Goal: Task Accomplishment & Management: Use online tool/utility

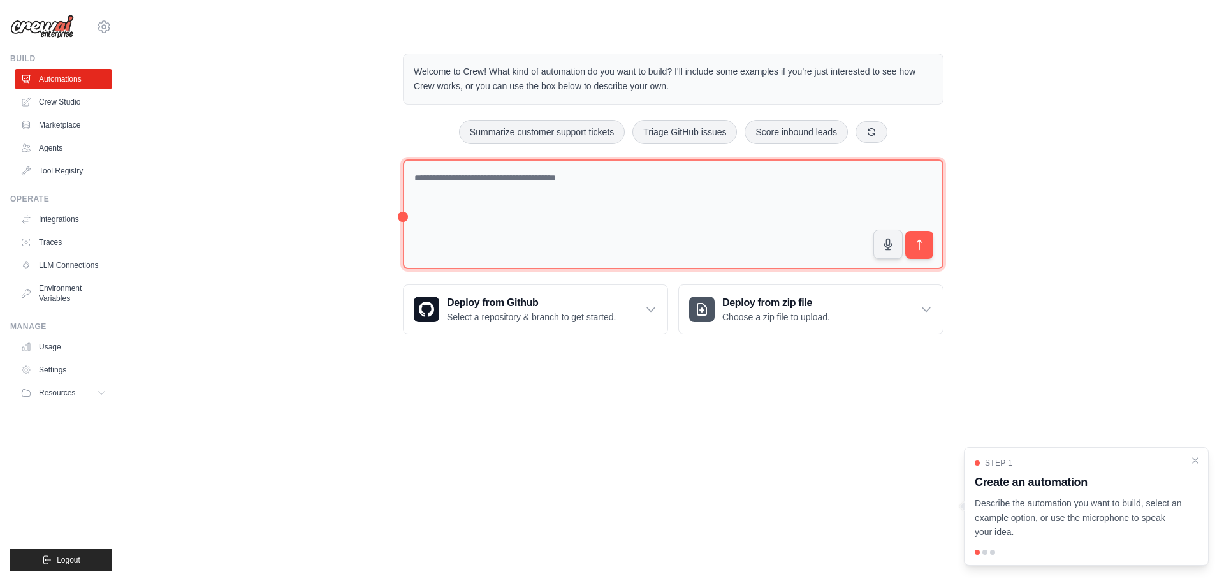
click at [593, 217] on textarea at bounding box center [673, 214] width 541 height 110
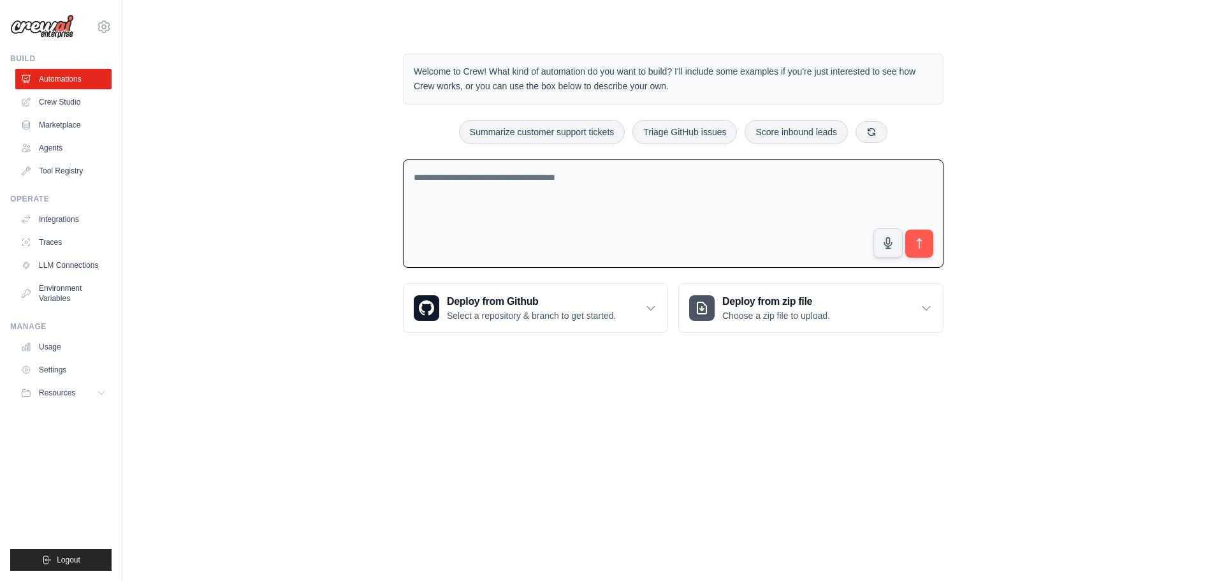
click at [555, 198] on textarea at bounding box center [673, 213] width 541 height 109
paste textarea "**********"
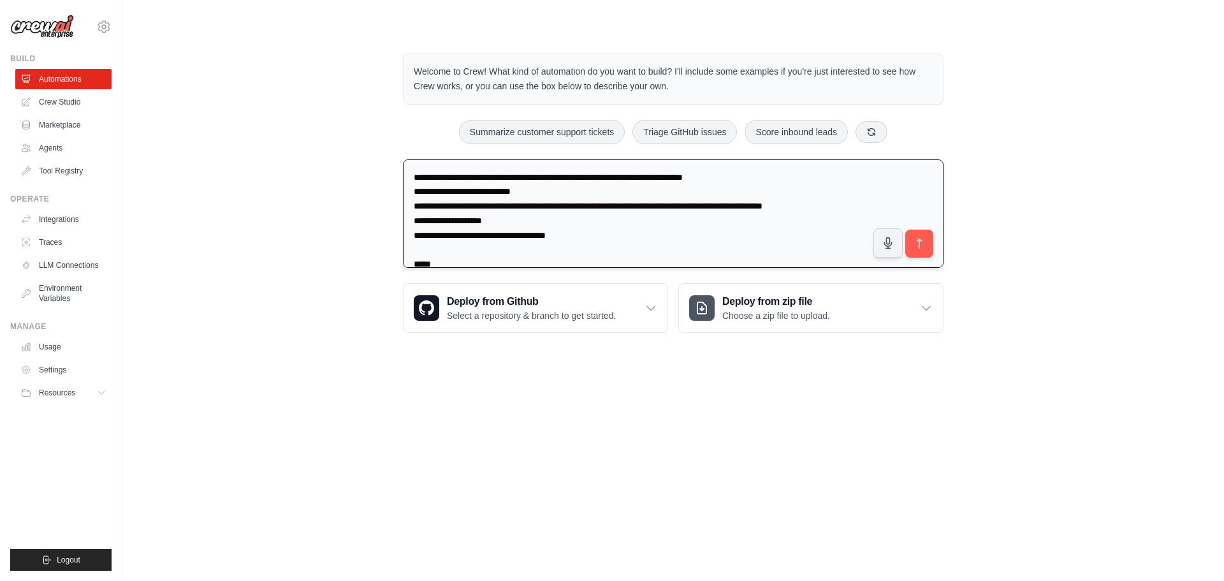
scroll to position [2120, 0]
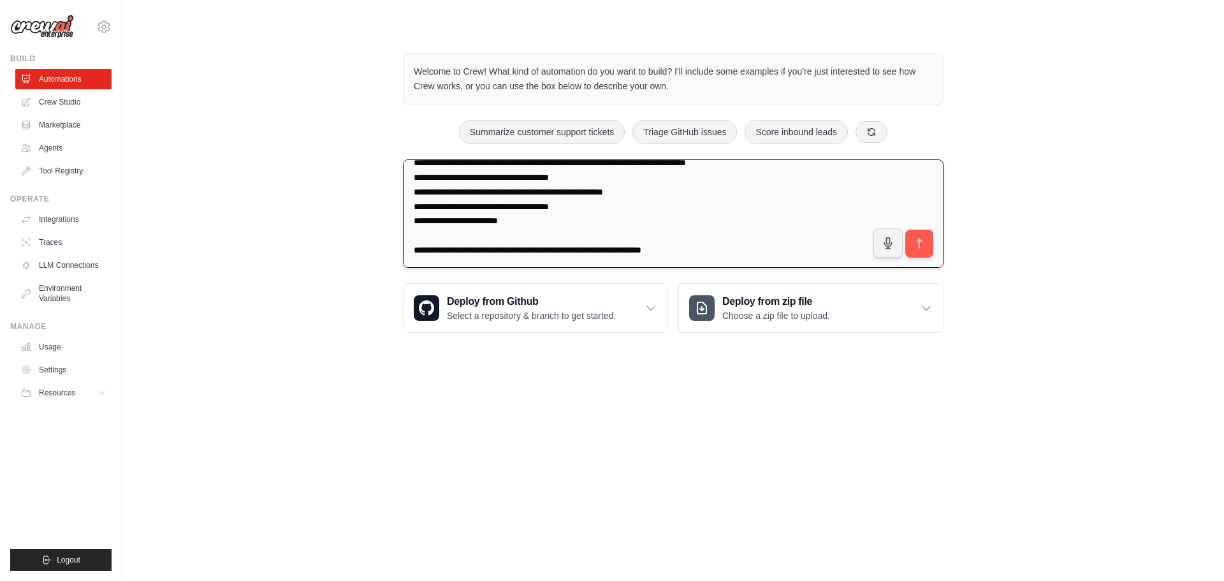
type textarea "**********"
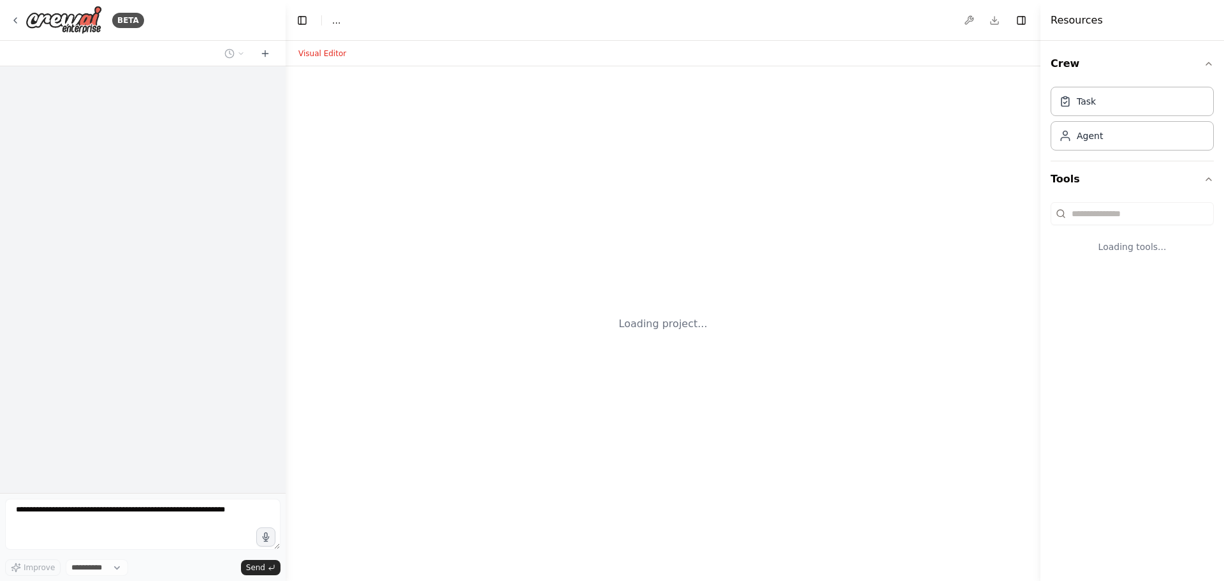
select select "****"
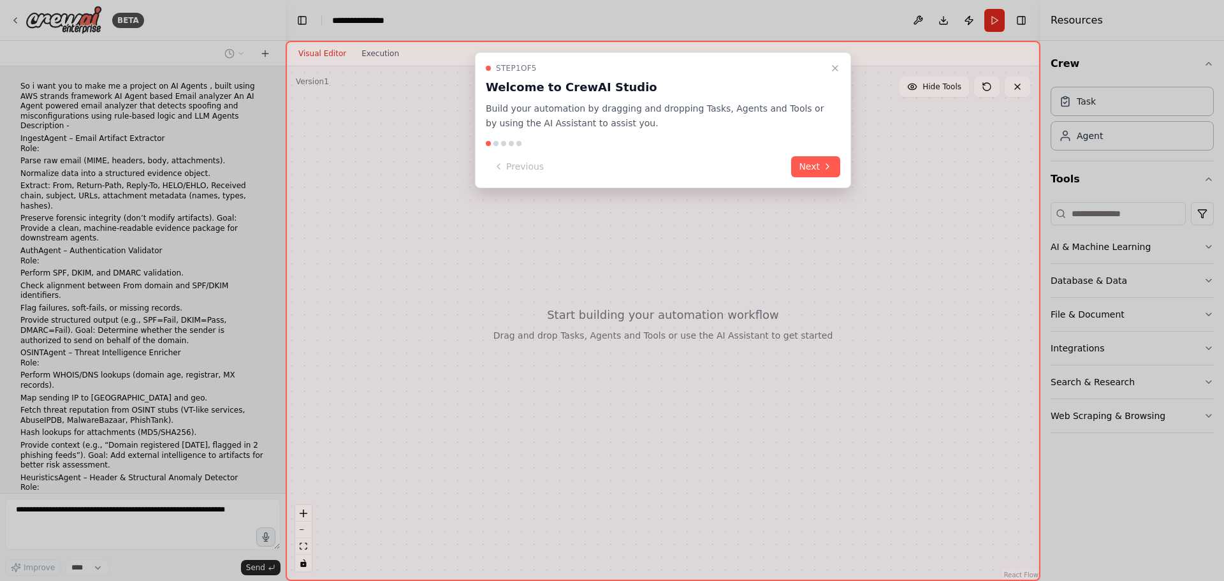
scroll to position [671, 0]
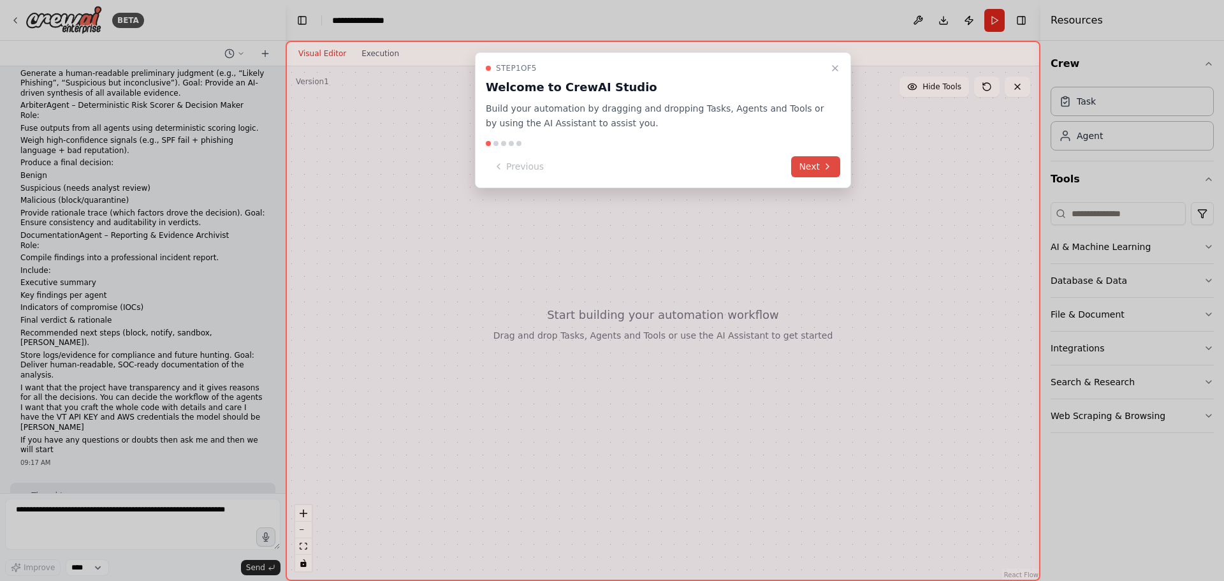
click at [823, 169] on icon at bounding box center [828, 166] width 10 height 10
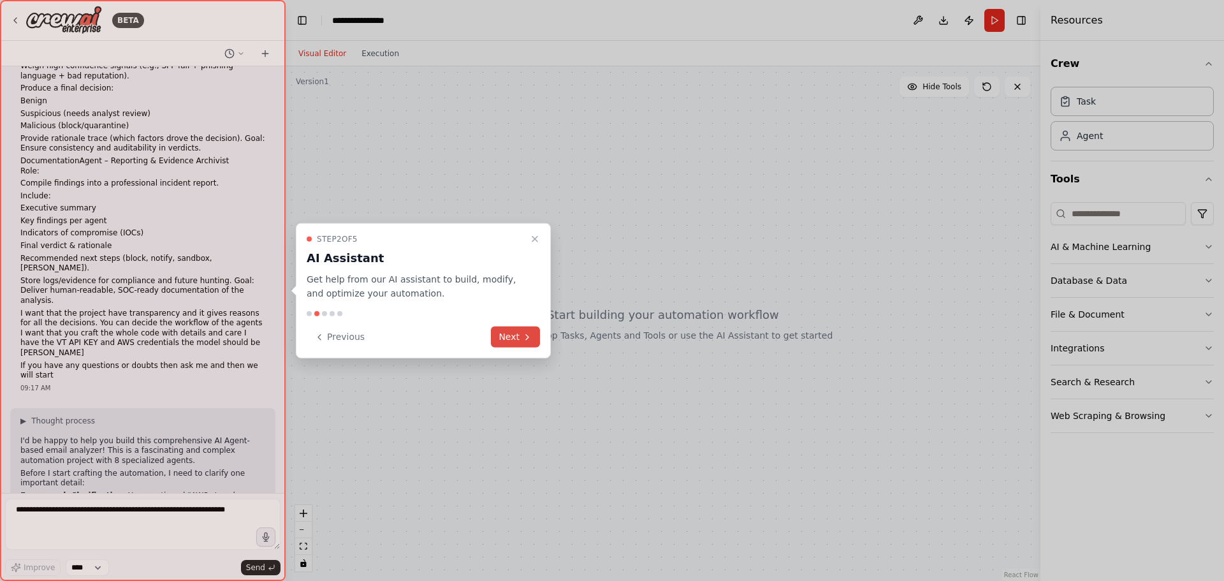
click at [501, 334] on button "Next" at bounding box center [515, 336] width 49 height 21
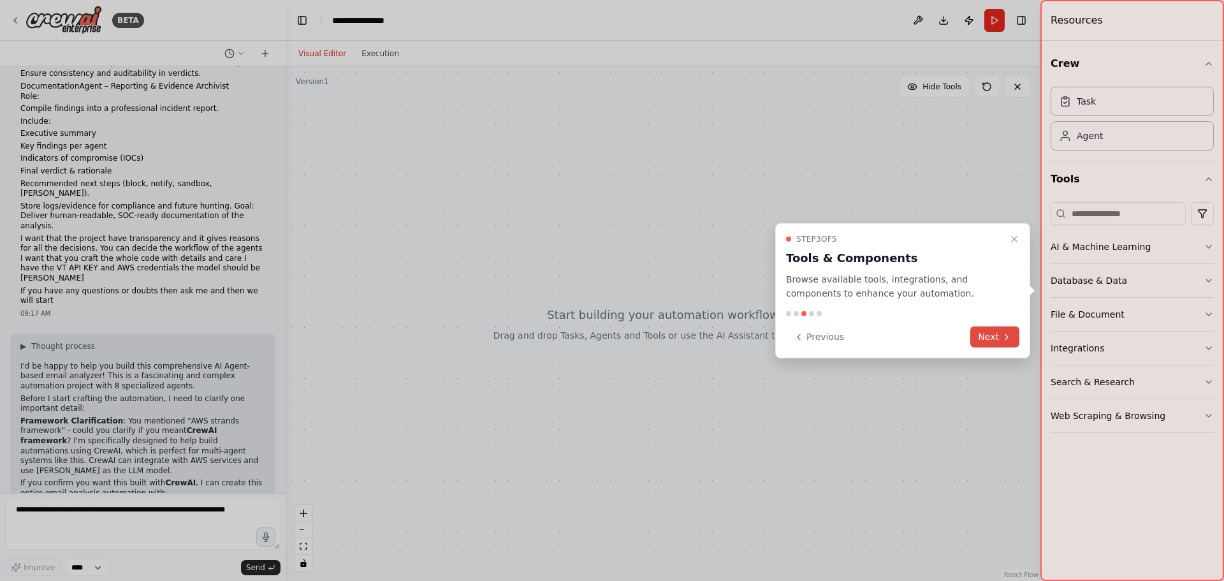
click at [1014, 339] on button "Next" at bounding box center [994, 336] width 49 height 21
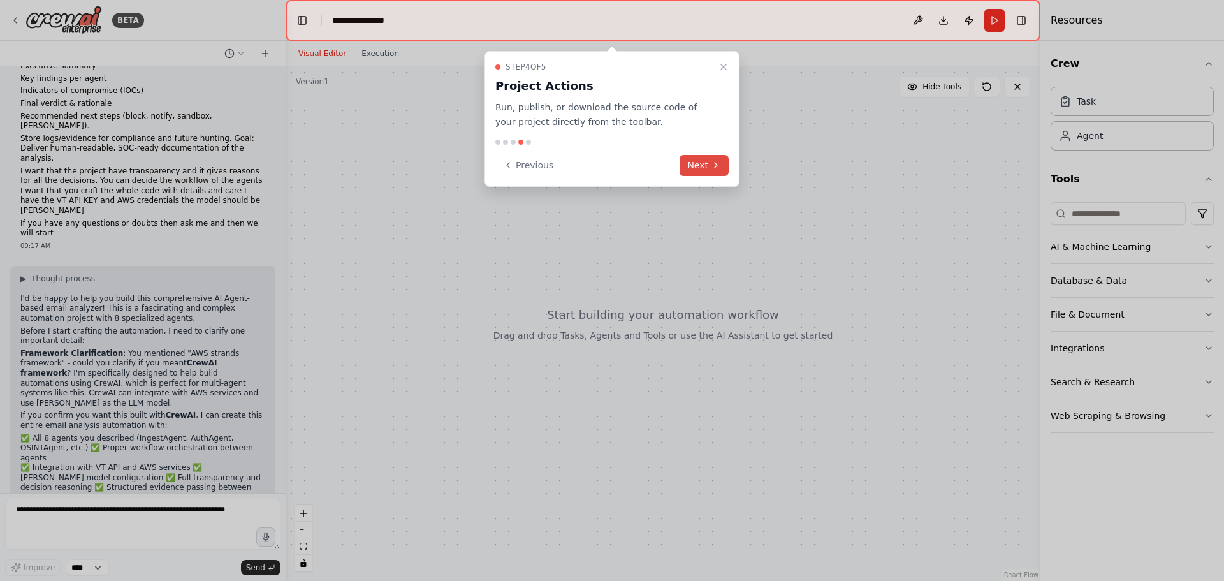
click at [705, 159] on button "Next" at bounding box center [704, 165] width 49 height 21
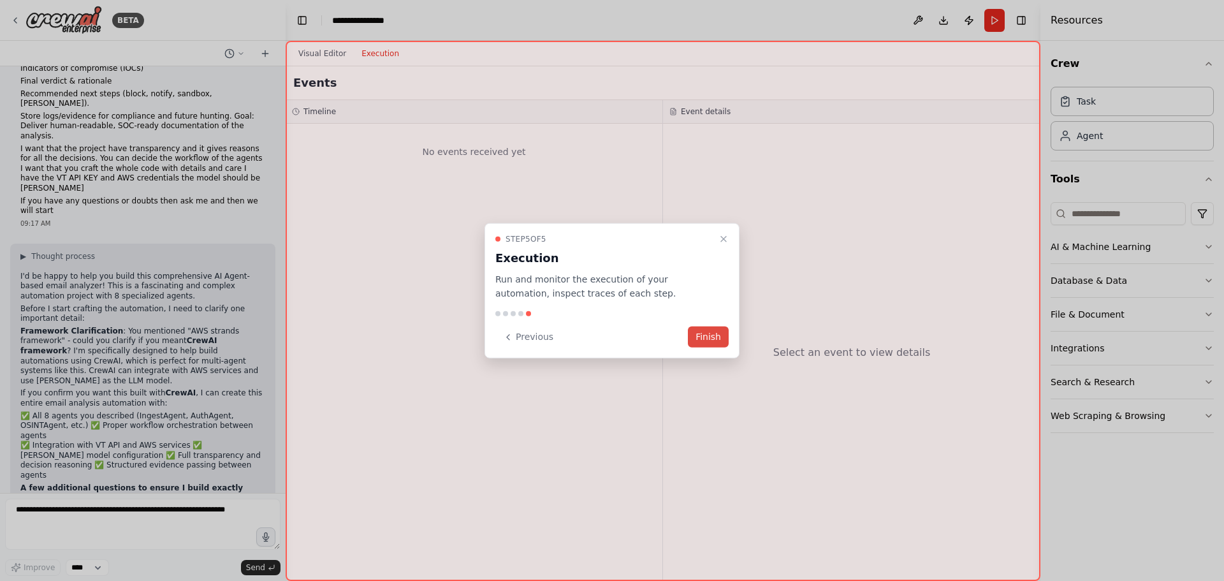
scroll to position [1007, 0]
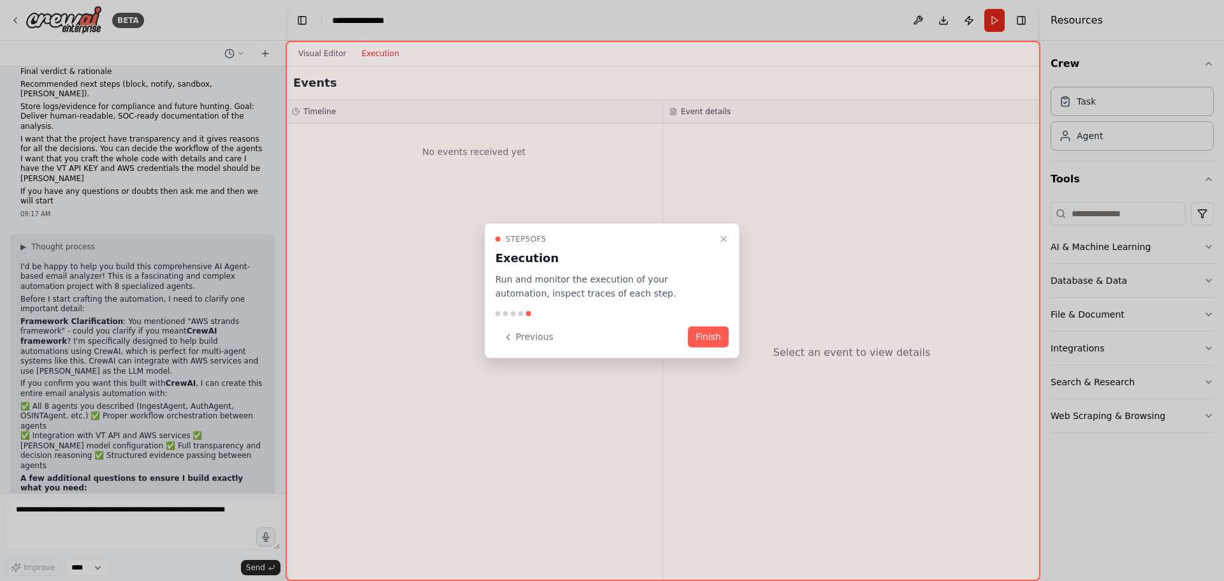
click at [712, 335] on button "Finish" at bounding box center [708, 336] width 41 height 21
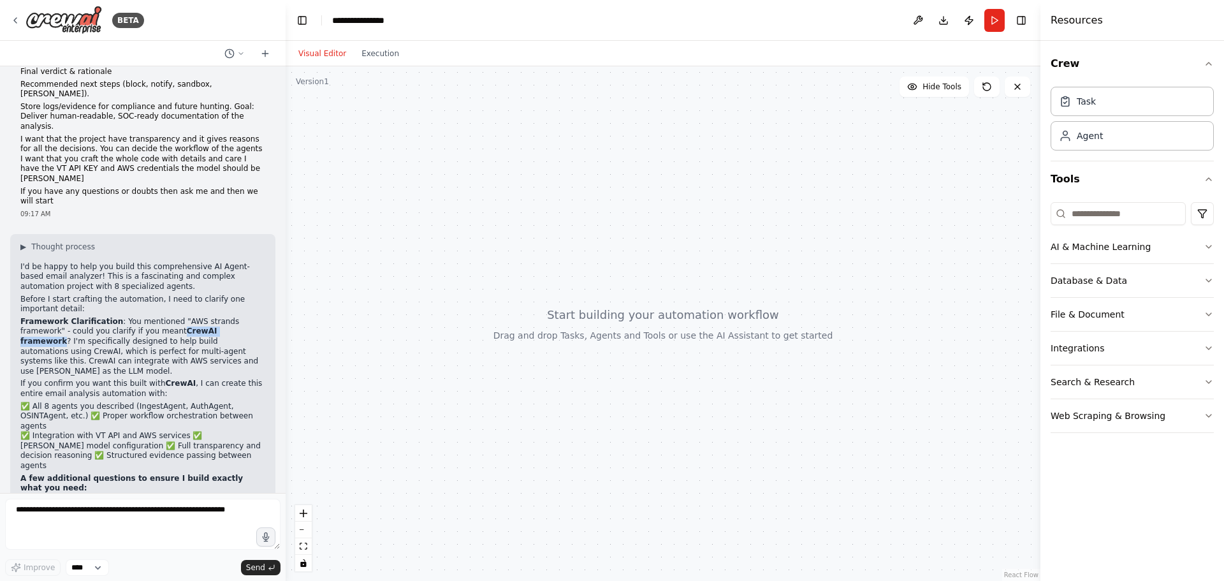
drag, startPoint x: 123, startPoint y: 221, endPoint x: 188, endPoint y: 223, distance: 65.1
click at [188, 326] on strong "CrewAI framework" at bounding box center [118, 335] width 196 height 19
copy strong "CrewAI framework"
click at [57, 531] on textarea at bounding box center [142, 524] width 275 height 51
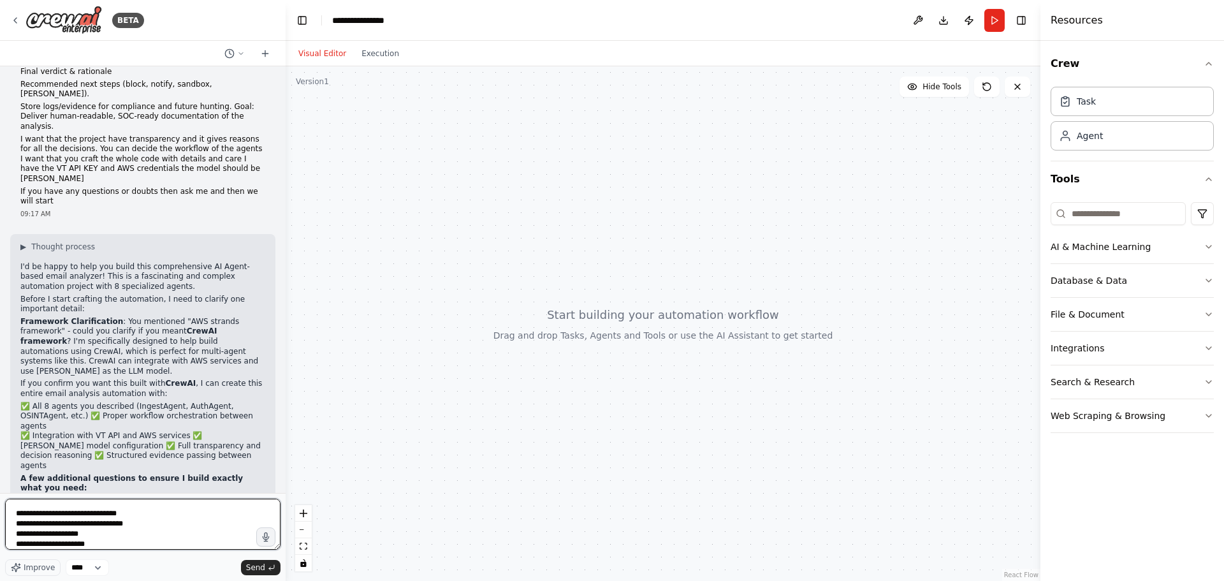
type textarea "**********"
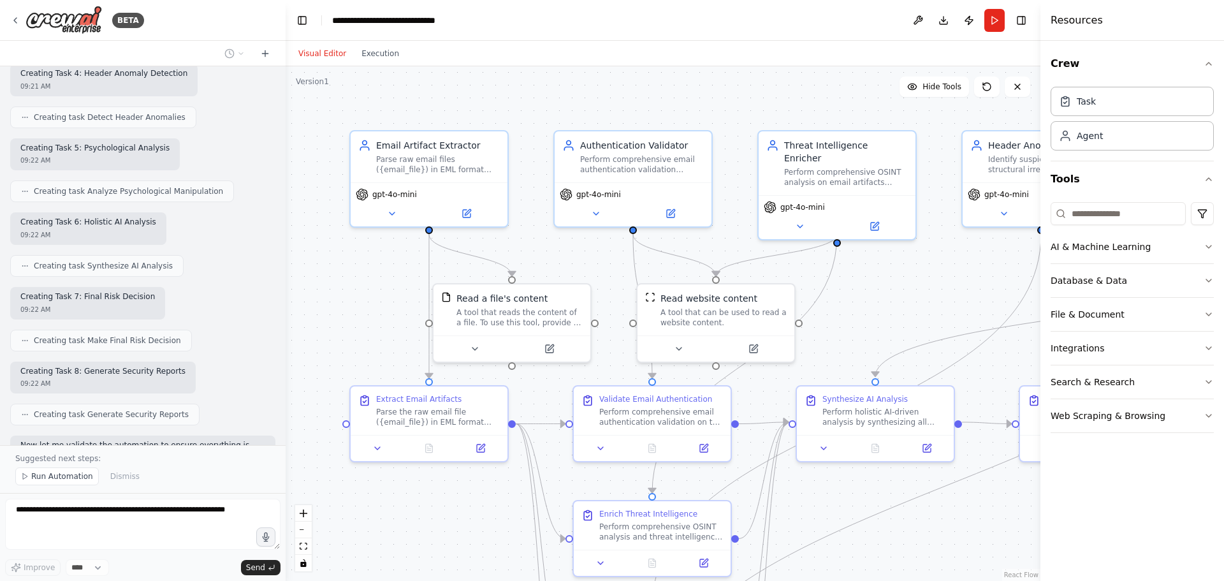
scroll to position [3043, 0]
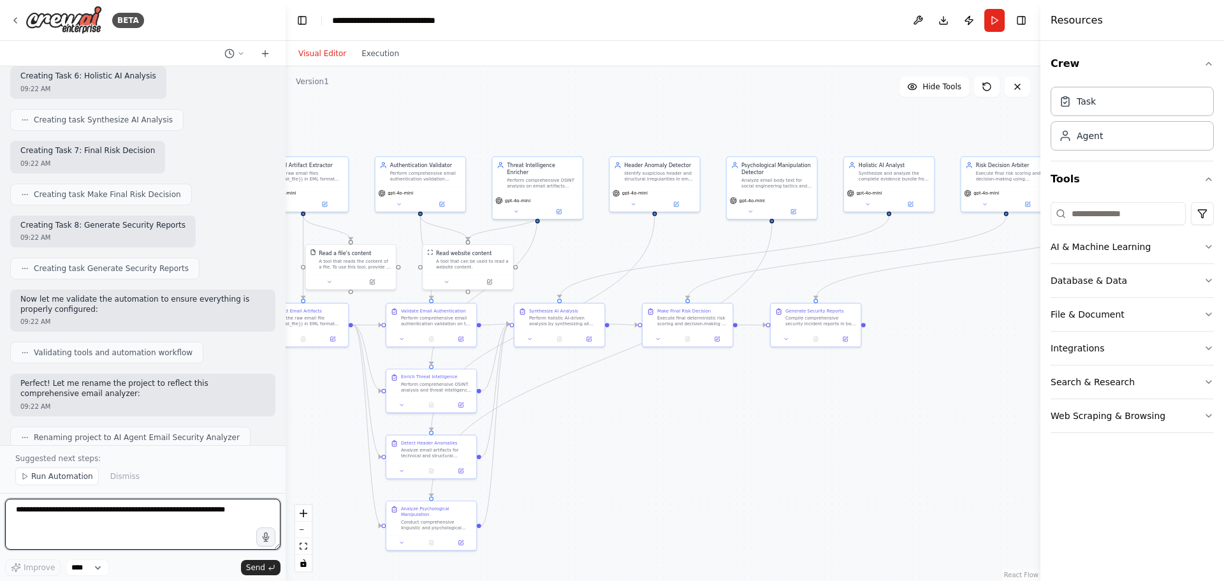
drag, startPoint x: 752, startPoint y: 194, endPoint x: 437, endPoint y: 55, distance: 343.5
click at [437, 55] on div "Visual Editor Execution Version 1 Hide Tools .deletable-edge-delete-btn { width…" at bounding box center [663, 311] width 755 height 540
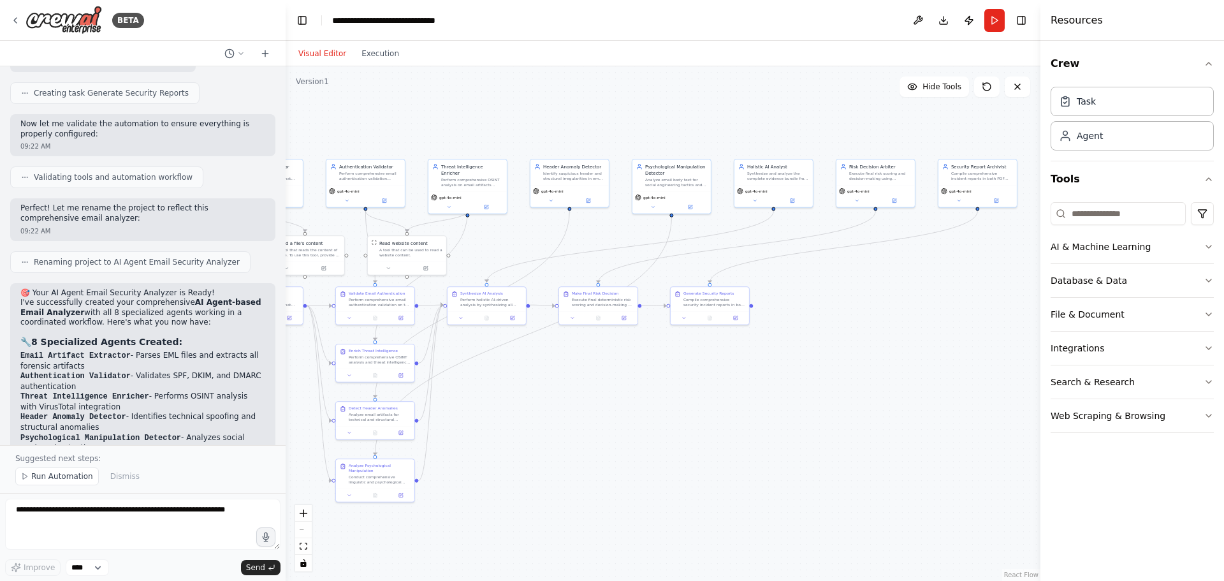
drag, startPoint x: 750, startPoint y: 103, endPoint x: 657, endPoint y: 112, distance: 93.6
click at [657, 112] on div ".deletable-edge-delete-btn { width: 20px; height: 20px; border: 0px solid #ffff…" at bounding box center [663, 323] width 755 height 515
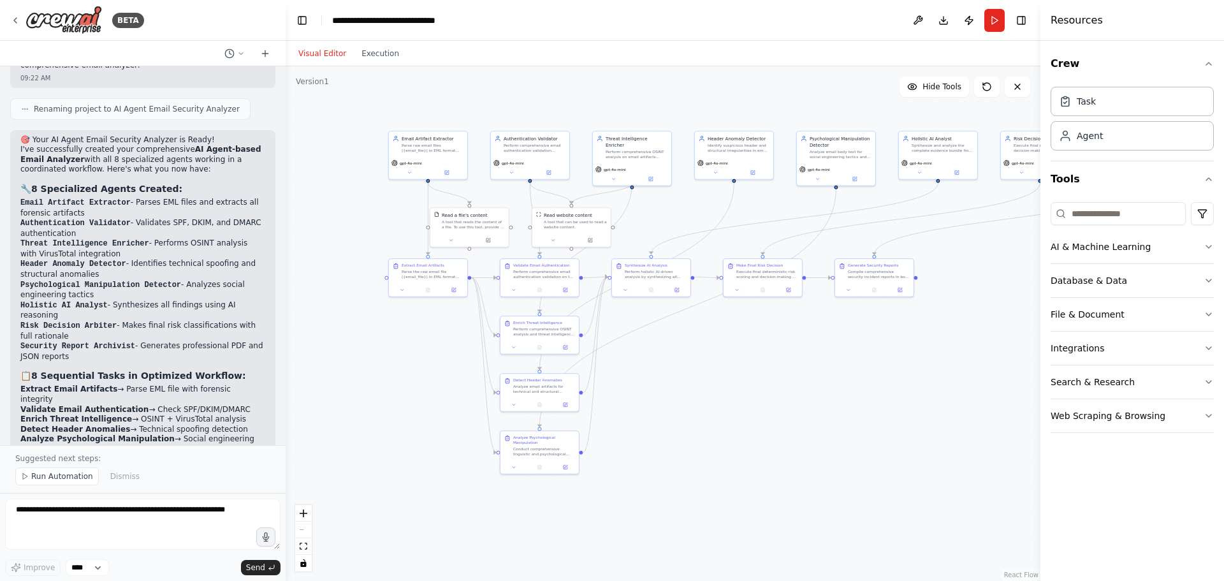
drag, startPoint x: 564, startPoint y: 111, endPoint x: 729, endPoint y: 83, distance: 166.9
click at [729, 83] on div ".deletable-edge-delete-btn { width: 20px; height: 20px; border: 0px solid #ffff…" at bounding box center [663, 323] width 755 height 515
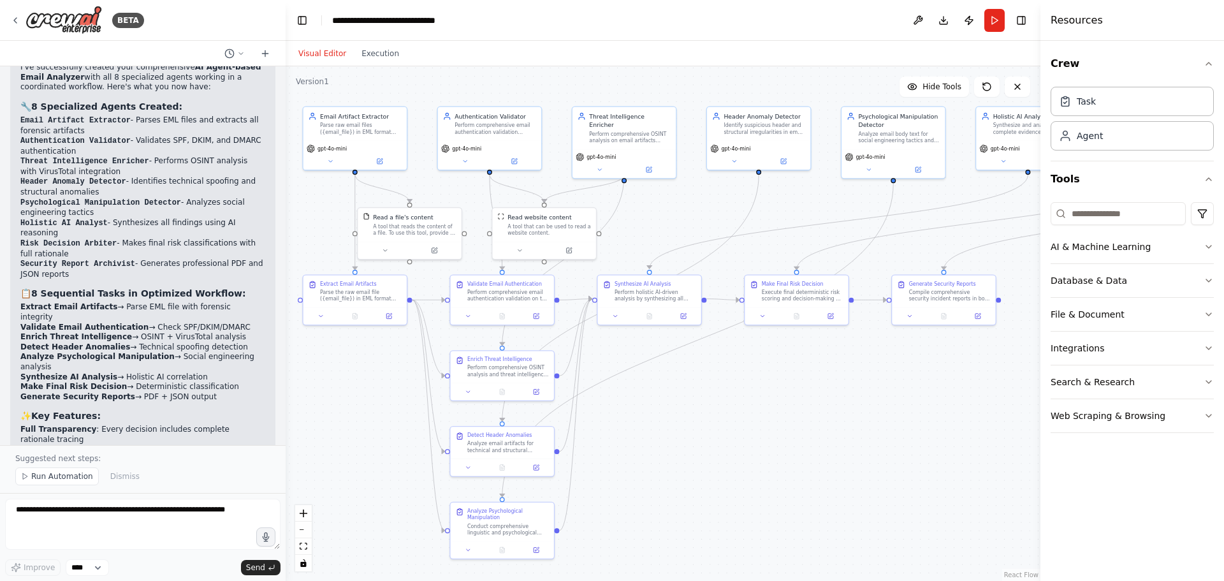
scroll to position [3577, 0]
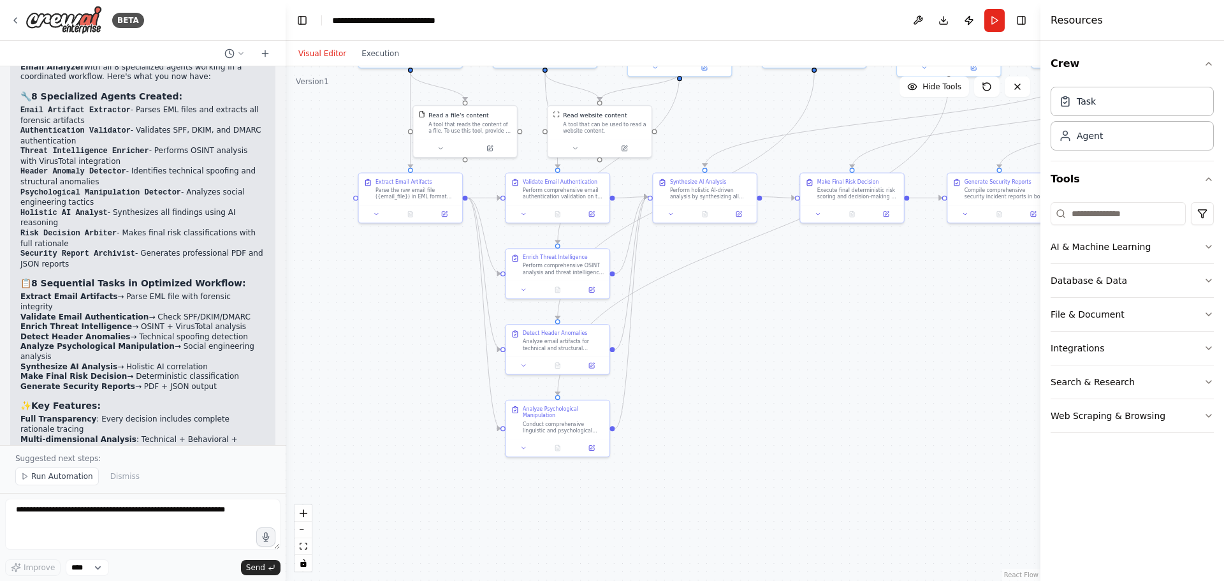
drag, startPoint x: 844, startPoint y: 388, endPoint x: 871, endPoint y: 347, distance: 49.3
click at [871, 347] on div ".deletable-edge-delete-btn { width: 20px; height: 20px; border: 0px solid #ffff…" at bounding box center [663, 323] width 755 height 515
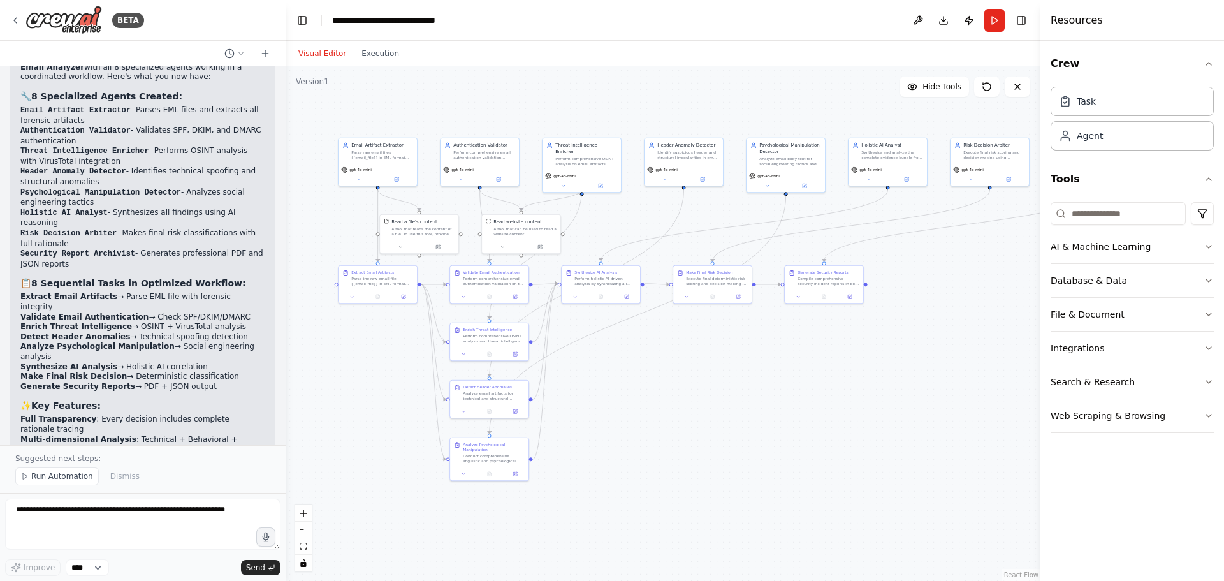
drag, startPoint x: 826, startPoint y: 376, endPoint x: 693, endPoint y: 420, distance: 140.1
click at [693, 420] on div ".deletable-edge-delete-btn { width: 20px; height: 20px; border: 0px solid #ffff…" at bounding box center [663, 323] width 755 height 515
click at [305, 546] on icon "fit view" at bounding box center [304, 546] width 8 height 7
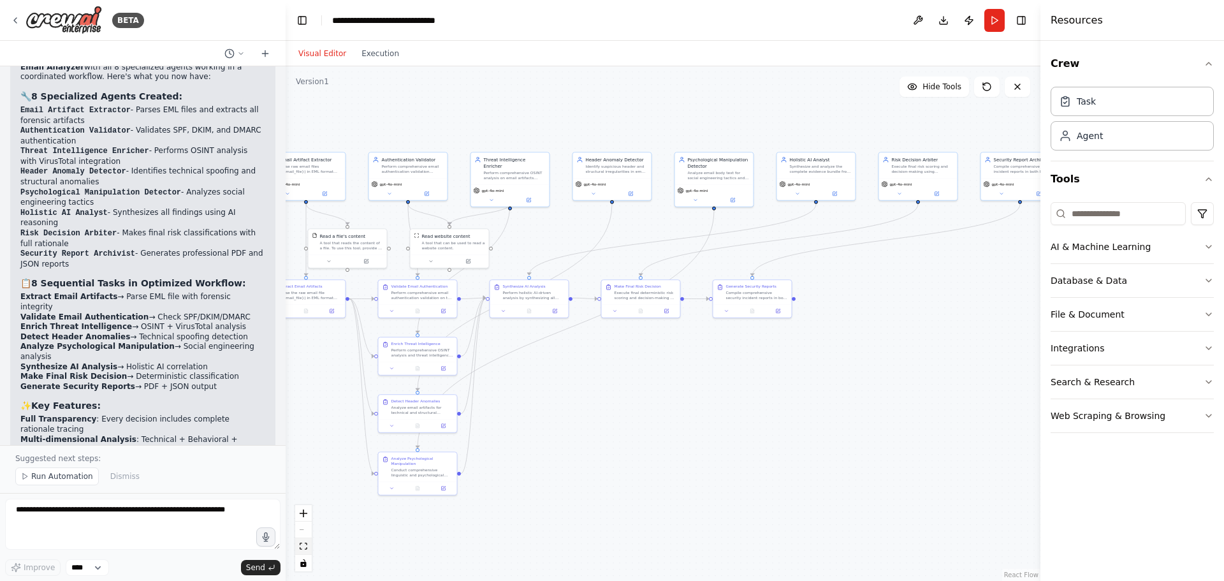
click at [305, 546] on icon "fit view" at bounding box center [304, 546] width 8 height 7
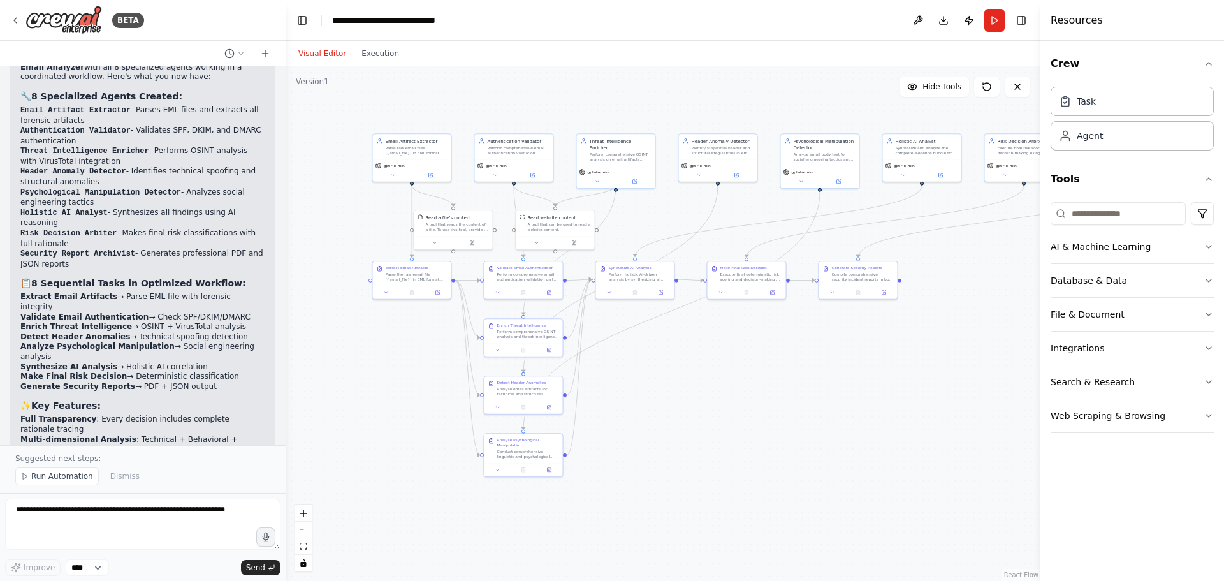
drag, startPoint x: 640, startPoint y: 437, endPoint x: 747, endPoint y: 418, distance: 108.8
click at [747, 418] on div ".deletable-edge-delete-btn { width: 20px; height: 20px; border: 0px solid #ffff…" at bounding box center [663, 323] width 755 height 515
click at [64, 471] on button "Run Automation" at bounding box center [57, 476] width 84 height 18
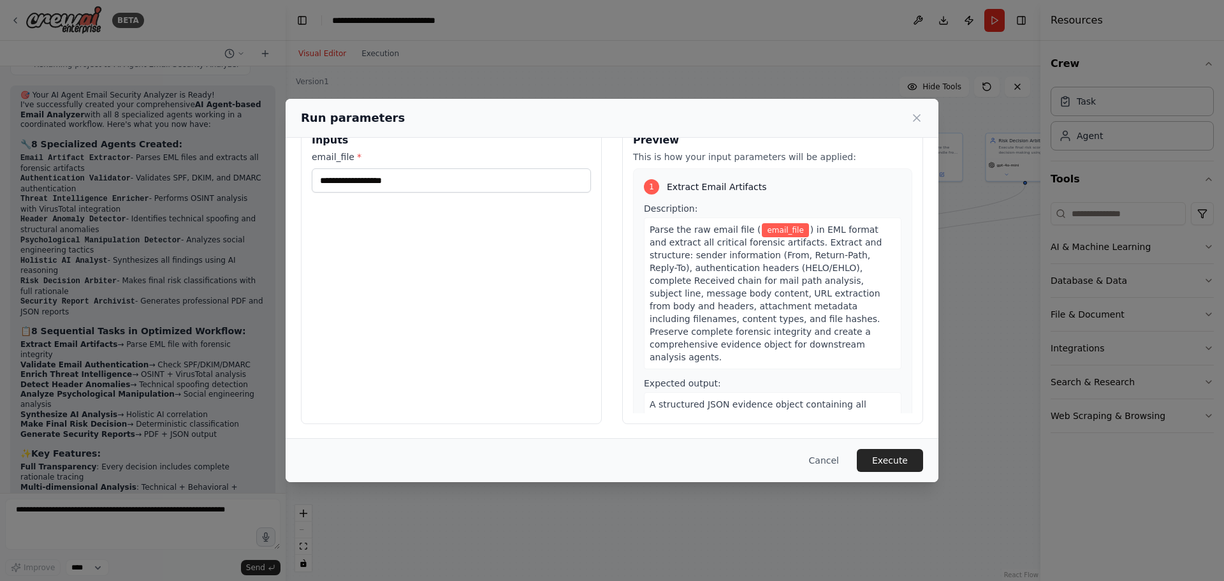
scroll to position [33, 0]
click at [402, 180] on input "email_file *" at bounding box center [451, 179] width 279 height 24
click at [458, 380] on div "Inputs email_file *" at bounding box center [451, 272] width 301 height 302
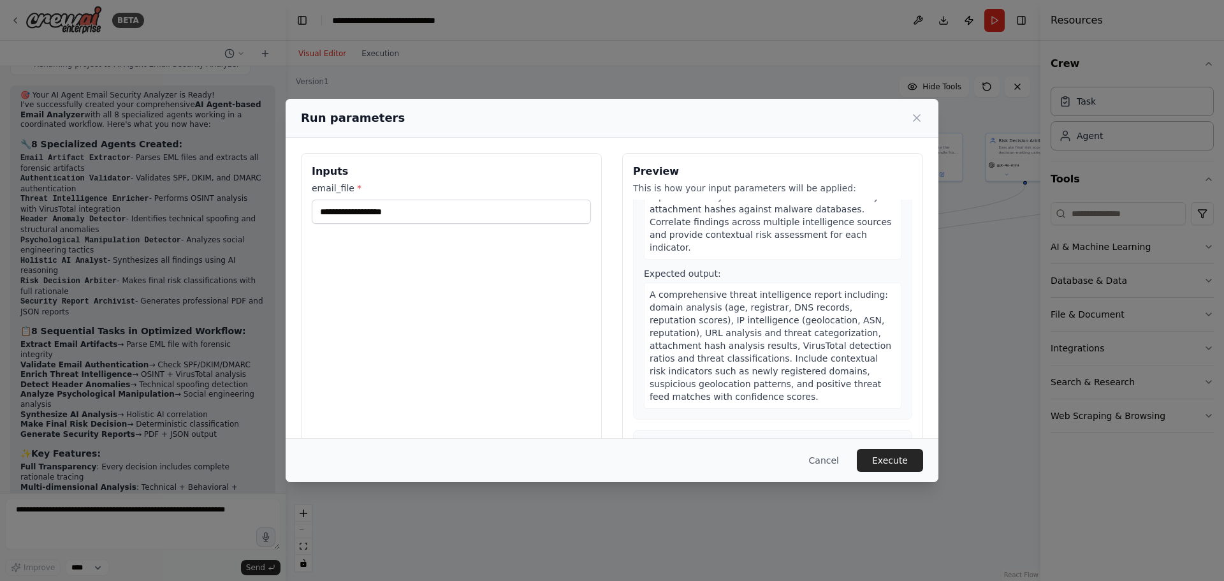
scroll to position [0, 0]
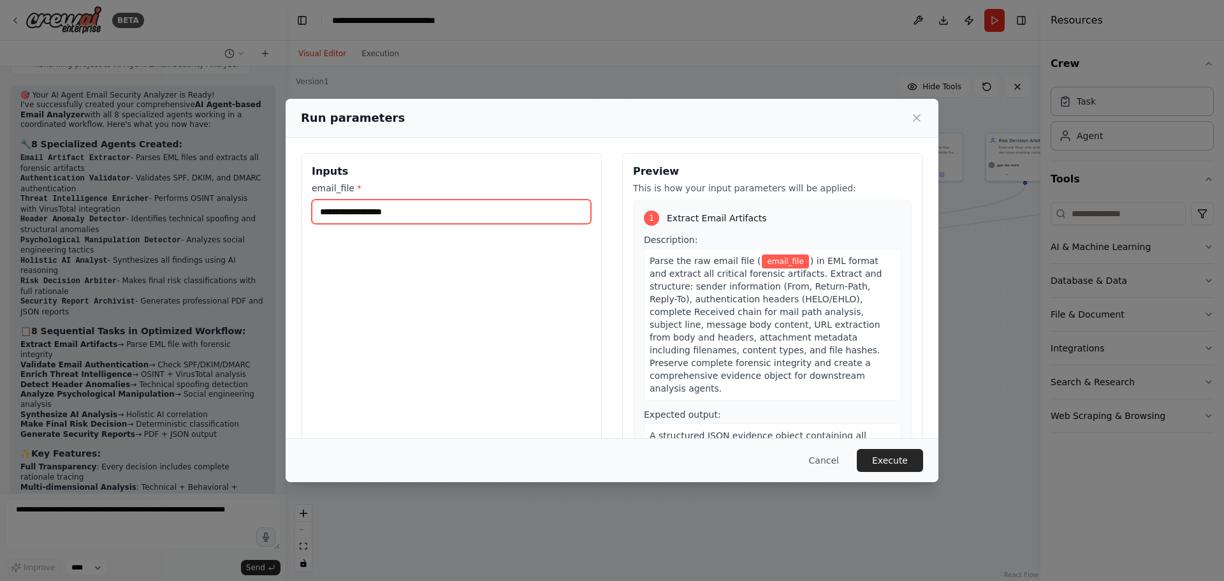
click at [448, 214] on input "email_file *" at bounding box center [451, 212] width 279 height 24
paste input "**********"
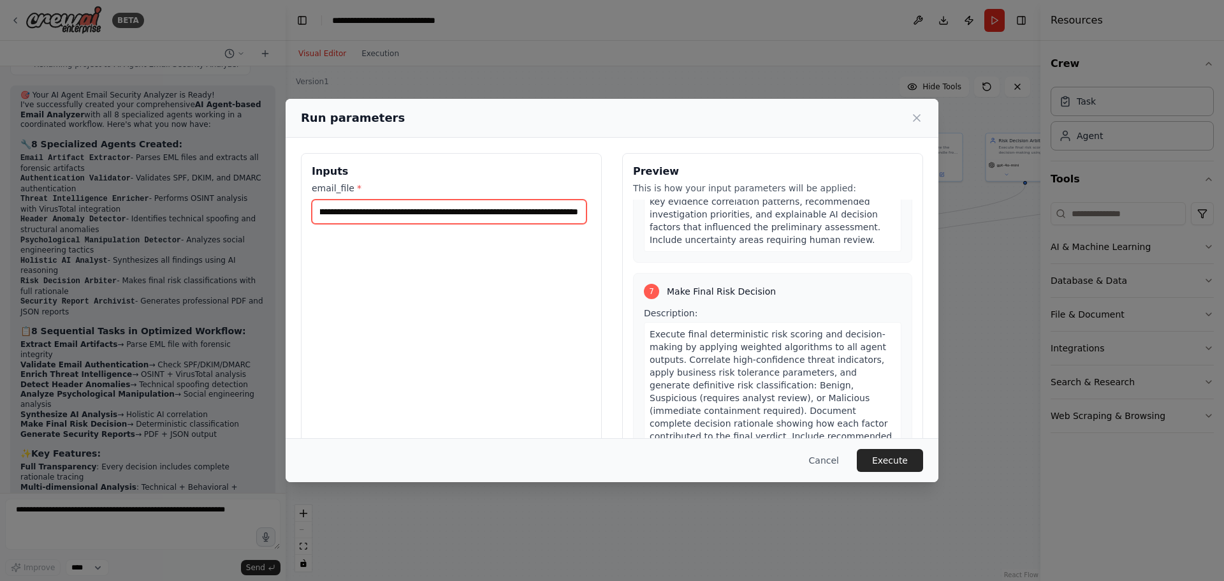
scroll to position [19608, 0]
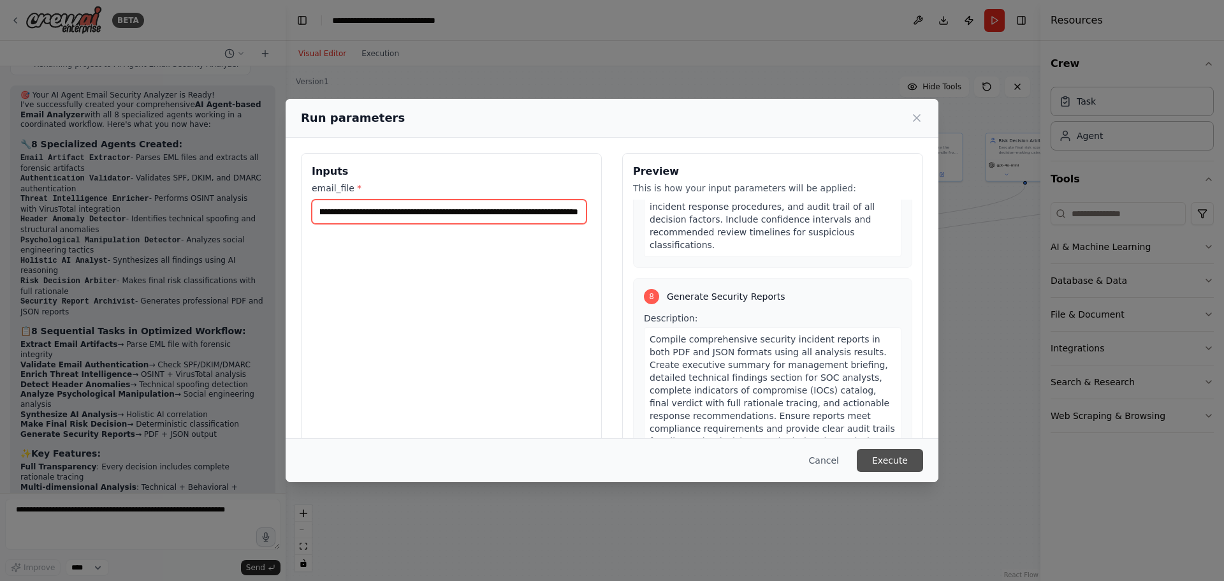
type input "**********"
click at [902, 467] on button "Execute" at bounding box center [890, 460] width 66 height 23
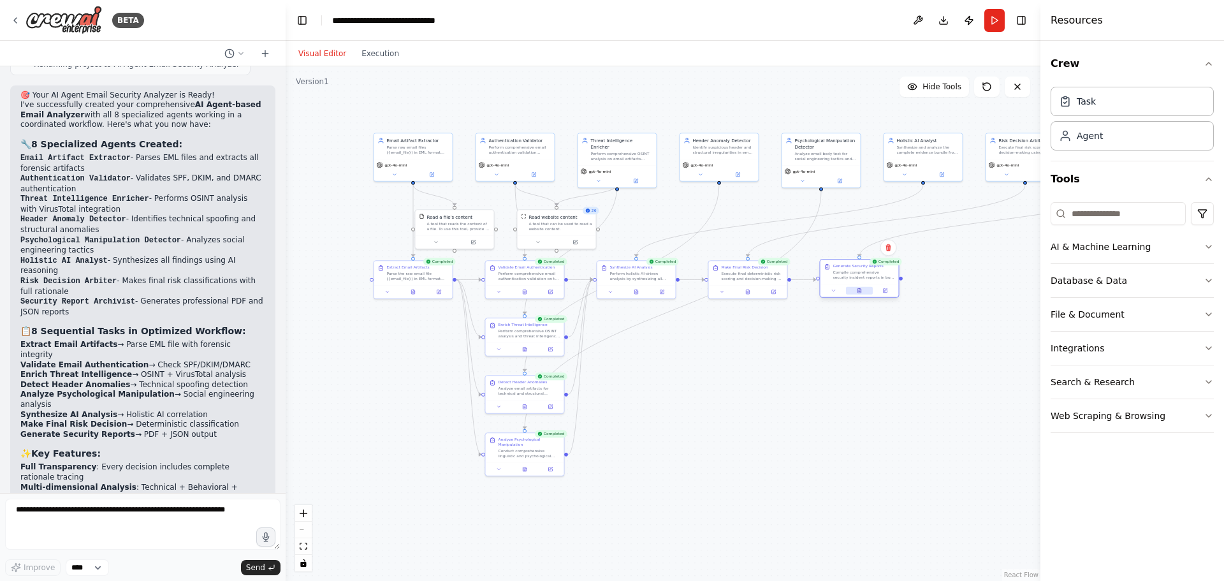
click at [858, 293] on icon at bounding box center [859, 290] width 3 height 4
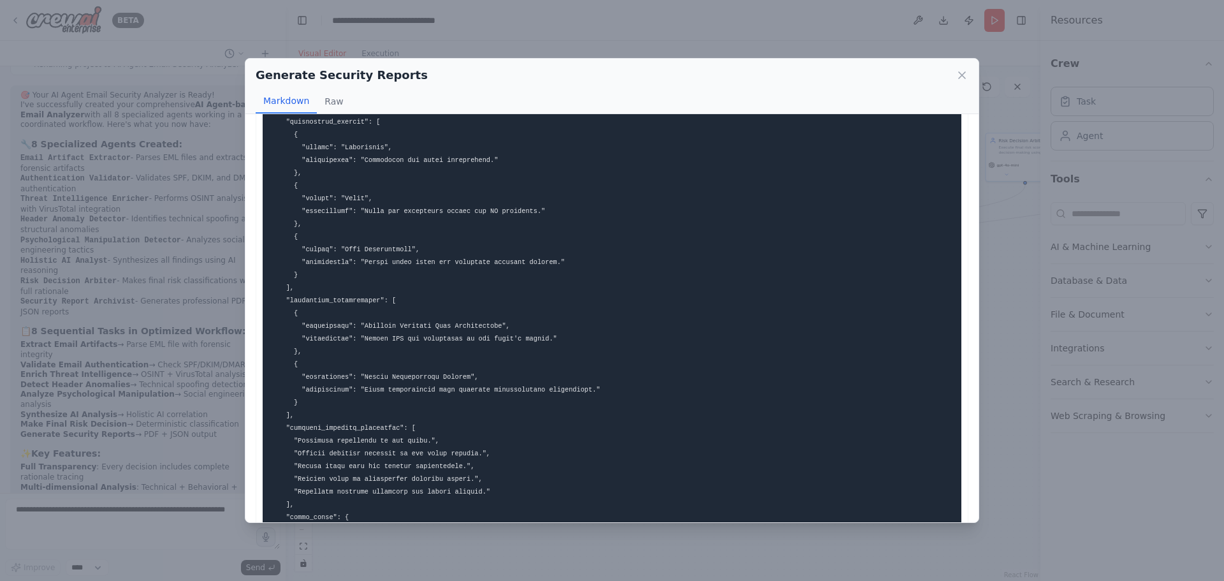
scroll to position [2295, 0]
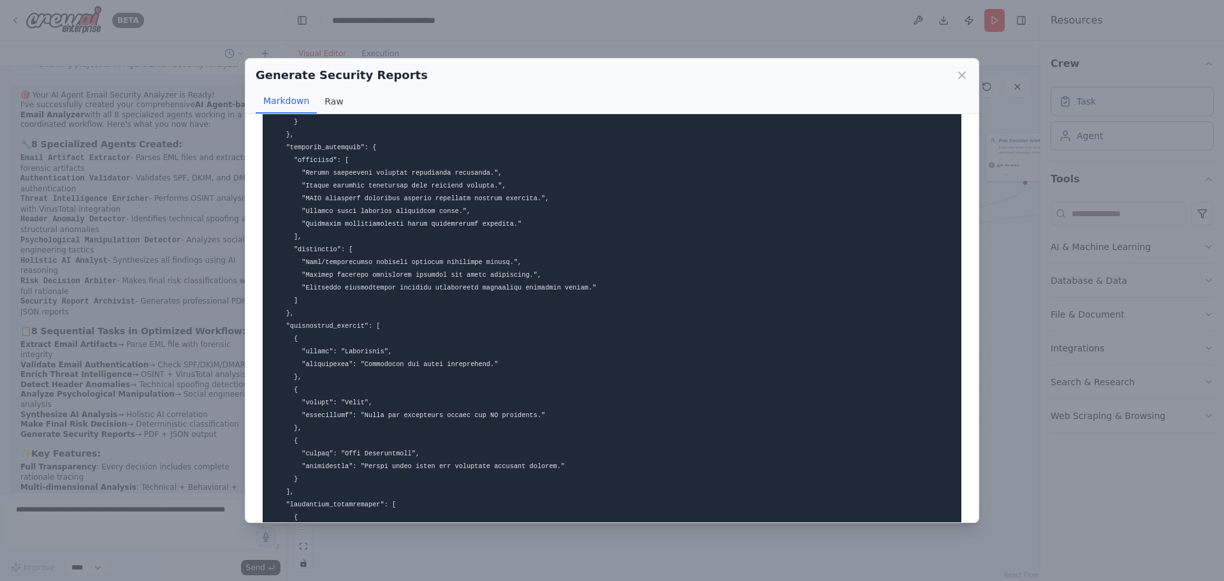
click at [337, 98] on button "Raw" at bounding box center [334, 101] width 34 height 24
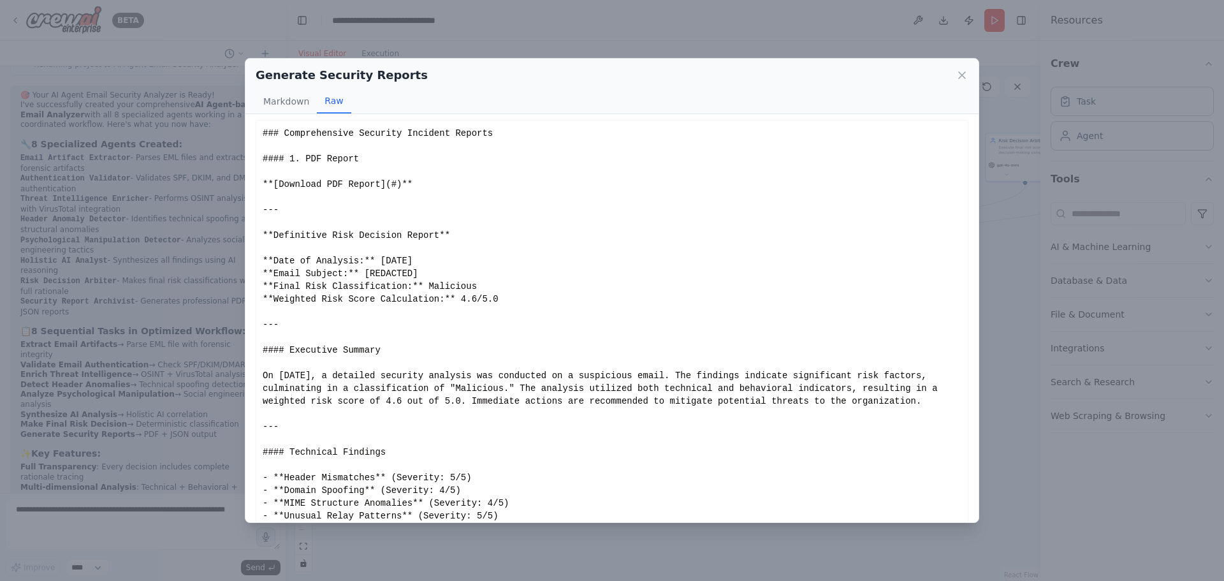
scroll to position [0, 0]
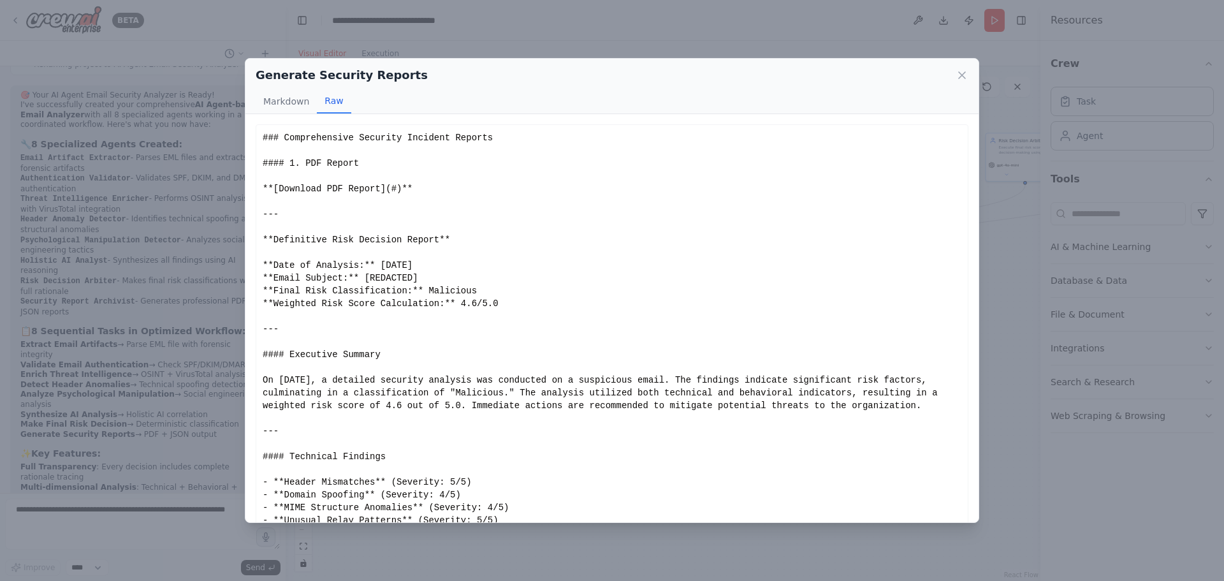
click at [337, 190] on div "### Comprehensive Security Incident Reports #### 1. PDF Report **[Download PDF …" at bounding box center [612, 360] width 699 height 459
click at [461, 219] on div "### Comprehensive Security Incident Reports #### 1. PDF Report **[Download PDF …" at bounding box center [612, 360] width 699 height 459
click at [293, 100] on button "Markdown" at bounding box center [286, 101] width 61 height 24
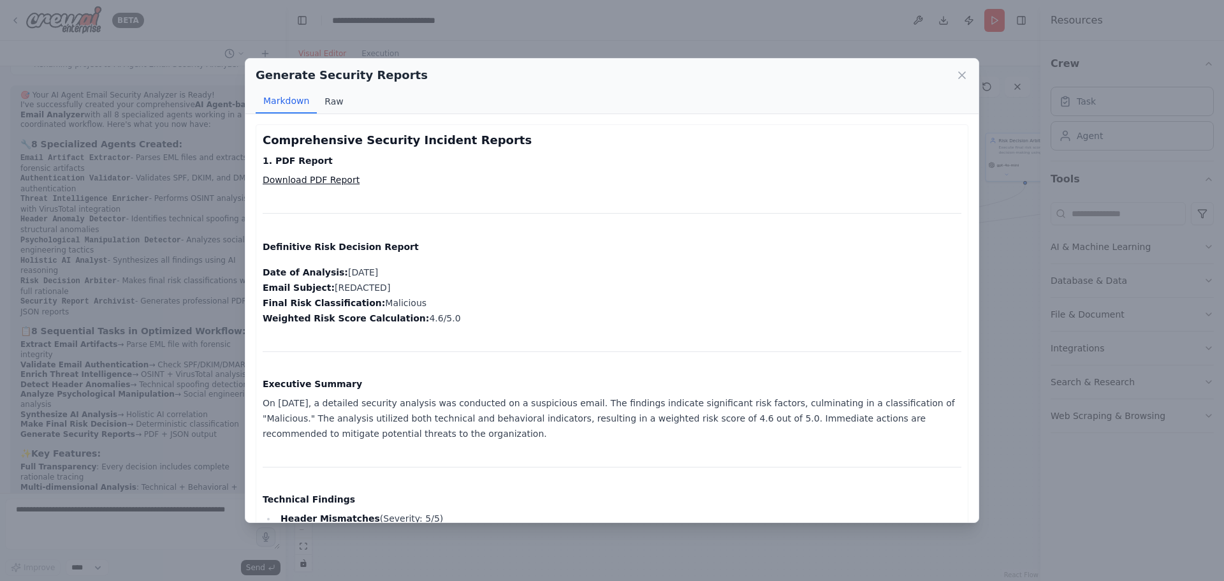
click at [326, 95] on button "Raw" at bounding box center [334, 101] width 34 height 24
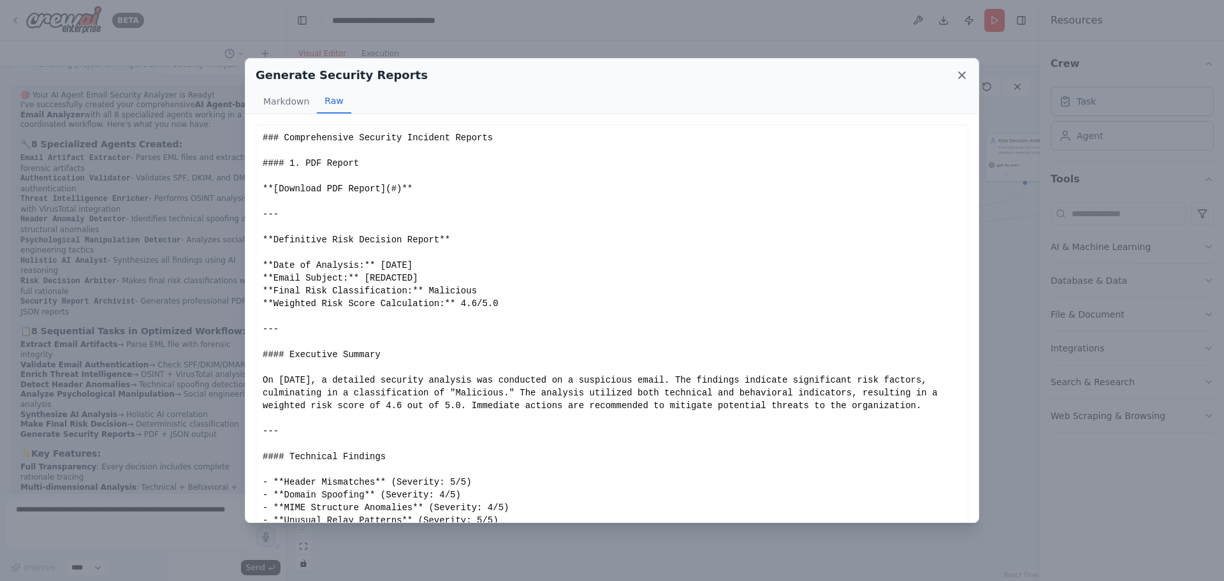
click at [967, 74] on icon at bounding box center [962, 75] width 13 height 13
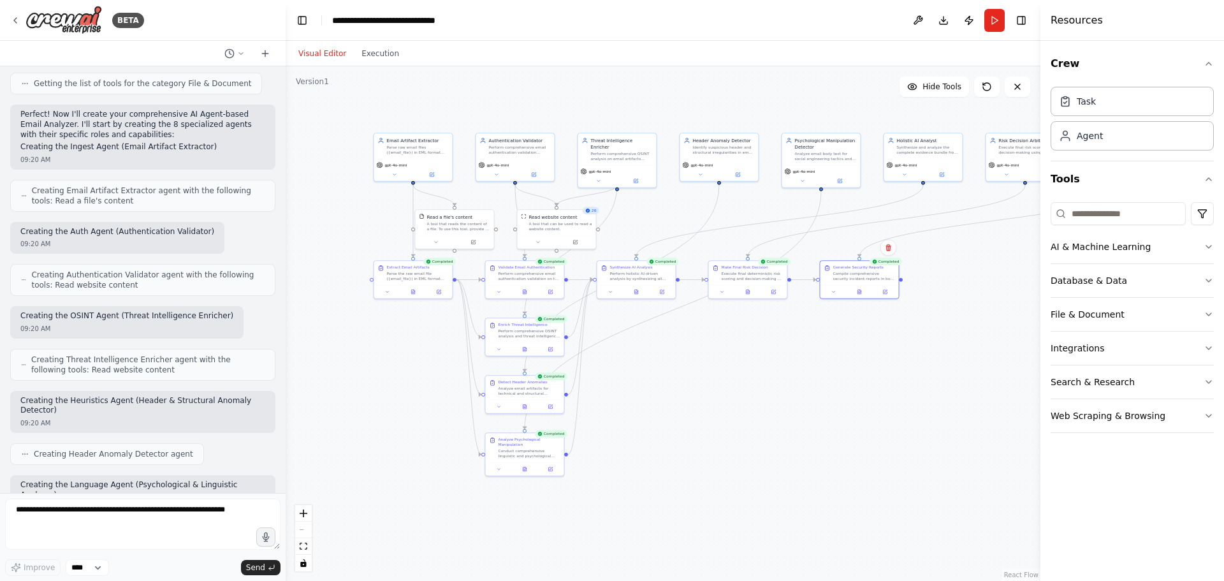
scroll to position [3529, 0]
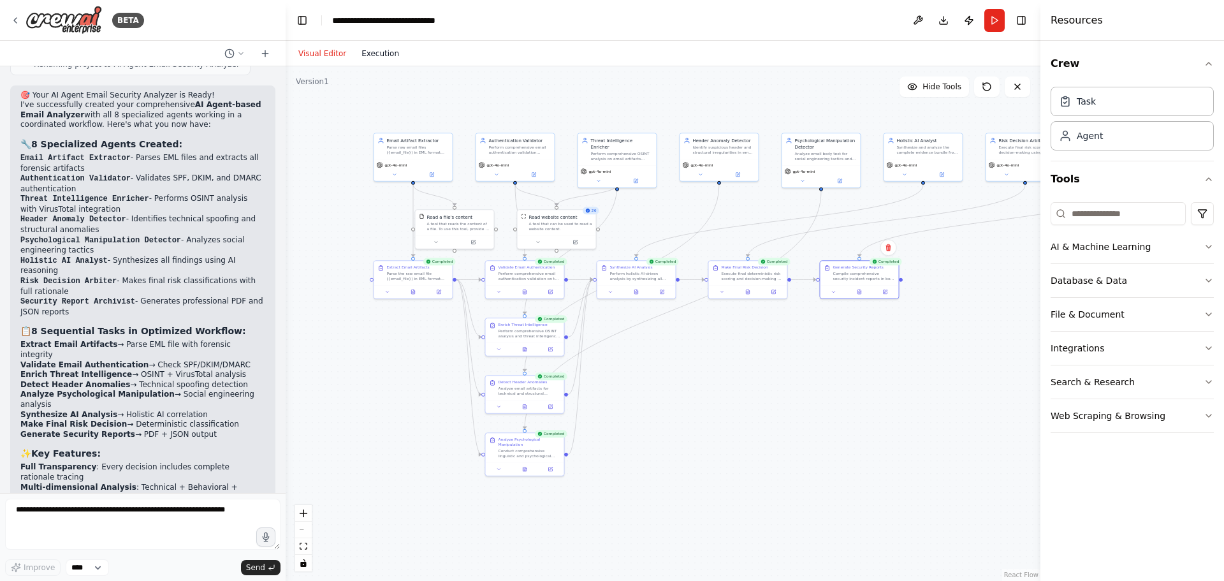
click at [367, 58] on button "Execution" at bounding box center [380, 53] width 53 height 15
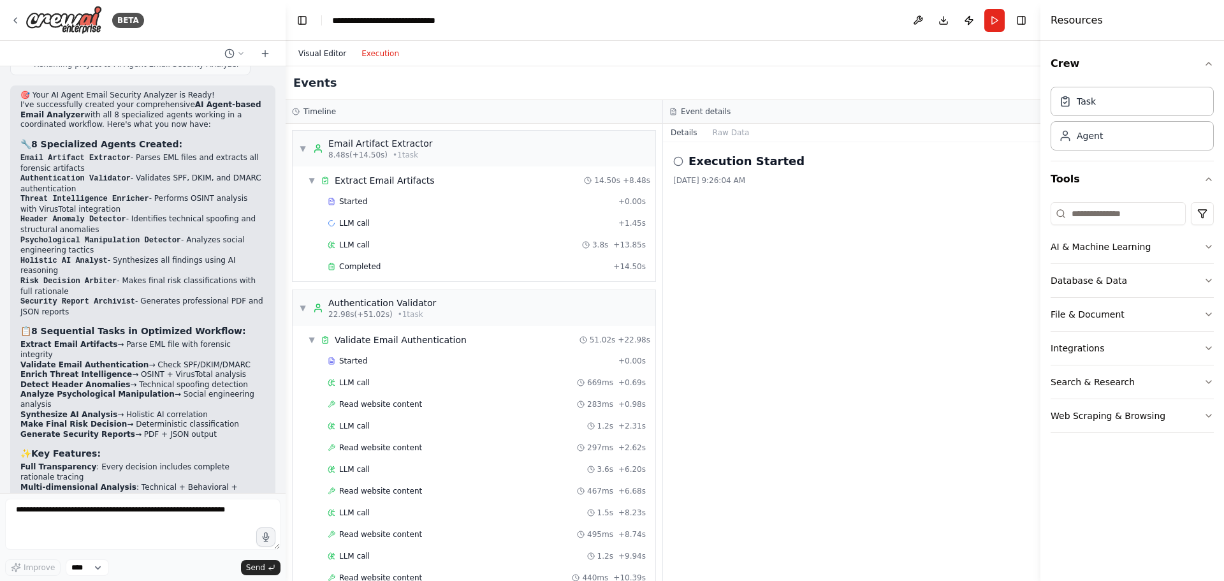
click at [333, 52] on button "Visual Editor" at bounding box center [322, 53] width 63 height 15
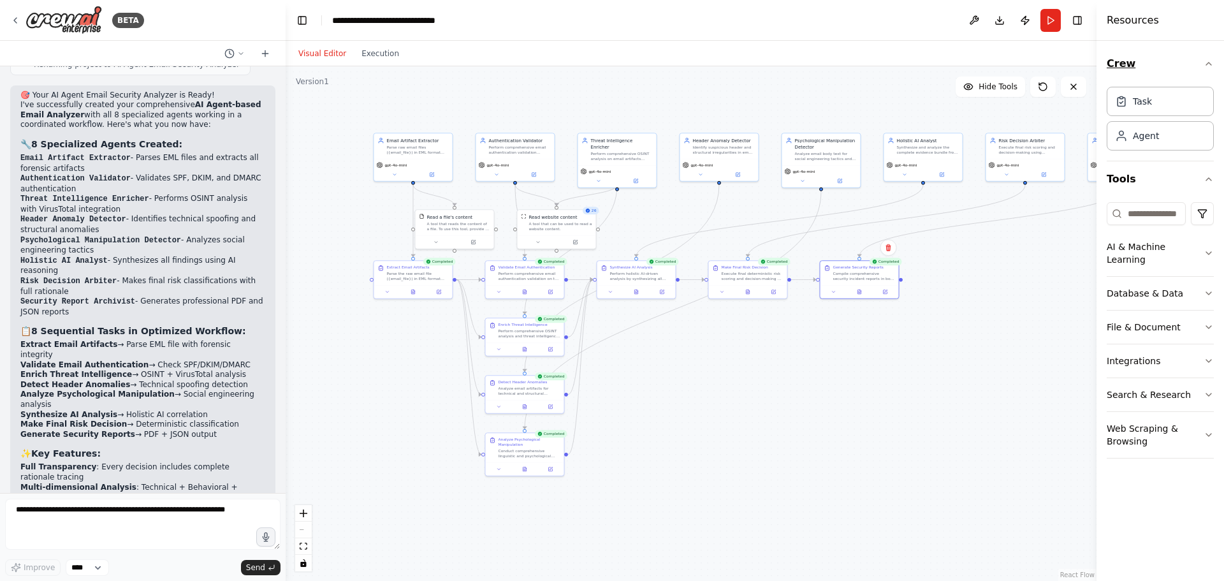
drag, startPoint x: 1041, startPoint y: 55, endPoint x: 1183, endPoint y: 70, distance: 143.6
click at [1183, 70] on div "Resources Crew Task Agent Tools AI & Machine Learning Database & Data File & Do…" at bounding box center [1161, 290] width 128 height 581
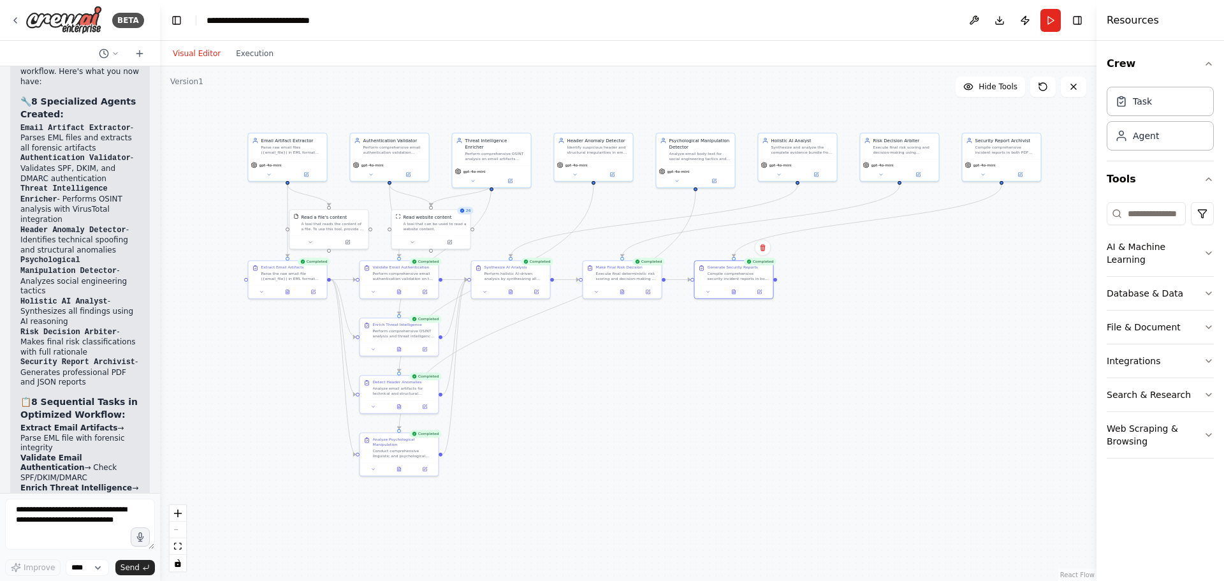
drag, startPoint x: 284, startPoint y: 322, endPoint x: 160, endPoint y: 315, distance: 123.9
click at [160, 315] on div "BETA So i want you to make me a project on AI Agents , built using AWS strands …" at bounding box center [612, 290] width 1224 height 581
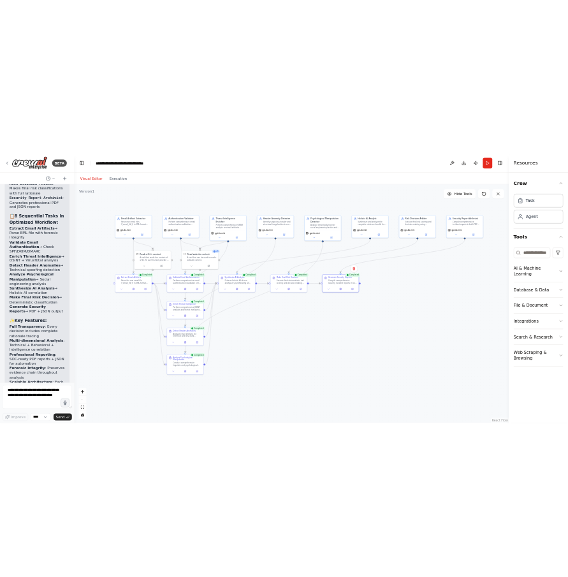
scroll to position [5591, 0]
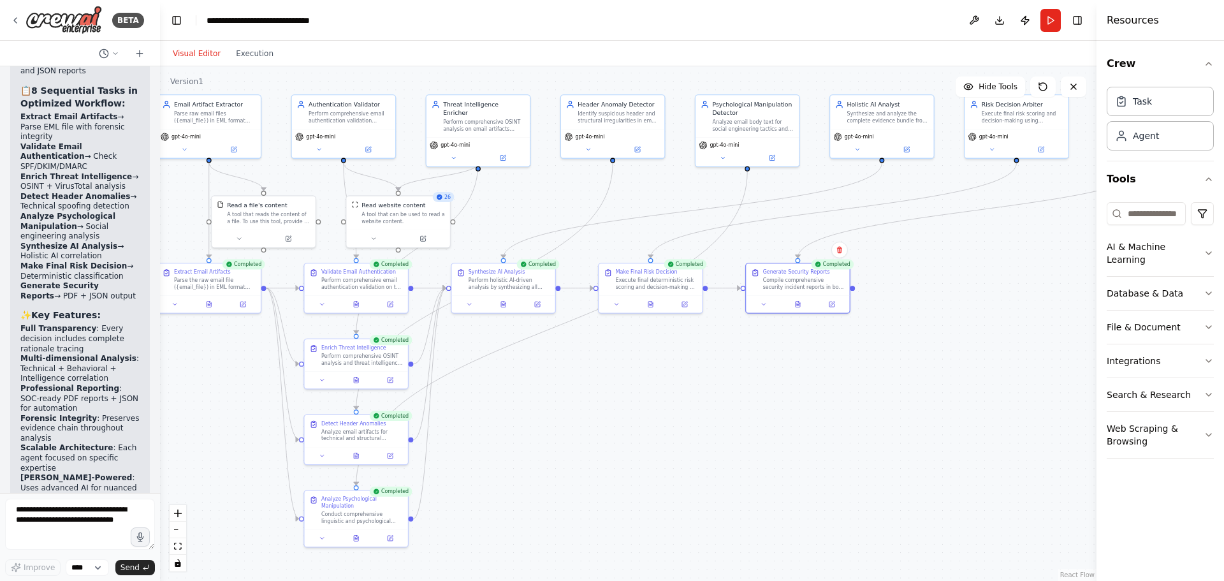
drag, startPoint x: 652, startPoint y: 342, endPoint x: 629, endPoint y: 415, distance: 76.0
click at [629, 415] on div ".deletable-edge-delete-btn { width: 20px; height: 20px; border: 0px solid #ffff…" at bounding box center [628, 323] width 937 height 515
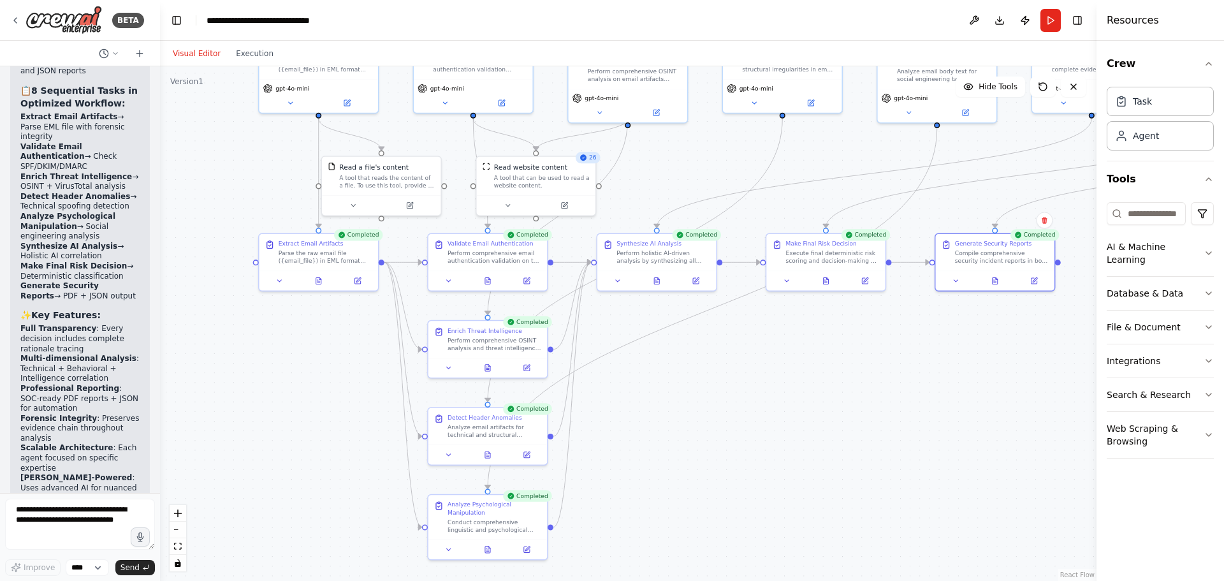
drag, startPoint x: 559, startPoint y: 388, endPoint x: 709, endPoint y: 375, distance: 151.1
click at [709, 376] on div ".deletable-edge-delete-btn { width: 20px; height: 20px; border: 0px solid #ffff…" at bounding box center [628, 323] width 937 height 515
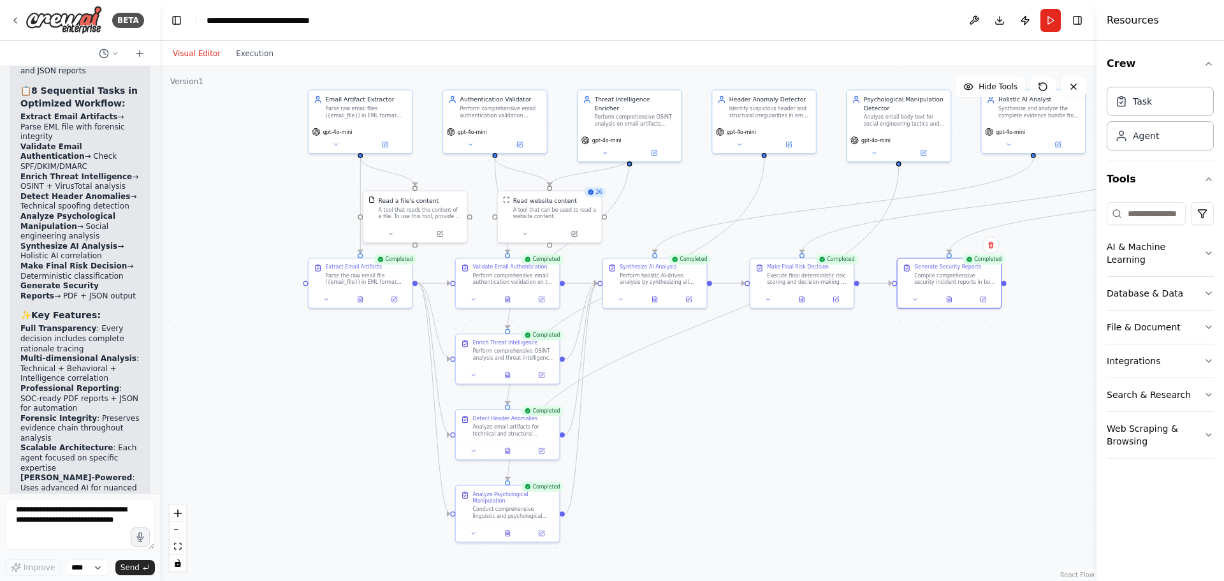
drag, startPoint x: 720, startPoint y: 366, endPoint x: 704, endPoint y: 372, distance: 16.9
click at [707, 371] on div ".deletable-edge-delete-btn { width: 20px; height: 20px; border: 0px solid #ffff…" at bounding box center [628, 323] width 937 height 515
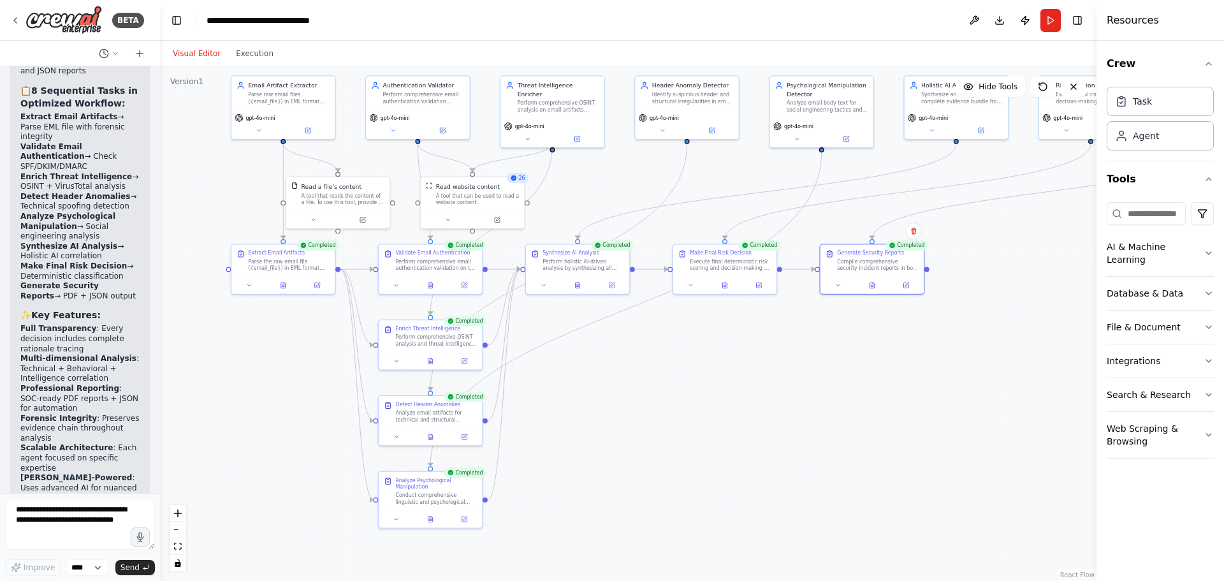
drag, startPoint x: 819, startPoint y: 397, endPoint x: 745, endPoint y: 382, distance: 75.4
click at [745, 382] on div ".deletable-edge-delete-btn { width: 20px; height: 20px; border: 0px solid #ffff…" at bounding box center [628, 323] width 937 height 515
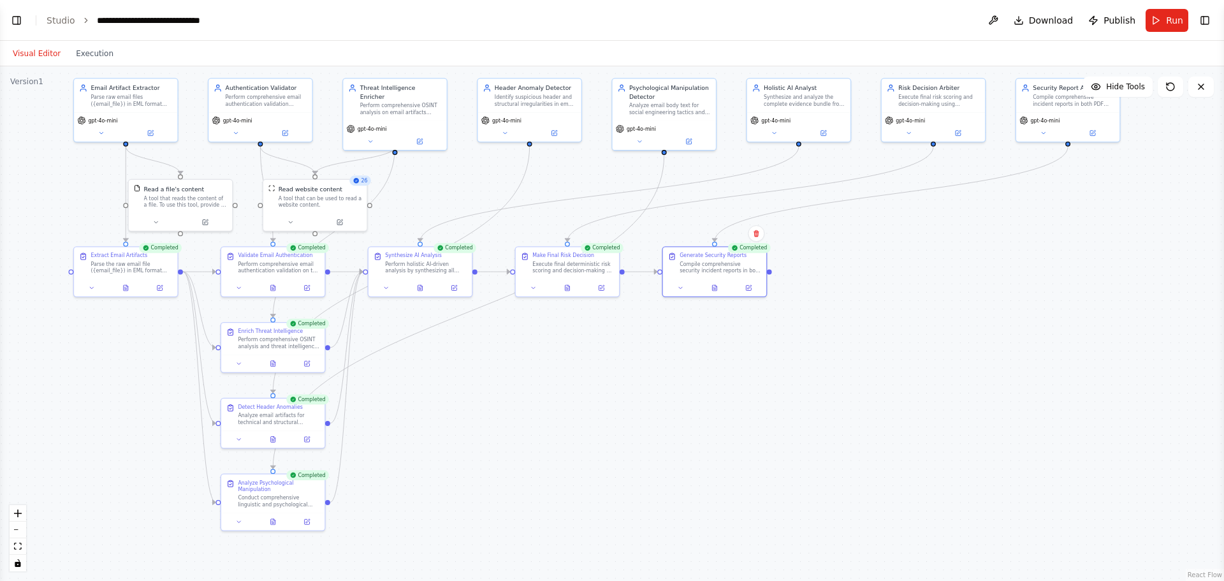
drag, startPoint x: 1053, startPoint y: 283, endPoint x: 1048, endPoint y: 267, distance: 17.2
click at [1048, 267] on div ".deletable-edge-delete-btn { width: 20px; height: 20px; border: 0px solid #ffff…" at bounding box center [612, 323] width 1224 height 515
click at [1142, 96] on button "Hide Tools" at bounding box center [1118, 87] width 70 height 20
click at [1123, 89] on span "Show Tools" at bounding box center [1124, 87] width 42 height 10
click at [1123, 89] on span "Hide Tools" at bounding box center [1125, 87] width 39 height 10
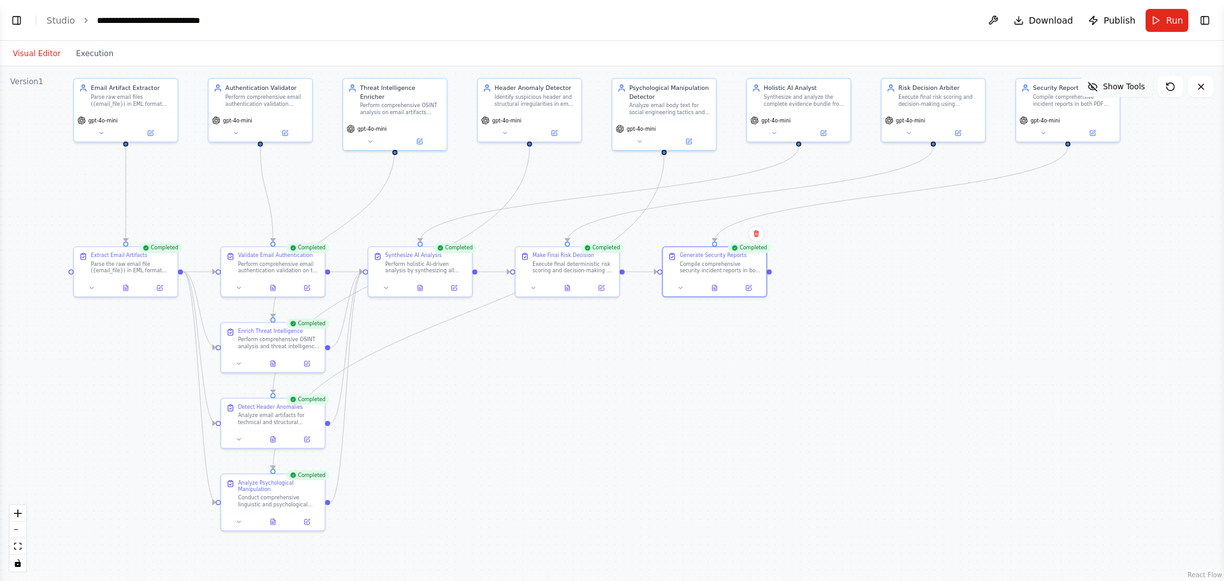
click at [1123, 89] on span "Show Tools" at bounding box center [1124, 87] width 42 height 10
click at [1123, 89] on span "Hide Tools" at bounding box center [1125, 87] width 39 height 10
click at [1123, 89] on span "Show Tools" at bounding box center [1124, 87] width 42 height 10
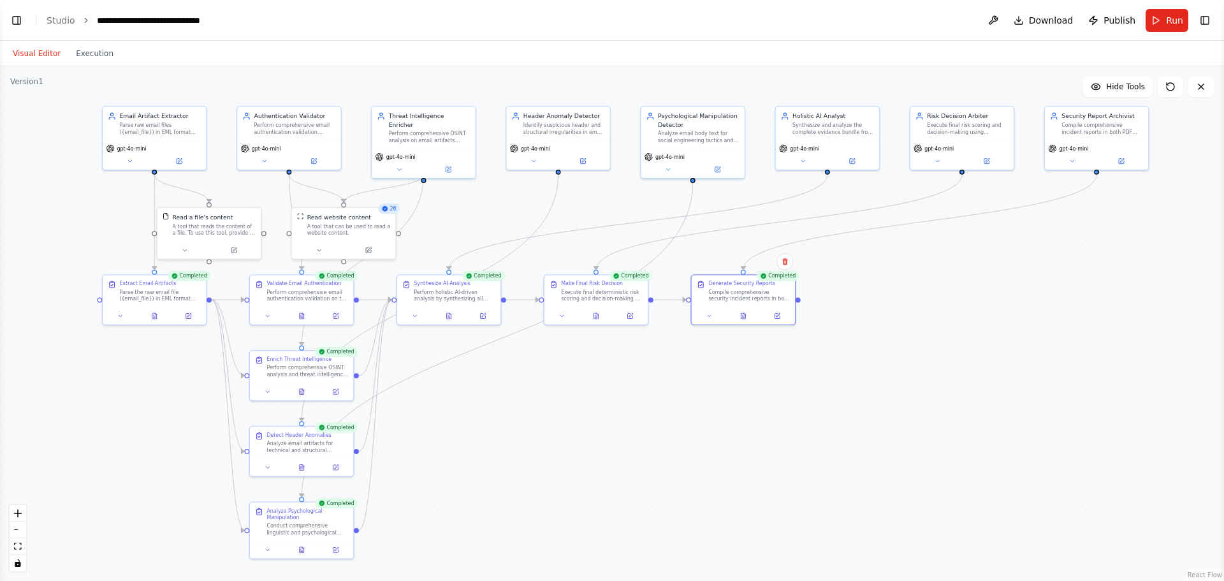
drag, startPoint x: 948, startPoint y: 301, endPoint x: 976, endPoint y: 329, distance: 40.1
click at [976, 329] on div ".deletable-edge-delete-btn { width: 20px; height: 20px; border: 0px solid #ffff…" at bounding box center [612, 323] width 1224 height 515
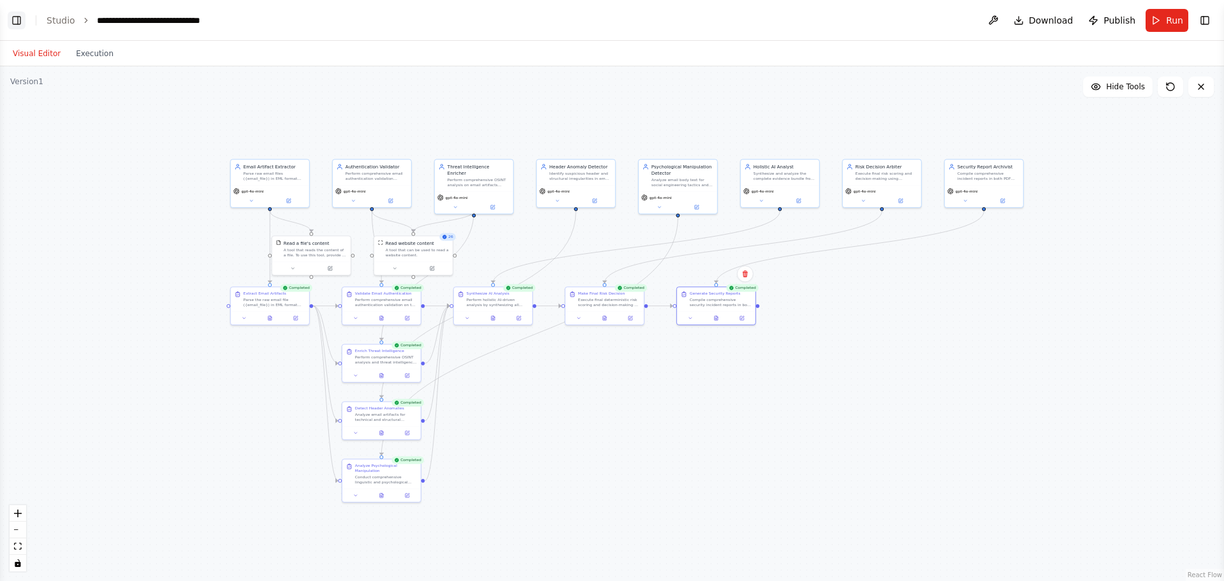
click at [11, 21] on button "Toggle Left Sidebar" at bounding box center [17, 20] width 18 height 18
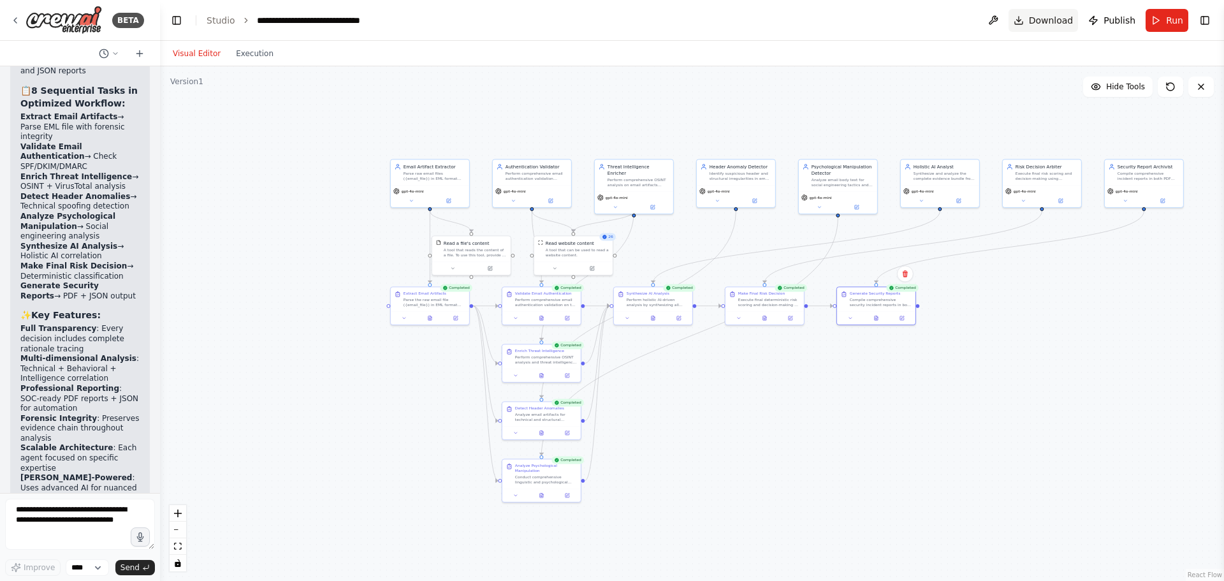
click at [1047, 15] on span "Download" at bounding box center [1051, 20] width 45 height 13
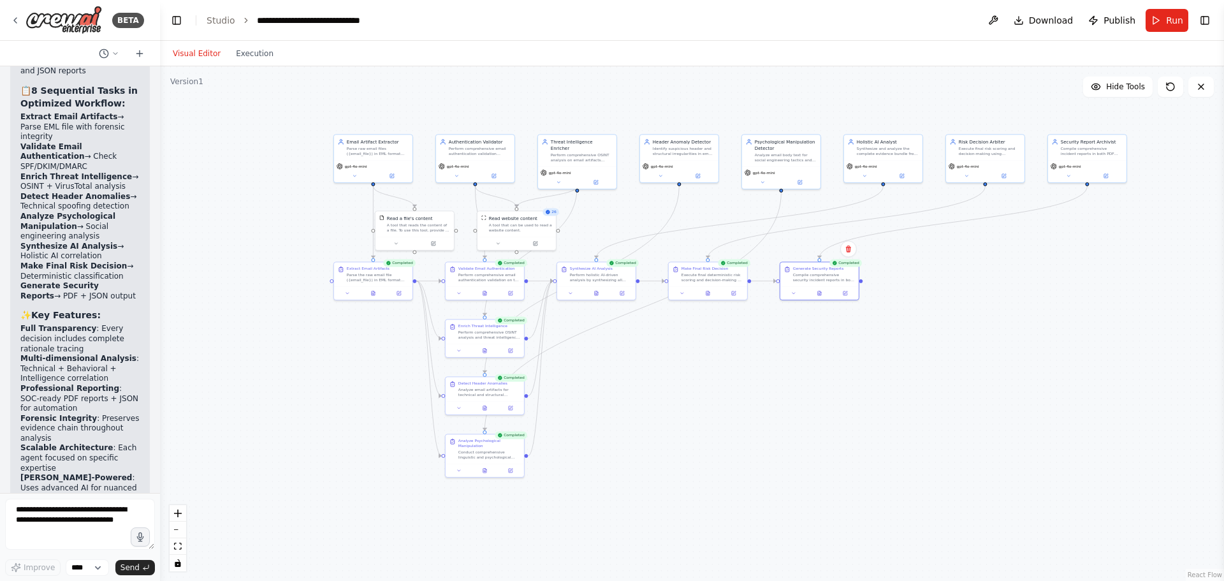
drag, startPoint x: 1080, startPoint y: 338, endPoint x: 1024, endPoint y: 314, distance: 61.1
click at [1024, 314] on div ".deletable-edge-delete-btn { width: 20px; height: 20px; border: 0px solid #ffff…" at bounding box center [692, 323] width 1064 height 515
click at [13, 18] on icon at bounding box center [15, 20] width 10 height 10
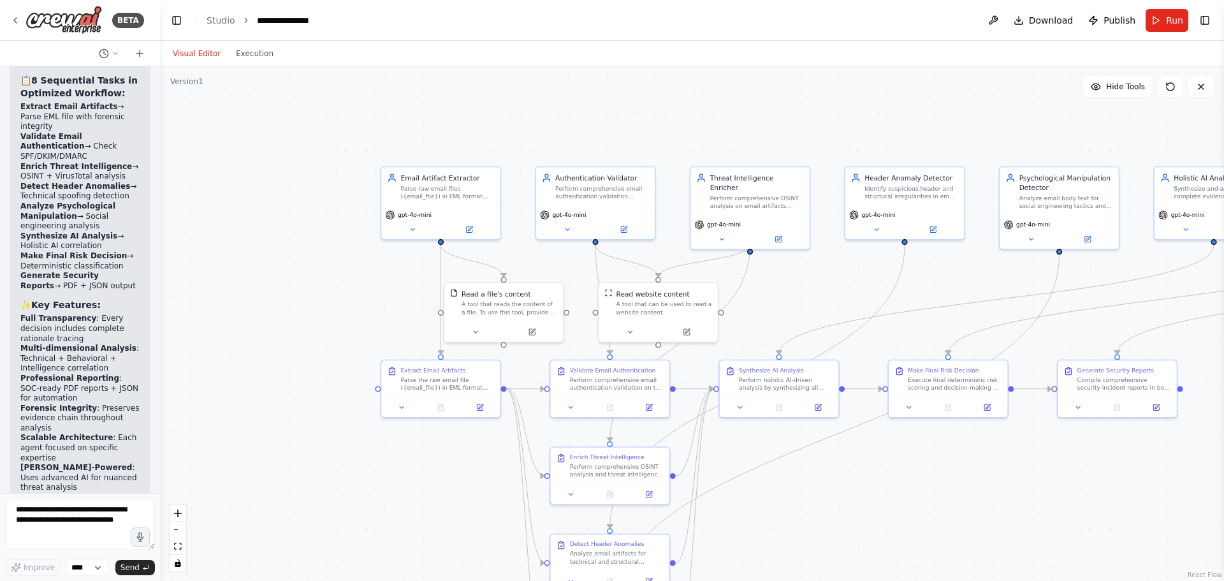
drag, startPoint x: 879, startPoint y: 321, endPoint x: 761, endPoint y: 241, distance: 141.8
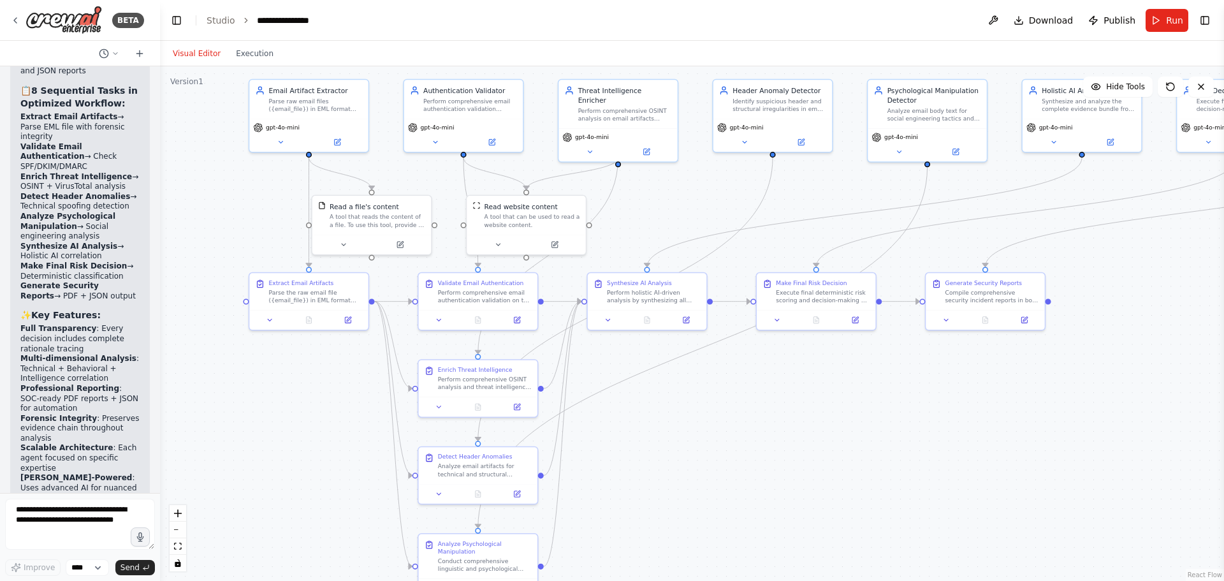
drag, startPoint x: 886, startPoint y: 277, endPoint x: 755, endPoint y: 189, distance: 157.7
click at [755, 189] on div ".deletable-edge-delete-btn { width: 20px; height: 20px; border: 0px solid #ffff…" at bounding box center [692, 323] width 1064 height 515
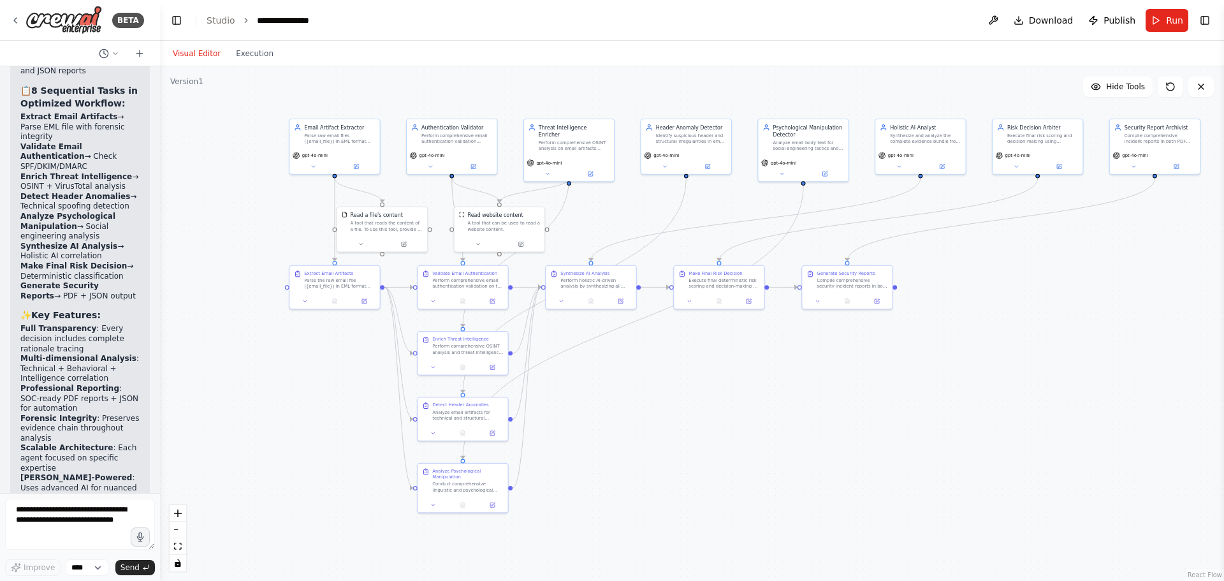
drag, startPoint x: 1050, startPoint y: 316, endPoint x: 961, endPoint y: 323, distance: 89.5
click at [961, 323] on div ".deletable-edge-delete-btn { width: 20px; height: 20px; border: 0px solid #ffff…" at bounding box center [692, 323] width 1064 height 515
click at [1132, 169] on button at bounding box center [1133, 165] width 41 height 9
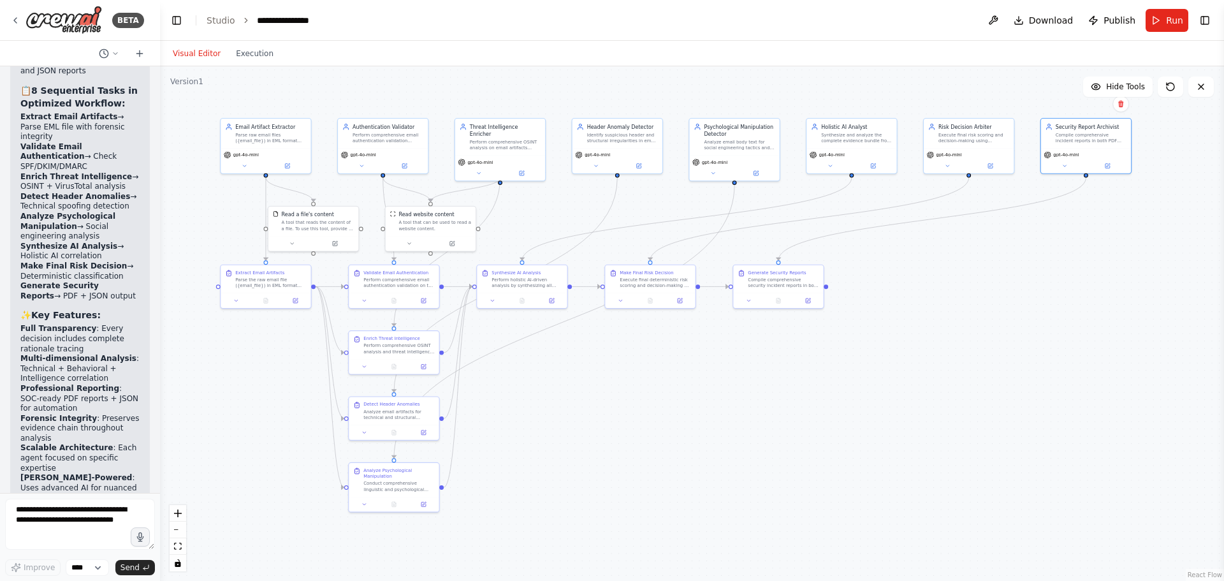
drag, startPoint x: 1039, startPoint y: 307, endPoint x: 970, endPoint y: 307, distance: 68.9
click at [970, 307] on div ".deletable-edge-delete-btn { width: 20px; height: 20px; border: 0px solid #ffff…" at bounding box center [692, 323] width 1064 height 515
click at [253, 54] on button "Execution" at bounding box center [254, 53] width 53 height 15
click at [186, 49] on button "Visual Editor" at bounding box center [196, 53] width 63 height 15
click at [1111, 20] on span "Publish" at bounding box center [1120, 20] width 32 height 13
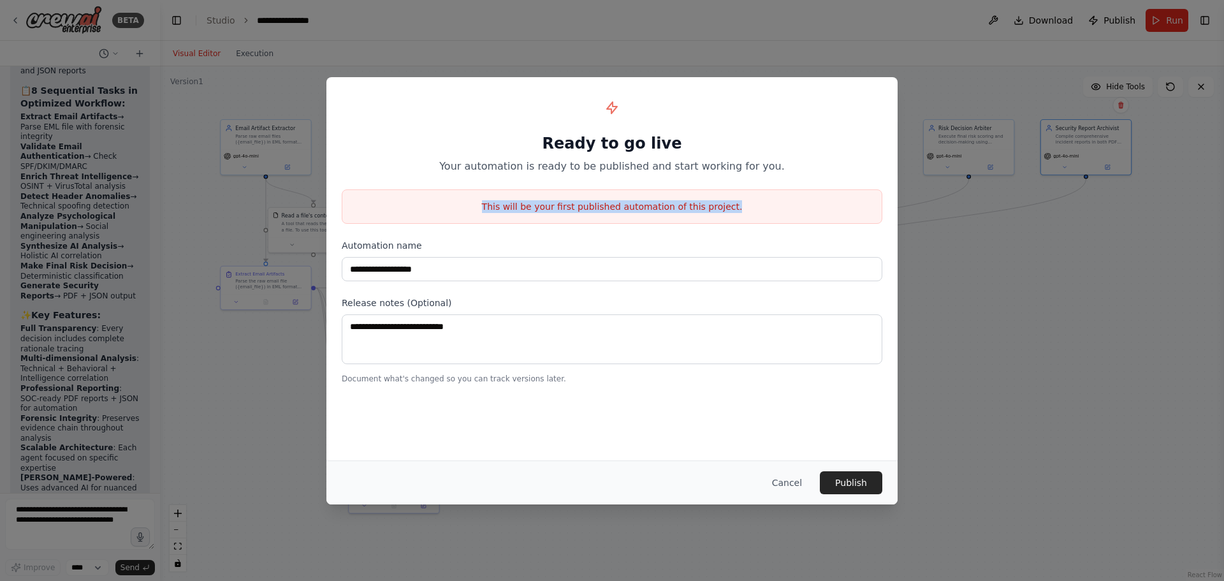
drag, startPoint x: 488, startPoint y: 207, endPoint x: 768, endPoint y: 204, distance: 279.9
click at [768, 204] on p "This will be your first published automation of this project." at bounding box center [611, 206] width 539 height 13
click at [743, 122] on div "Ready to go live Your automation is ready to be published and start working for…" at bounding box center [612, 133] width 541 height 82
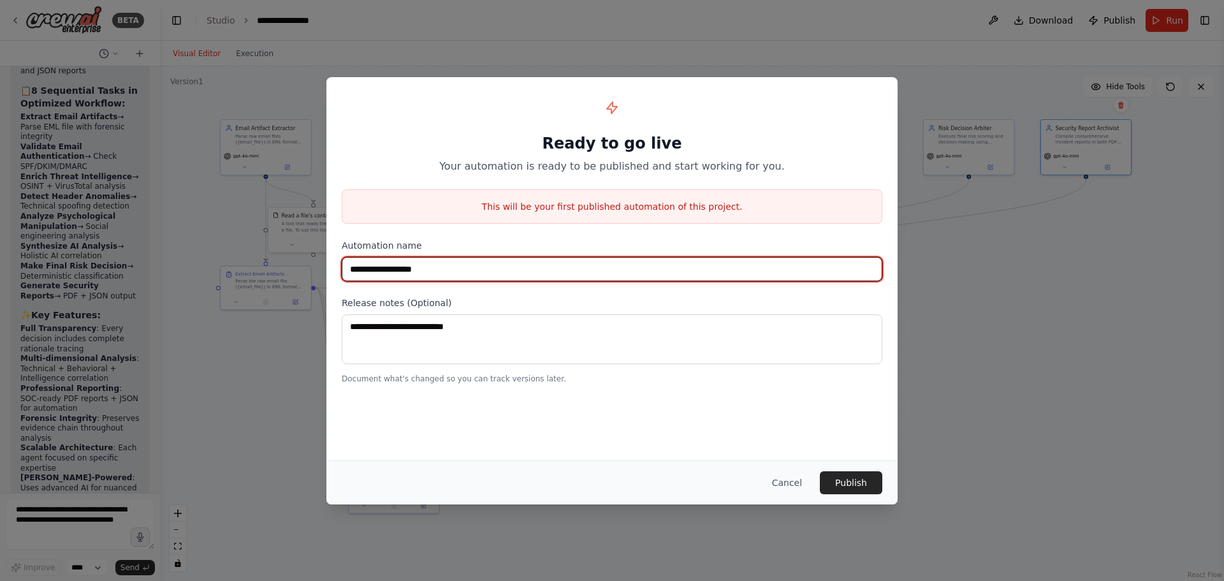
drag, startPoint x: 411, startPoint y: 270, endPoint x: 295, endPoint y: 258, distance: 116.6
click at [295, 258] on div "**********" at bounding box center [612, 290] width 1224 height 581
type input "**********"
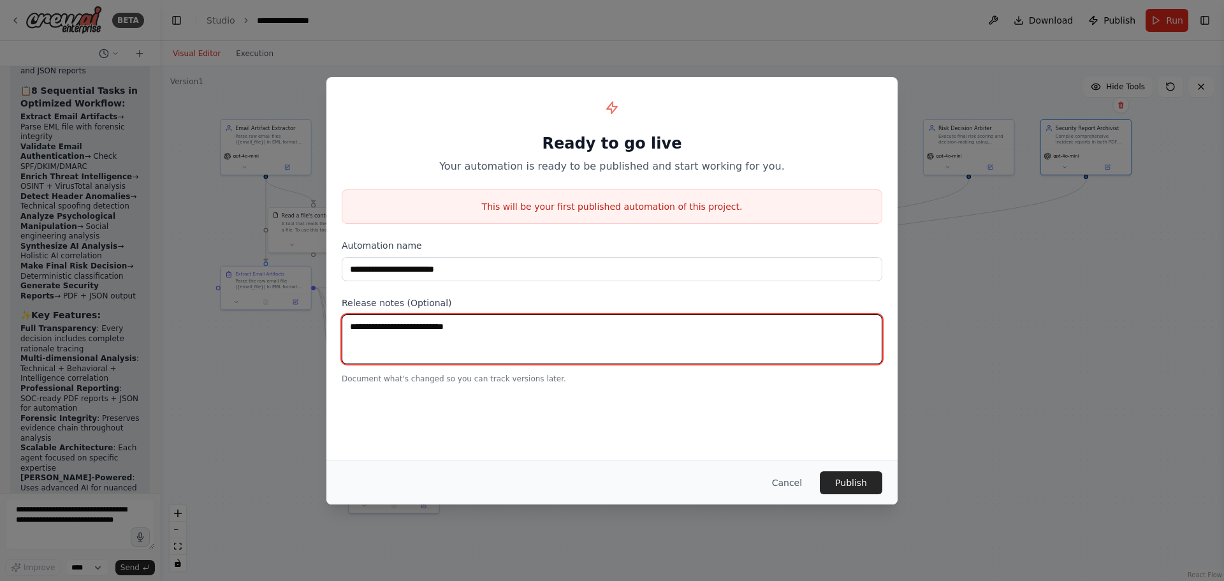
click at [444, 345] on textarea at bounding box center [612, 339] width 541 height 50
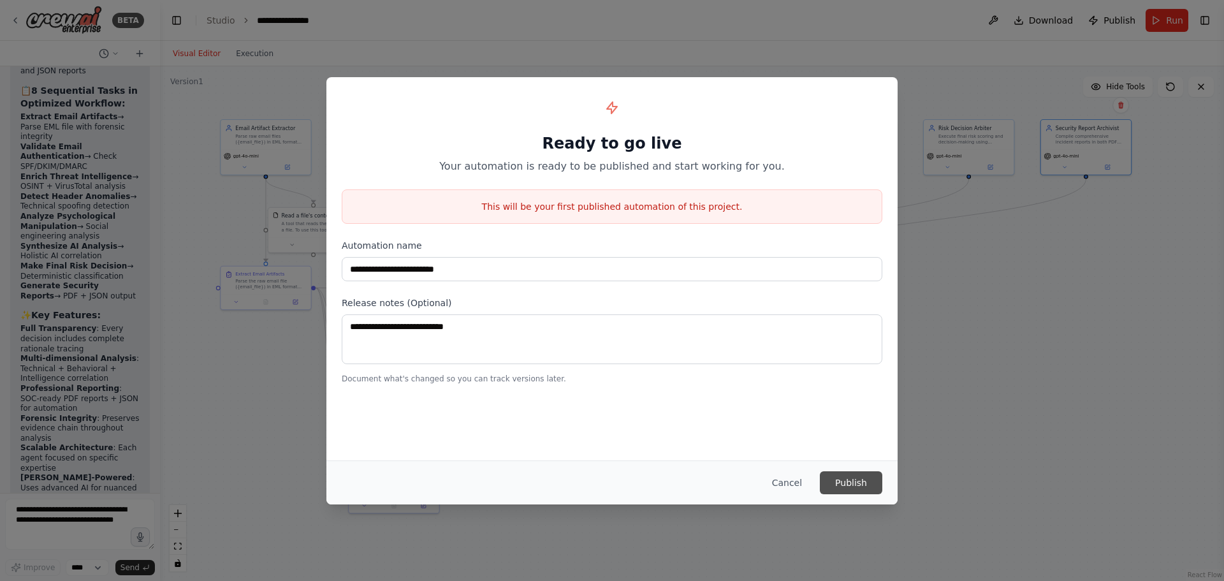
click at [867, 485] on button "Publish" at bounding box center [851, 482] width 62 height 23
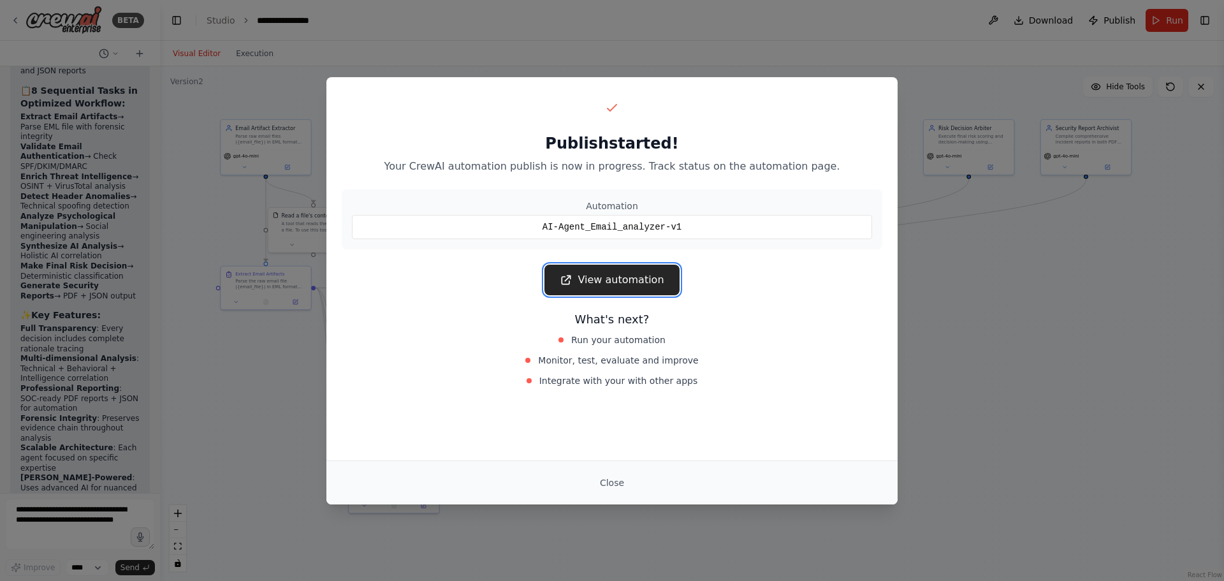
click at [624, 272] on link "View automation" at bounding box center [612, 280] width 135 height 31
click at [645, 271] on link "View automation" at bounding box center [612, 280] width 135 height 31
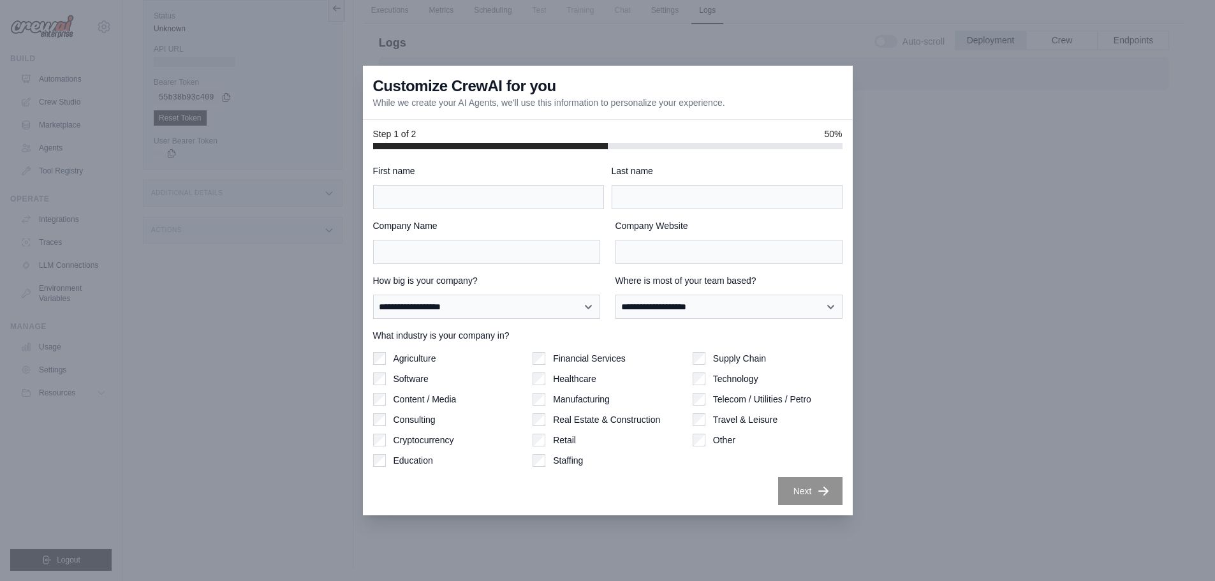
drag, startPoint x: 523, startPoint y: 145, endPoint x: 640, endPoint y: 125, distance: 118.3
click at [612, 140] on div "Step 1 of 2 50%" at bounding box center [608, 134] width 490 height 29
click at [706, 126] on div "Step 1 of 2 50%" at bounding box center [608, 134] width 490 height 29
click at [415, 184] on div "First name" at bounding box center [488, 187] width 231 height 45
type input "*******"
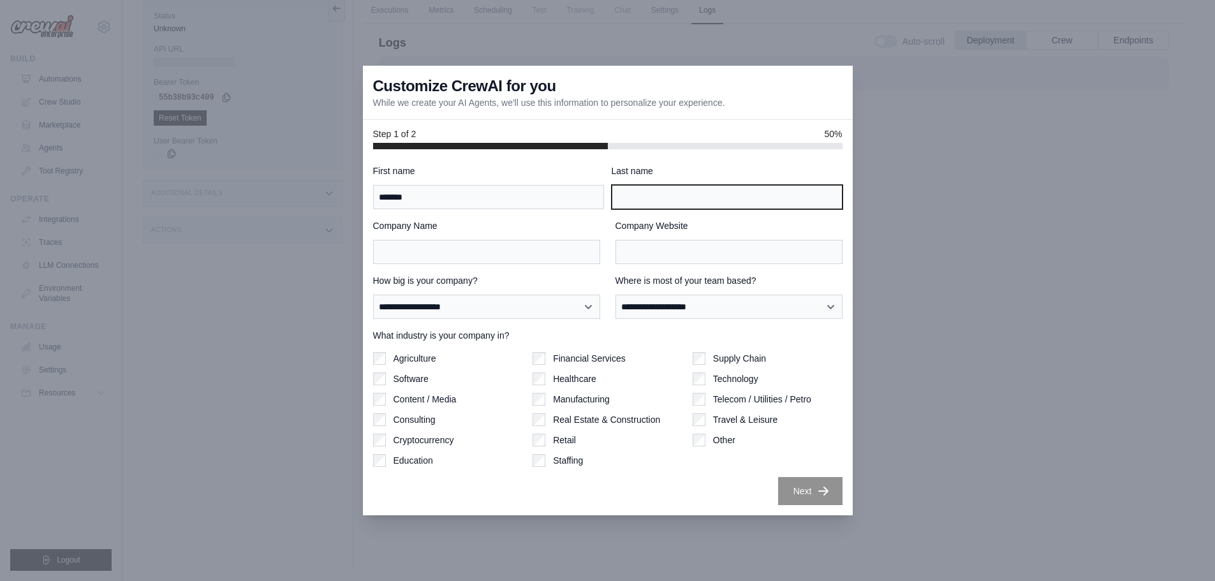
type input "*******"
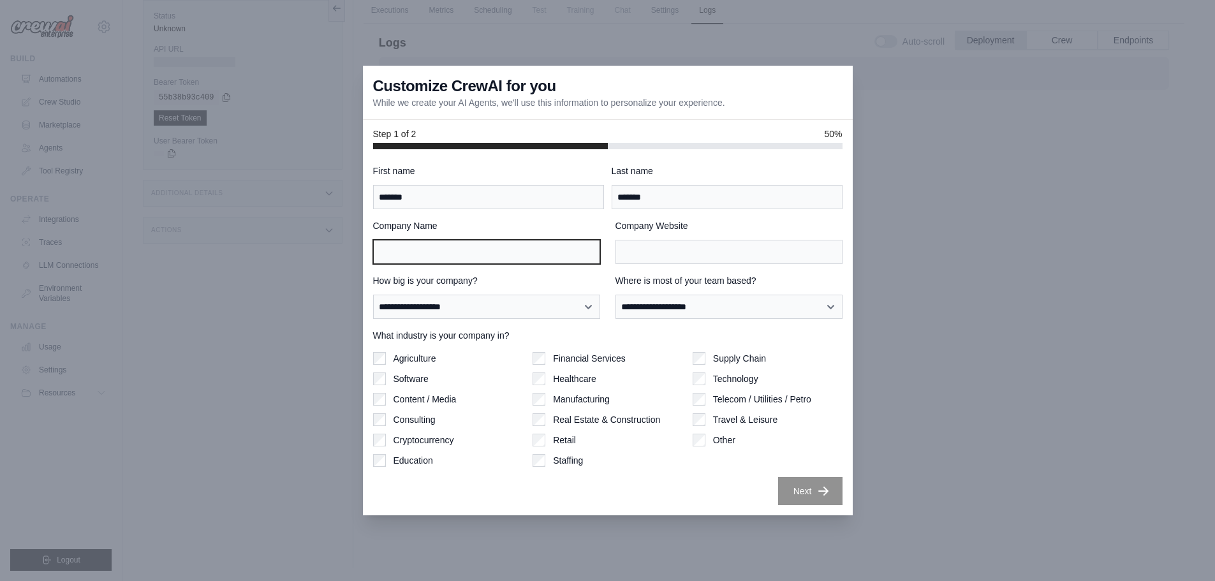
click at [481, 249] on input "Company Name" at bounding box center [486, 252] width 227 height 24
type input "****"
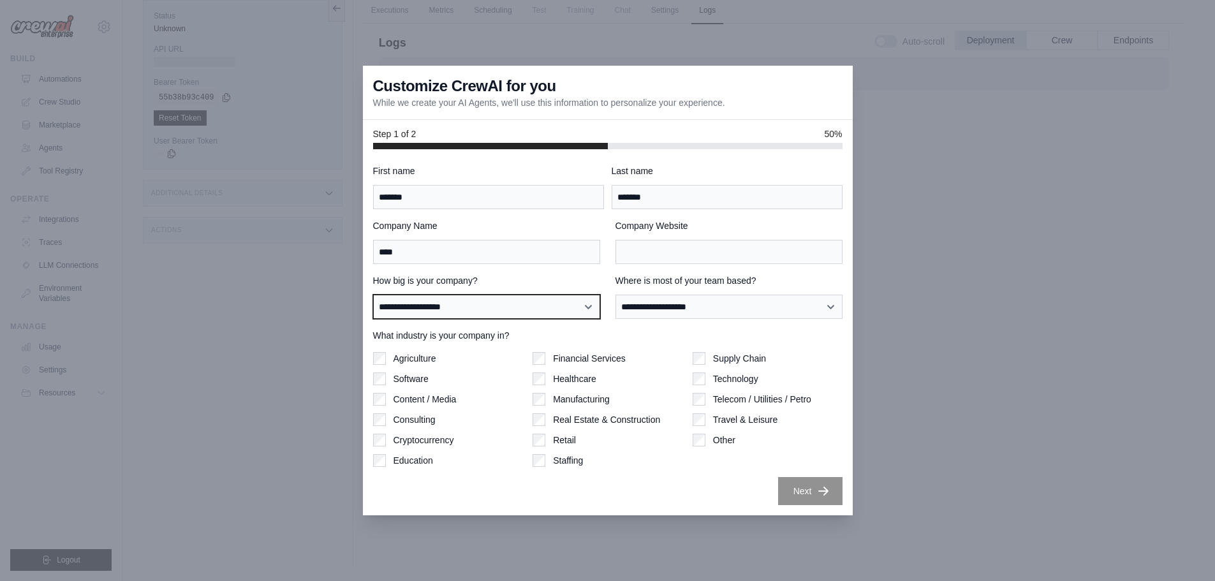
click at [511, 308] on select "**********" at bounding box center [486, 307] width 227 height 24
click at [373, 295] on select "**********" at bounding box center [486, 307] width 227 height 24
click at [482, 316] on select "**********" at bounding box center [486, 307] width 227 height 24
select select "**********"
click at [373, 295] on select "**********" at bounding box center [486, 307] width 227 height 24
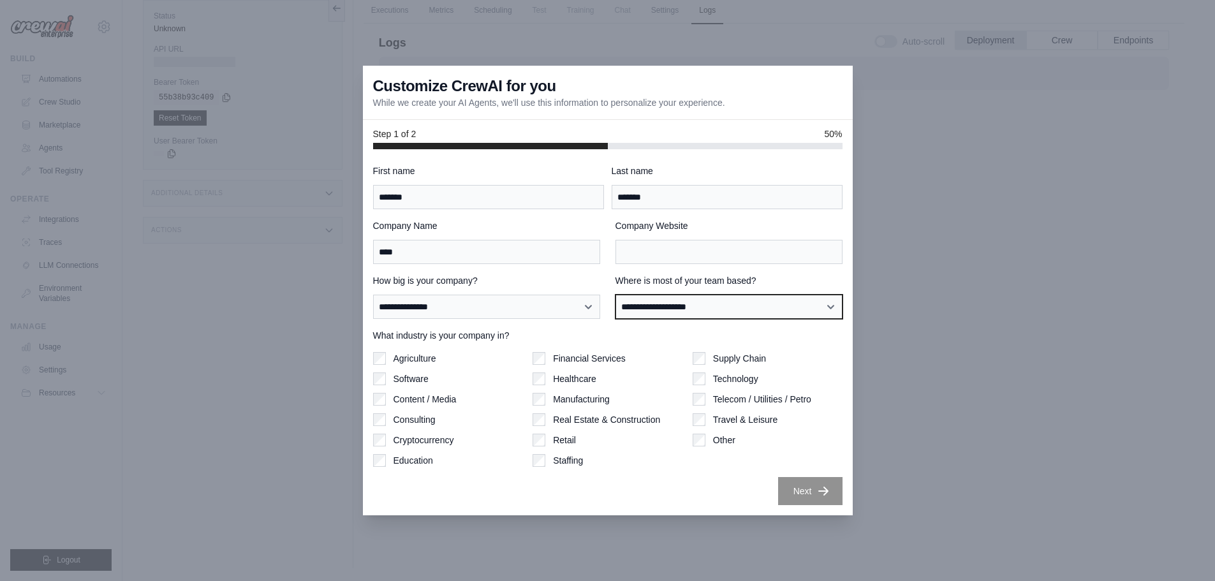
click at [657, 303] on select "**********" at bounding box center [728, 307] width 227 height 24
select select "**********"
click at [615, 295] on select "**********" at bounding box center [728, 307] width 227 height 24
click at [710, 441] on div "Other" at bounding box center [767, 440] width 150 height 13
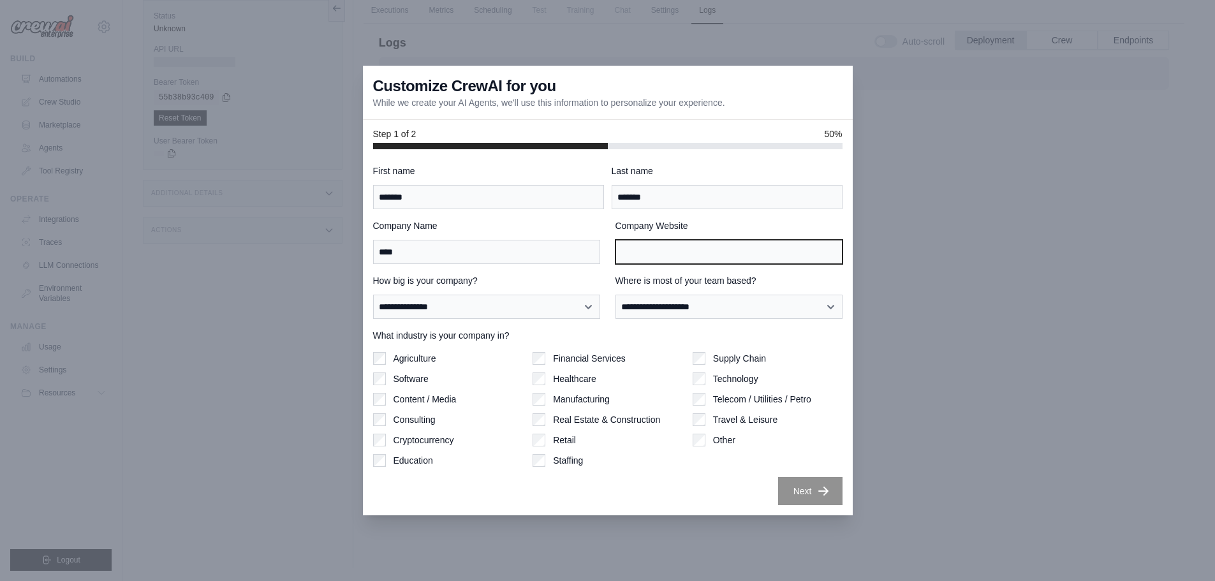
click at [641, 257] on input "Company Website" at bounding box center [728, 252] width 227 height 24
type input "**********"
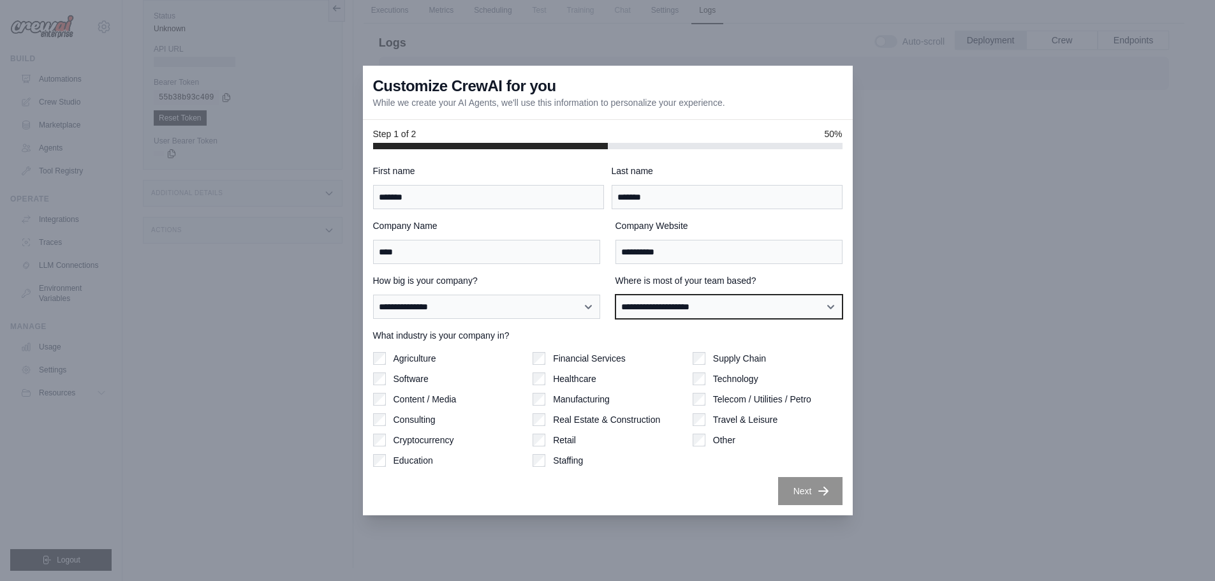
click at [742, 302] on select "**********" at bounding box center [728, 307] width 227 height 24
click at [615, 295] on select "**********" at bounding box center [728, 307] width 227 height 24
click at [807, 508] on div "**********" at bounding box center [608, 332] width 490 height 366
click at [799, 493] on button "Next" at bounding box center [810, 490] width 64 height 28
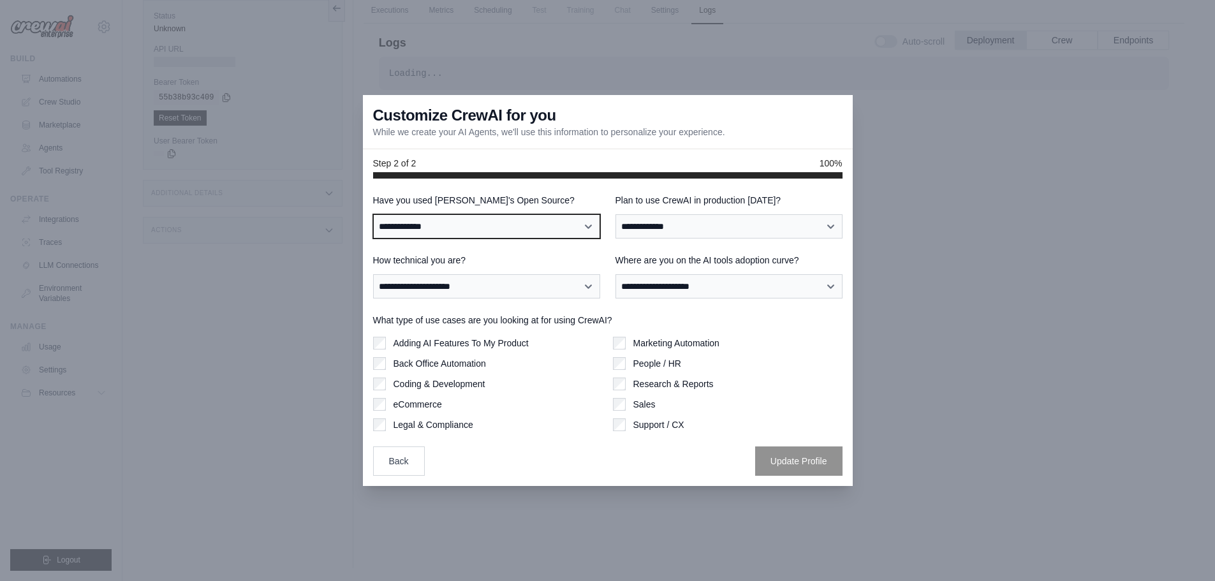
click at [492, 228] on select "**********" at bounding box center [486, 226] width 227 height 24
select select "**"
click at [373, 214] on select "**********" at bounding box center [486, 226] width 227 height 24
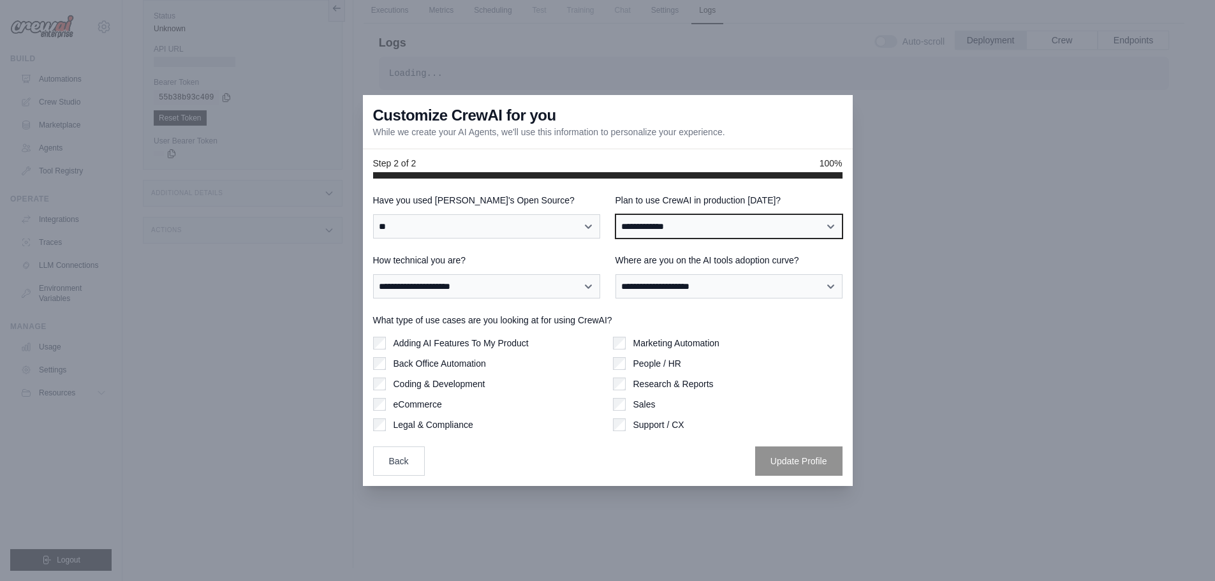
click at [692, 228] on select "**********" at bounding box center [728, 226] width 227 height 24
select select "****"
click at [615, 214] on select "**********" at bounding box center [728, 226] width 227 height 24
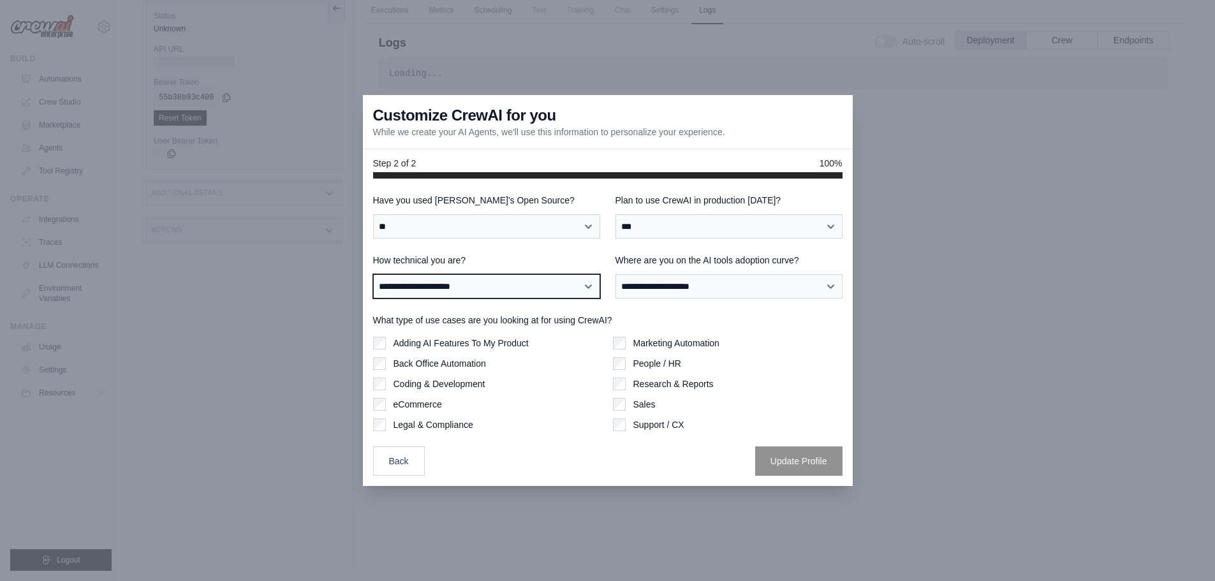
click at [510, 285] on select "**********" at bounding box center [486, 286] width 227 height 24
select select "**********"
click at [373, 274] on select "**********" at bounding box center [486, 286] width 227 height 24
click at [455, 284] on select "**********" at bounding box center [486, 286] width 227 height 24
click at [456, 285] on select "**********" at bounding box center [486, 286] width 227 height 24
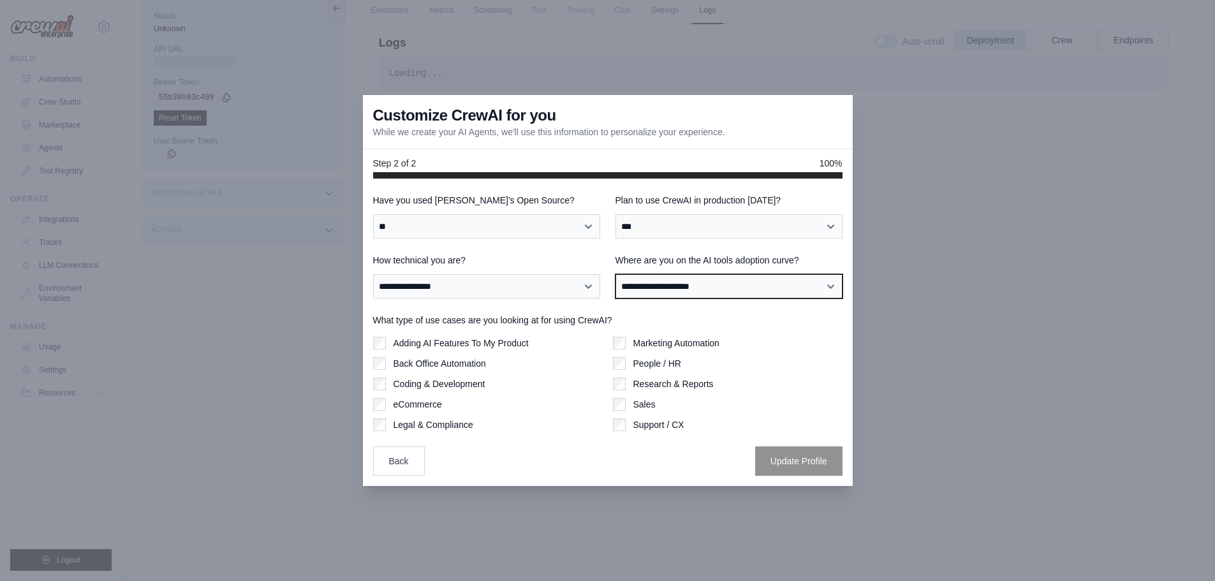
click at [721, 291] on select "**********" at bounding box center [728, 286] width 227 height 24
select select "**********"
click at [615, 274] on select "**********" at bounding box center [728, 286] width 227 height 24
click at [389, 342] on div "Adding AI Features To My Product" at bounding box center [488, 343] width 230 height 13
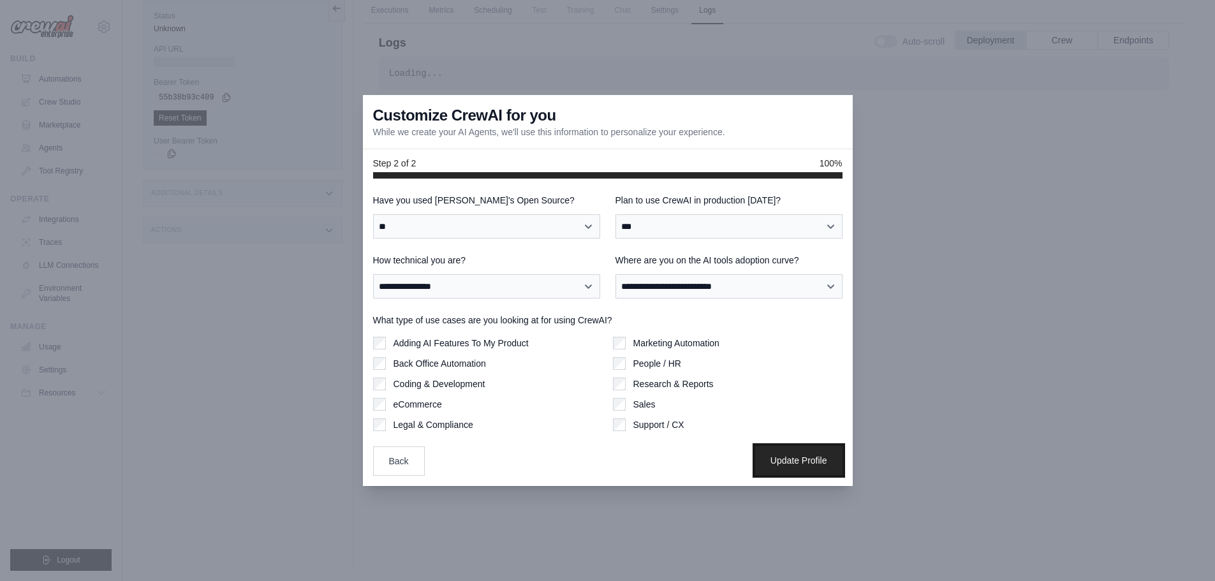
click at [793, 455] on button "Update Profile" at bounding box center [798, 460] width 87 height 29
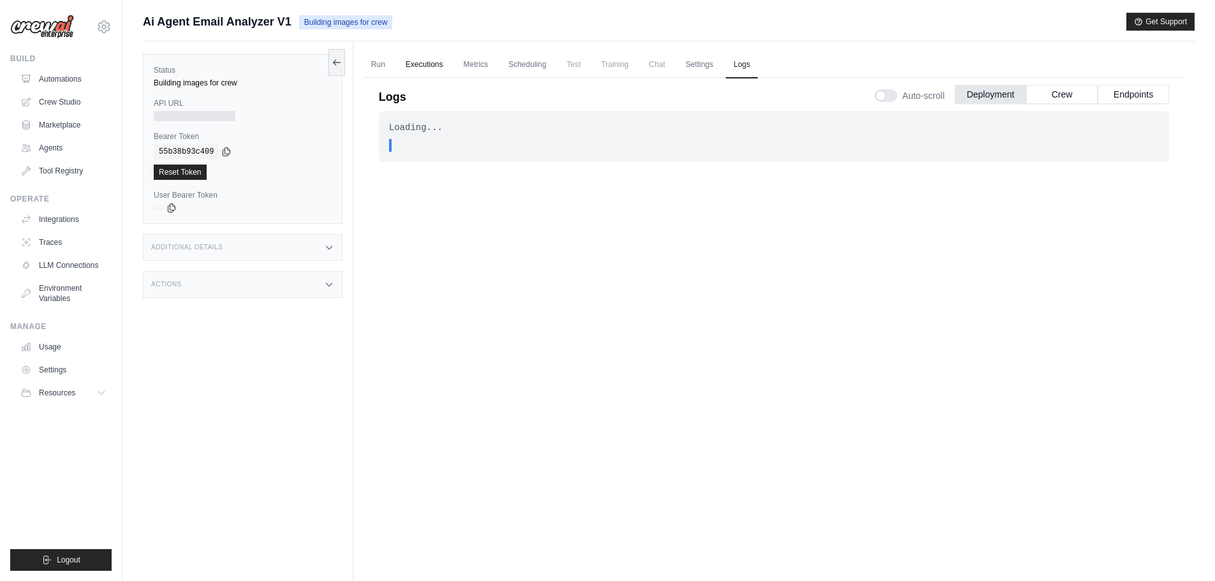
click at [441, 68] on link "Executions" at bounding box center [424, 65] width 53 height 27
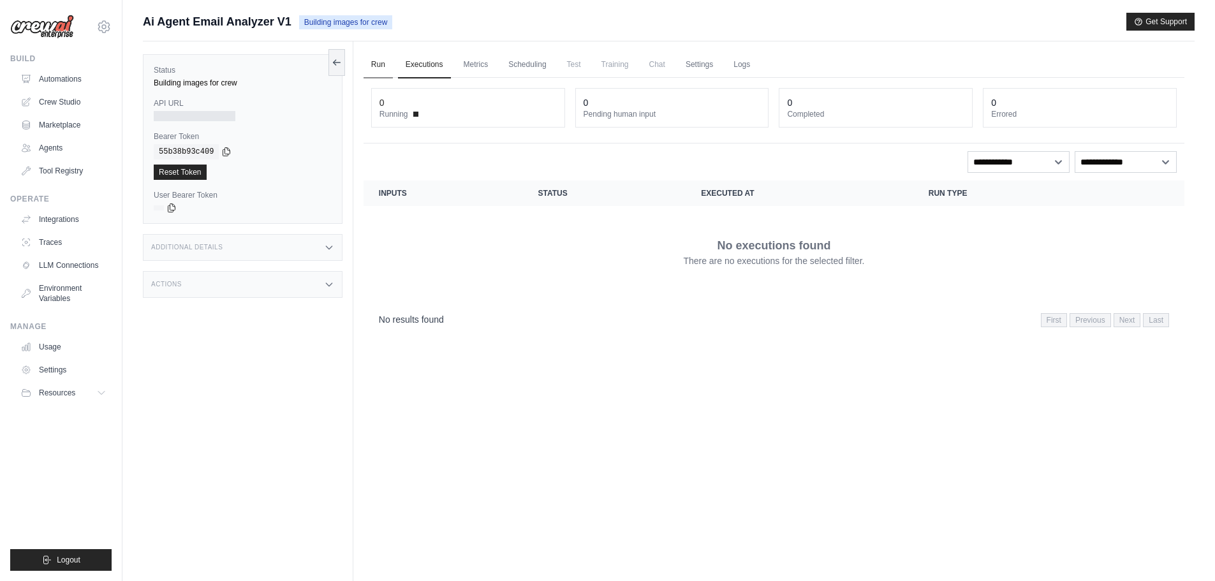
click at [383, 72] on link "Run" at bounding box center [377, 65] width 29 height 27
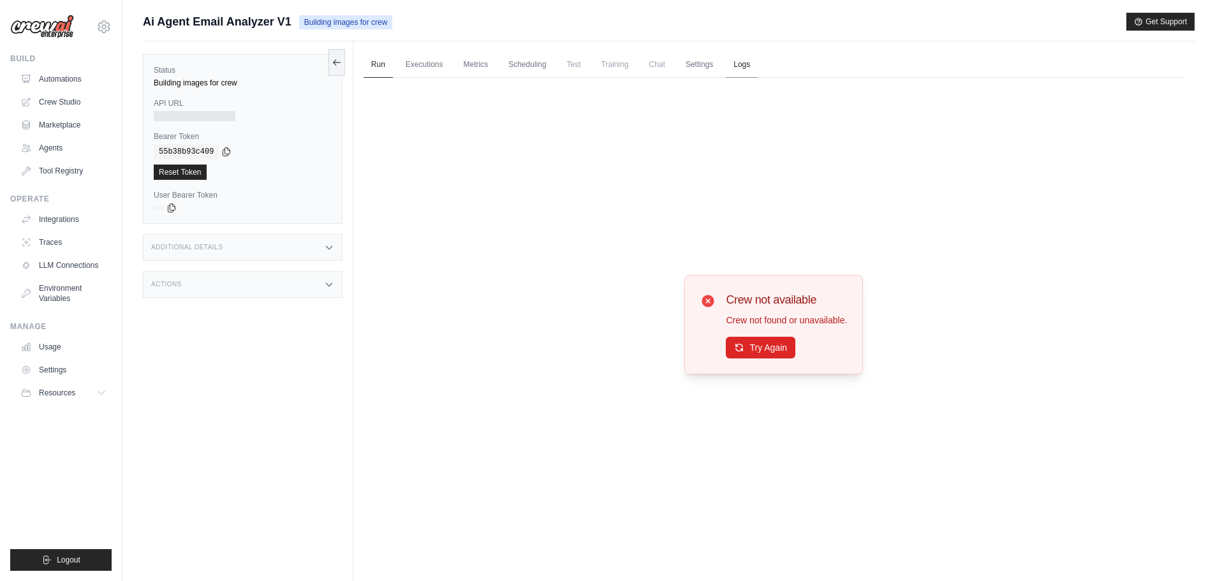
click at [740, 63] on link "Logs" at bounding box center [742, 65] width 32 height 27
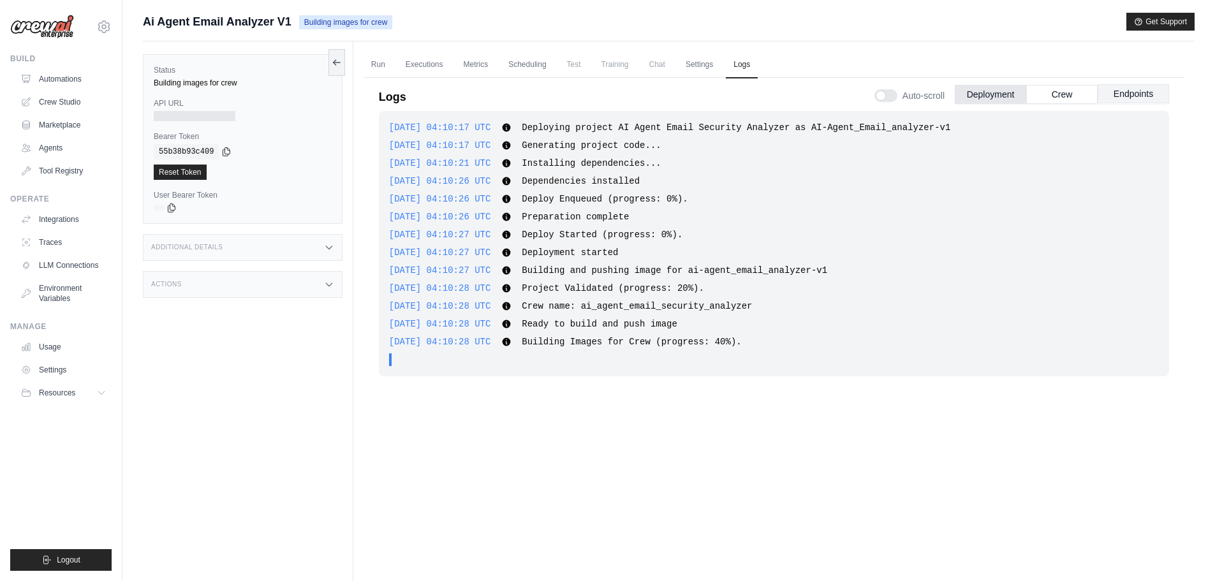
click at [1115, 98] on button "Endpoints" at bounding box center [1132, 93] width 71 height 19
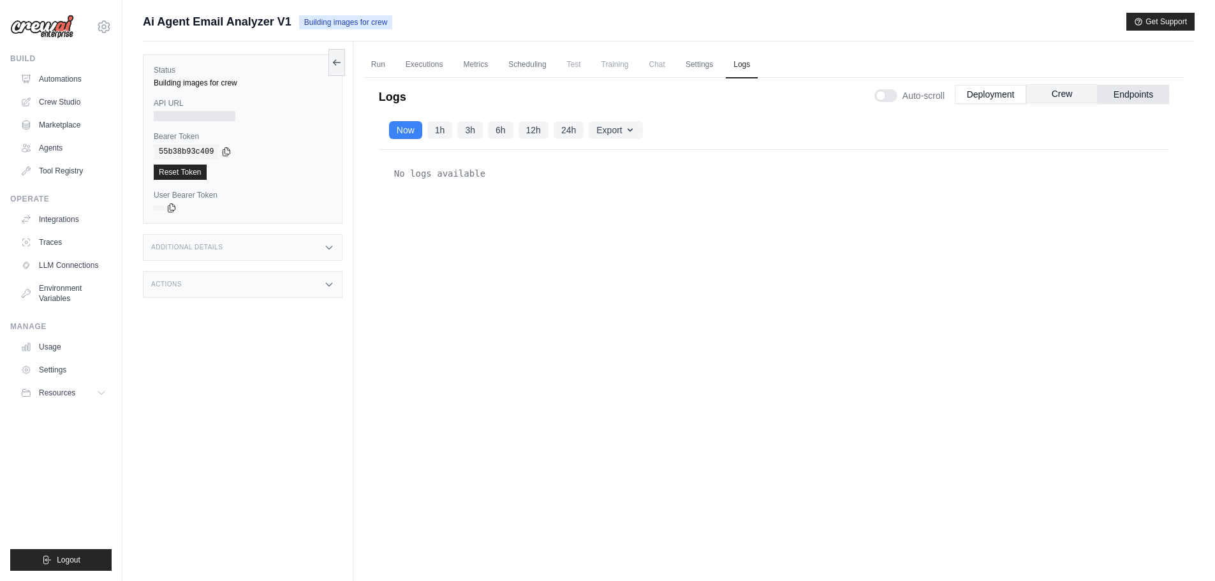
click at [1067, 93] on button "Crew" at bounding box center [1061, 93] width 71 height 19
click at [979, 92] on button "Deployment" at bounding box center [990, 93] width 71 height 19
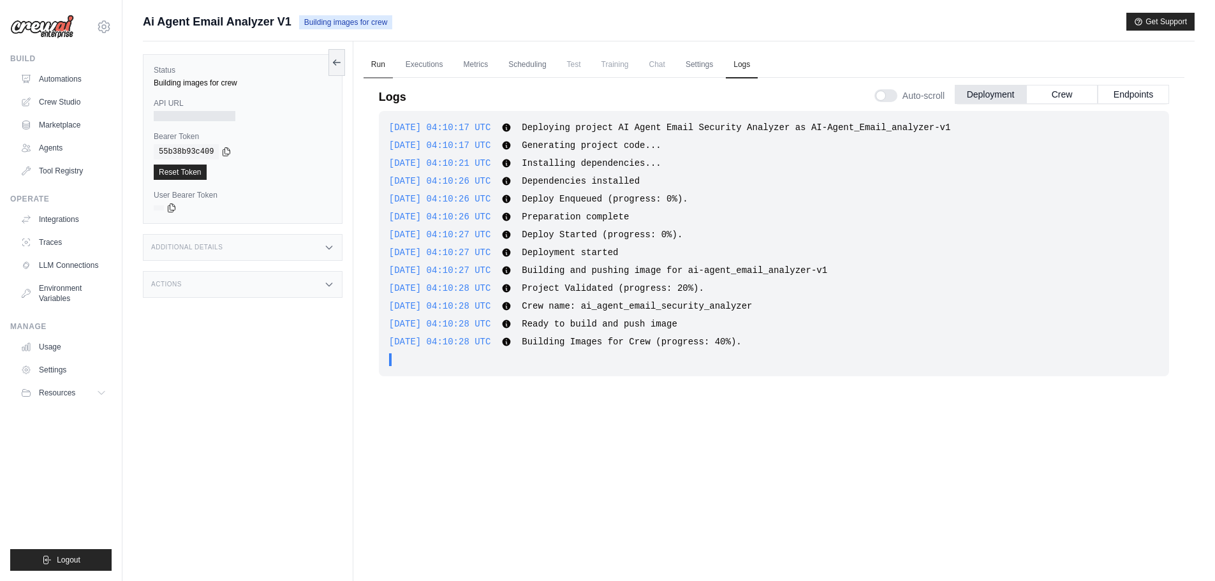
click at [371, 65] on link "Run" at bounding box center [377, 65] width 29 height 27
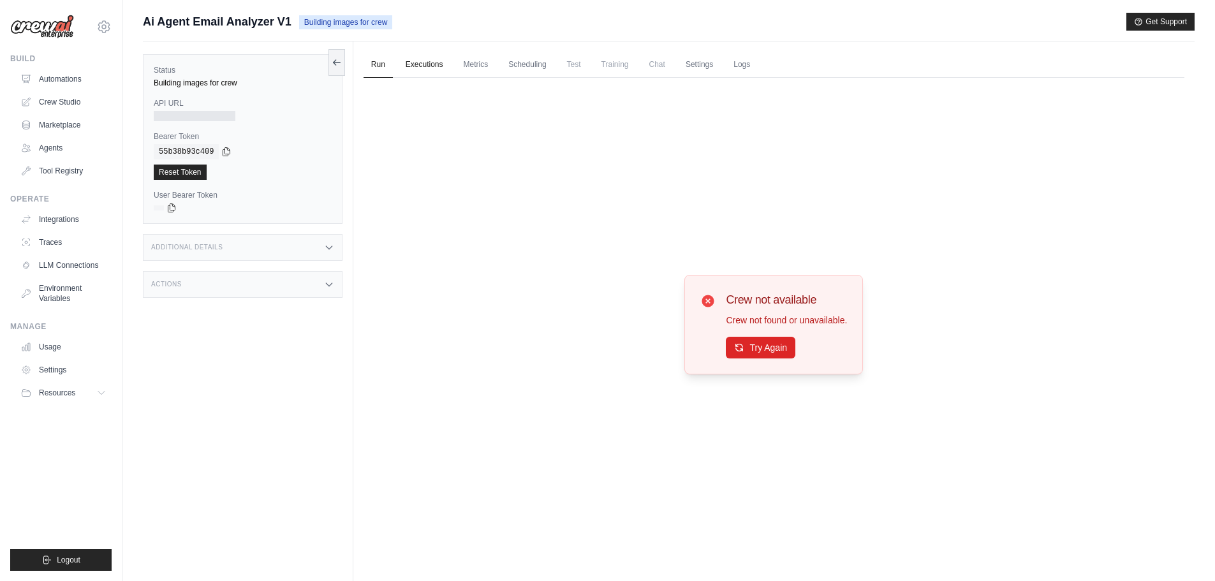
click at [410, 67] on link "Executions" at bounding box center [424, 65] width 53 height 27
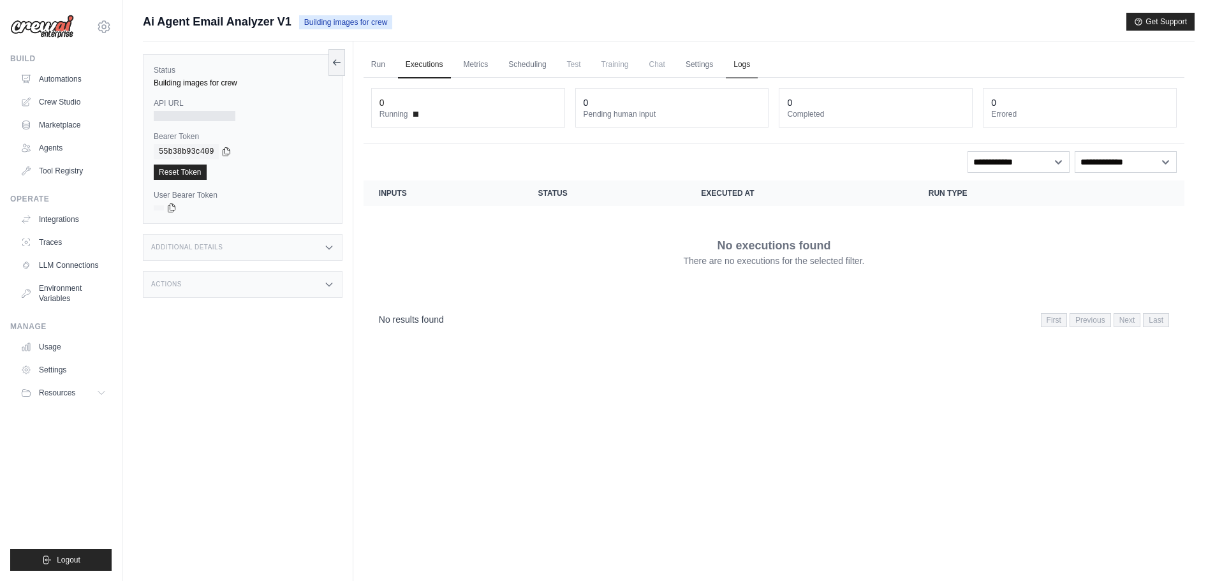
click at [749, 65] on link "Logs" at bounding box center [742, 65] width 32 height 27
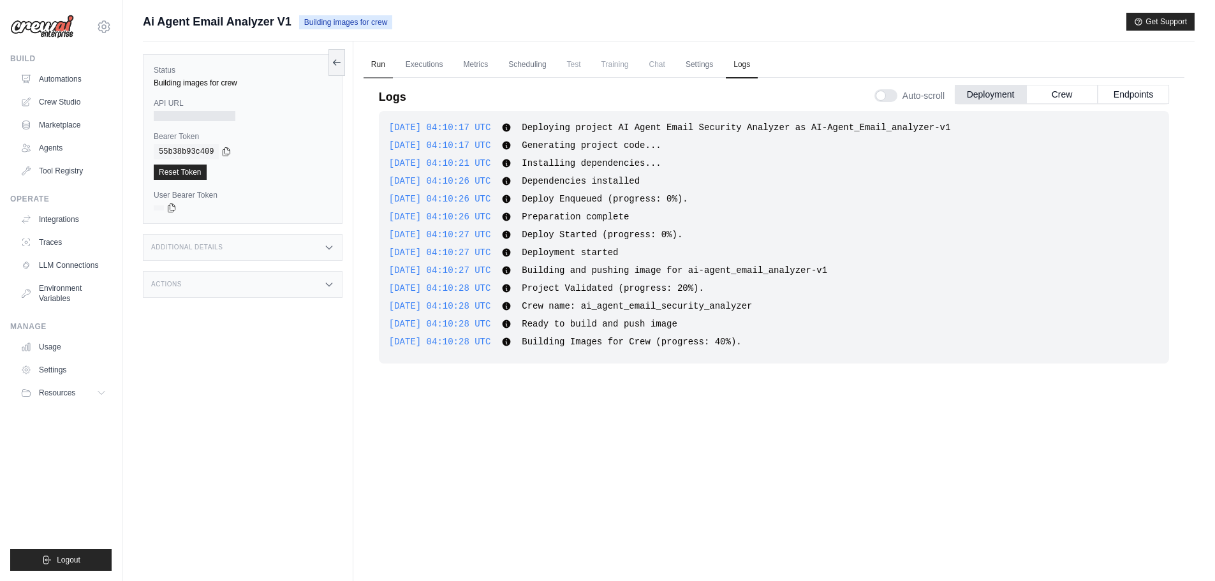
click at [377, 68] on link "Run" at bounding box center [377, 65] width 29 height 27
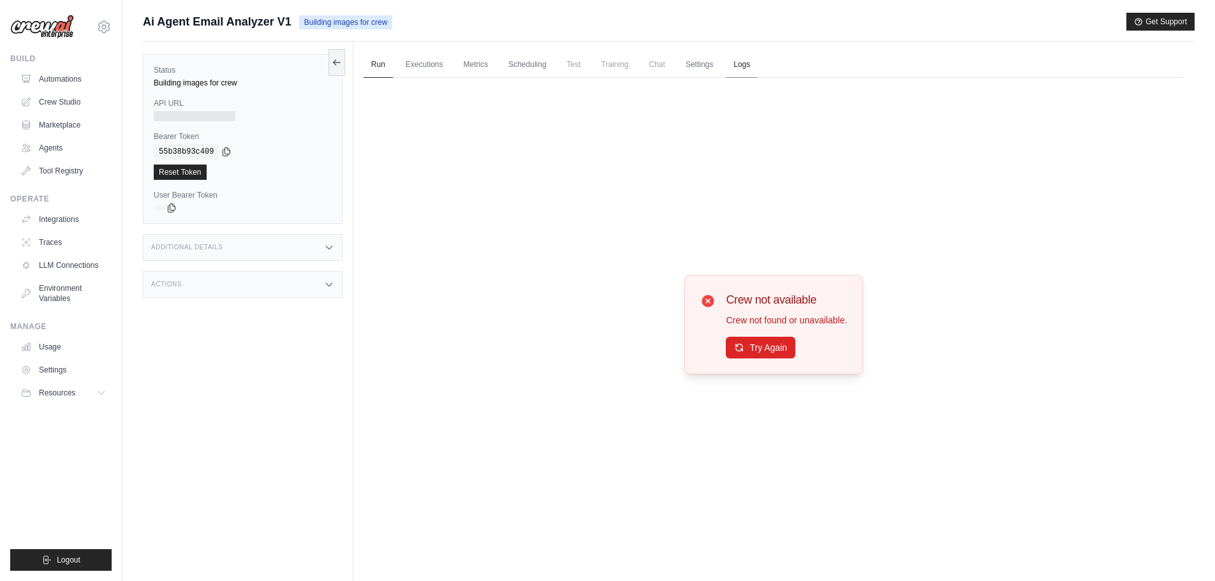
click at [750, 72] on link "Logs" at bounding box center [742, 65] width 32 height 27
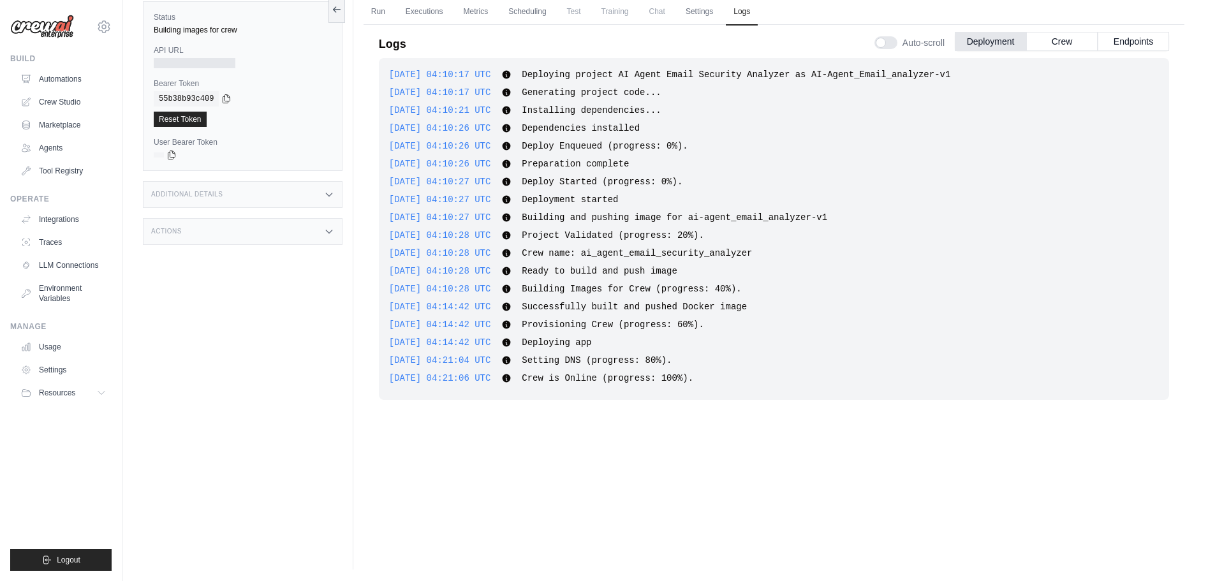
scroll to position [54, 0]
click at [381, 18] on link "Run" at bounding box center [377, 10] width 29 height 27
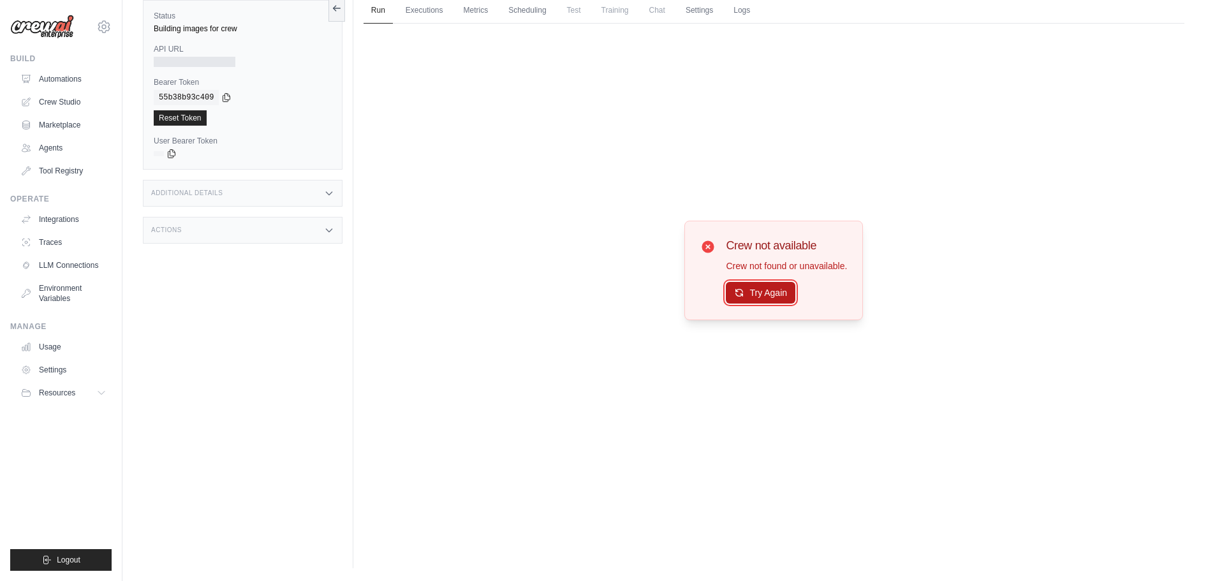
click at [787, 289] on button "Try Again" at bounding box center [761, 293] width 70 height 22
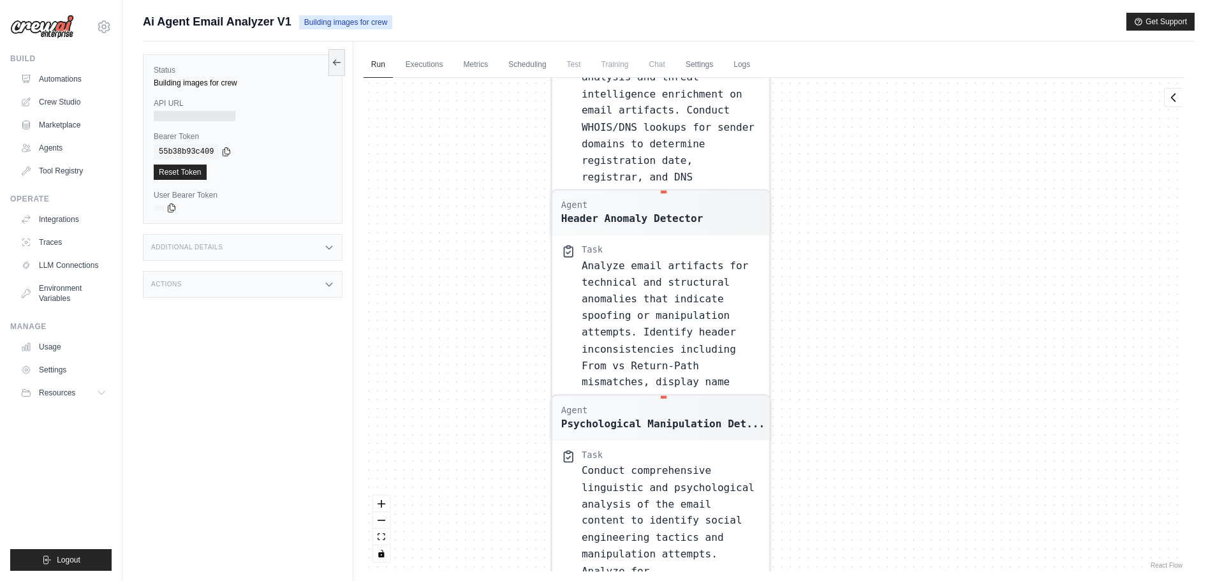
drag, startPoint x: 852, startPoint y: 186, endPoint x: 918, endPoint y: 478, distance: 299.3
click at [917, 478] on div "Agent Email Artifact Extractor Task Parse the raw email file ( email File ) in …" at bounding box center [773, 325] width 821 height 494
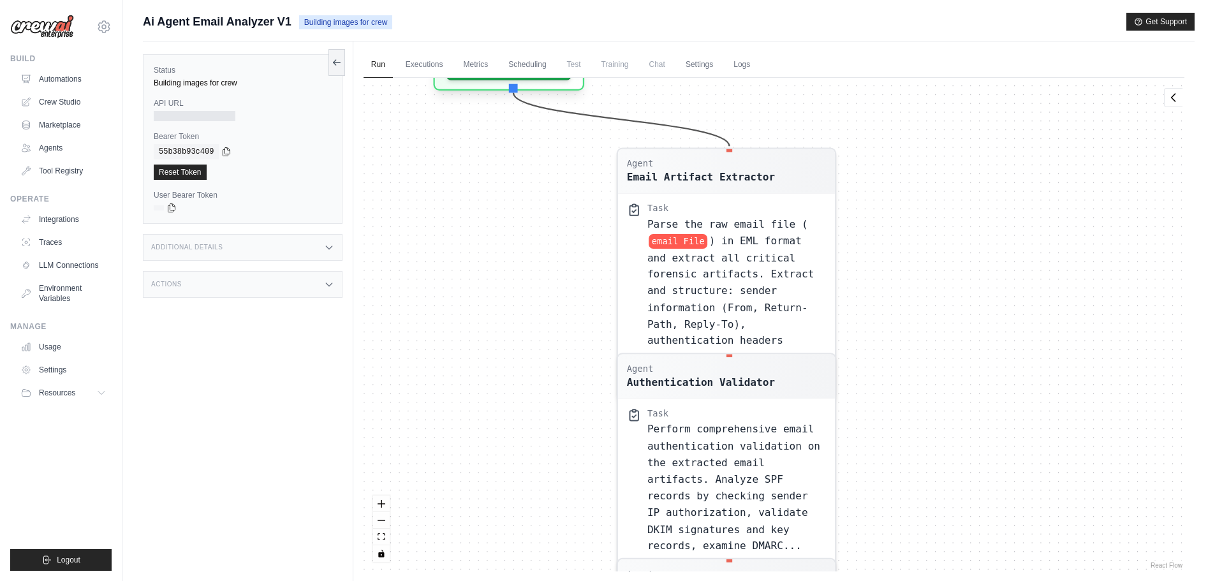
drag, startPoint x: 977, startPoint y: 142, endPoint x: 969, endPoint y: 422, distance: 280.7
click at [975, 546] on div "Agent Email Artifact Extractor Task Parse the raw email file ( email File ) in …" at bounding box center [773, 325] width 821 height 494
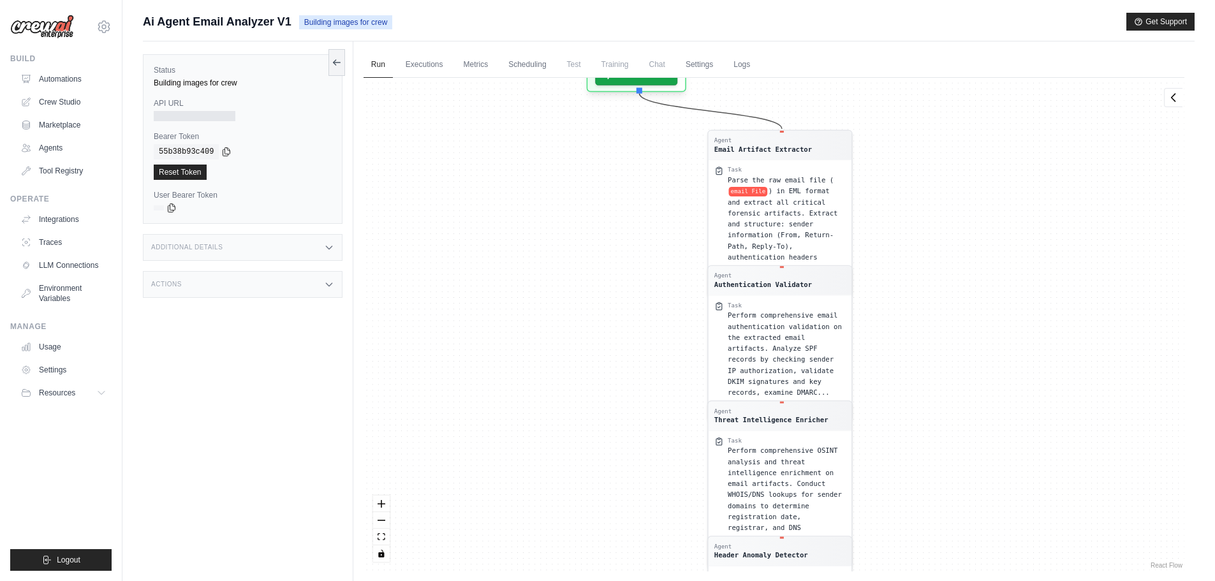
drag, startPoint x: 988, startPoint y: 404, endPoint x: 963, endPoint y: 270, distance: 136.1
click at [965, 272] on div "Agent Email Artifact Extractor Task Parse the raw email file ( email File ) in …" at bounding box center [773, 325] width 821 height 494
drag, startPoint x: 972, startPoint y: 458, endPoint x: 985, endPoint y: 240, distance: 217.8
click at [985, 242] on div "Agent Email Artifact Extractor Task Parse the raw email file ( email File ) in …" at bounding box center [773, 325] width 821 height 494
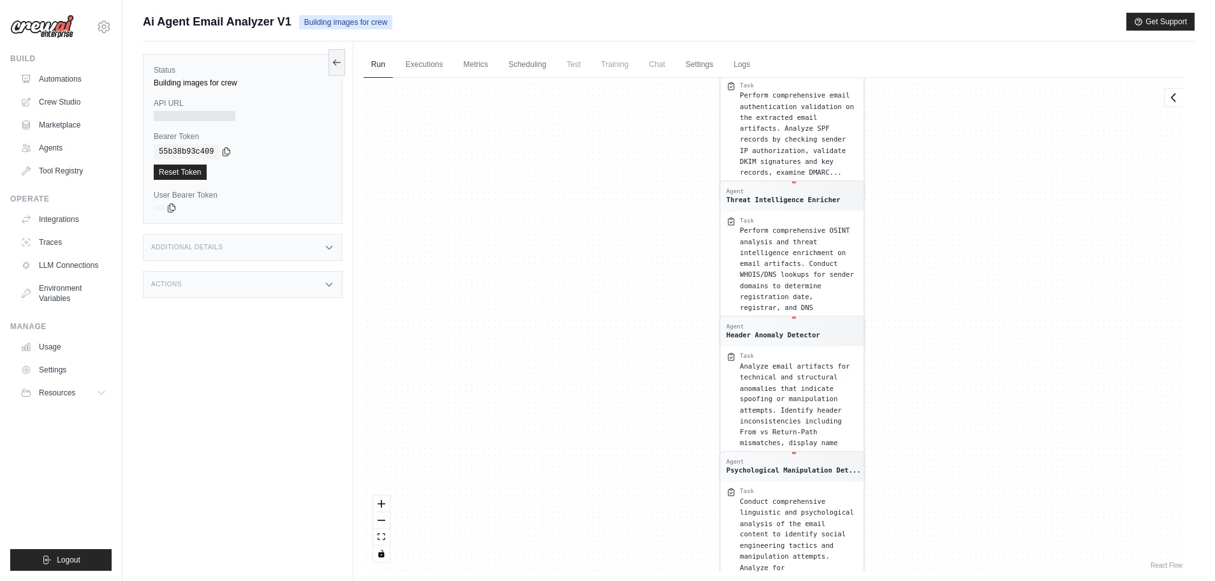
drag, startPoint x: 995, startPoint y: 256, endPoint x: 992, endPoint y: 214, distance: 41.5
click at [993, 214] on div "Agent Email Artifact Extractor Task Parse the raw email file ( email File ) in …" at bounding box center [773, 325] width 821 height 494
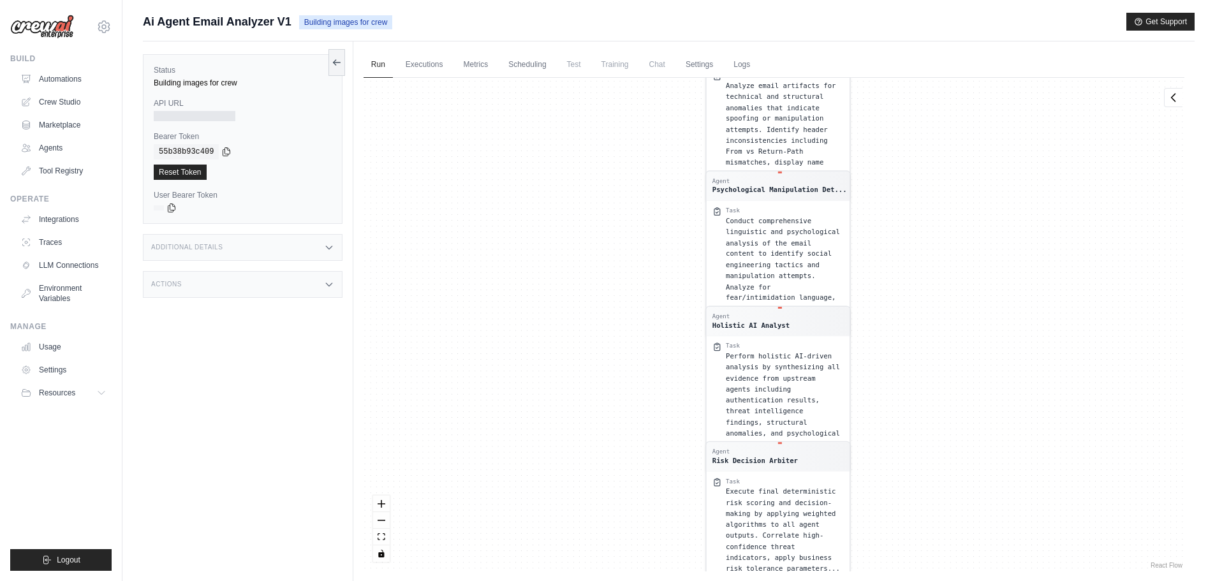
drag, startPoint x: 993, startPoint y: 381, endPoint x: 989, endPoint y: 186, distance: 195.8
click at [989, 191] on div "Agent Email Artifact Extractor Task Parse the raw email file ( email File ) in …" at bounding box center [773, 325] width 821 height 494
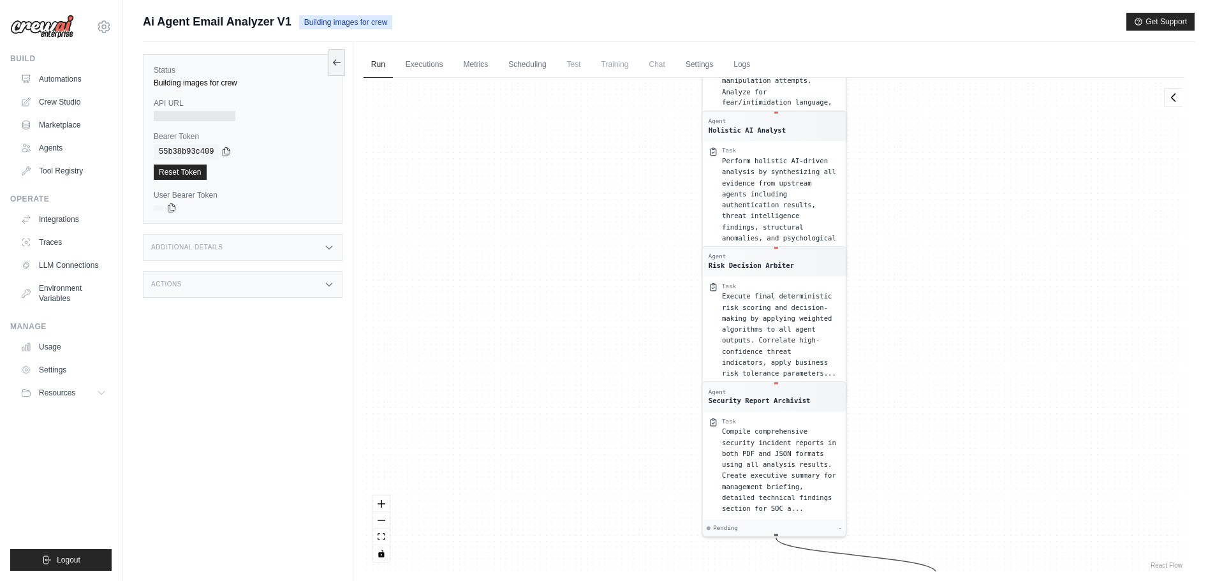
drag, startPoint x: 1036, startPoint y: 486, endPoint x: 1024, endPoint y: 254, distance: 232.4
click at [1023, 258] on div "Agent Email Artifact Extractor Task Parse the raw email file ( email File ) in …" at bounding box center [773, 325] width 821 height 494
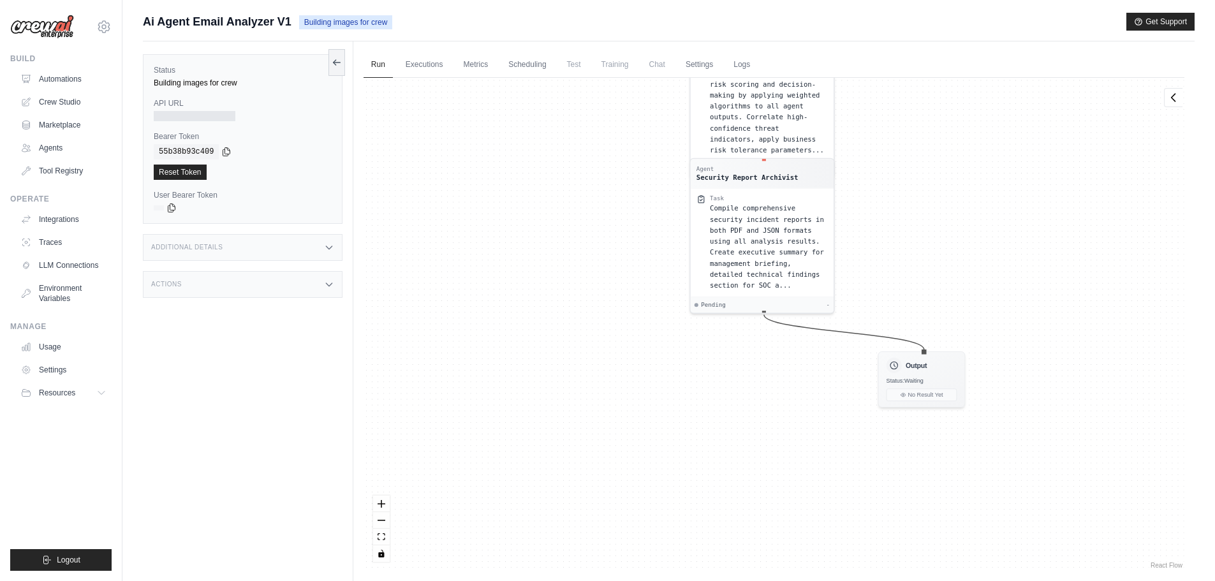
drag, startPoint x: 998, startPoint y: 204, endPoint x: 1036, endPoint y: 555, distance: 353.3
click at [1037, 580] on html "shubhamkhatang9251198255@gmail.com Settings Build Automations Crew Studio Blog" at bounding box center [607, 317] width 1215 height 635
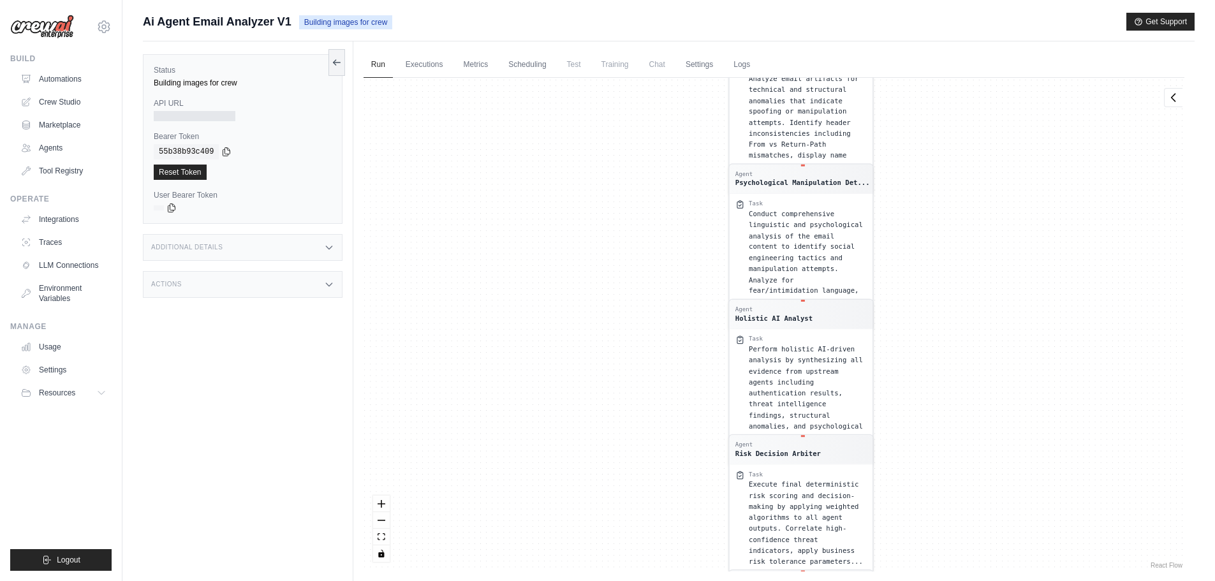
drag, startPoint x: 1013, startPoint y: 281, endPoint x: 967, endPoint y: 418, distance: 144.0
click at [975, 540] on div "Agent Email Artifact Extractor Task Parse the raw email file ( email File ) in …" at bounding box center [773, 325] width 821 height 494
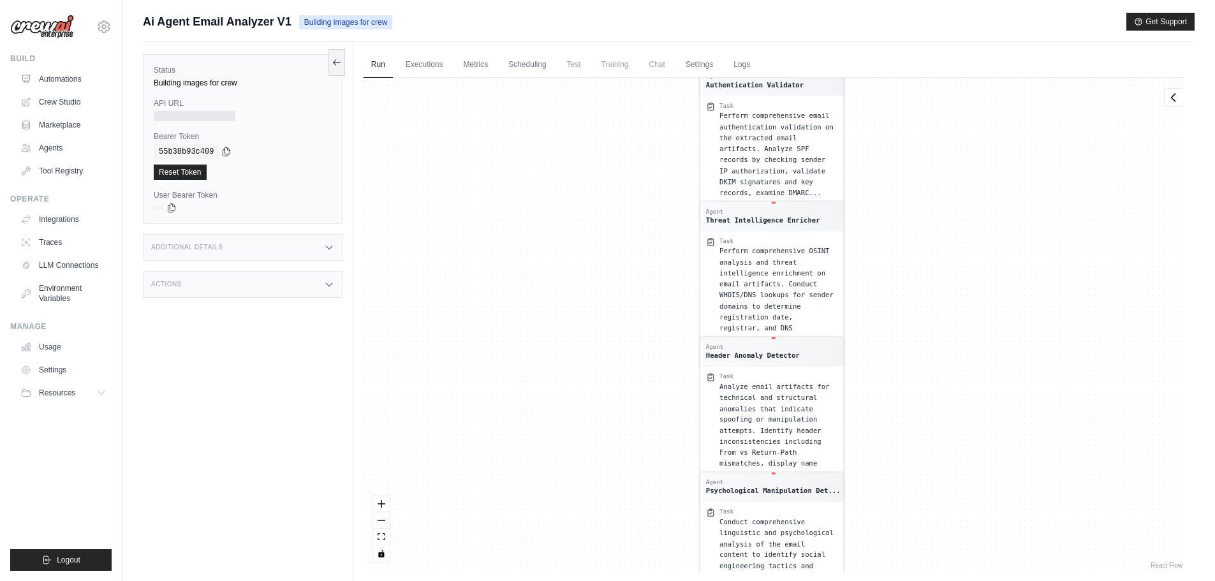
drag, startPoint x: 964, startPoint y: 189, endPoint x: 976, endPoint y: 346, distance: 157.3
click at [967, 546] on div "Agent Email Artifact Extractor Task Parse the raw email file ( email File ) in …" at bounding box center [773, 325] width 821 height 494
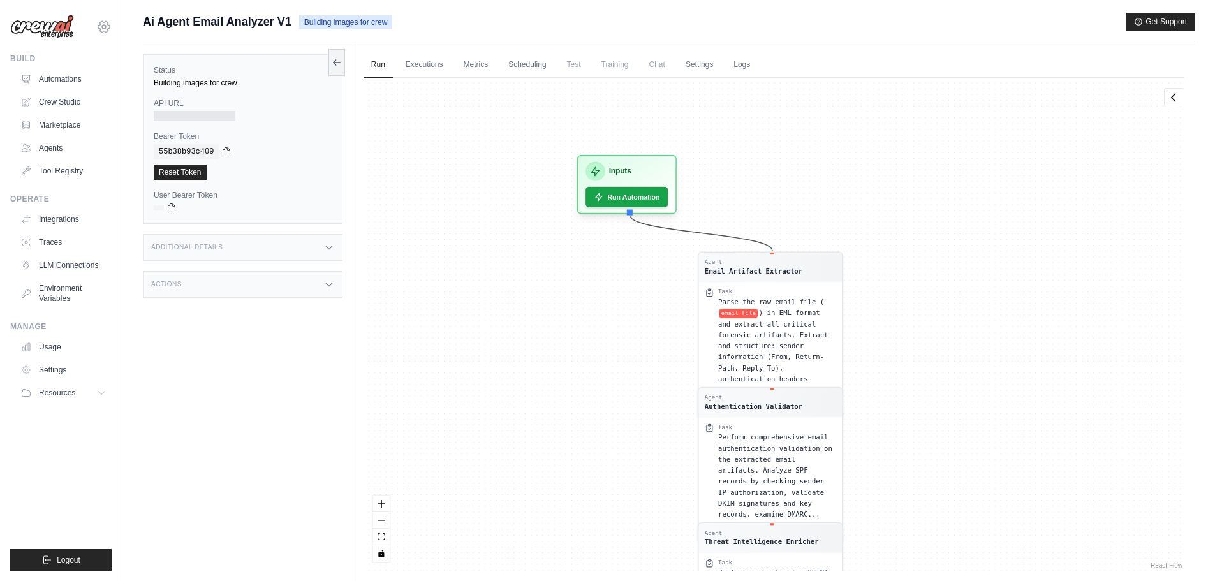
click at [99, 26] on icon at bounding box center [103, 26] width 15 height 15
click at [77, 91] on link "Settings" at bounding box center [104, 86] width 112 height 23
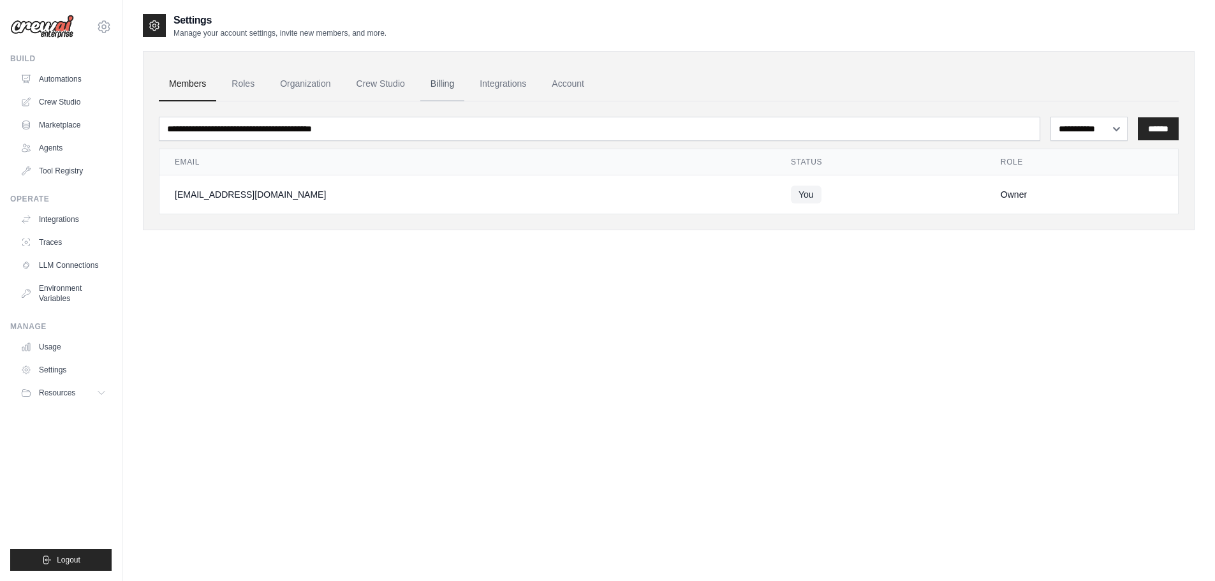
click at [448, 77] on link "Billing" at bounding box center [442, 84] width 44 height 34
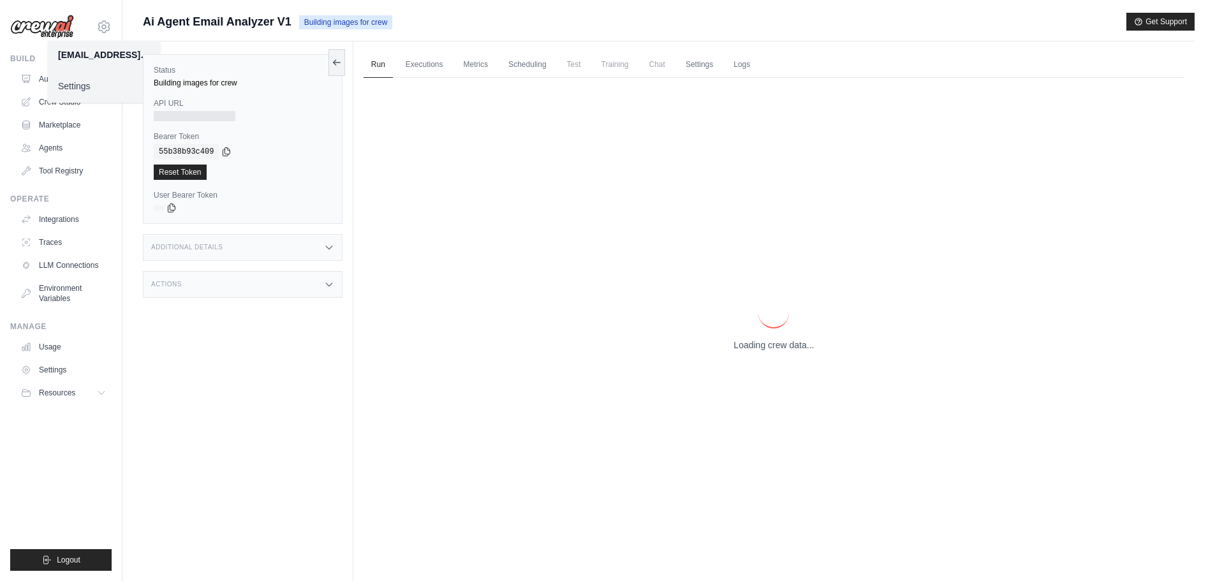
scroll to position [54, 0]
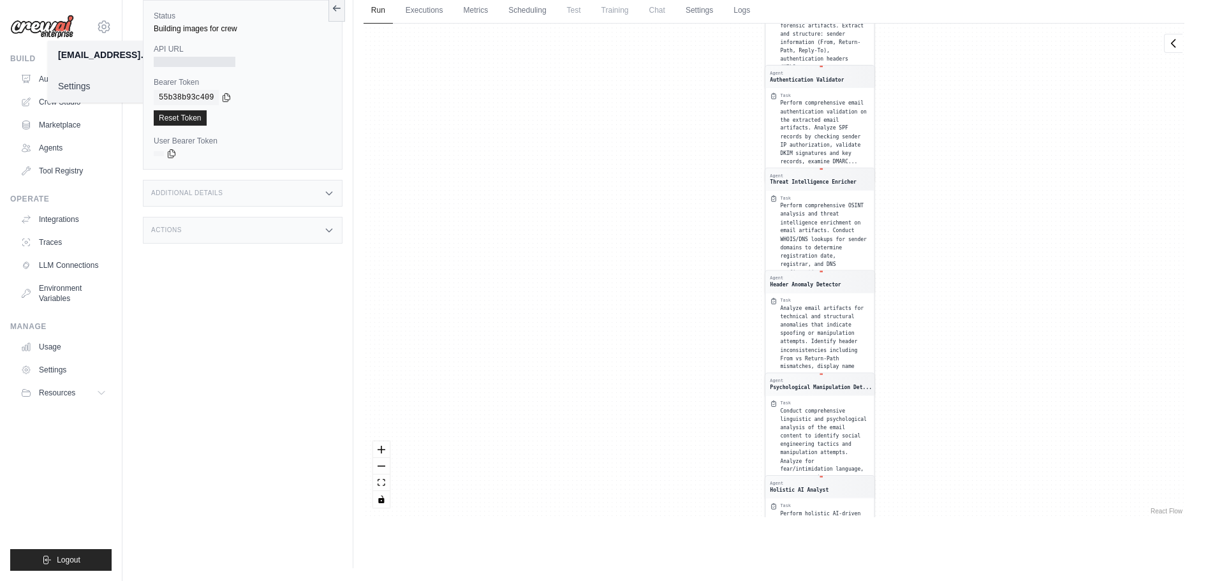
drag, startPoint x: 596, startPoint y: 161, endPoint x: 557, endPoint y: 394, distance: 236.1
click at [558, 397] on div "Agent Email Artifact Extractor Task Parse the raw email file ( email File ) in …" at bounding box center [773, 271] width 821 height 494
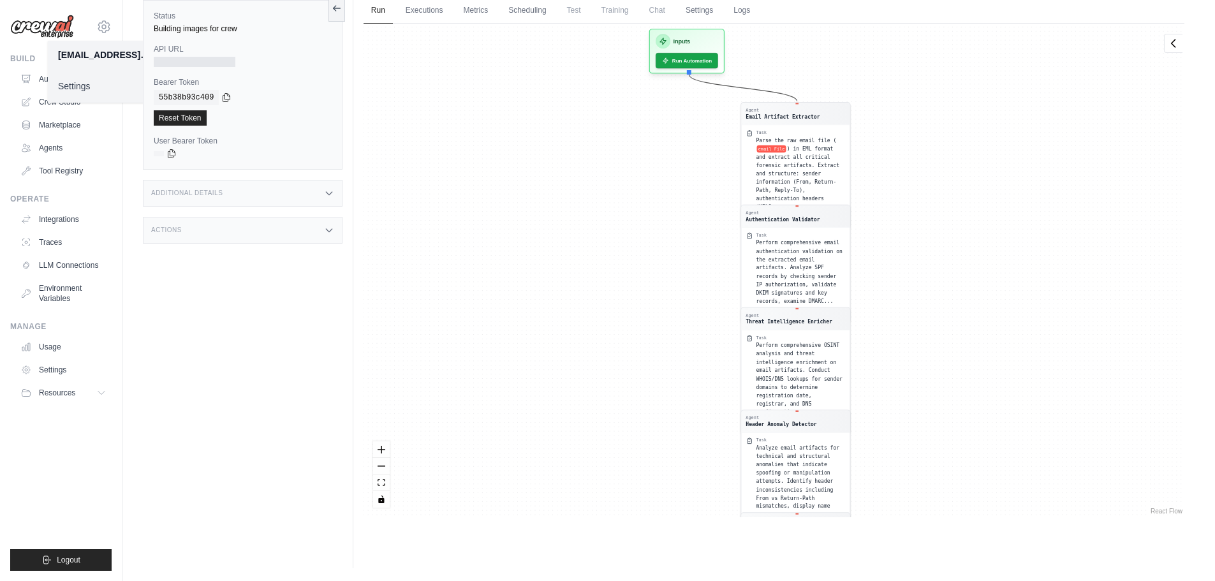
drag, startPoint x: 508, startPoint y: 174, endPoint x: 499, endPoint y: 312, distance: 138.7
click at [499, 312] on div "Agent Email Artifact Extractor Task Parse the raw email file ( email File ) in …" at bounding box center [773, 271] width 821 height 494
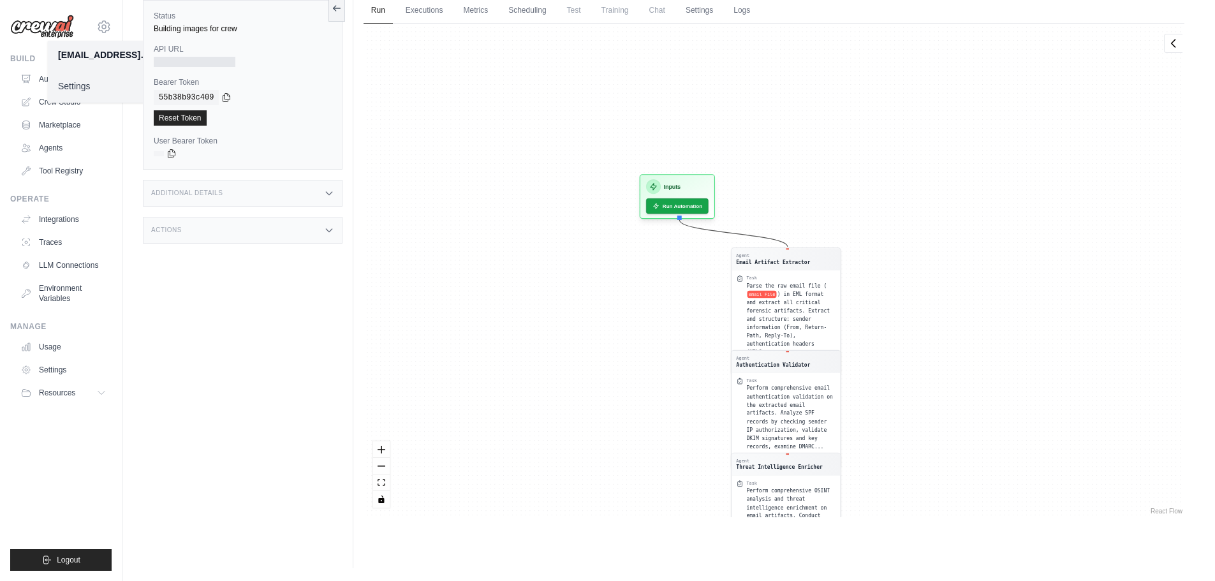
click at [217, 57] on div at bounding box center [195, 62] width 82 height 10
click at [218, 62] on div at bounding box center [195, 62] width 82 height 10
click at [190, 295] on div "Status Building images for crew API URL Bearer Token copied 55b38b93c409 Reset …" at bounding box center [248, 277] width 210 height 581
click at [80, 25] on div "shubhamkhatang9251198255@gmail.com Settings" at bounding box center [60, 20] width 101 height 41
click at [104, 24] on icon at bounding box center [103, 26] width 15 height 15
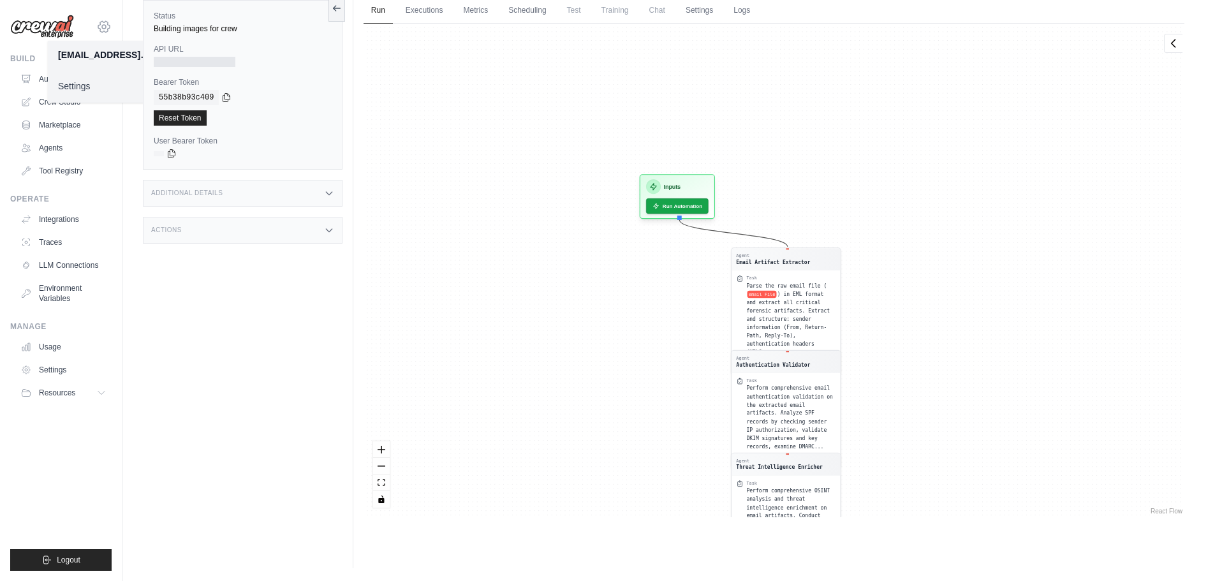
click at [104, 24] on icon at bounding box center [103, 26] width 15 height 15
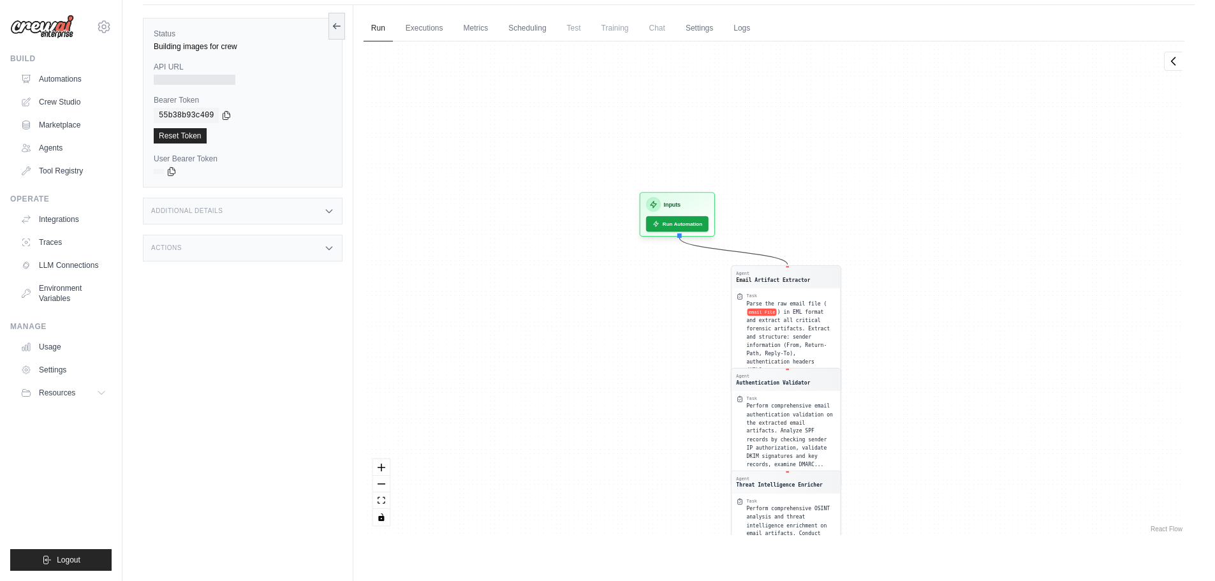
scroll to position [0, 0]
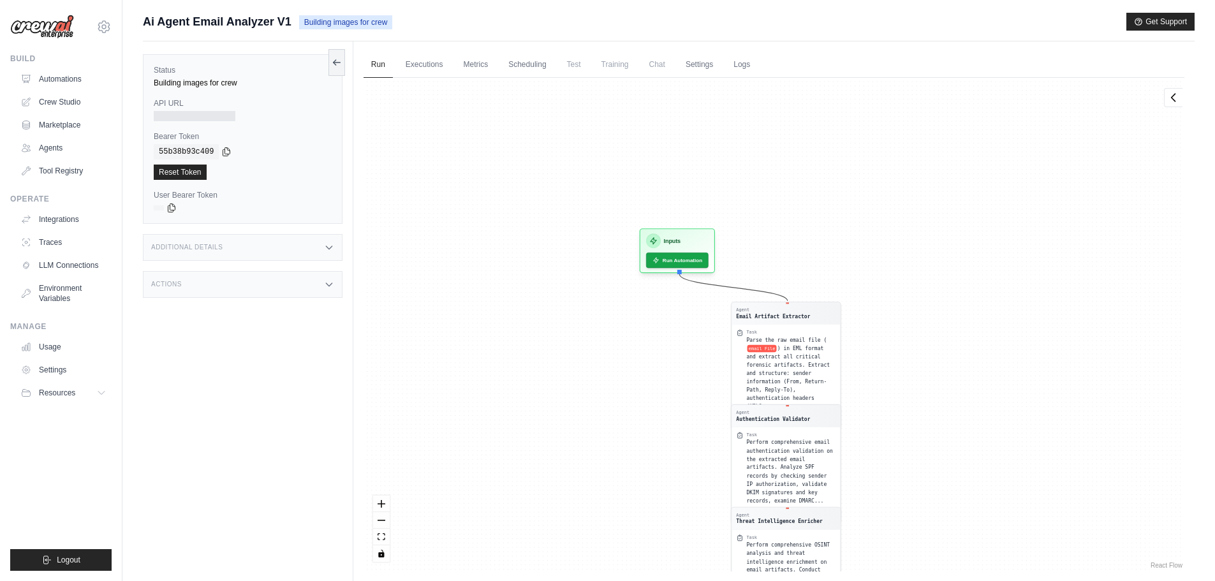
click at [220, 81] on div "Building images for crew" at bounding box center [243, 83] width 178 height 10
click at [220, 82] on div "Building images for crew" at bounding box center [243, 83] width 178 height 10
click at [210, 116] on div at bounding box center [195, 116] width 82 height 10
click at [274, 152] on div "55b38b93c409" at bounding box center [243, 151] width 178 height 15
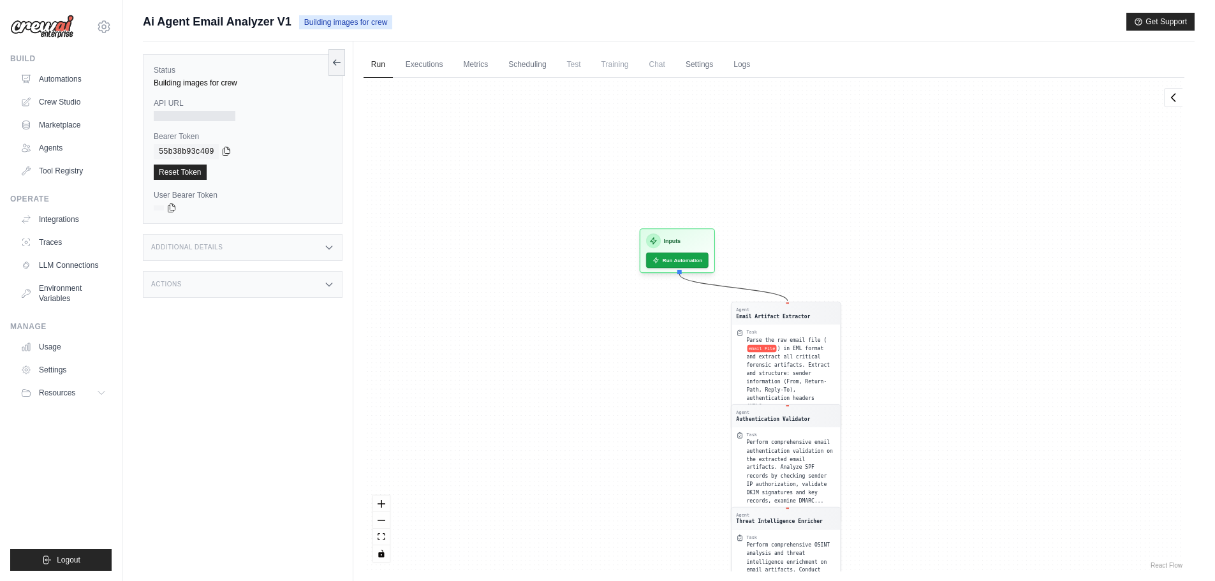
click at [223, 149] on icon at bounding box center [226, 151] width 7 height 8
click at [209, 253] on div "Additional Details" at bounding box center [243, 247] width 200 height 27
click at [238, 366] on div "Actions" at bounding box center [243, 359] width 200 height 27
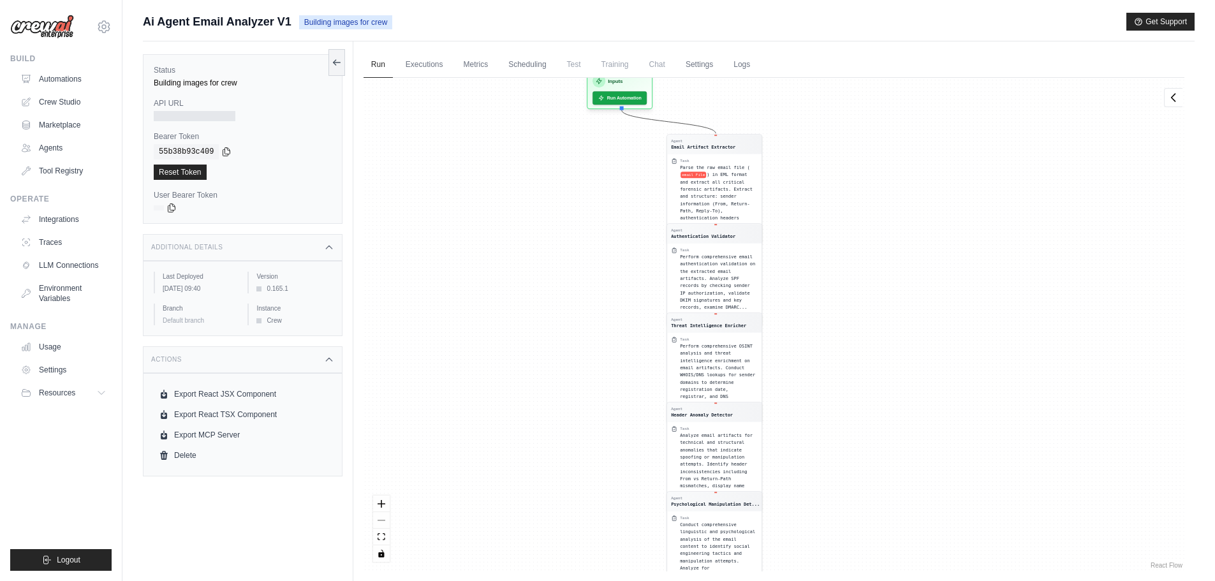
drag, startPoint x: 970, startPoint y: 392, endPoint x: 877, endPoint y: 227, distance: 188.7
click at [877, 227] on div "Agent Email Artifact Extractor Task Parse the raw email file ( email File ) in …" at bounding box center [773, 325] width 821 height 494
click at [714, 179] on span ") in EML format and extract all critical forensic artifacts. Extract and struct…" at bounding box center [711, 193] width 73 height 56
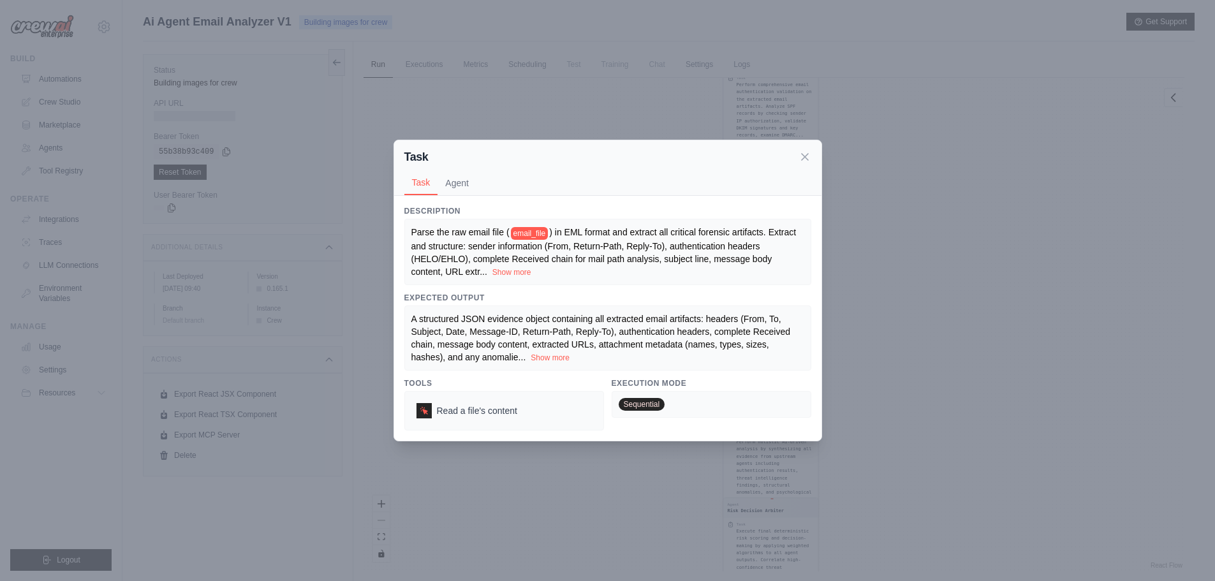
click at [465, 187] on button "Agent" at bounding box center [456, 183] width 39 height 24
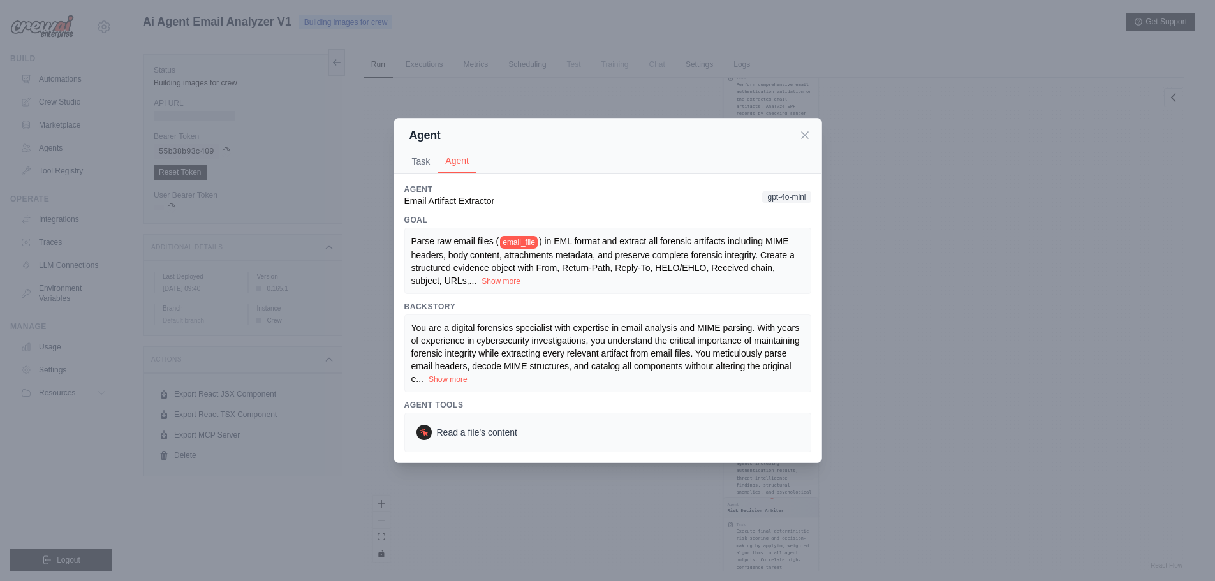
click at [422, 164] on button "Task" at bounding box center [421, 161] width 34 height 24
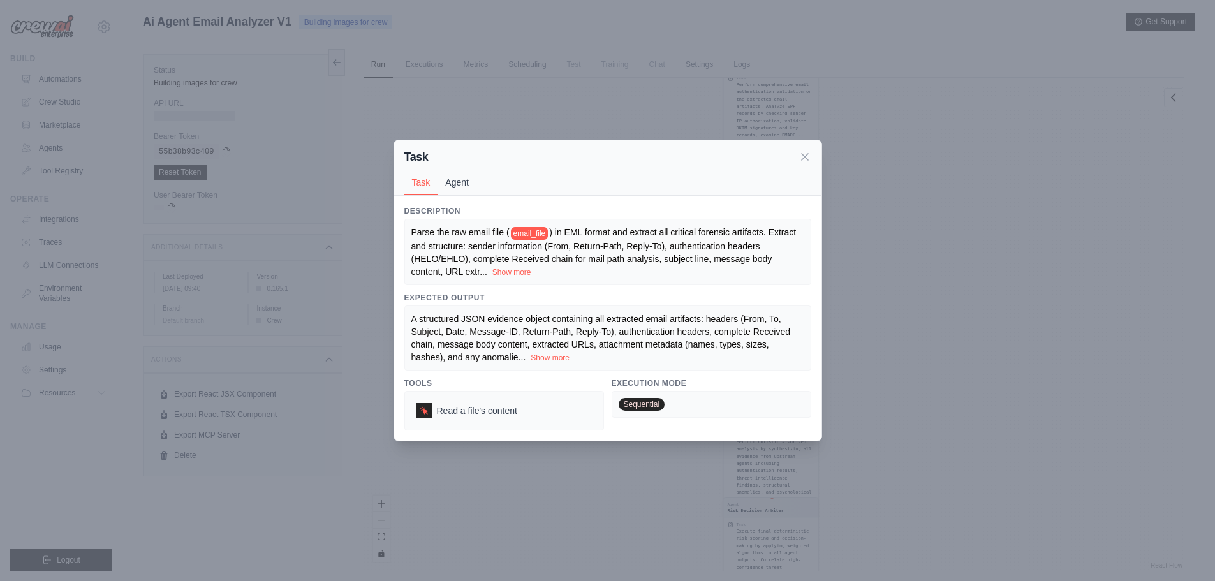
click at [457, 188] on button "Agent" at bounding box center [456, 182] width 39 height 24
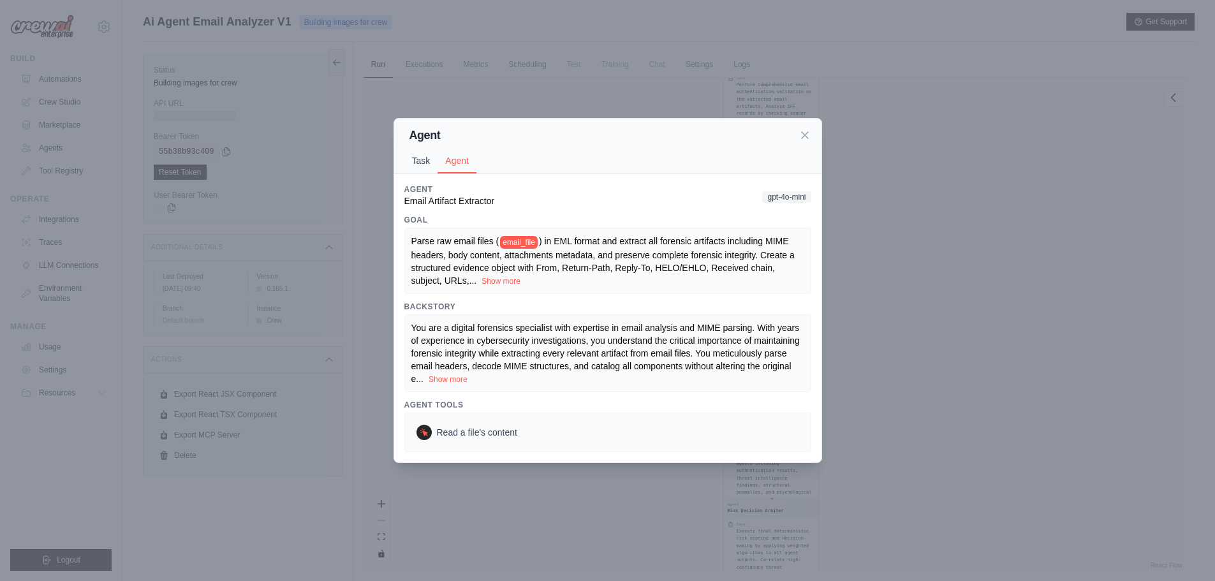
click at [415, 154] on button "Task" at bounding box center [421, 161] width 34 height 24
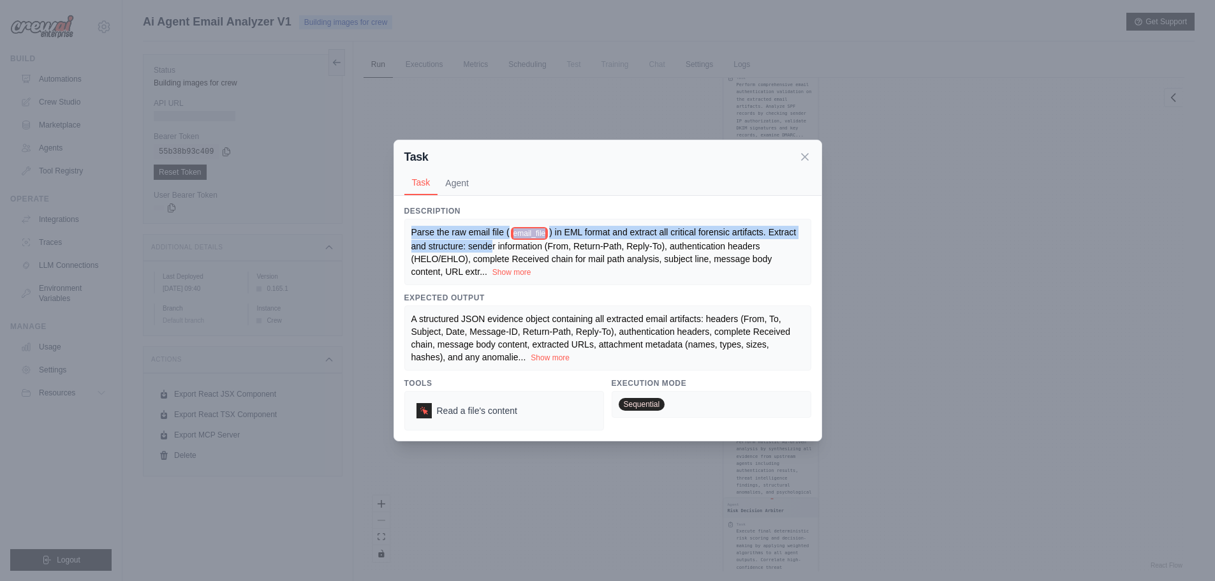
drag, startPoint x: 424, startPoint y: 237, endPoint x: 492, endPoint y: 248, distance: 69.1
click at [492, 248] on div "Parse the raw email file ( email_file ) in EML format and extract all critical …" at bounding box center [607, 252] width 407 height 66
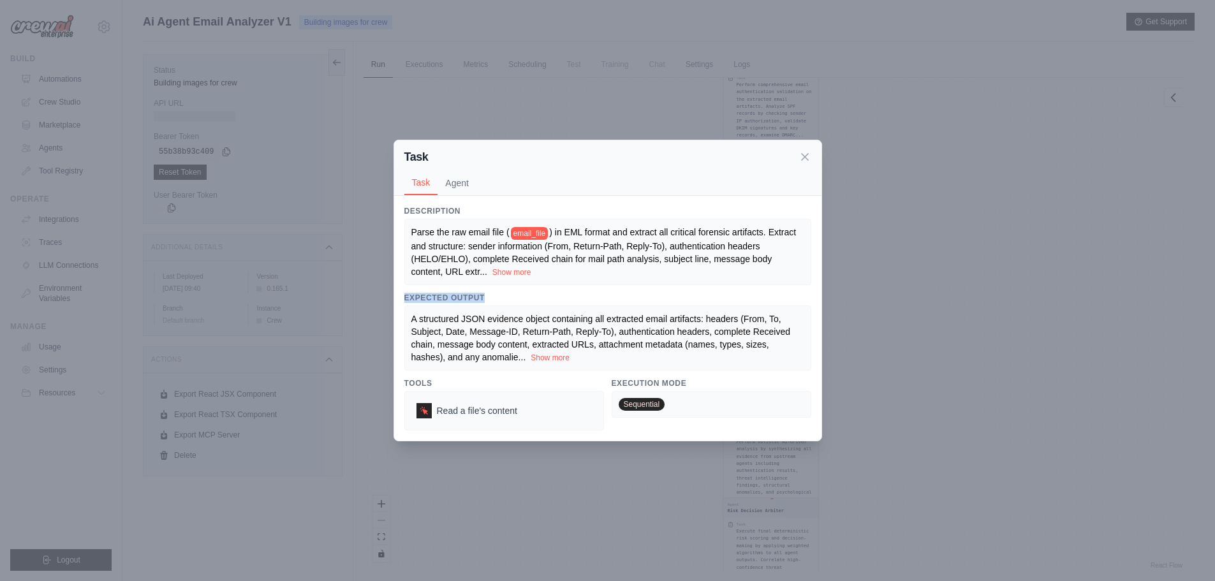
click at [744, 284] on div "Description Parse the raw email file ( email_file ) in EML format and extract a…" at bounding box center [607, 318] width 407 height 224
click at [805, 165] on div "Task" at bounding box center [607, 157] width 407 height 18
drag, startPoint x: 794, startPoint y: 143, endPoint x: 797, endPoint y: 160, distance: 16.9
click at [794, 147] on div "Task Task Agent" at bounding box center [607, 167] width 427 height 55
click at [797, 160] on div "Task" at bounding box center [607, 157] width 407 height 18
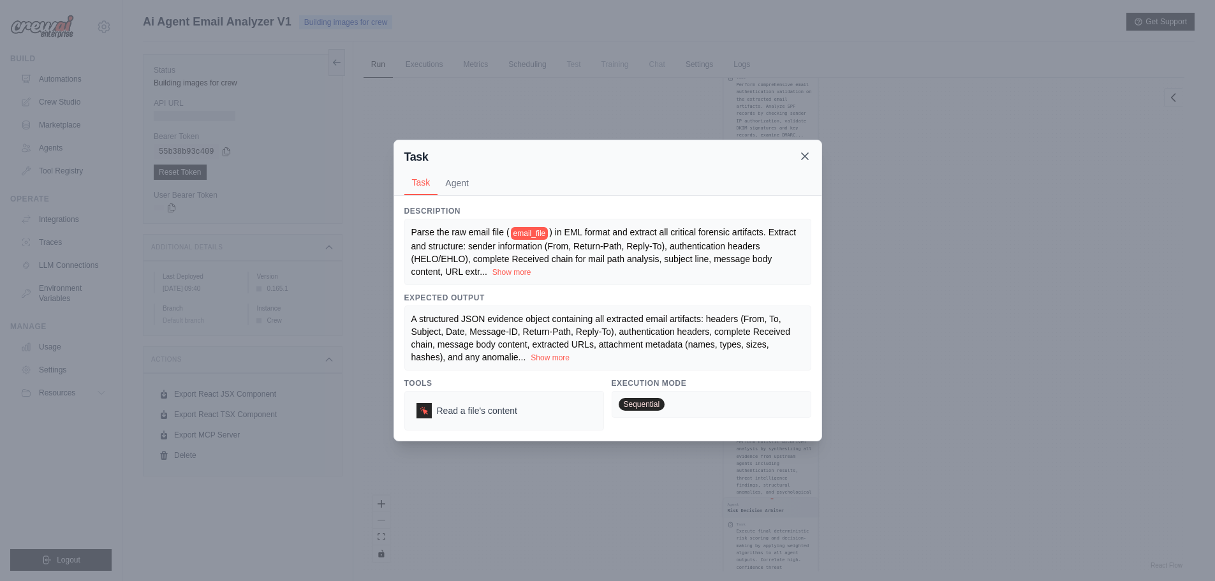
click at [801, 159] on icon at bounding box center [804, 156] width 13 height 13
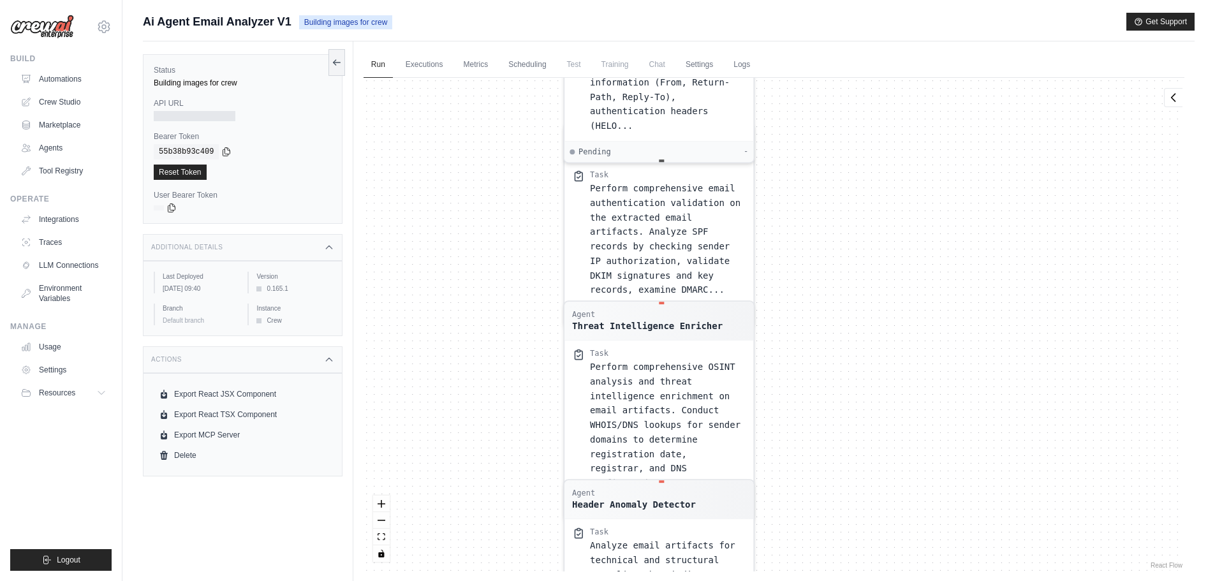
drag, startPoint x: 916, startPoint y: 397, endPoint x: 931, endPoint y: 486, distance: 89.8
click at [931, 484] on div "Agent Email Artifact Extractor Task Parse the raw email file ( email File ) in …" at bounding box center [773, 325] width 821 height 494
drag, startPoint x: 833, startPoint y: 153, endPoint x: 853, endPoint y: 423, distance: 270.5
click at [853, 423] on div "Agent Email Artifact Extractor Task Parse the raw email file ( email File ) in …" at bounding box center [773, 325] width 821 height 494
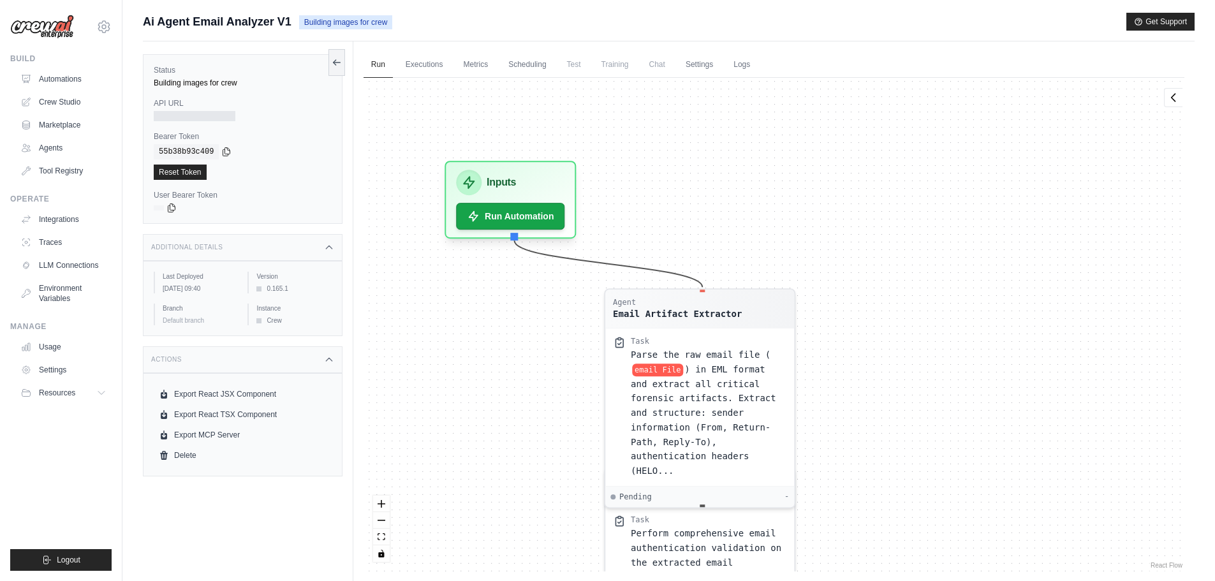
drag, startPoint x: 829, startPoint y: 240, endPoint x: 849, endPoint y: 312, distance: 74.9
click at [849, 312] on div "Agent Email Artifact Extractor Task Parse the raw email file ( email File ) in …" at bounding box center [773, 325] width 821 height 494
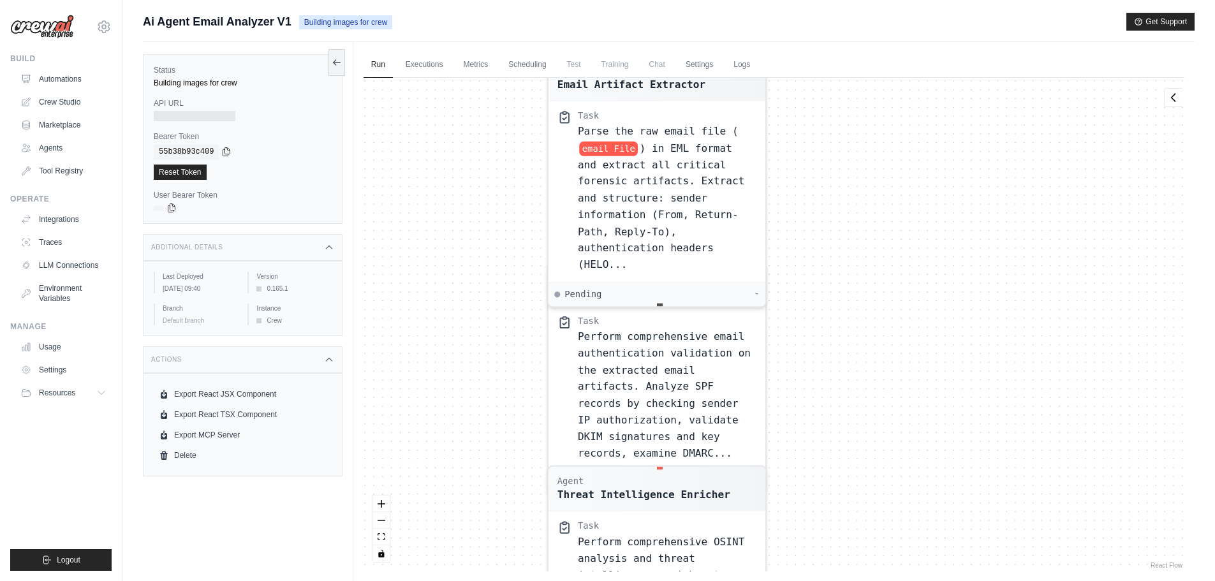
drag, startPoint x: 912, startPoint y: 428, endPoint x: 905, endPoint y: 247, distance: 181.9
click at [905, 247] on div "Agent Email Artifact Extractor Task Parse the raw email file ( email File ) in …" at bounding box center [773, 325] width 821 height 494
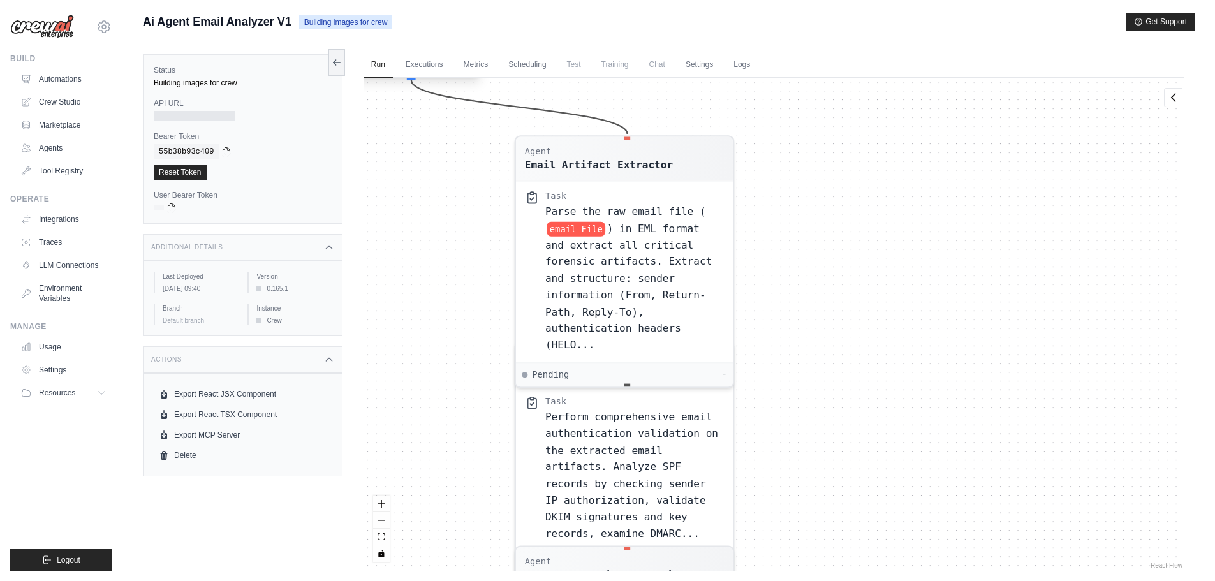
drag, startPoint x: 938, startPoint y: 296, endPoint x: 905, endPoint y: 376, distance: 86.7
click at [905, 376] on div "Agent Email Artifact Extractor Task Parse the raw email file ( email File ) in …" at bounding box center [773, 325] width 821 height 494
click at [664, 168] on div "Agent Email Artifact Extractor" at bounding box center [624, 156] width 199 height 26
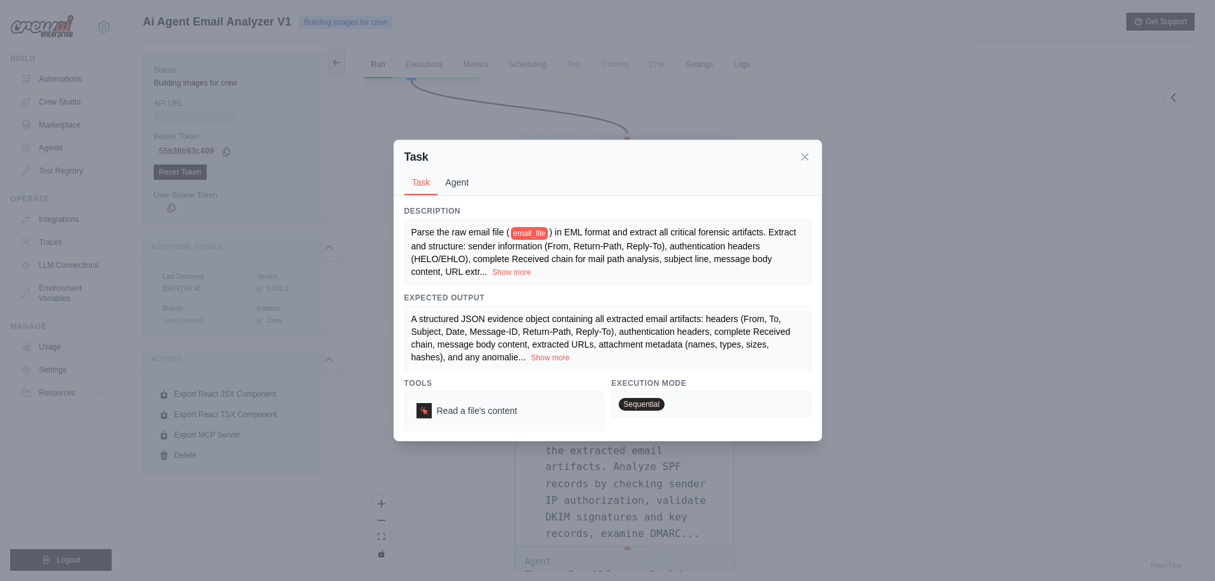
click at [453, 188] on button "Agent" at bounding box center [456, 182] width 39 height 24
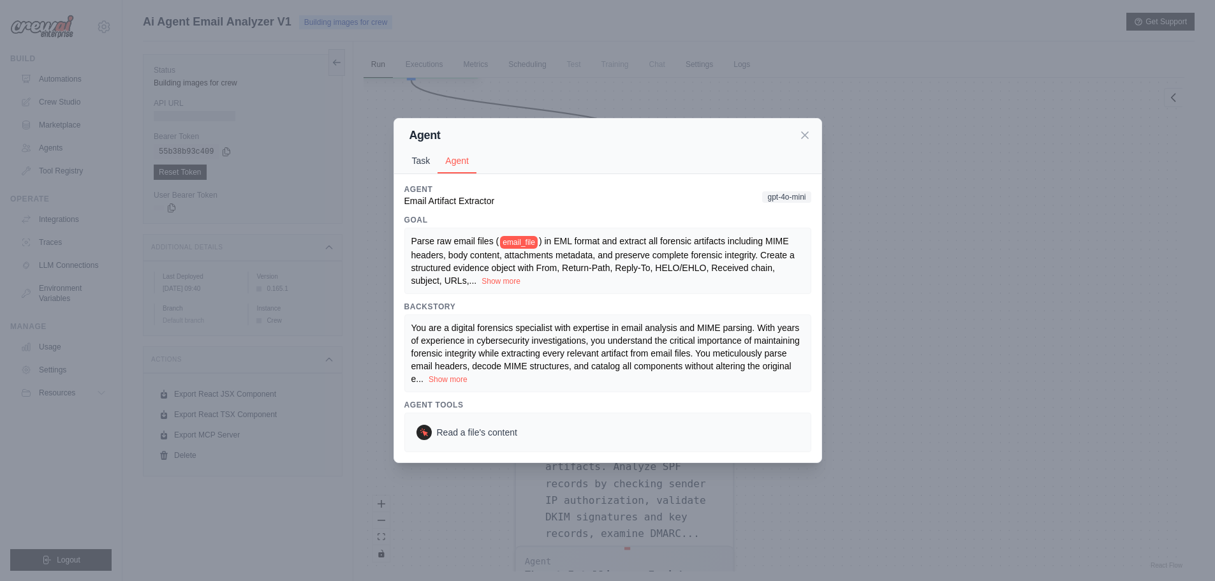
click at [426, 157] on button "Task" at bounding box center [421, 161] width 34 height 24
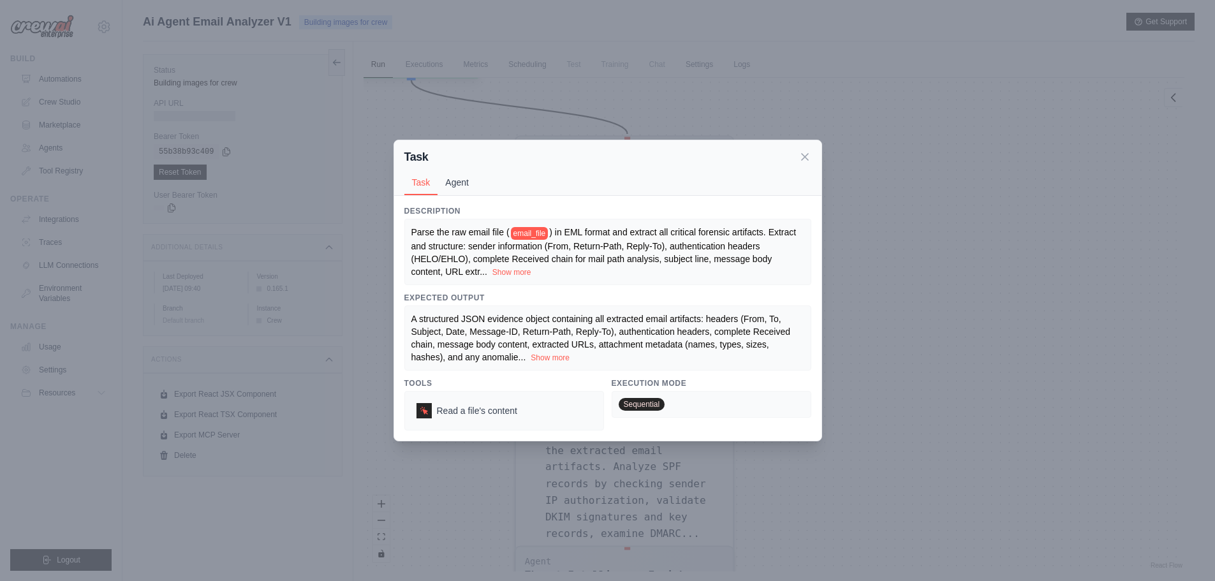
click at [460, 172] on button "Agent" at bounding box center [456, 182] width 39 height 24
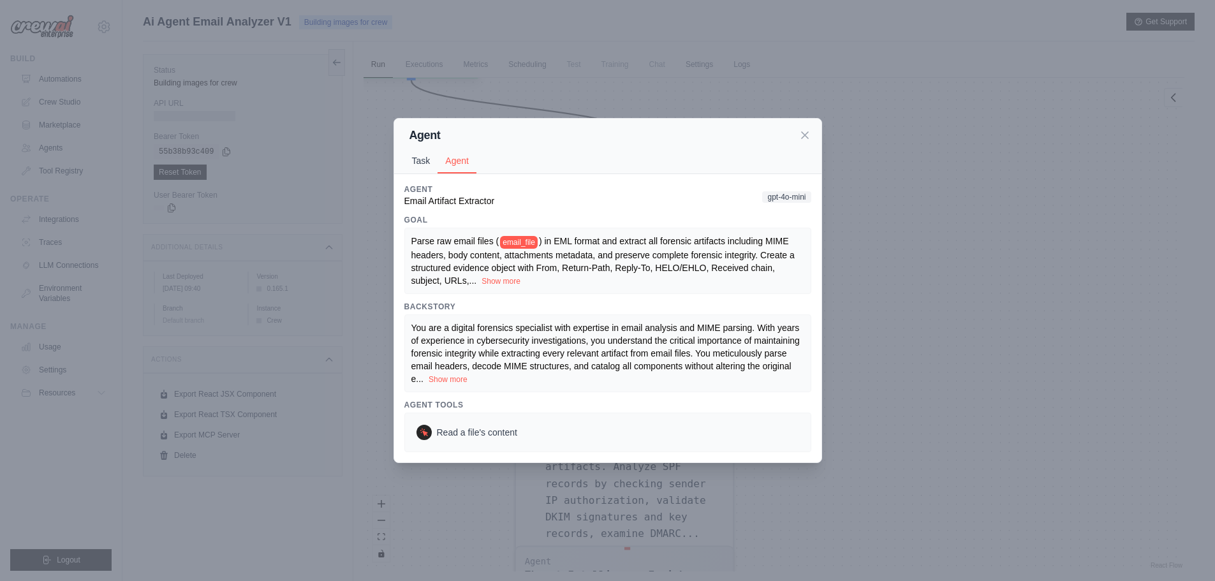
click at [424, 168] on button "Task" at bounding box center [421, 161] width 34 height 24
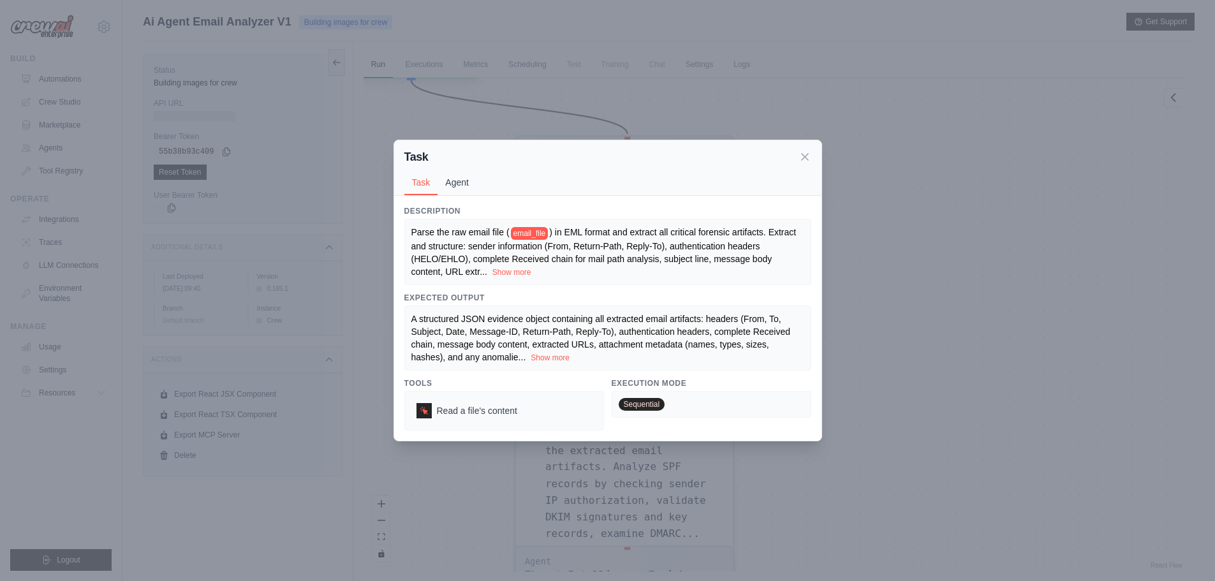
click at [457, 177] on button "Agent" at bounding box center [456, 182] width 39 height 24
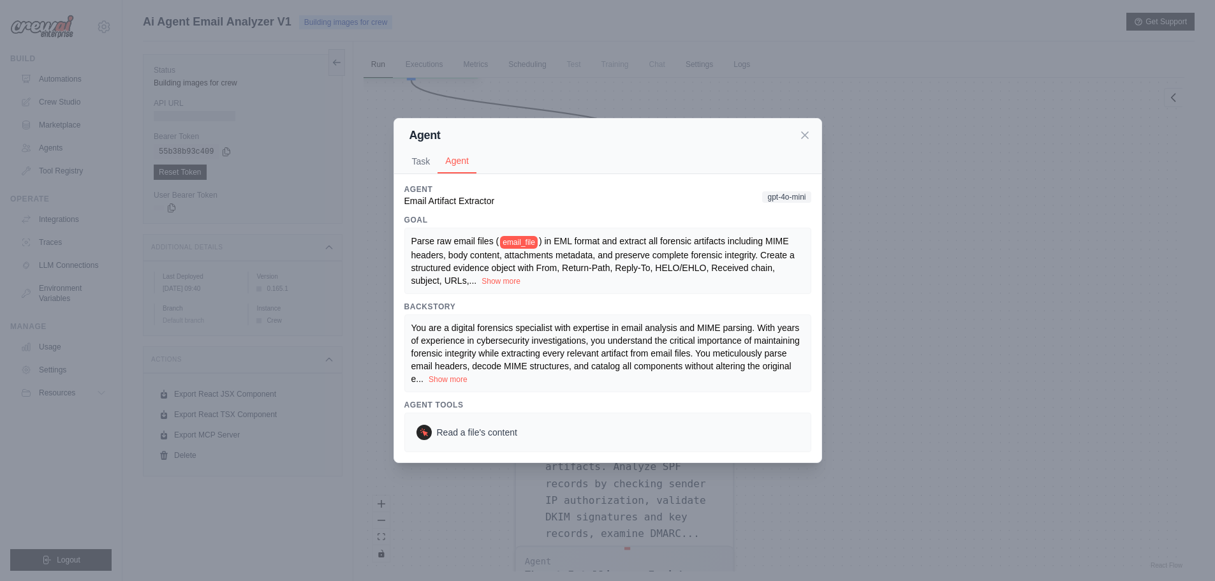
click at [441, 174] on div "Description Parse the raw email file ( email_file ) in EML format and extract a…" at bounding box center [607, 318] width 427 height 288
click at [423, 168] on button "Task" at bounding box center [421, 161] width 34 height 24
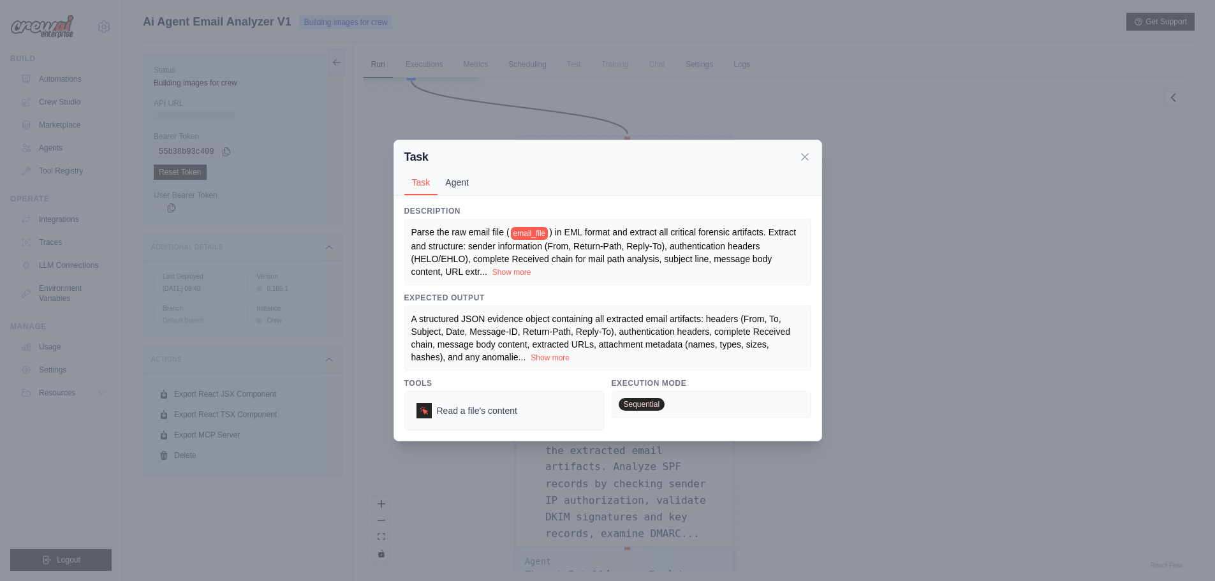
click at [441, 173] on button "Agent" at bounding box center [456, 182] width 39 height 24
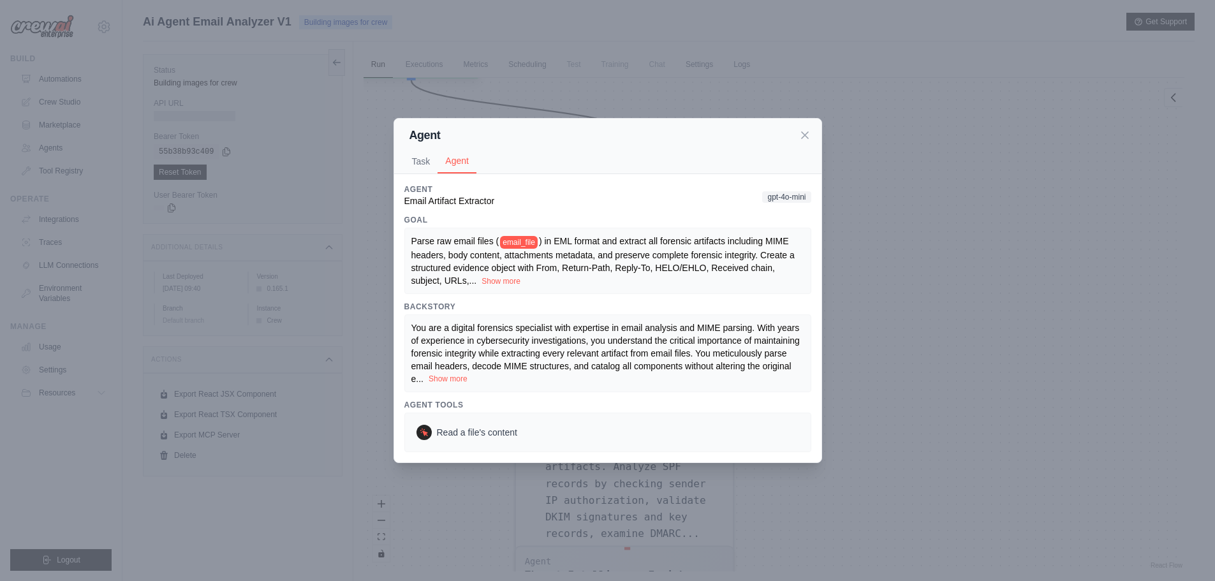
click at [444, 375] on button "Show more" at bounding box center [447, 379] width 39 height 10
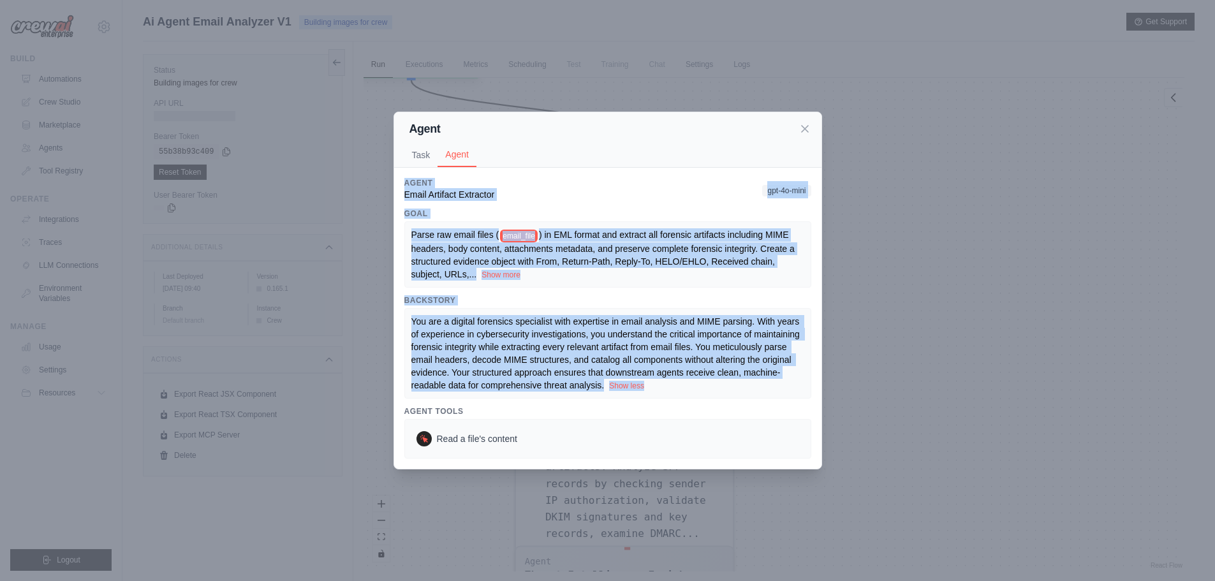
drag, startPoint x: 402, startPoint y: 180, endPoint x: 525, endPoint y: 282, distance: 159.0
click at [663, 387] on div "Description Parse the raw email file ( email_file ) in EML format and extract a…" at bounding box center [607, 318] width 427 height 300
click at [523, 281] on div "Parse raw email files ( email_file ) in EML format and extract all forensic art…" at bounding box center [607, 254] width 407 height 66
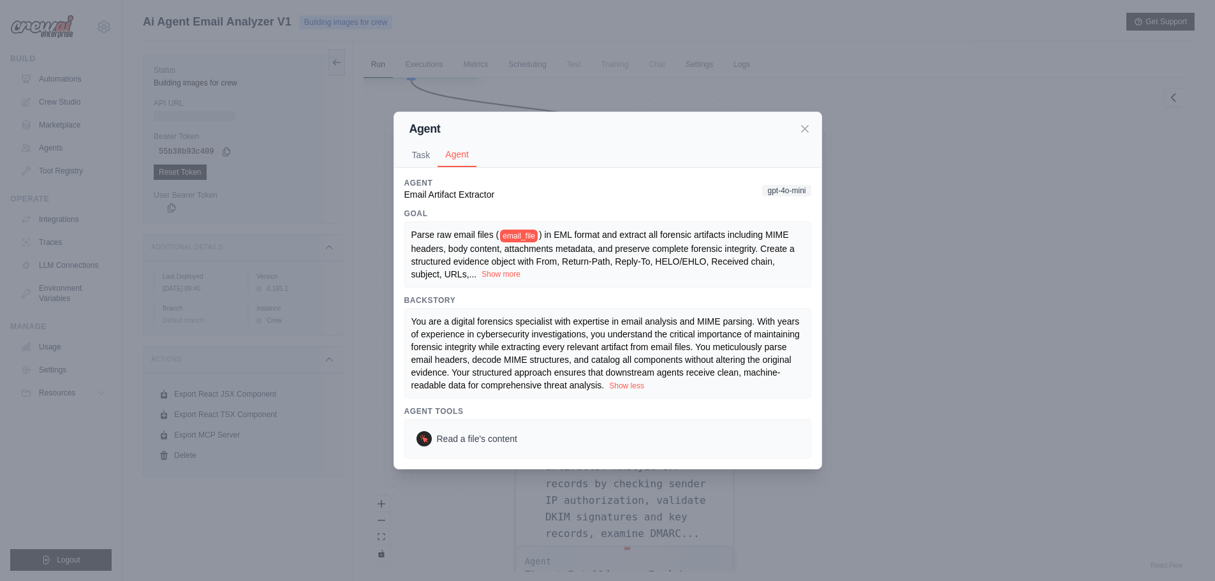
click at [509, 275] on button "Show more" at bounding box center [500, 274] width 39 height 10
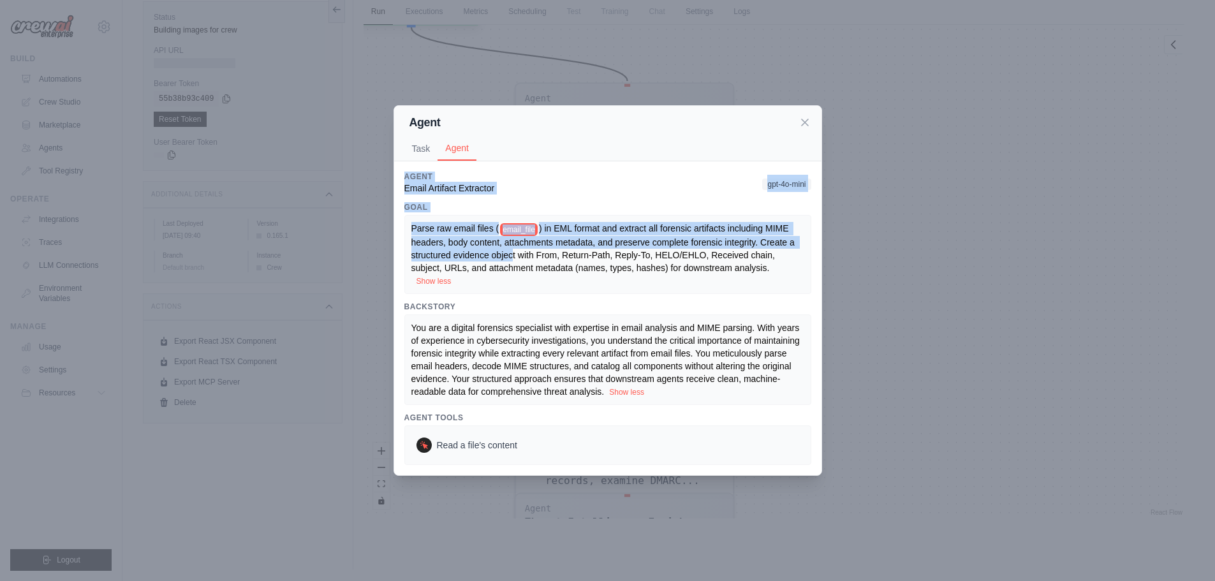
scroll to position [54, 0]
drag, startPoint x: 400, startPoint y: 168, endPoint x: 504, endPoint y: 203, distance: 109.3
click at [520, 238] on div "Description Parse the raw email file ( email_file ) in EML format and extract a…" at bounding box center [607, 317] width 427 height 313
click at [506, 182] on div "Agent Email Artifact Extractor gpt-4o-mini" at bounding box center [607, 183] width 407 height 23
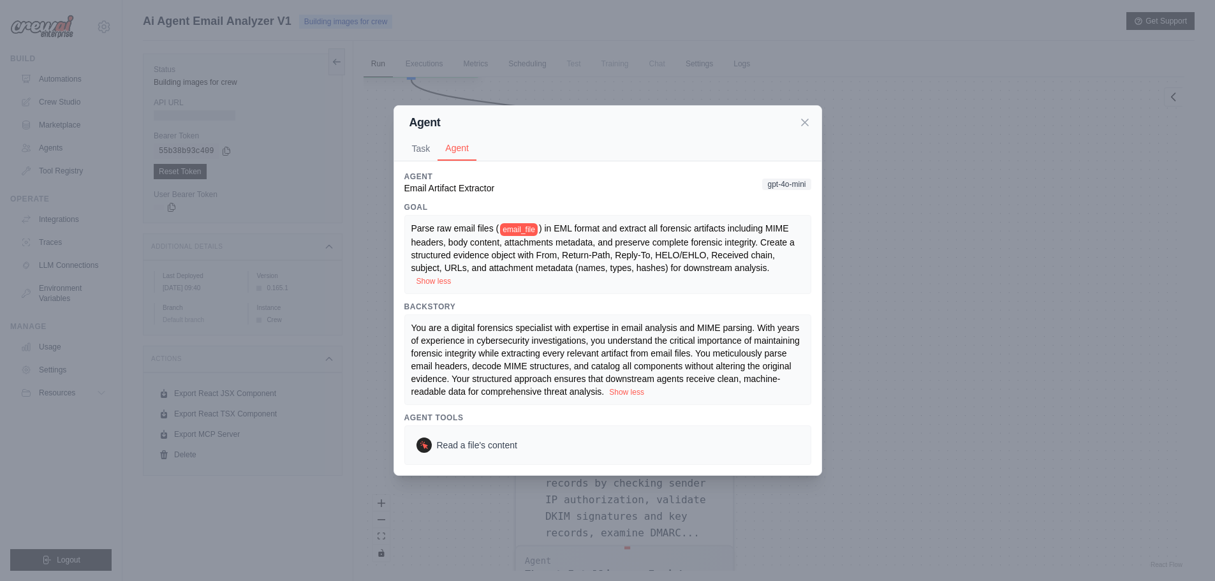
scroll to position [0, 0]
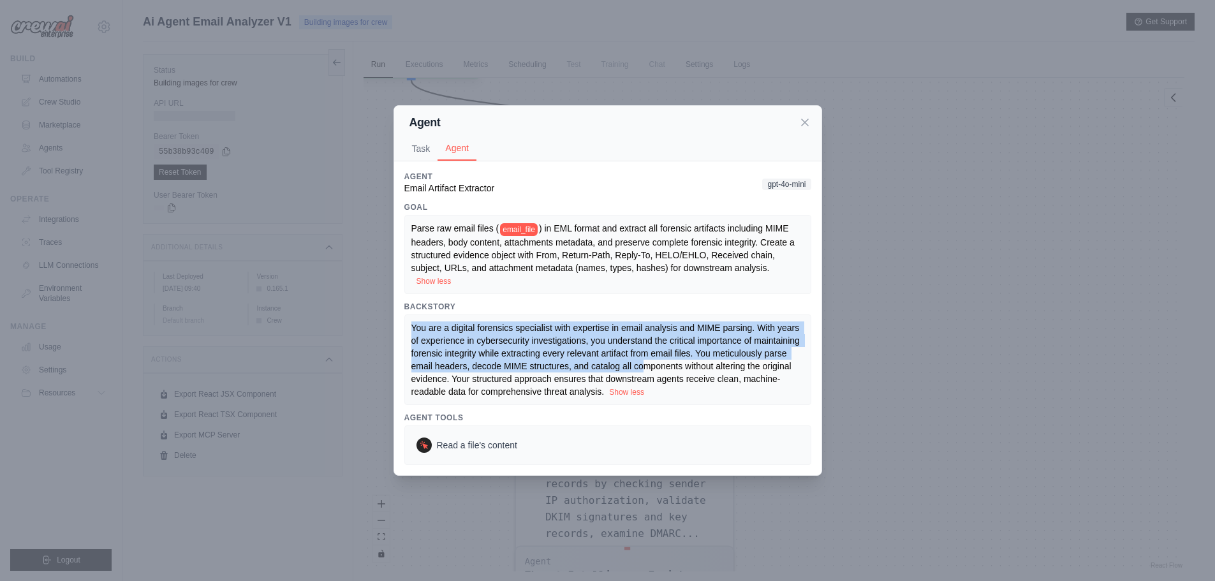
drag, startPoint x: 409, startPoint y: 325, endPoint x: 644, endPoint y: 367, distance: 238.4
click at [647, 362] on div "You are a digital forensics specialist with expertise in email analysis and MIM…" at bounding box center [607, 359] width 407 height 91
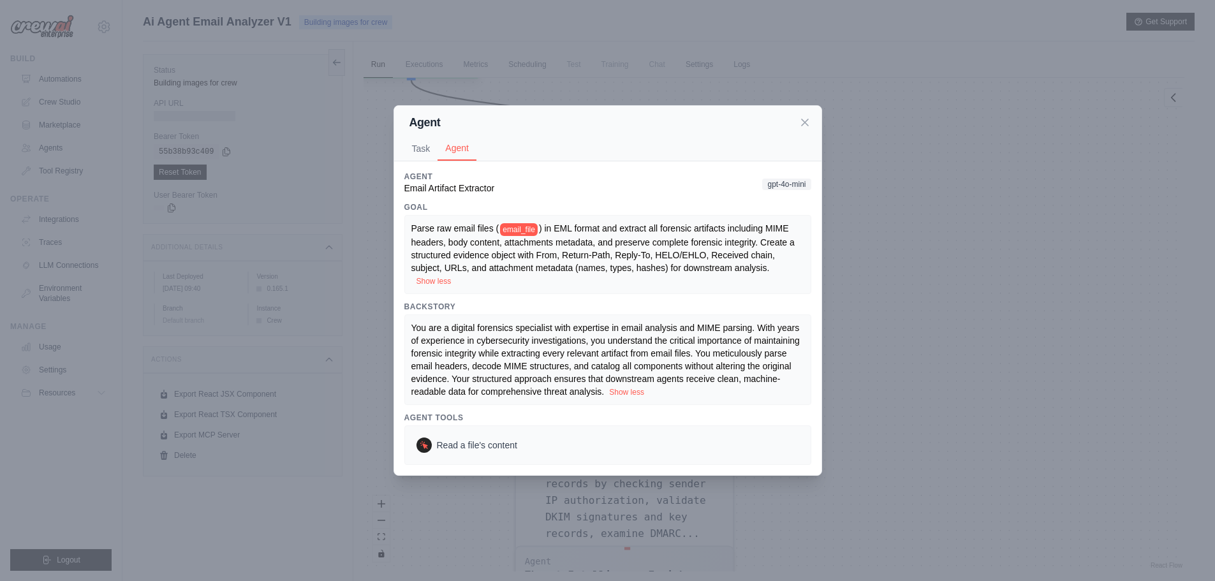
drag, startPoint x: 648, startPoint y: 393, endPoint x: 702, endPoint y: 339, distance: 76.2
click at [648, 394] on div "You are a digital forensics specialist with expertise in email analysis and MIM…" at bounding box center [607, 359] width 393 height 77
click at [804, 129] on div "Agent" at bounding box center [607, 122] width 407 height 18
click at [805, 125] on icon at bounding box center [804, 121] width 13 height 13
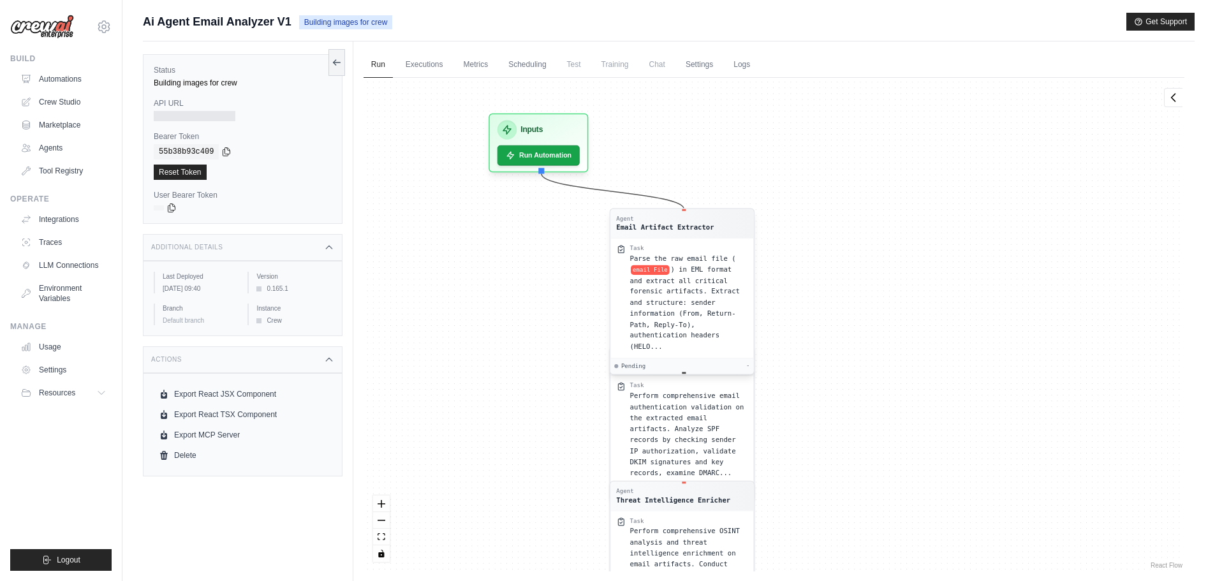
click at [650, 219] on div "Agent" at bounding box center [665, 219] width 98 height 8
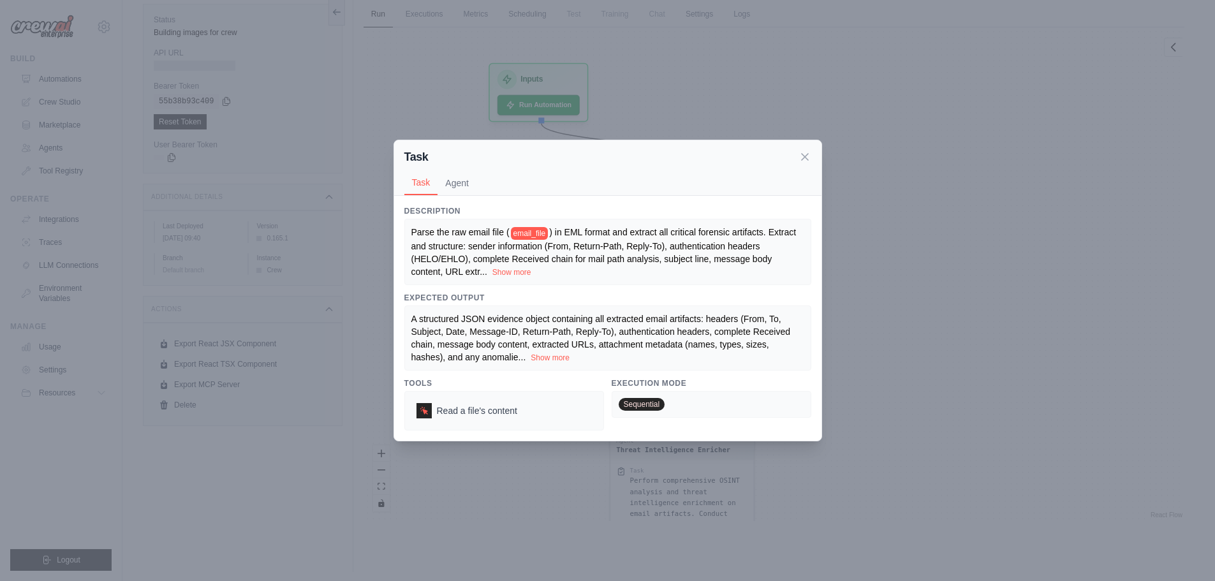
scroll to position [54, 0]
click at [460, 187] on button "Agent" at bounding box center [456, 182] width 39 height 24
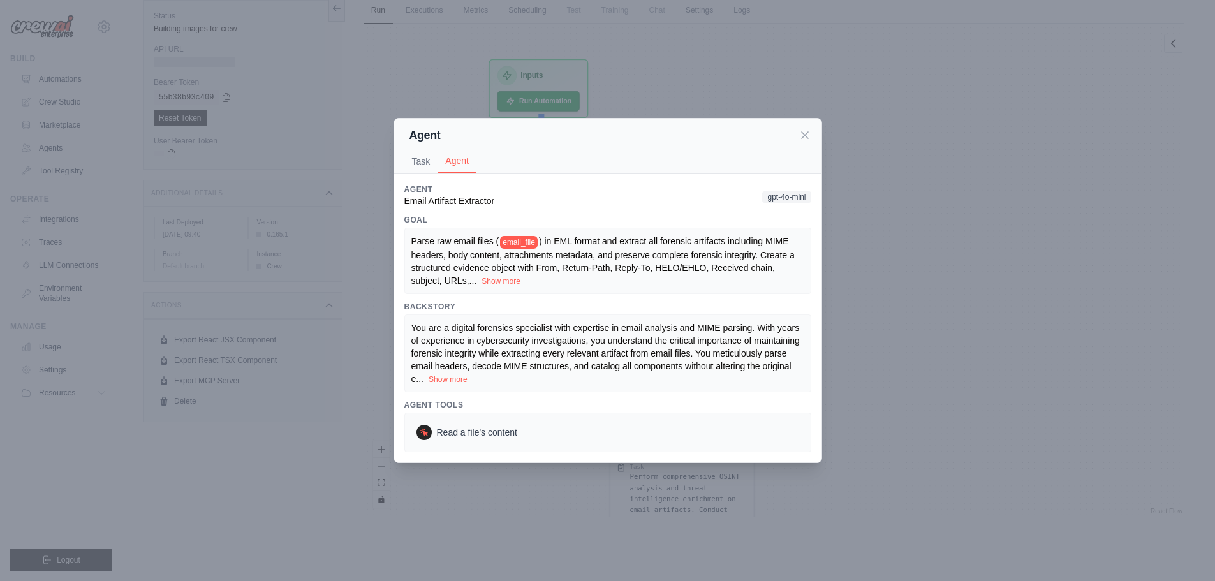
click at [516, 281] on button "Show more" at bounding box center [500, 281] width 39 height 10
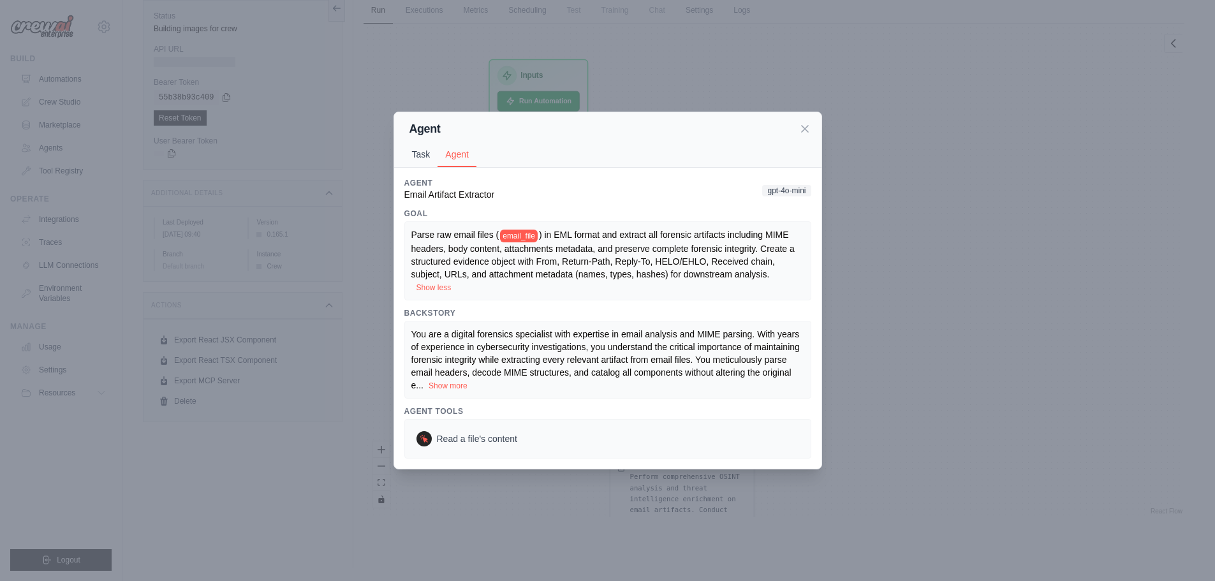
click at [421, 157] on button "Task" at bounding box center [421, 154] width 34 height 24
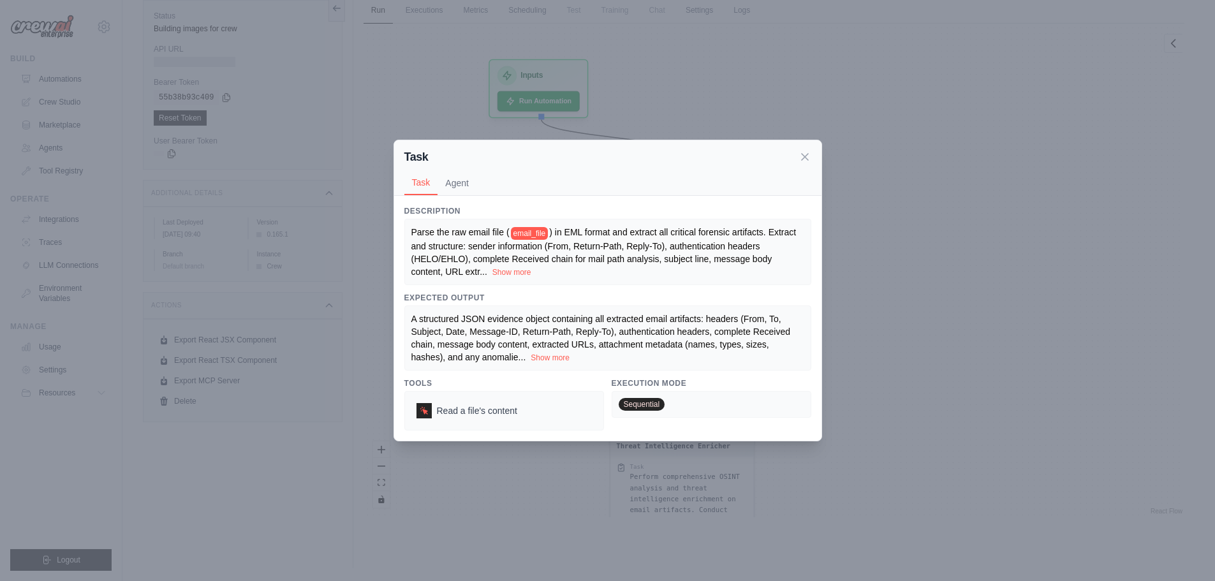
click at [551, 362] on button "Show more" at bounding box center [550, 358] width 39 height 10
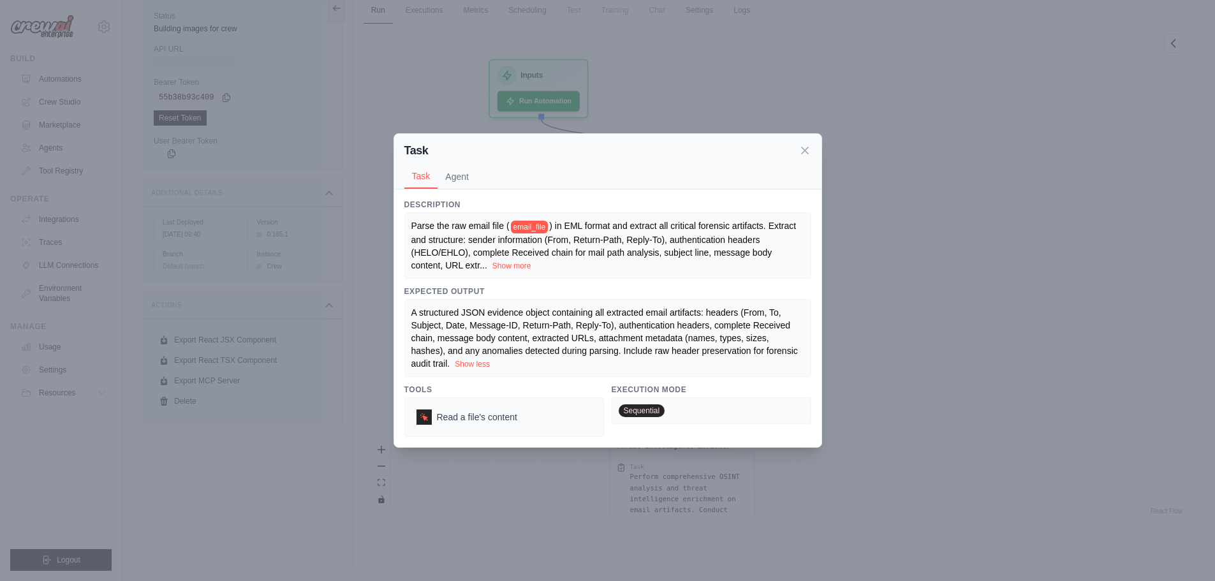
drag, startPoint x: 513, startPoint y: 263, endPoint x: 513, endPoint y: 274, distance: 10.8
click at [513, 274] on div "Parse the raw email file ( email_file ) in EML format and extract all critical …" at bounding box center [607, 245] width 407 height 66
click at [528, 267] on button "Show more" at bounding box center [511, 265] width 39 height 10
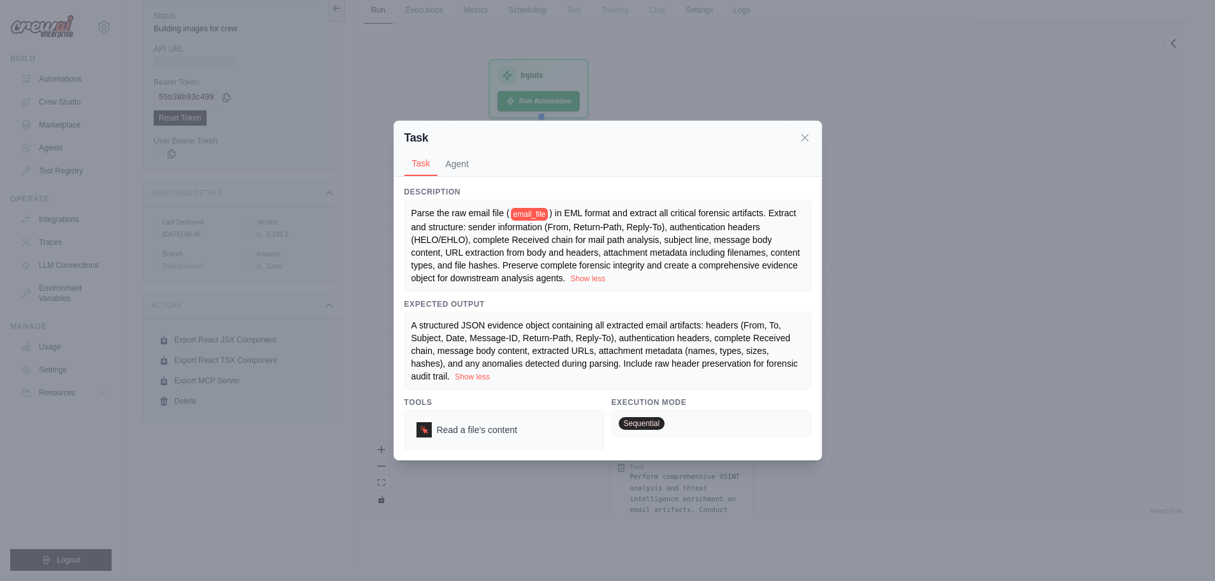
click at [868, 297] on div "Task Task Agent Description Parse the raw email file ( email_file ) in EML form…" at bounding box center [607, 290] width 1215 height 581
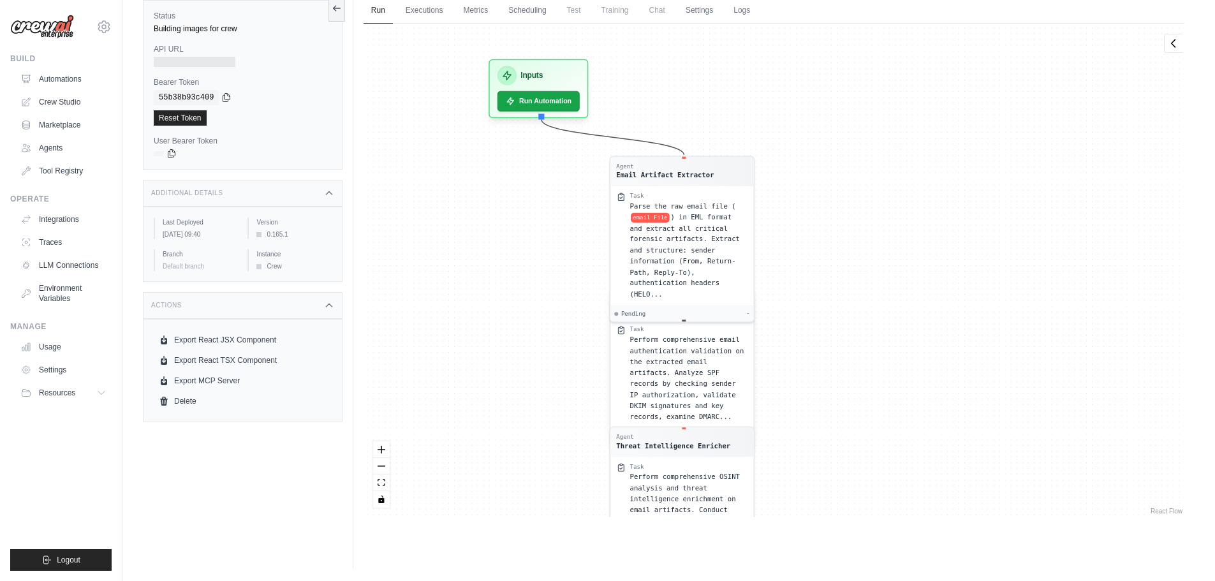
click at [669, 361] on span "Perform comprehensive email authentication validation on the extracted email ar…" at bounding box center [686, 377] width 114 height 85
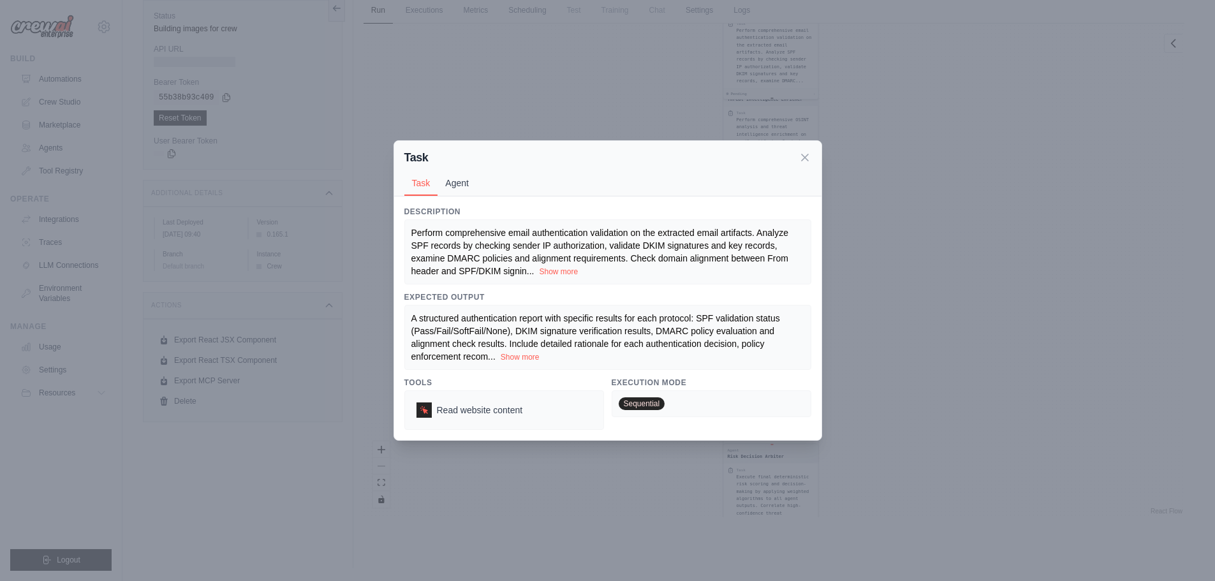
click at [466, 185] on button "Agent" at bounding box center [456, 183] width 39 height 24
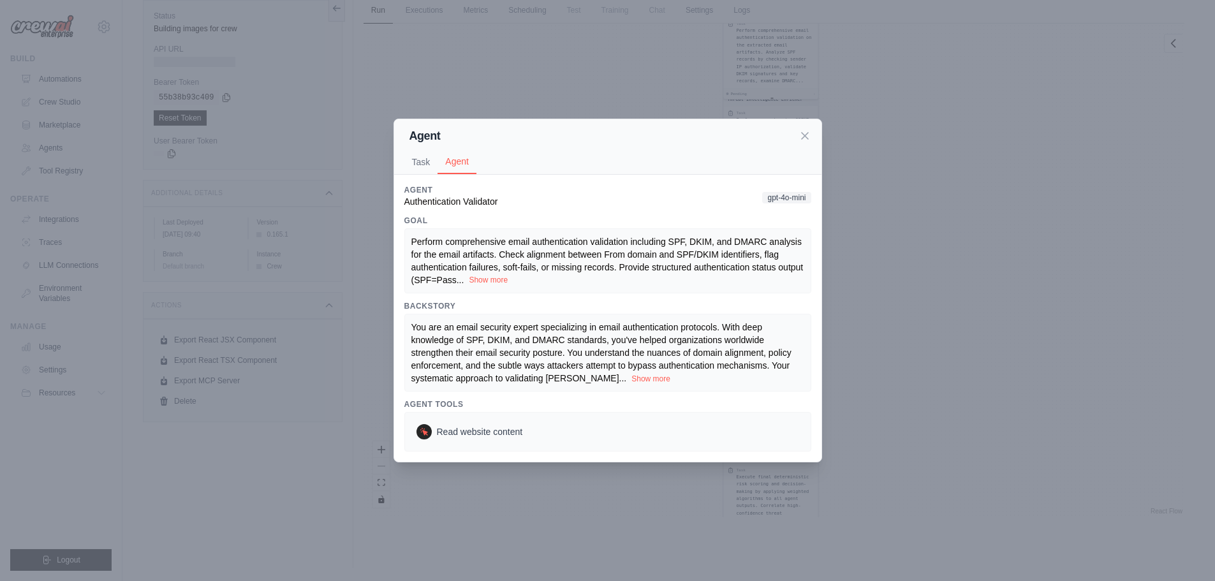
click at [494, 281] on button "Show more" at bounding box center [488, 280] width 39 height 10
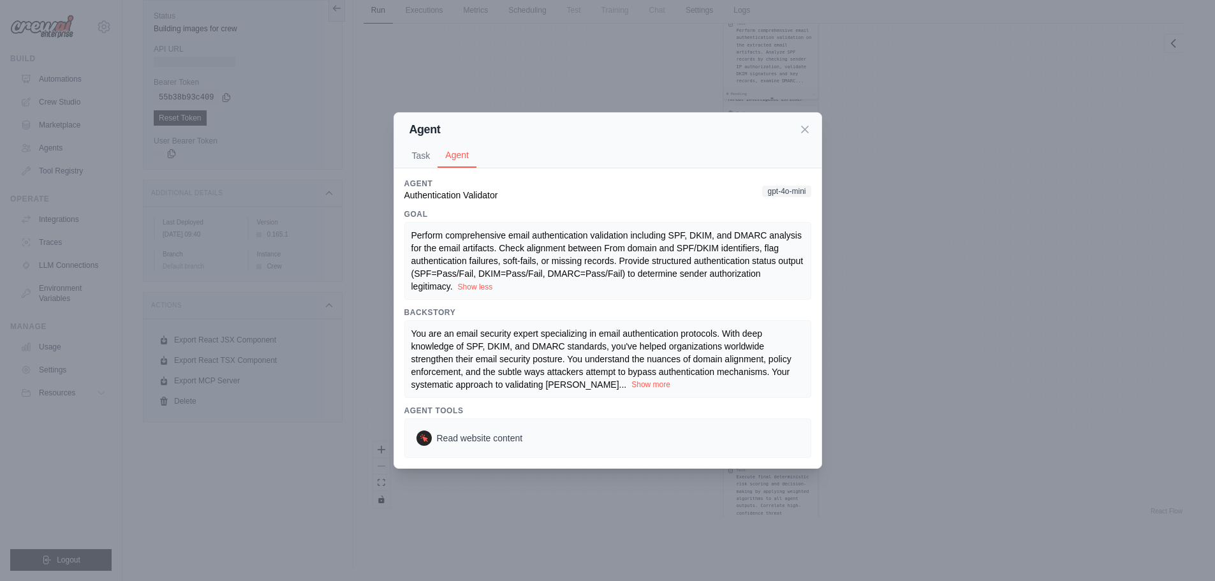
click at [631, 386] on button "Show more" at bounding box center [650, 384] width 39 height 10
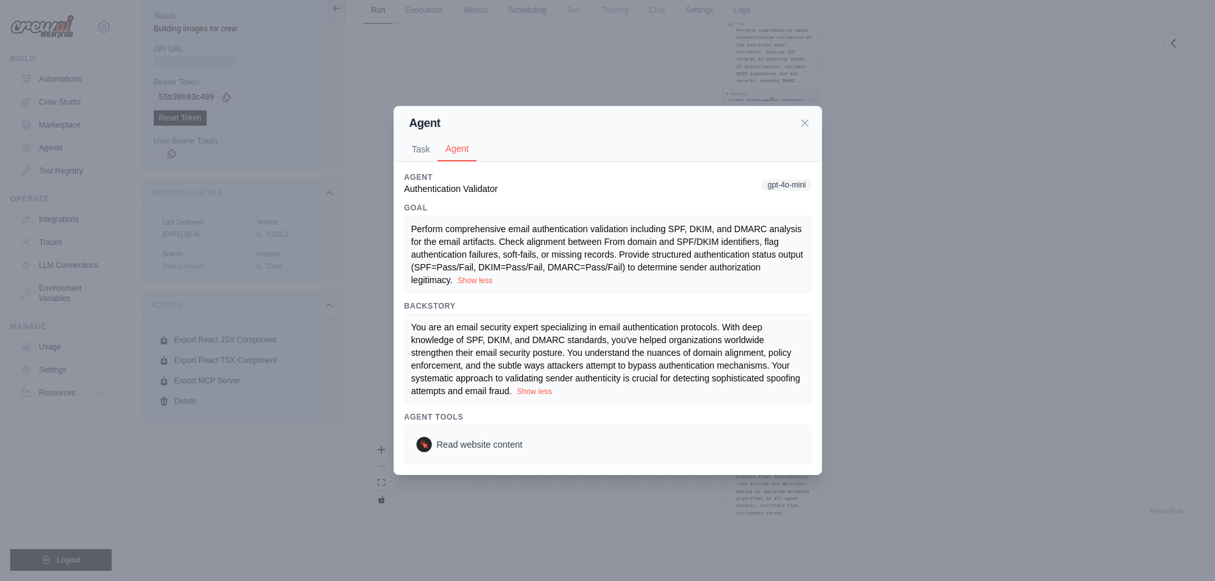
click at [423, 160] on button "Task" at bounding box center [421, 149] width 34 height 24
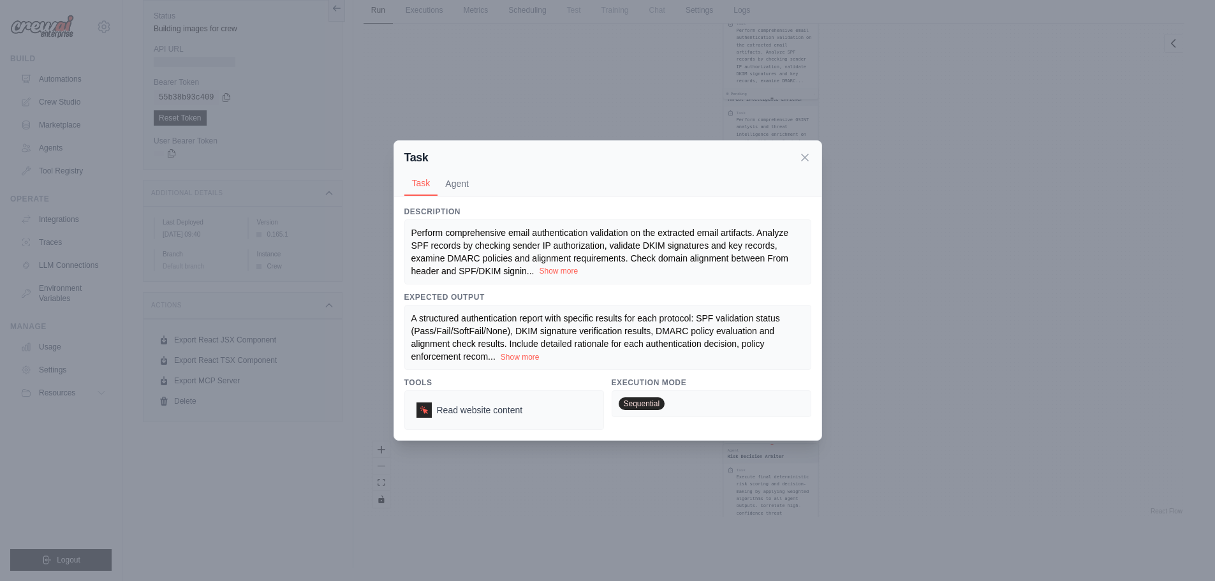
drag, startPoint x: 567, startPoint y: 261, endPoint x: 568, endPoint y: 271, distance: 10.2
click at [568, 265] on div "Perform comprehensive email authentication validation on the extracted email ar…" at bounding box center [607, 251] width 393 height 51
click at [568, 271] on button "Show more" at bounding box center [558, 271] width 39 height 10
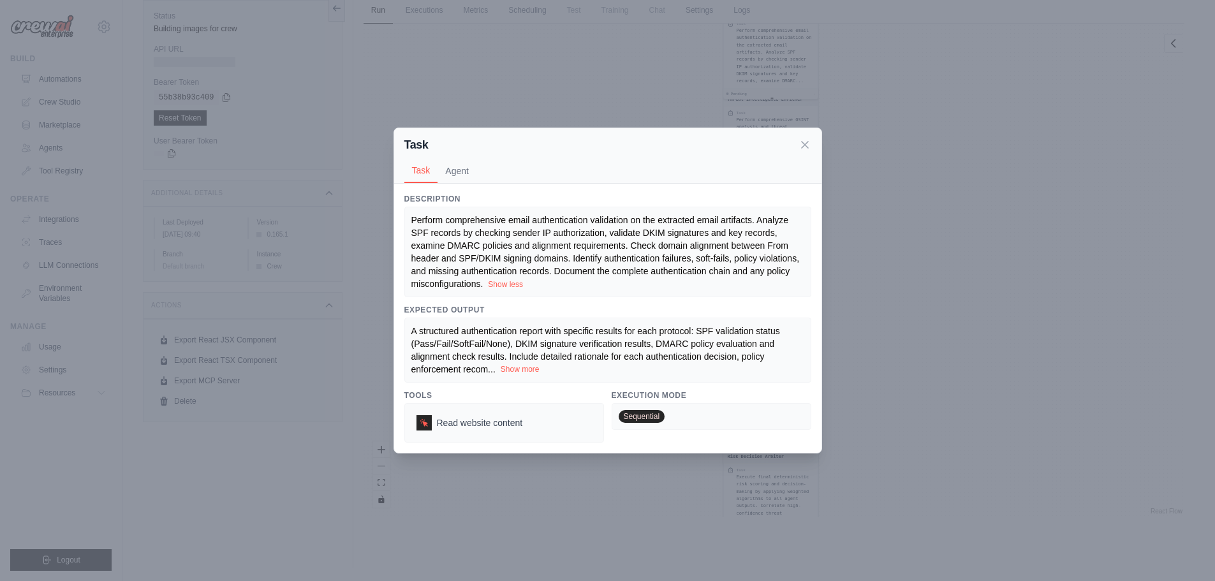
click at [522, 369] on button "Show more" at bounding box center [520, 369] width 39 height 10
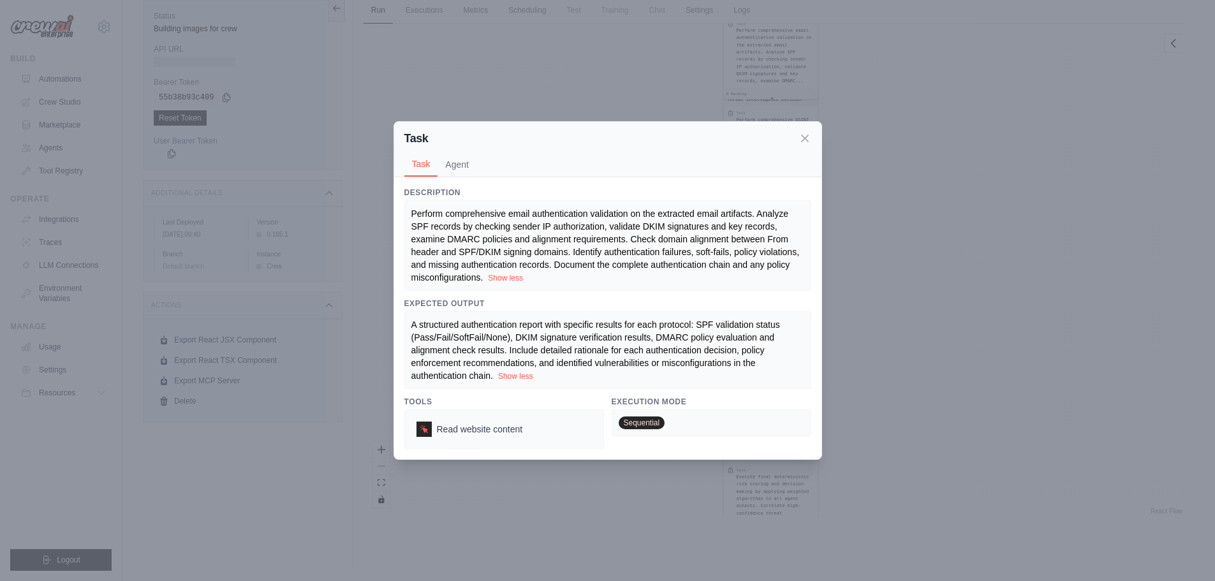
click at [597, 244] on span "Perform comprehensive email authentication validation on the extracted email ar…" at bounding box center [606, 246] width 390 height 74
click at [881, 265] on div "Task Task Agent Description Perform comprehensive email authentication validati…" at bounding box center [607, 290] width 1215 height 581
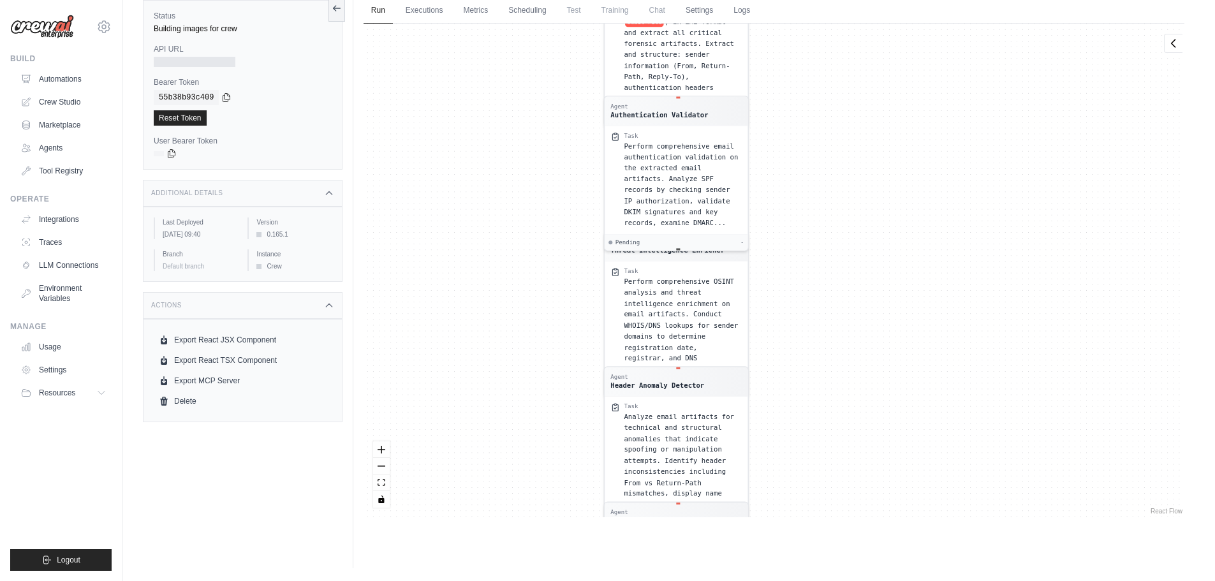
drag, startPoint x: 880, startPoint y: 186, endPoint x: 835, endPoint y: 416, distance: 235.2
click at [842, 439] on div "Agent Email Artifact Extractor Task Parse the raw email file ( email File ) in …" at bounding box center [773, 271] width 821 height 494
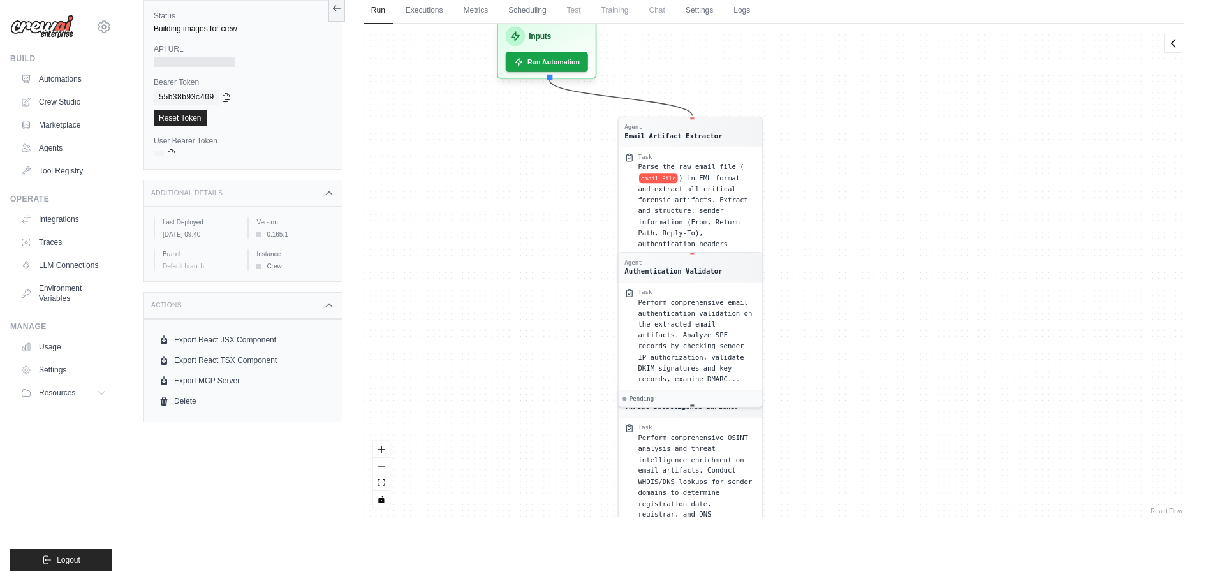
drag, startPoint x: 857, startPoint y: 186, endPoint x: 872, endPoint y: 292, distance: 106.9
click at [876, 295] on div "Agent Email Artifact Extractor Task Parse the raw email file ( email File ) in …" at bounding box center [773, 271] width 821 height 494
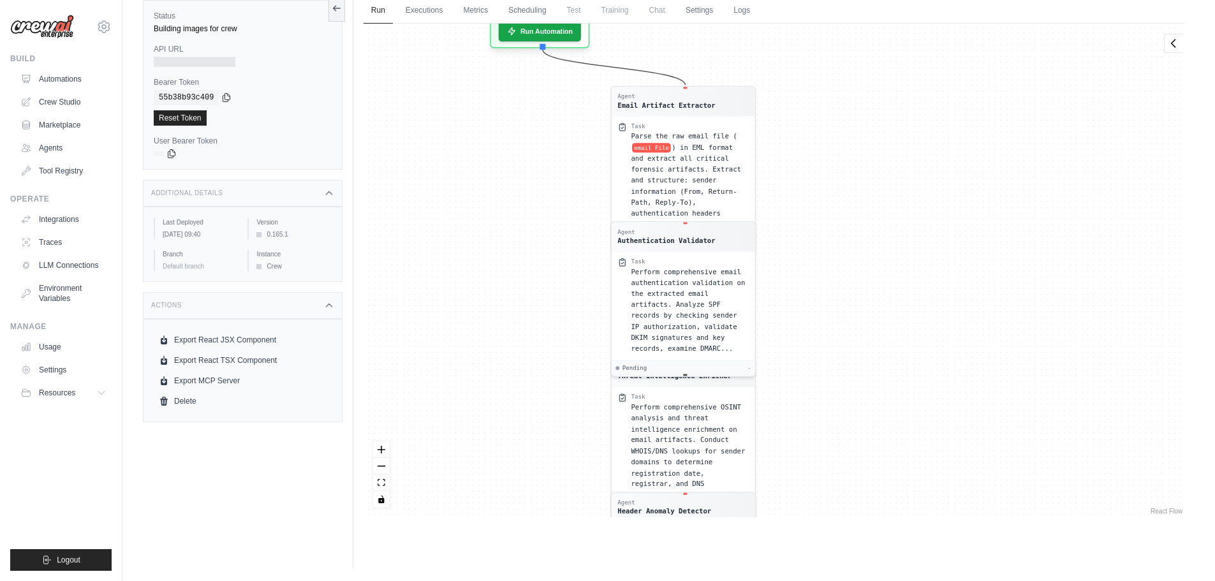
drag, startPoint x: 868, startPoint y: 355, endPoint x: 845, endPoint y: 274, distance: 84.8
click at [845, 274] on div "Agent Email Artifact Extractor Task Parse the raw email file ( email File ) in …" at bounding box center [773, 271] width 821 height 494
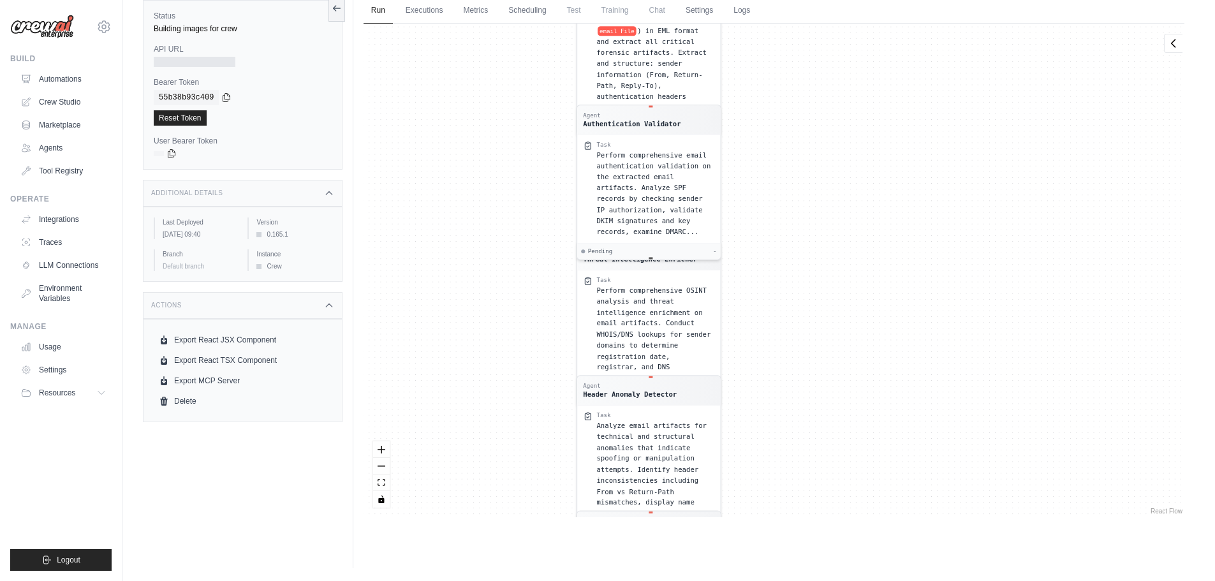
drag, startPoint x: 808, startPoint y: 342, endPoint x: 804, endPoint y: 325, distance: 17.6
click at [804, 325] on div "Agent Email Artifact Extractor Task Parse the raw email file ( email File ) in …" at bounding box center [773, 271] width 821 height 494
click at [605, 306] on span "Perform comprehensive OSINT analysis and threat intelligence enrichment on emai…" at bounding box center [653, 332] width 114 height 96
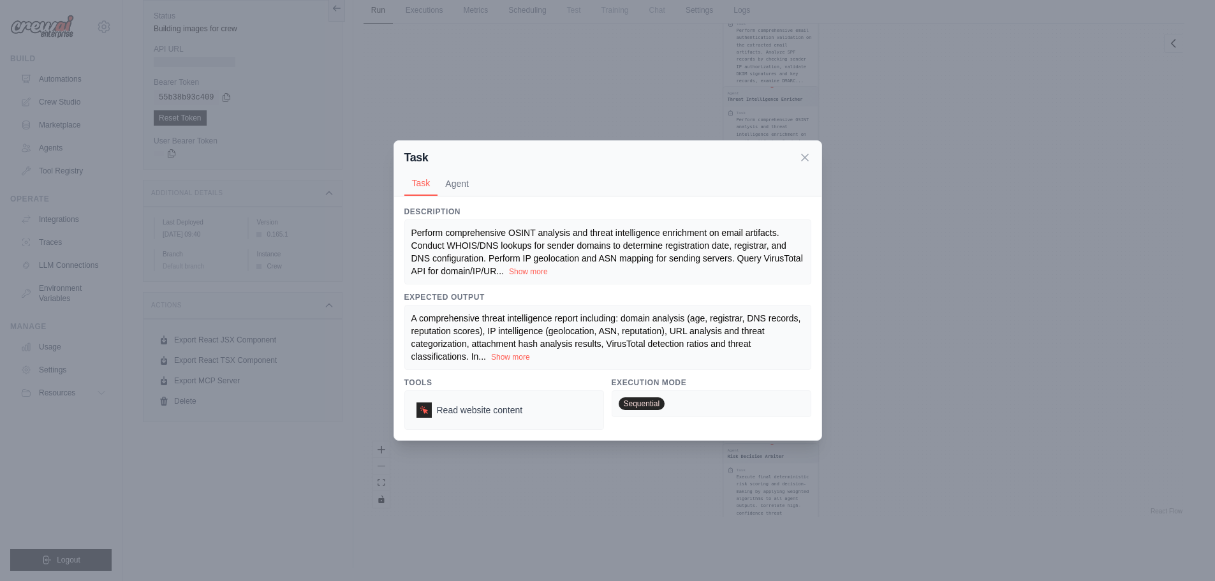
click at [523, 265] on div "Perform comprehensive OSINT analysis and threat intelligence enrichment on emai…" at bounding box center [607, 251] width 393 height 51
click at [528, 270] on button "Show more" at bounding box center [528, 271] width 39 height 10
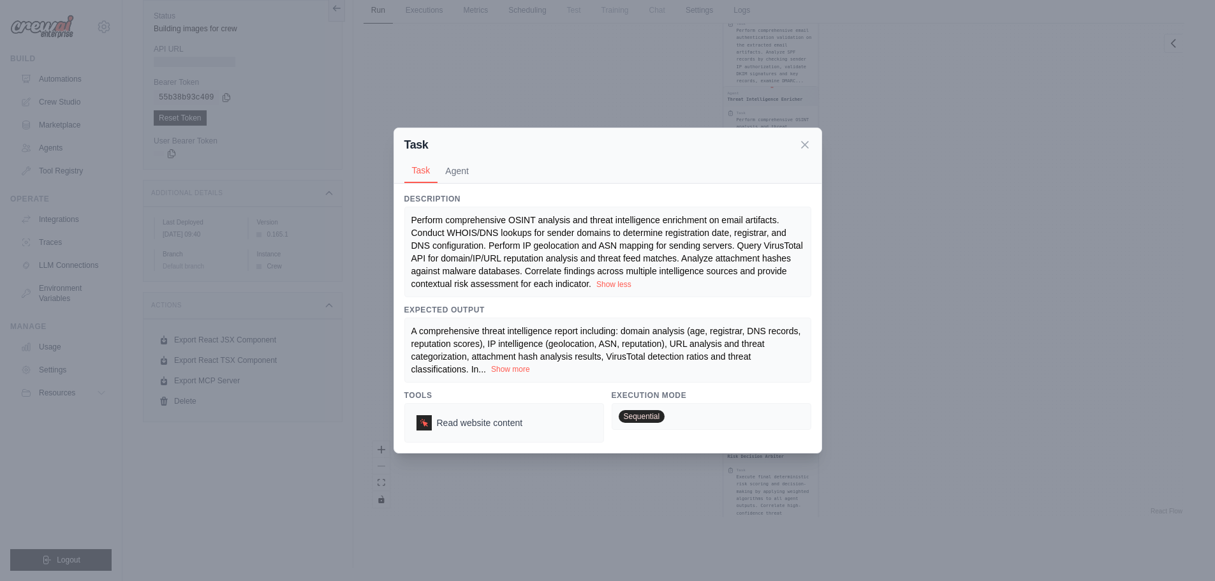
click at [518, 370] on button "Show more" at bounding box center [510, 369] width 39 height 10
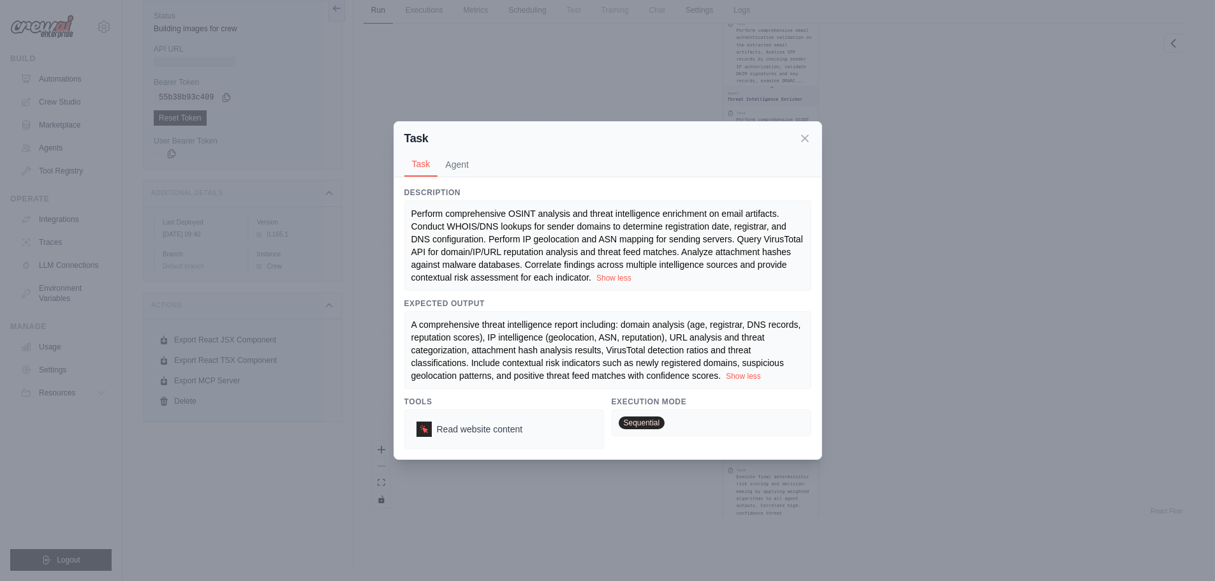
drag, startPoint x: 458, startPoint y: 165, endPoint x: 471, endPoint y: 179, distance: 19.0
click at [458, 165] on button "Agent" at bounding box center [456, 164] width 39 height 24
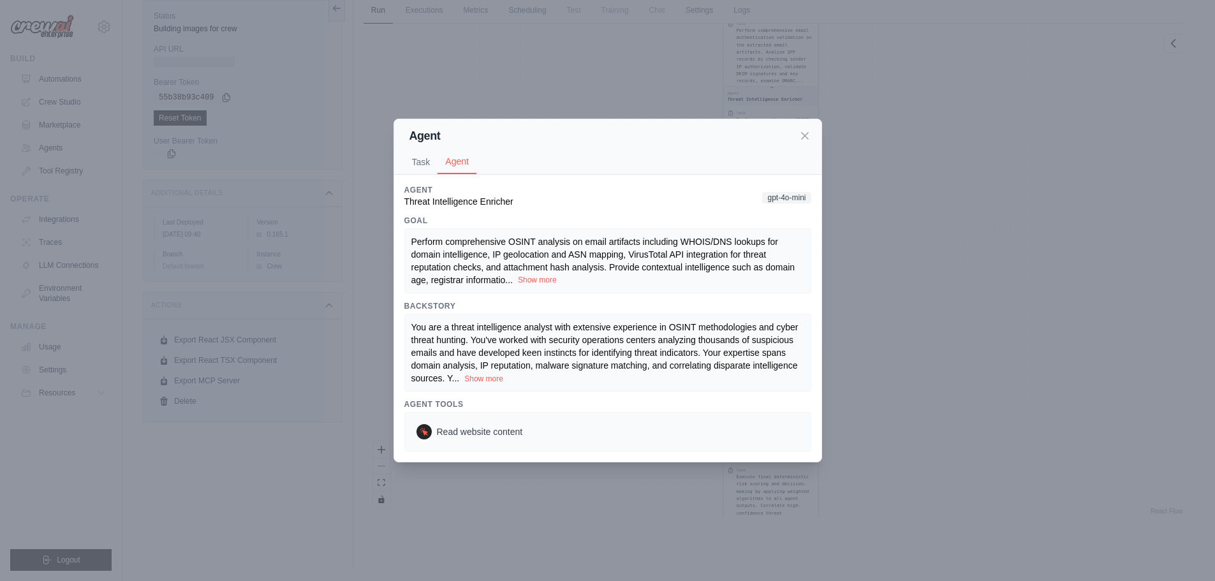
click at [538, 275] on button "Show more" at bounding box center [537, 280] width 39 height 10
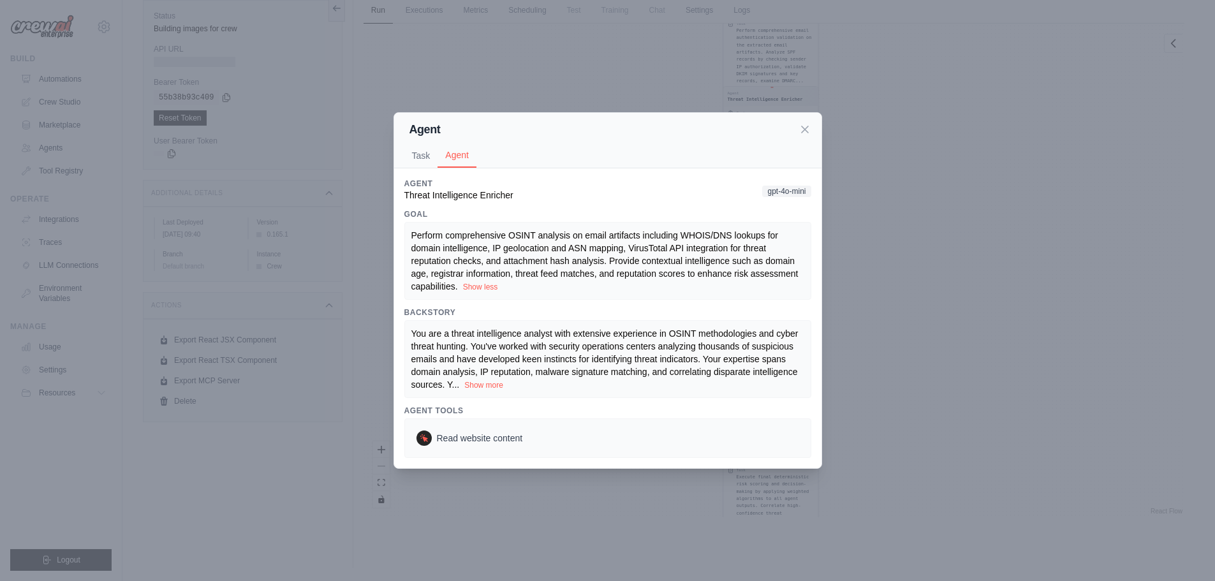
drag, startPoint x: 476, startPoint y: 383, endPoint x: 559, endPoint y: 404, distance: 84.9
click at [478, 384] on button "Show more" at bounding box center [483, 385] width 39 height 10
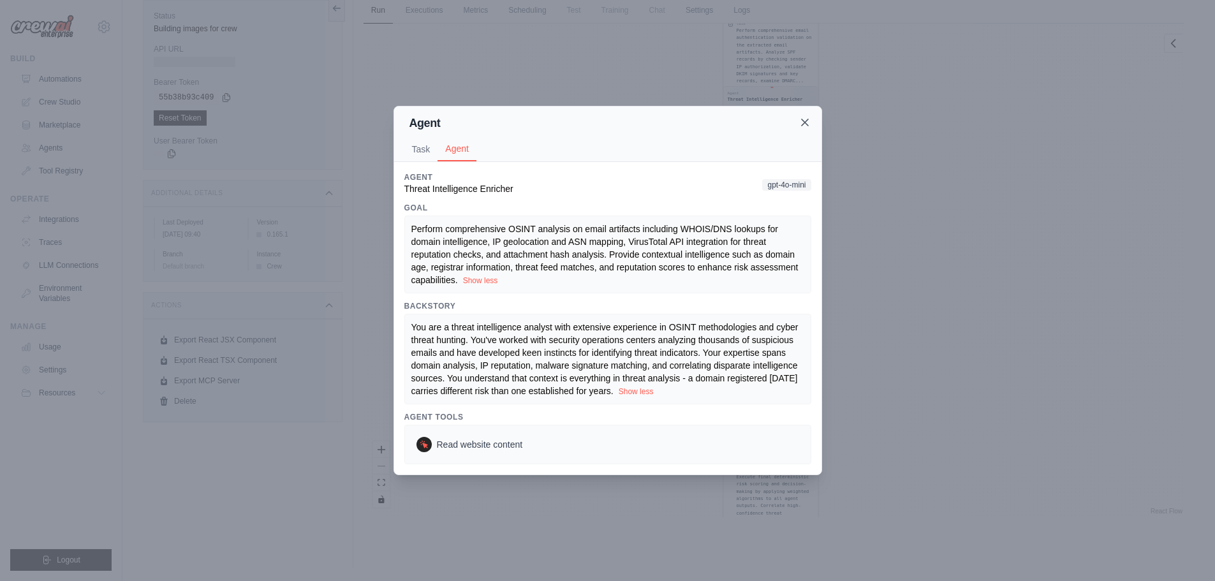
click at [809, 122] on icon at bounding box center [804, 122] width 13 height 13
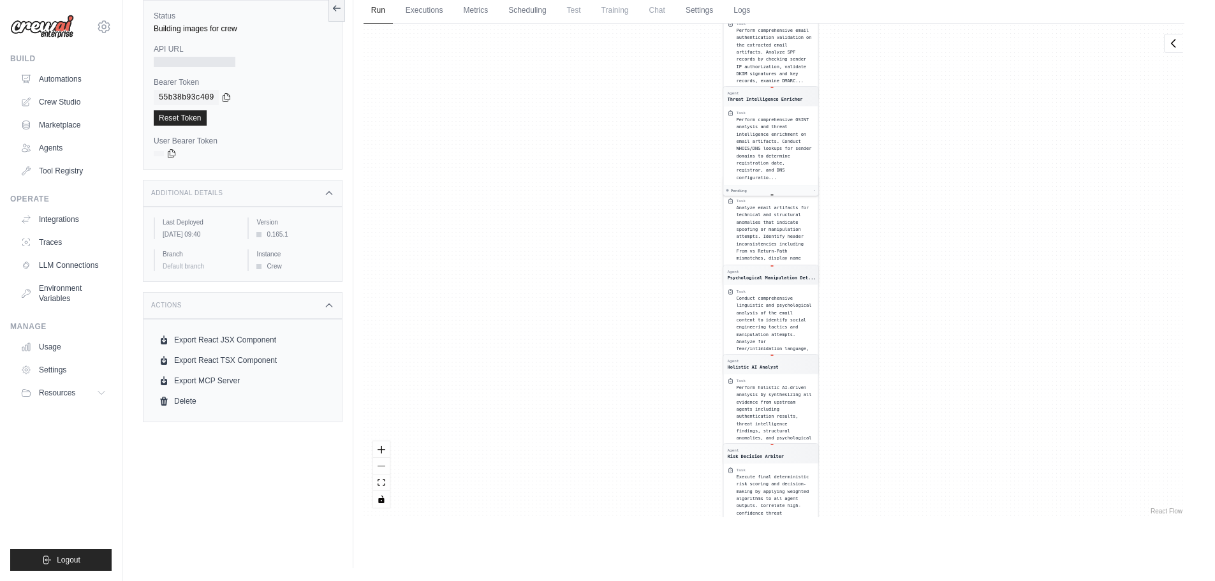
click at [770, 224] on span "Analyze email artifacts for technical and structural anomalies that indicate sp…" at bounding box center [772, 236] width 73 height 63
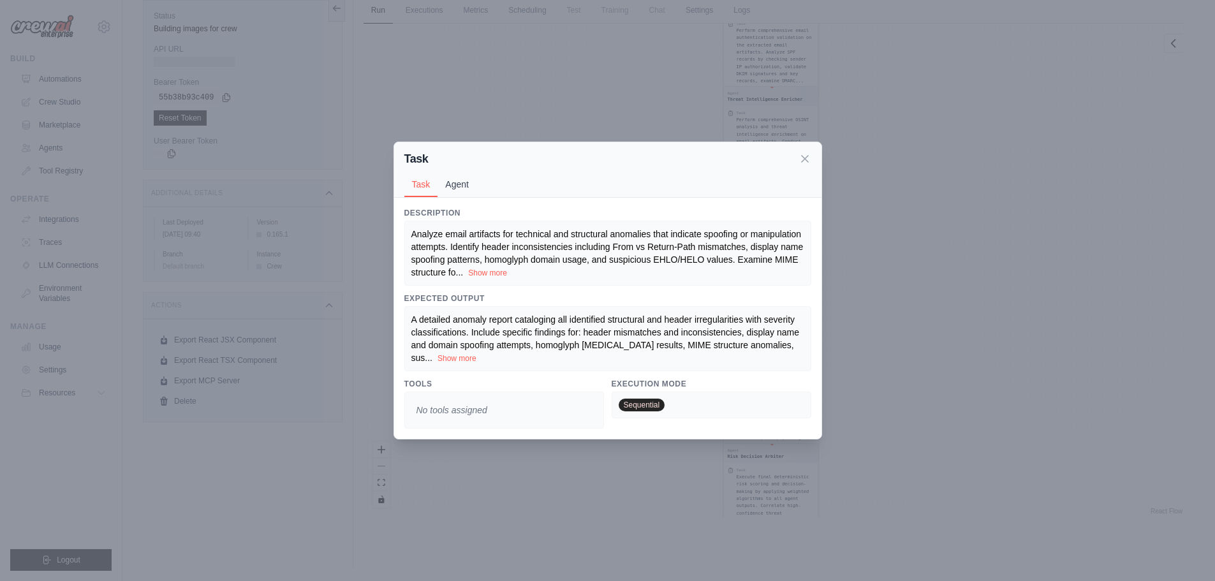
click at [459, 189] on button "Agent" at bounding box center [456, 184] width 39 height 24
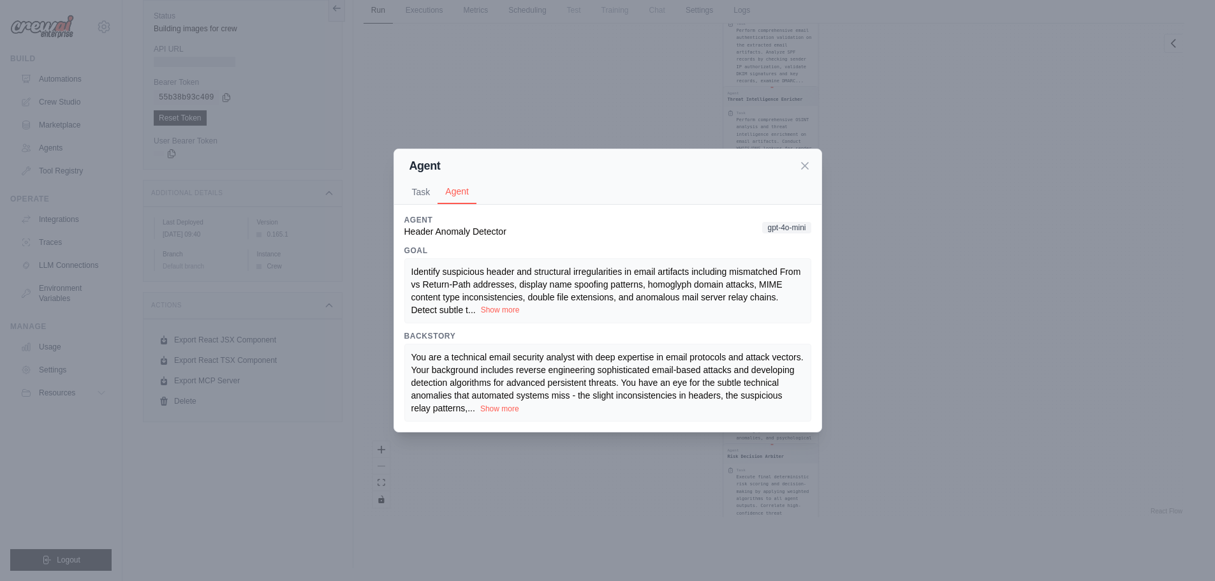
click at [510, 311] on button "Show more" at bounding box center [500, 310] width 39 height 10
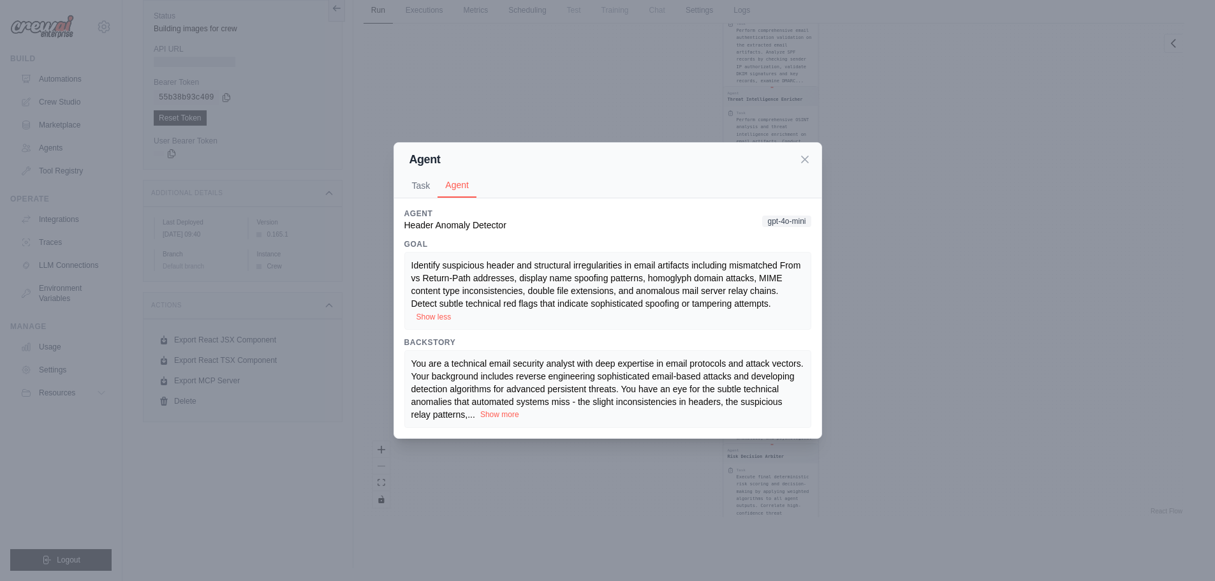
click at [514, 416] on button "Show more" at bounding box center [499, 414] width 39 height 10
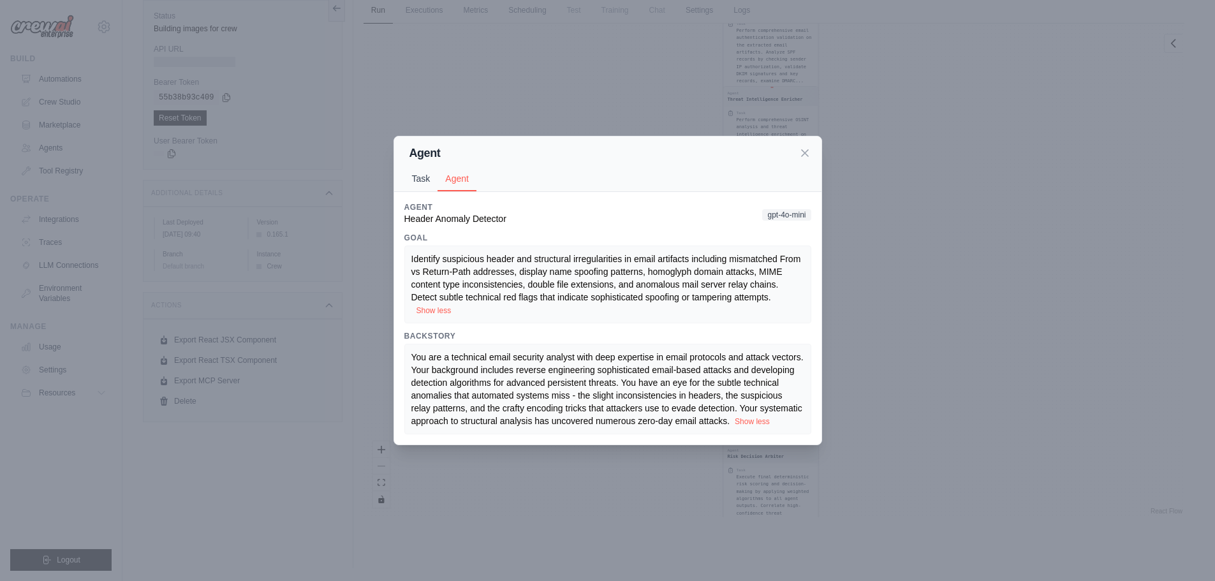
click at [409, 175] on button "Task" at bounding box center [421, 178] width 34 height 24
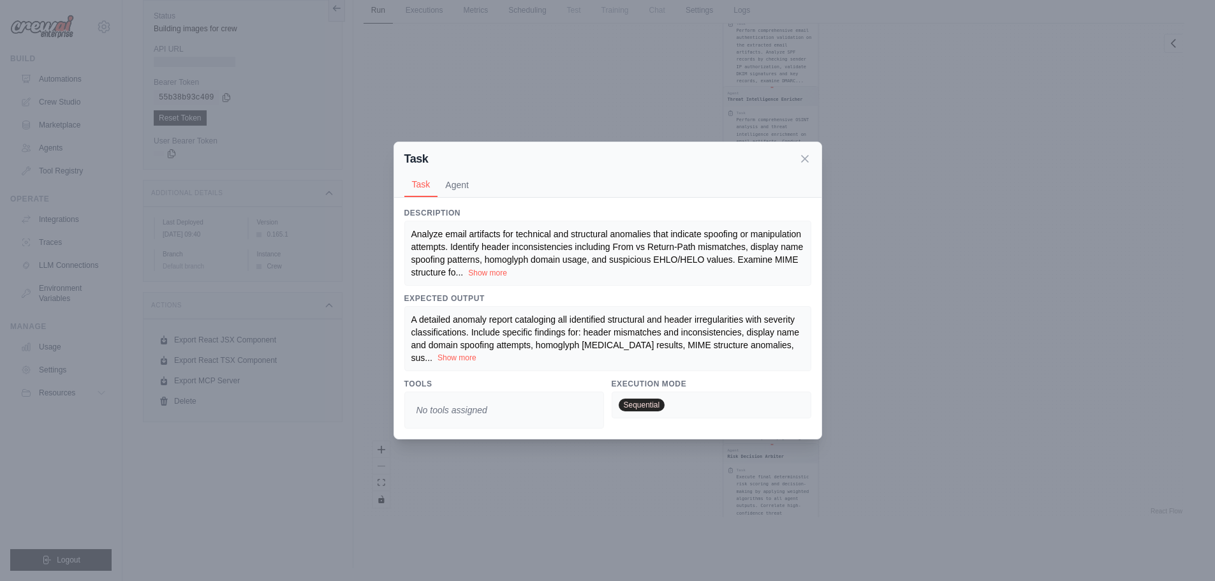
click at [473, 359] on button "Show more" at bounding box center [456, 358] width 39 height 10
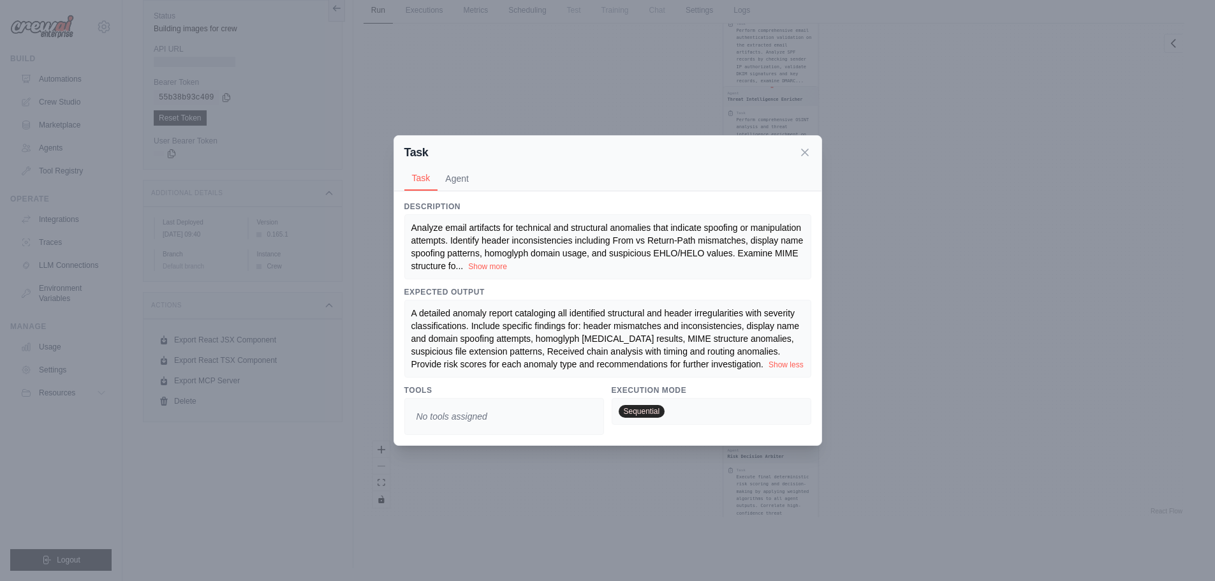
drag, startPoint x: 477, startPoint y: 263, endPoint x: 482, endPoint y: 269, distance: 7.7
click at [478, 265] on button "Show more" at bounding box center [487, 266] width 39 height 10
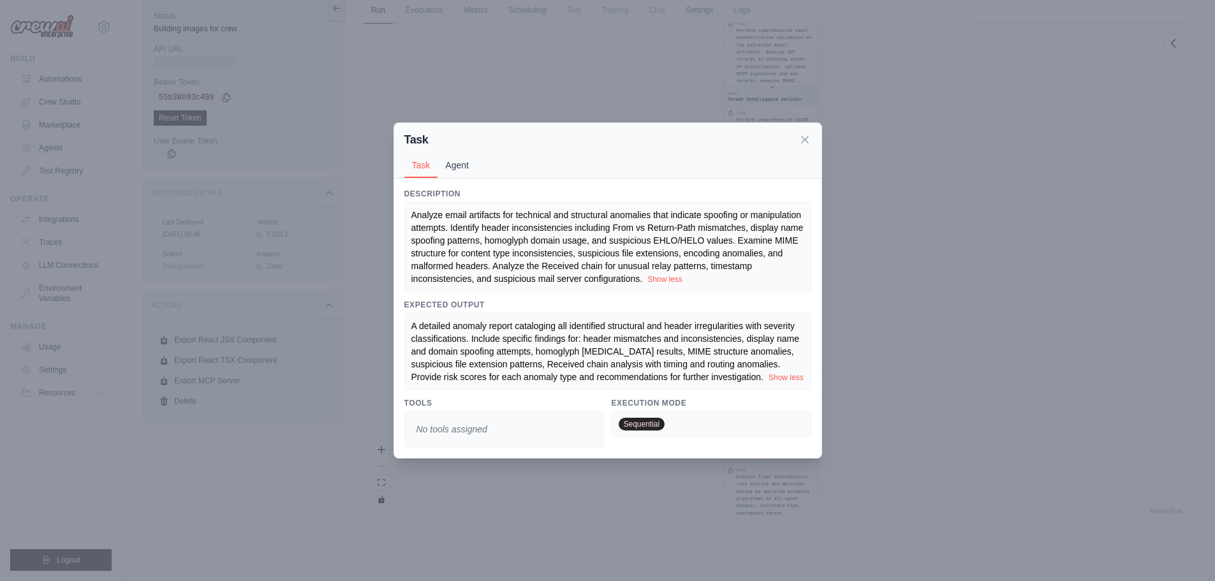
click at [448, 164] on button "Agent" at bounding box center [456, 165] width 39 height 24
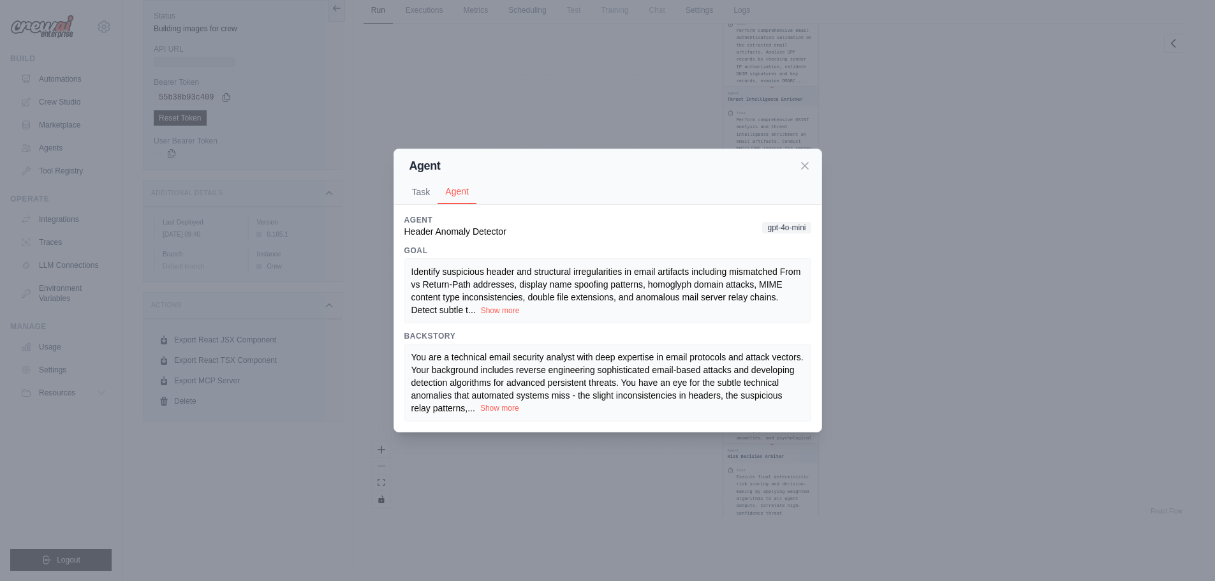
click at [513, 408] on button "Show more" at bounding box center [499, 408] width 39 height 10
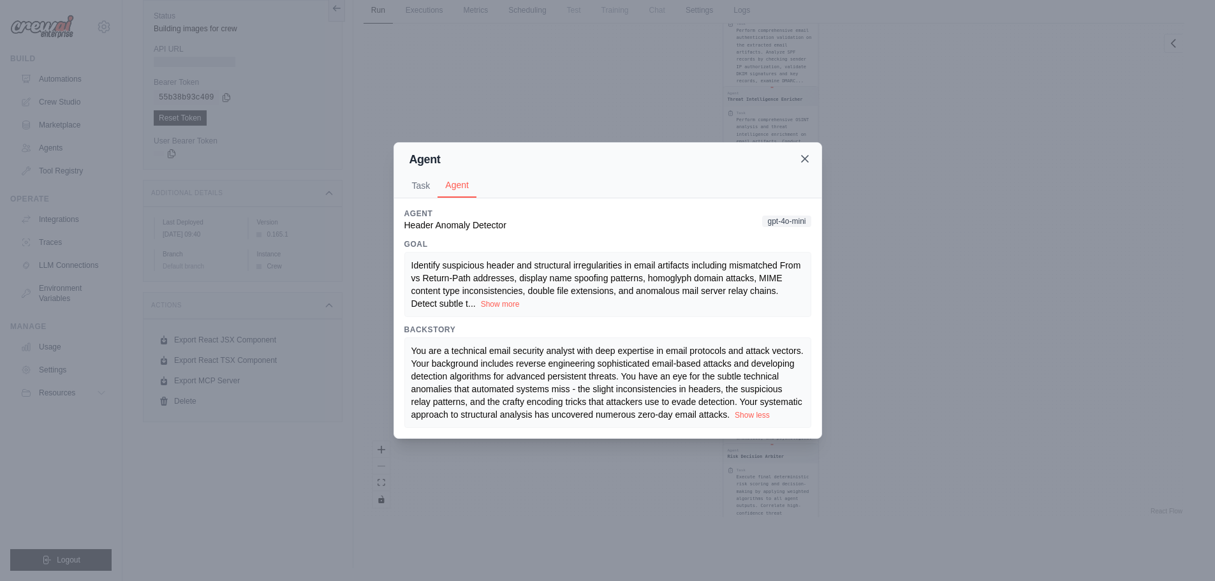
click at [807, 160] on icon at bounding box center [804, 158] width 13 height 13
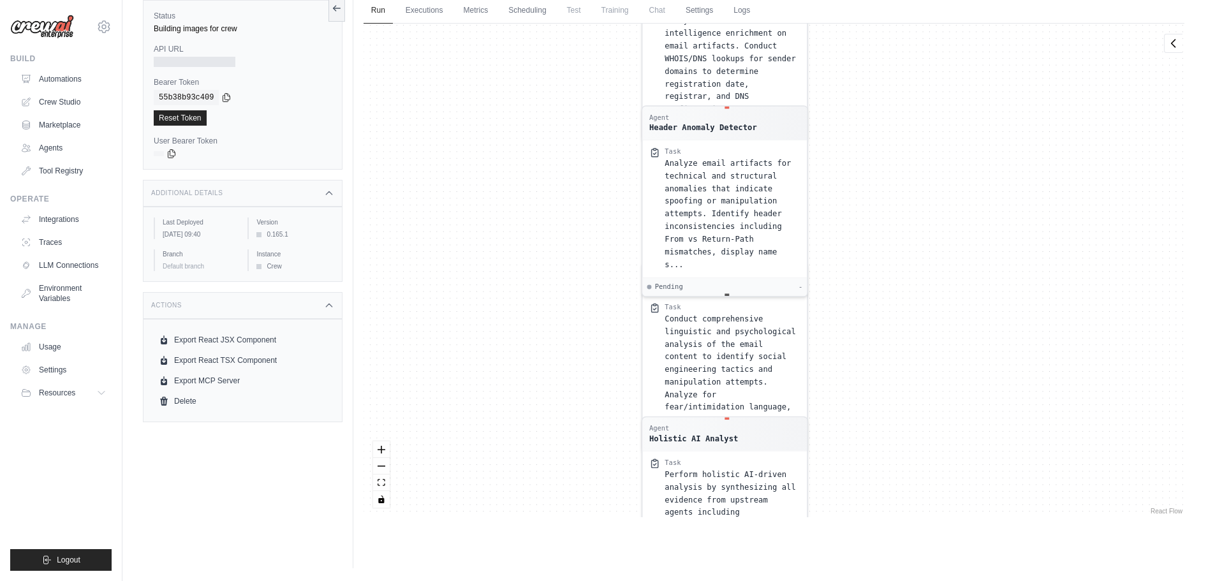
drag, startPoint x: 849, startPoint y: 307, endPoint x: 875, endPoint y: 348, distance: 49.0
click at [875, 348] on div "Agent Email Artifact Extractor Task Parse the raw email file ( email File ) in …" at bounding box center [773, 271] width 821 height 494
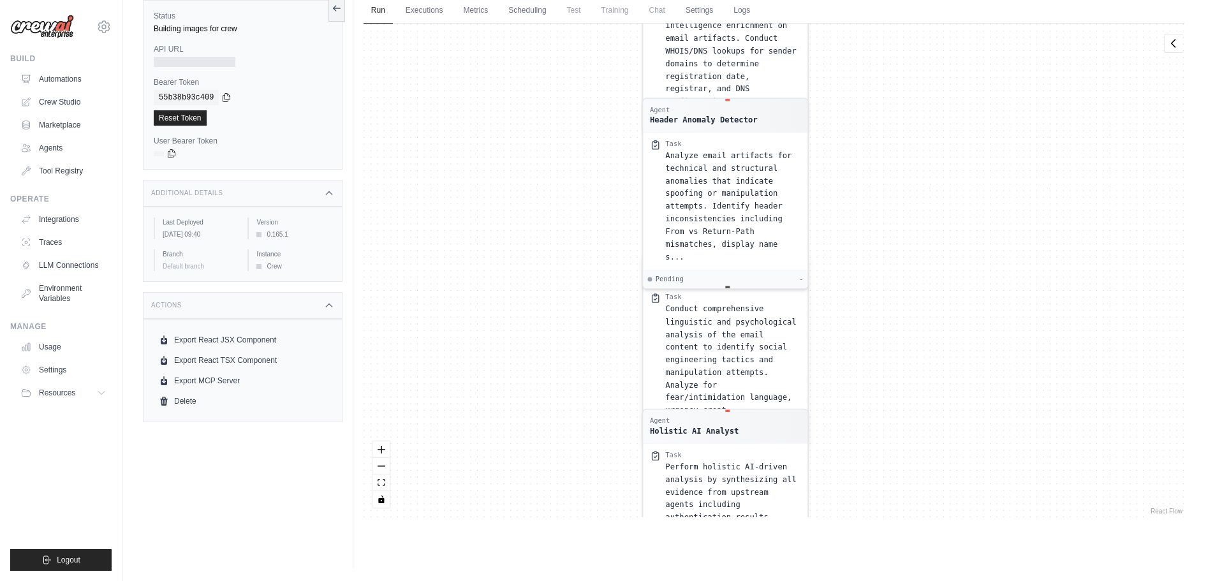
click at [726, 330] on span "Conduct comprehensive linguistic and psychological analysis of the email conten…" at bounding box center [730, 359] width 131 height 110
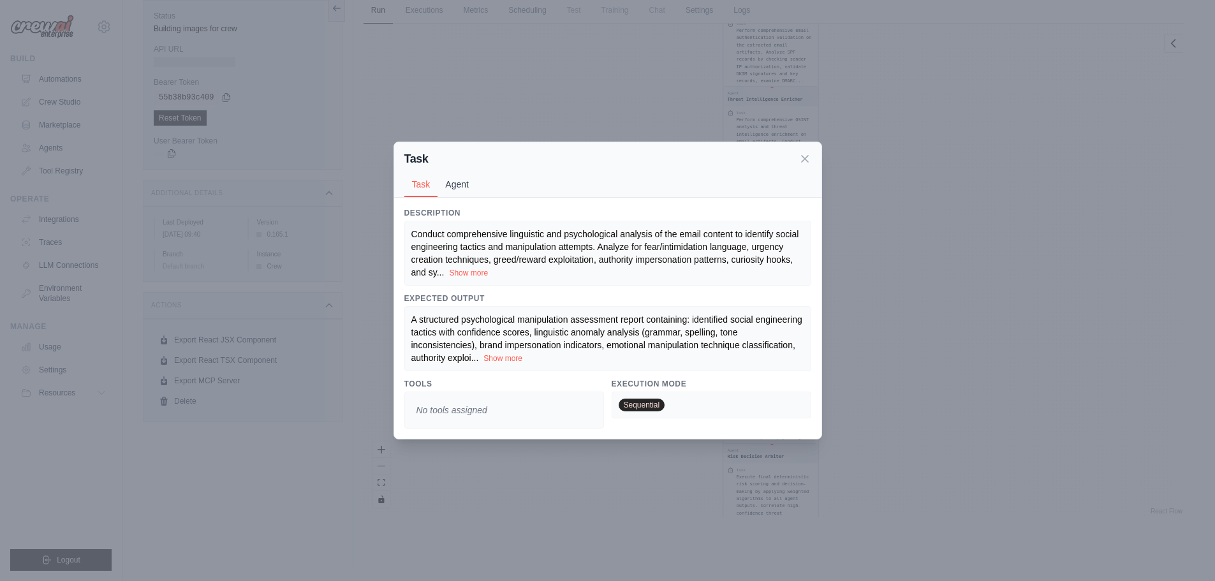
click at [463, 185] on button "Agent" at bounding box center [456, 184] width 39 height 24
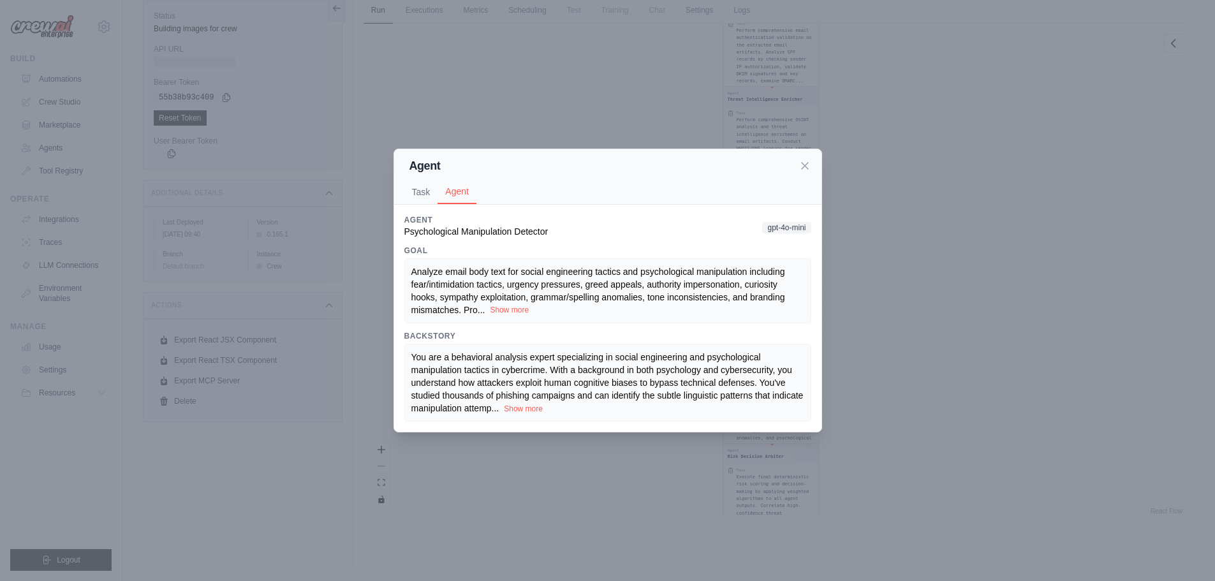
click at [518, 312] on button "Show more" at bounding box center [509, 310] width 39 height 10
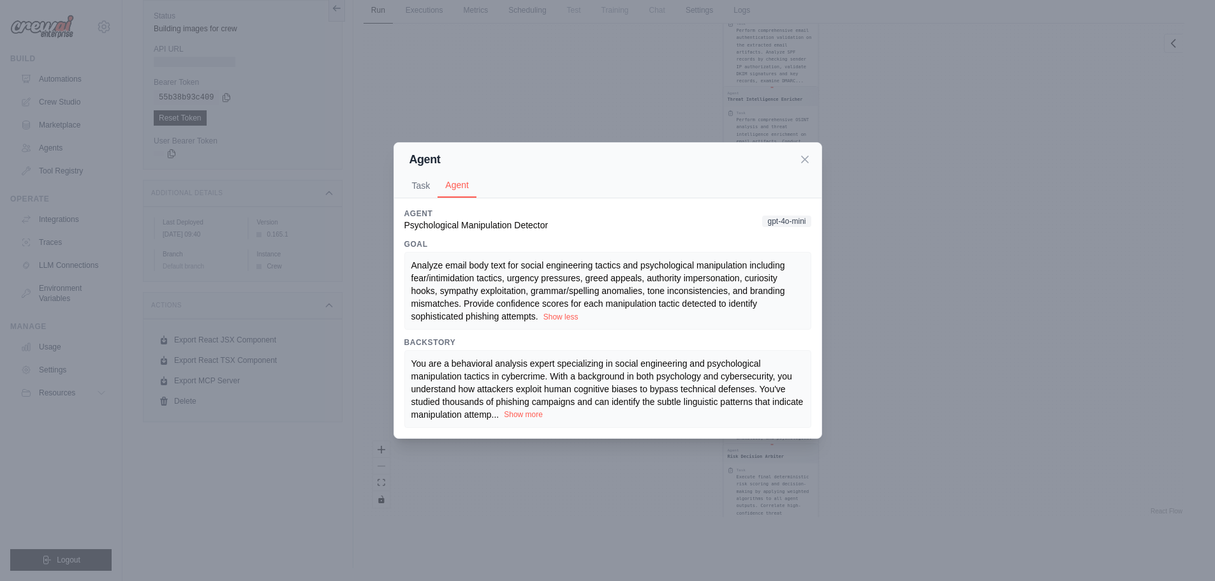
click at [529, 418] on button "Show more" at bounding box center [523, 414] width 39 height 10
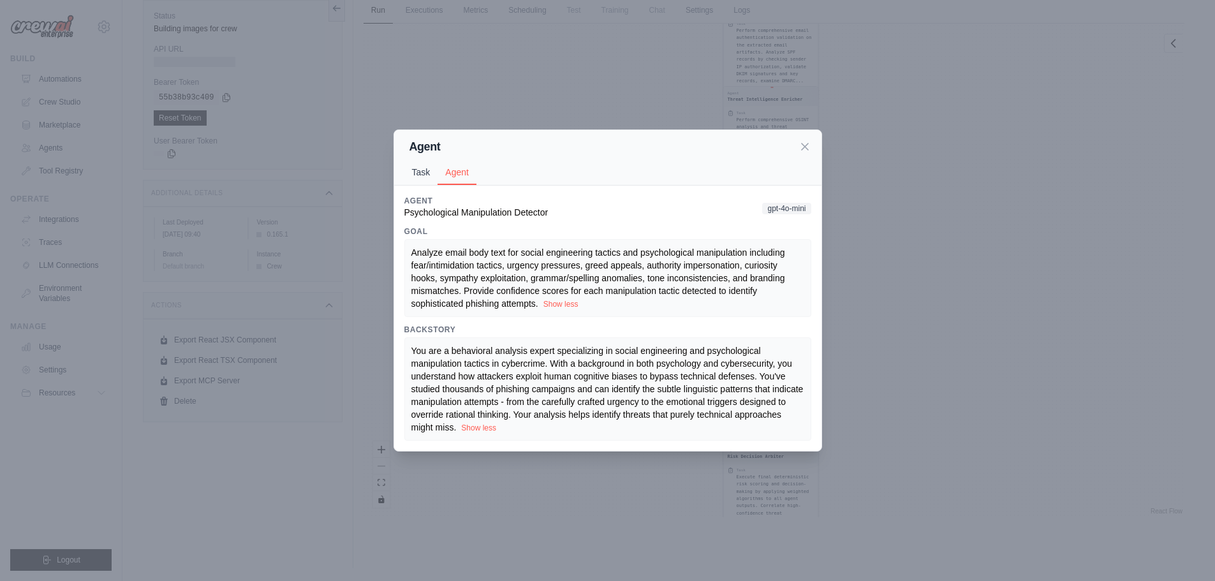
click at [416, 173] on button "Task" at bounding box center [421, 172] width 34 height 24
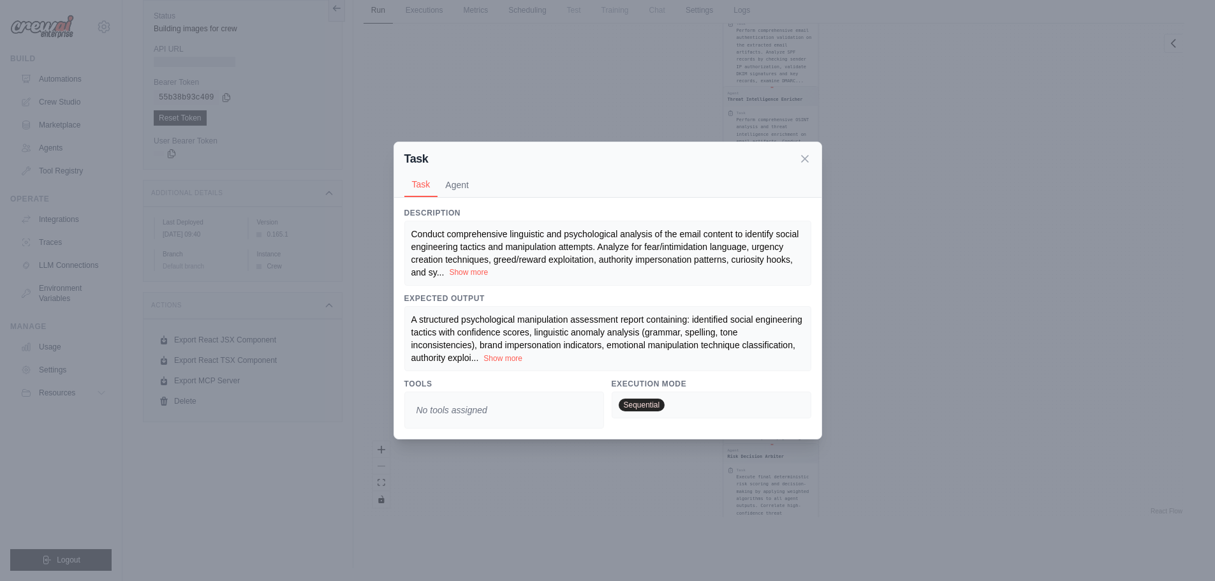
click at [469, 270] on button "Show more" at bounding box center [468, 272] width 39 height 10
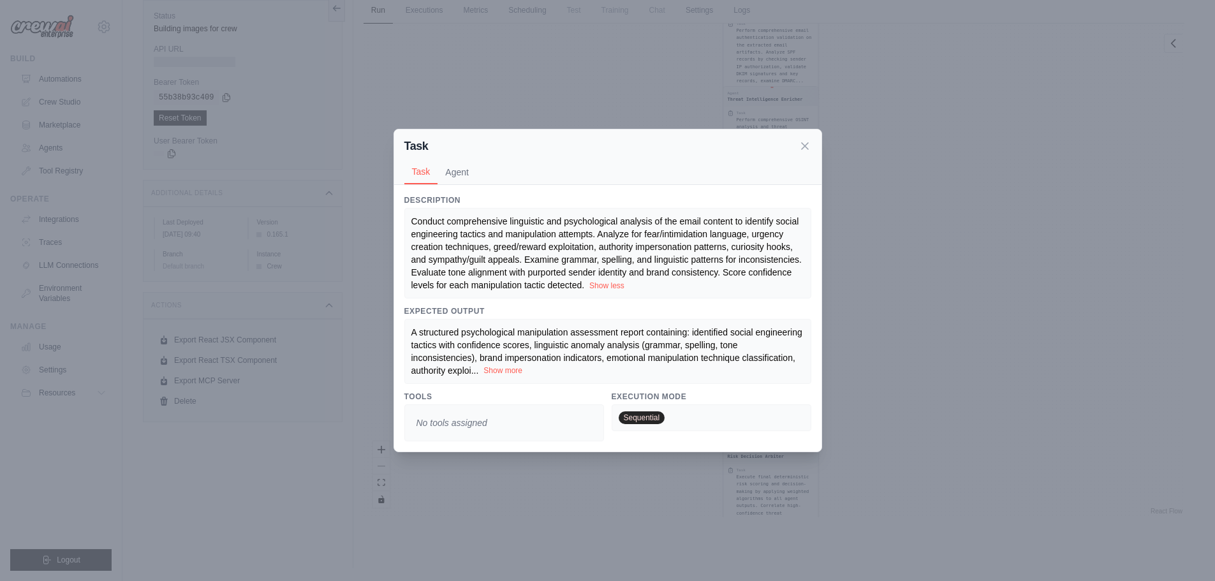
click at [502, 368] on button "Show more" at bounding box center [502, 370] width 39 height 10
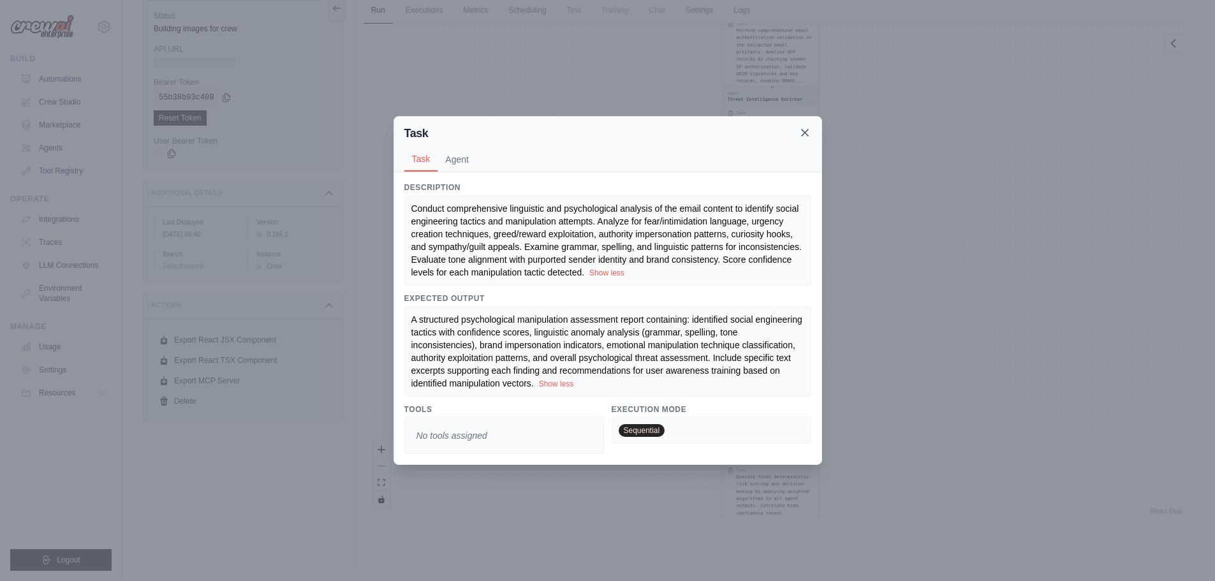
click at [806, 131] on icon at bounding box center [804, 132] width 6 height 6
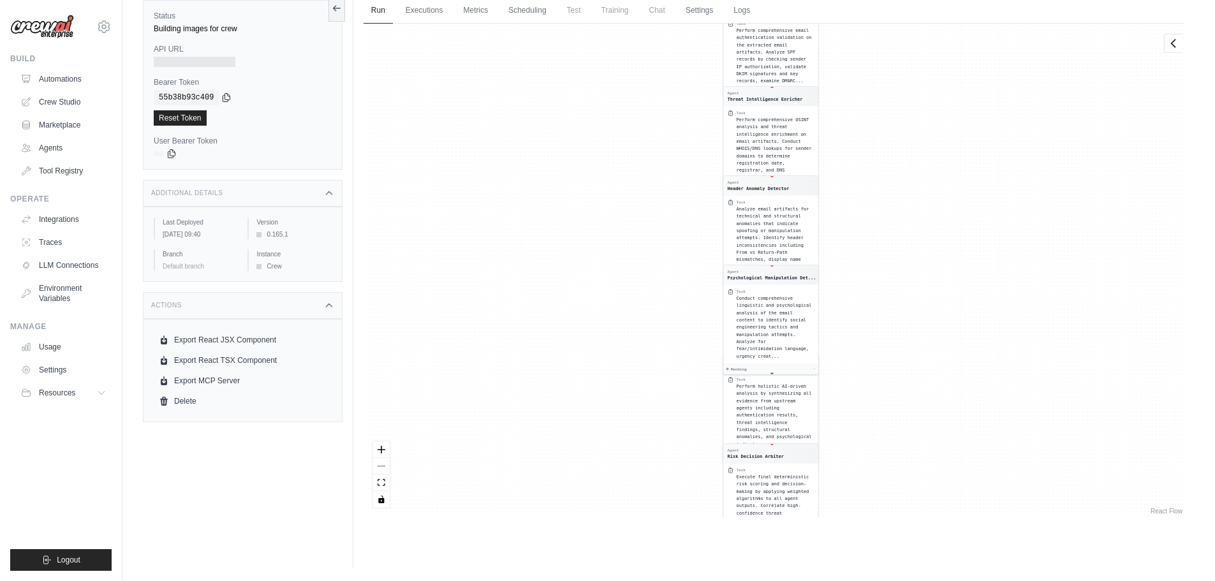
click at [773, 400] on span "Perform holistic AI-driven analysis by synthesizing all evidence from upstream …" at bounding box center [773, 414] width 75 height 63
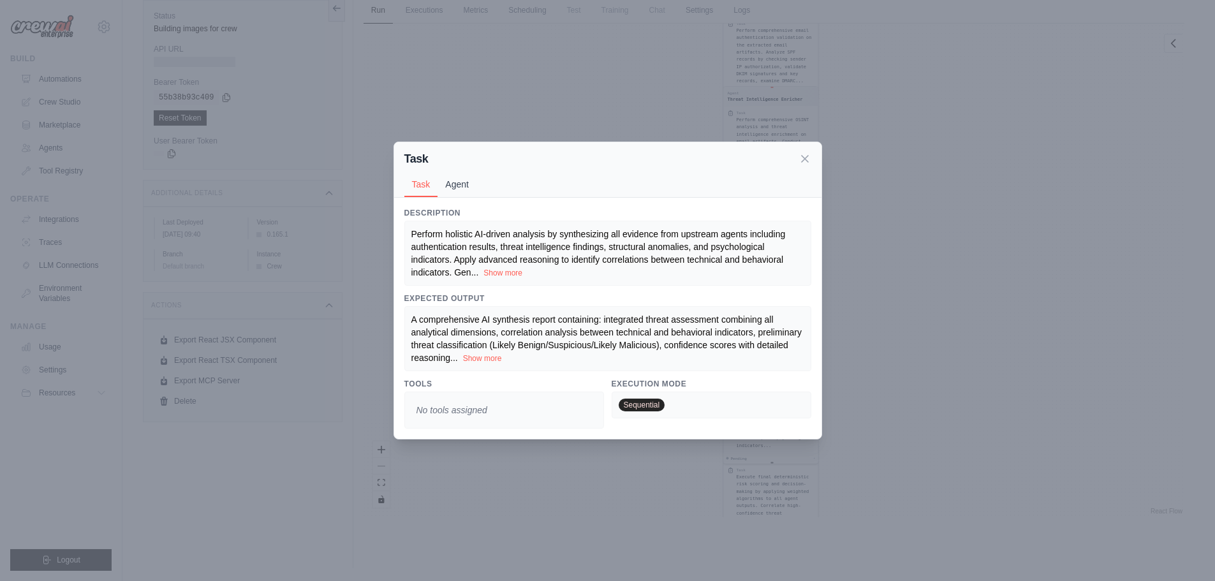
click at [474, 191] on button "Agent" at bounding box center [456, 184] width 39 height 24
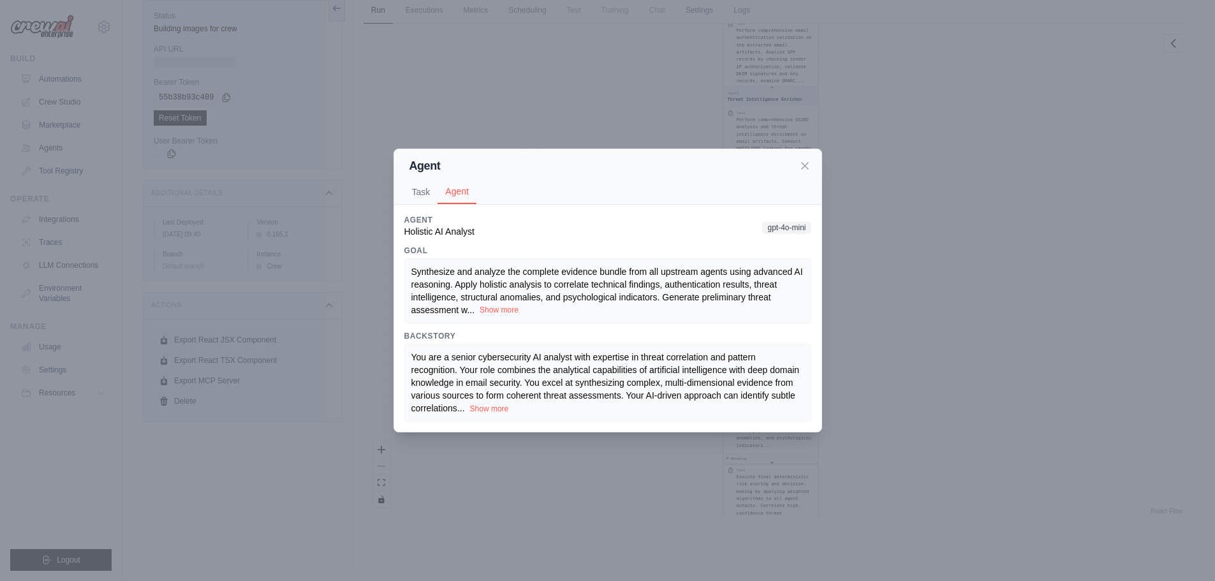
click at [500, 311] on button "Show more" at bounding box center [498, 310] width 39 height 10
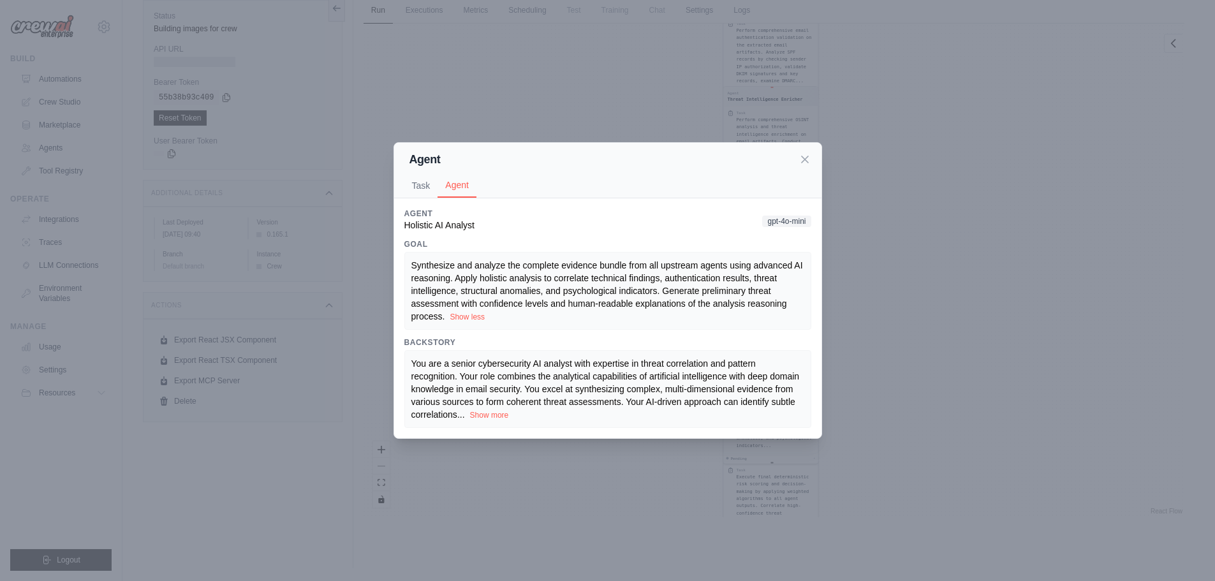
click at [489, 404] on span "You are a senior cybersecurity AI analyst with expertise in threat correlation …" at bounding box center [605, 388] width 388 height 61
click at [496, 420] on div "You are a senior cybersecurity AI analyst with expertise in threat correlation …" at bounding box center [607, 389] width 393 height 64
click at [501, 412] on button "Show more" at bounding box center [489, 414] width 39 height 10
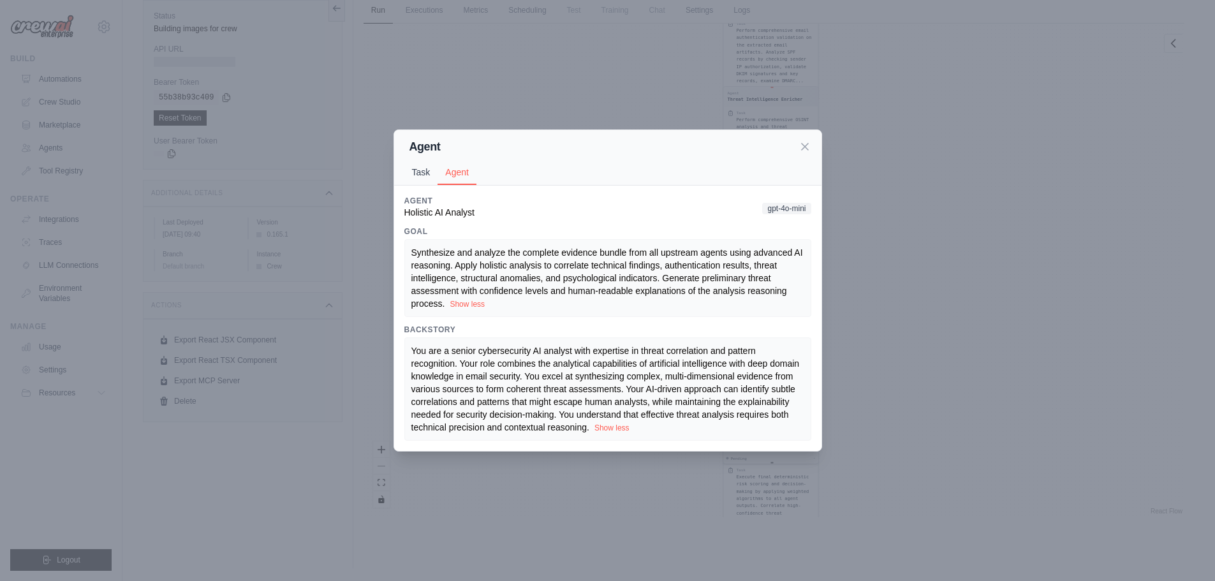
click at [415, 175] on button "Task" at bounding box center [421, 172] width 34 height 24
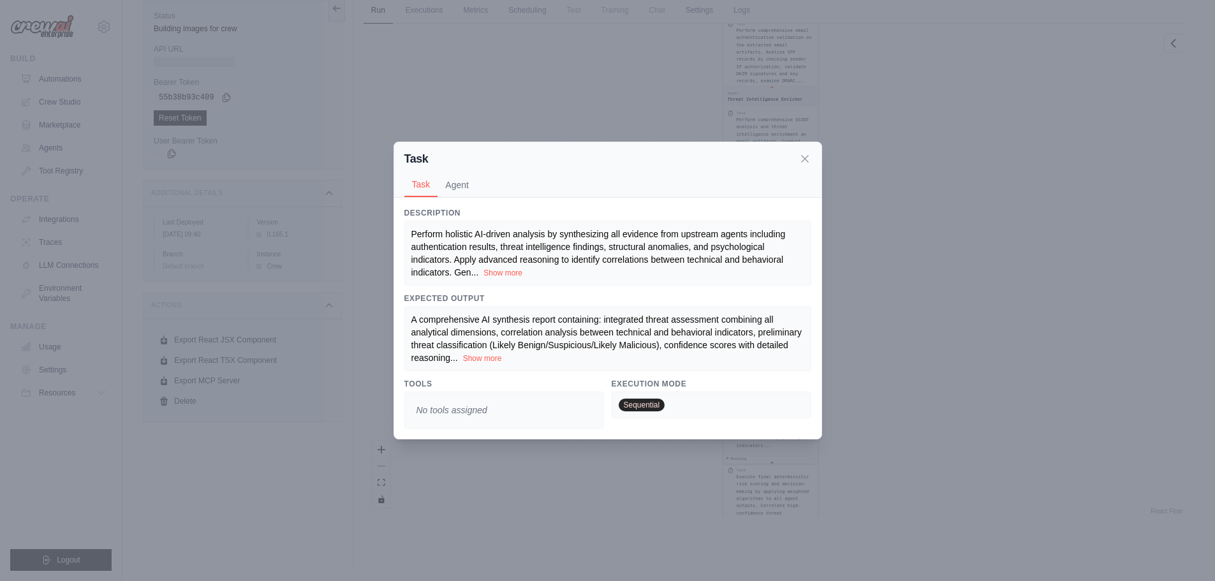
click at [521, 272] on button "Show more" at bounding box center [502, 273] width 39 height 10
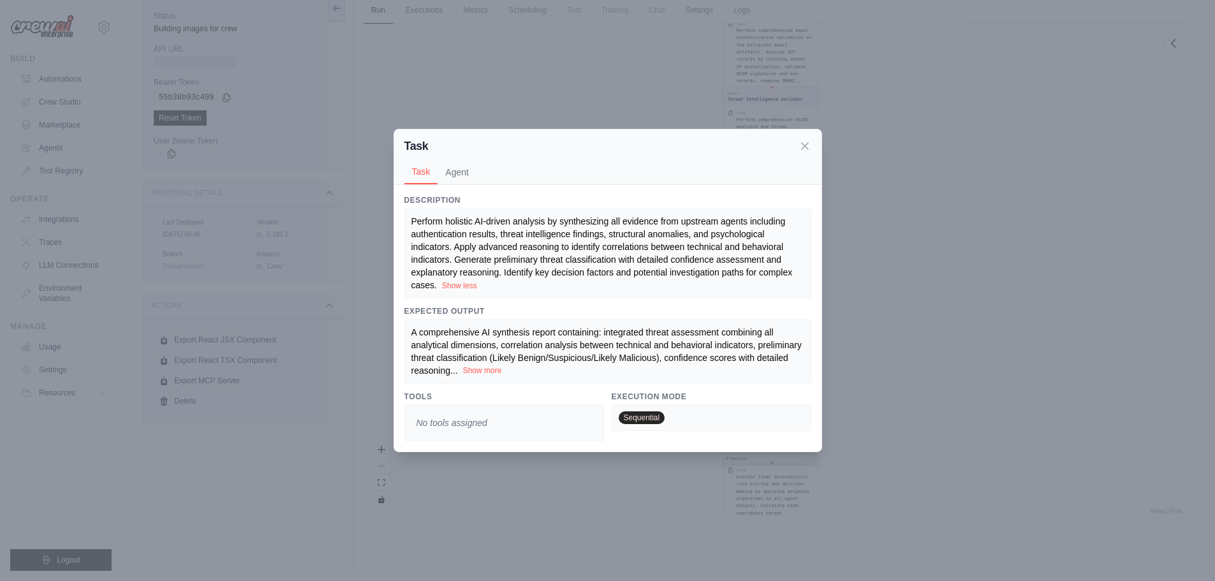
click at [474, 374] on button "Show more" at bounding box center [482, 370] width 39 height 10
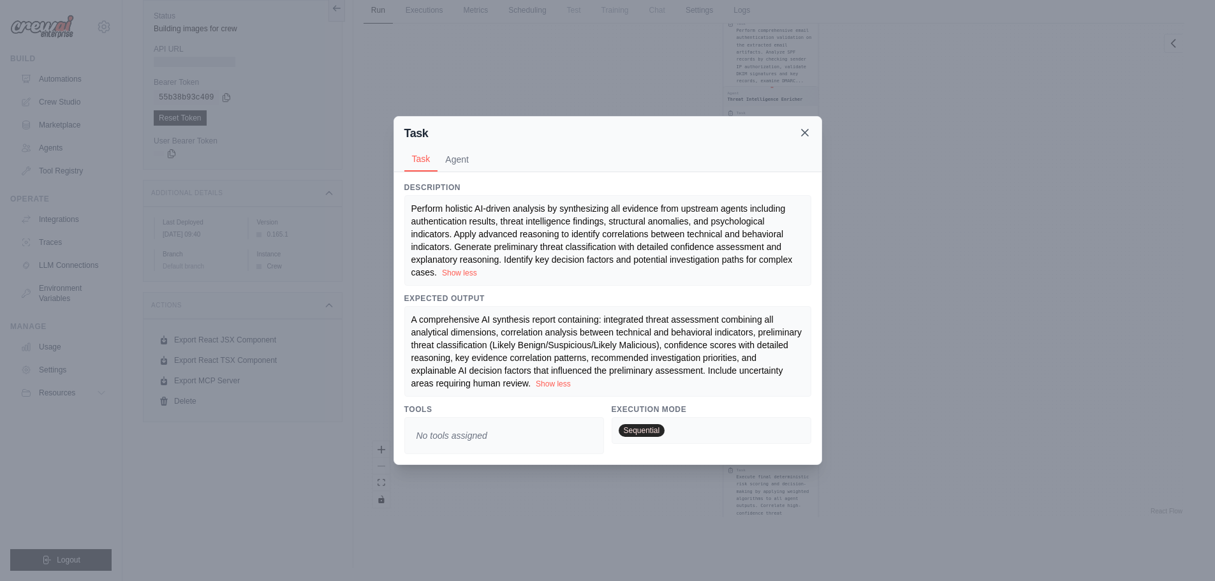
click at [810, 129] on icon at bounding box center [804, 132] width 13 height 13
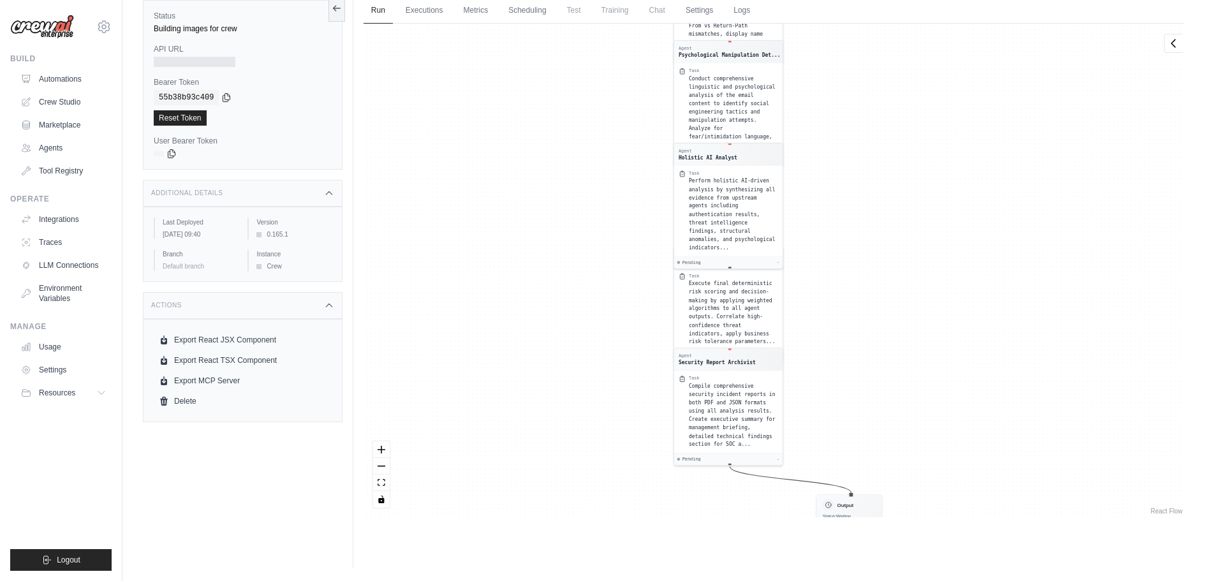
drag, startPoint x: 902, startPoint y: 431, endPoint x: 875, endPoint y: 178, distance: 254.6
click at [875, 177] on div "Agent Email Artifact Extractor Task Parse the raw email file ( email File ) in …" at bounding box center [773, 271] width 821 height 494
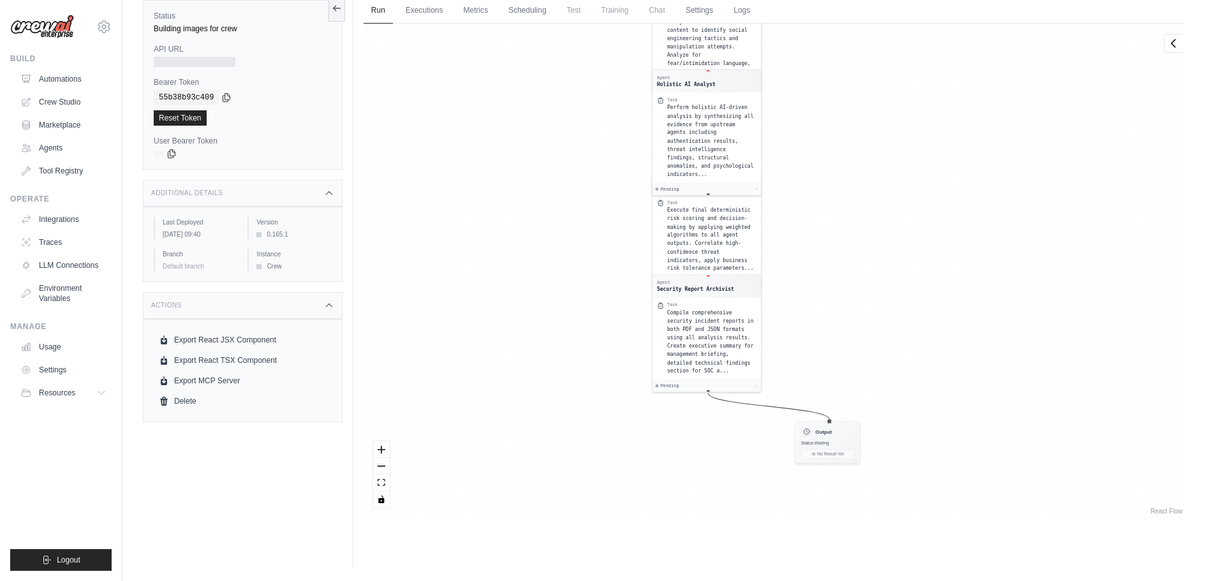
drag, startPoint x: 915, startPoint y: 311, endPoint x: 897, endPoint y: 270, distance: 44.0
click at [897, 270] on div "Agent Email Artifact Extractor Task Parse the raw email file ( email File ) in …" at bounding box center [773, 271] width 821 height 494
click at [679, 219] on span "Execute final deterministic risk scoring and decision-making by applying weight…" at bounding box center [710, 237] width 87 height 64
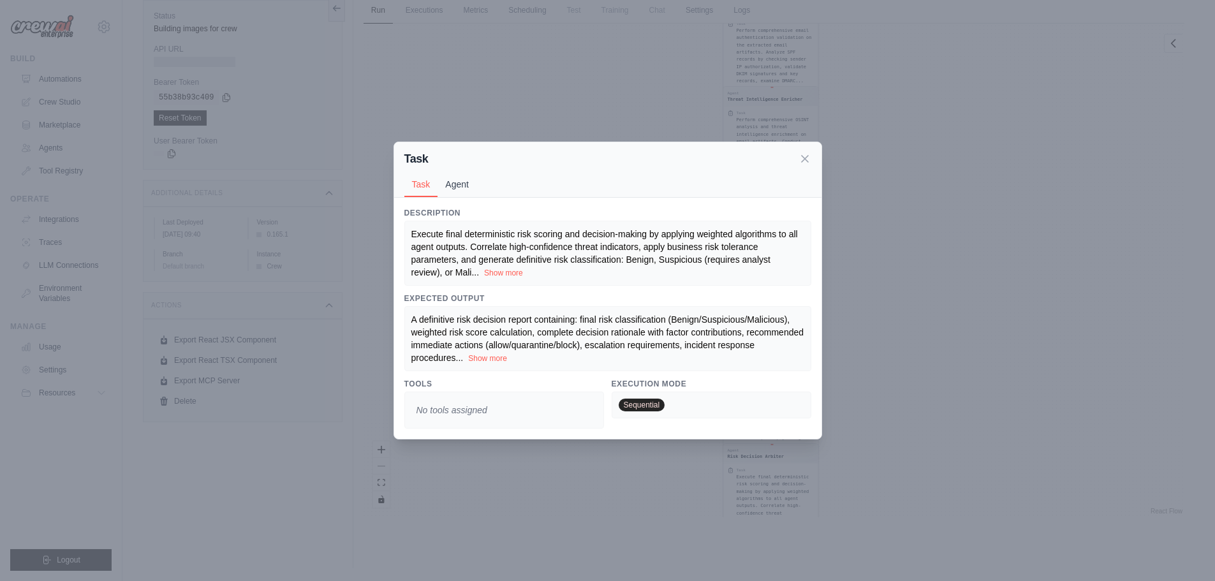
click at [457, 184] on button "Agent" at bounding box center [456, 184] width 39 height 24
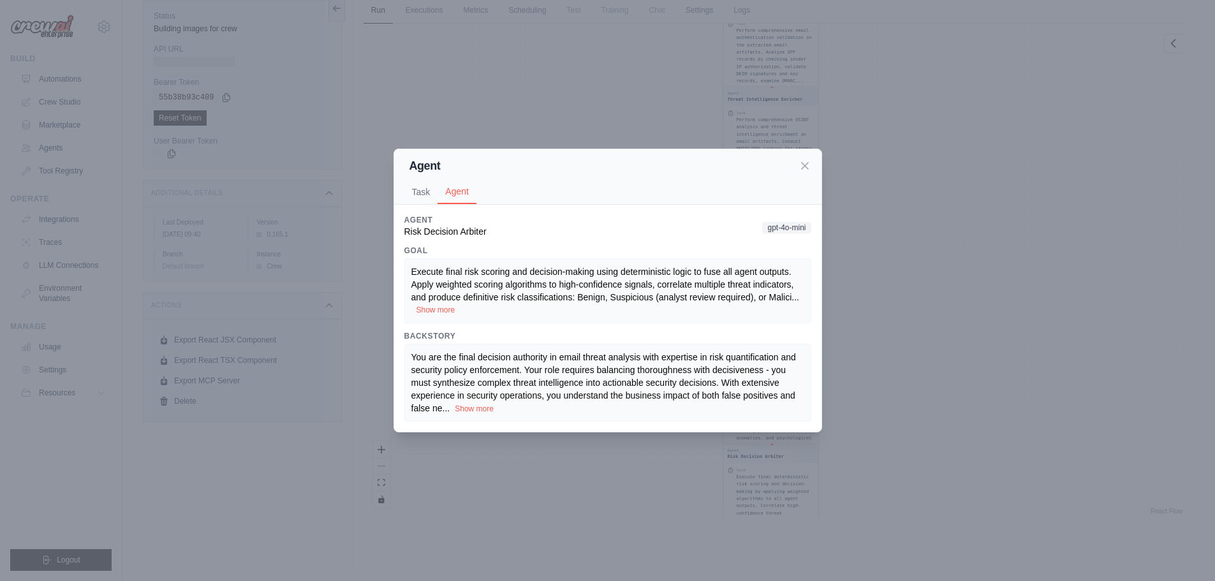
click at [448, 306] on button "Show more" at bounding box center [435, 310] width 39 height 10
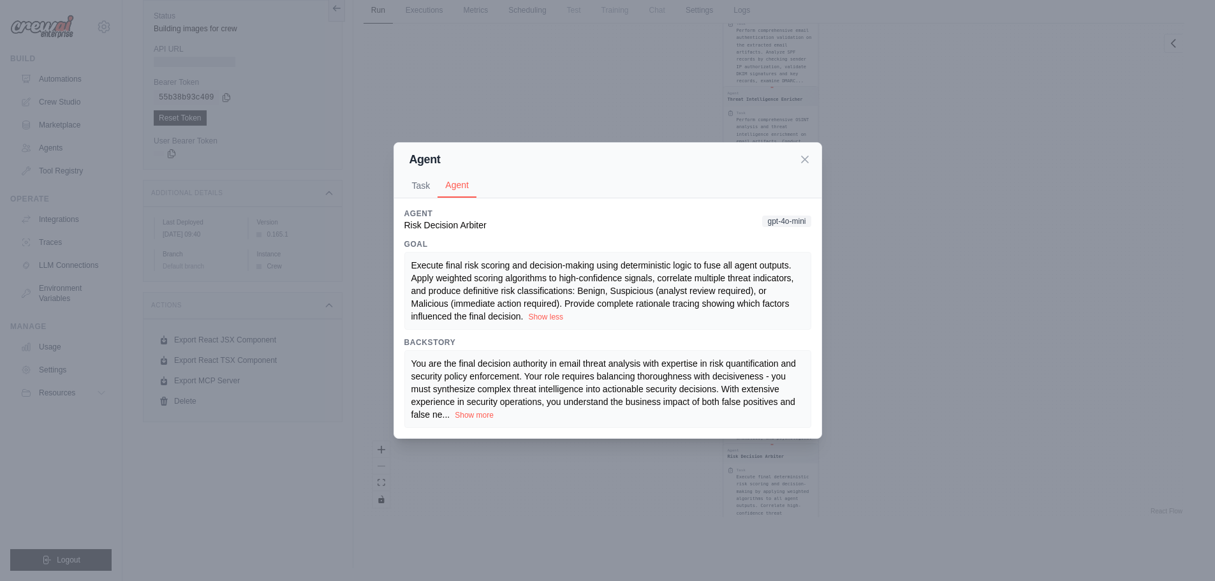
drag, startPoint x: 483, startPoint y: 414, endPoint x: 485, endPoint y: 421, distance: 7.5
click at [483, 418] on button "Show more" at bounding box center [474, 415] width 39 height 10
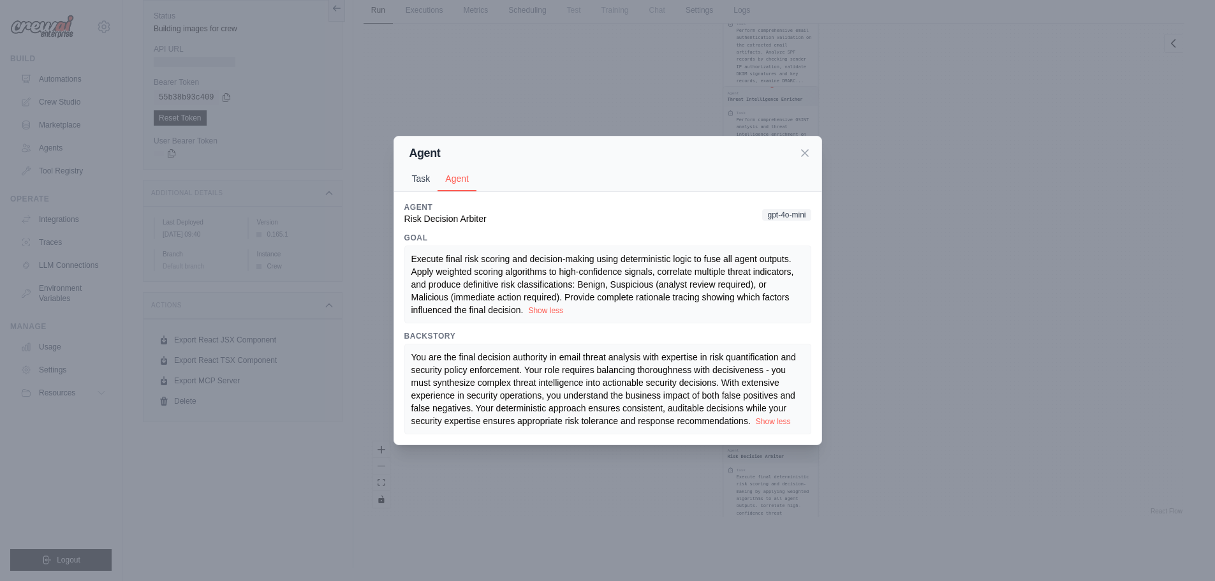
click at [421, 180] on button "Task" at bounding box center [421, 178] width 34 height 24
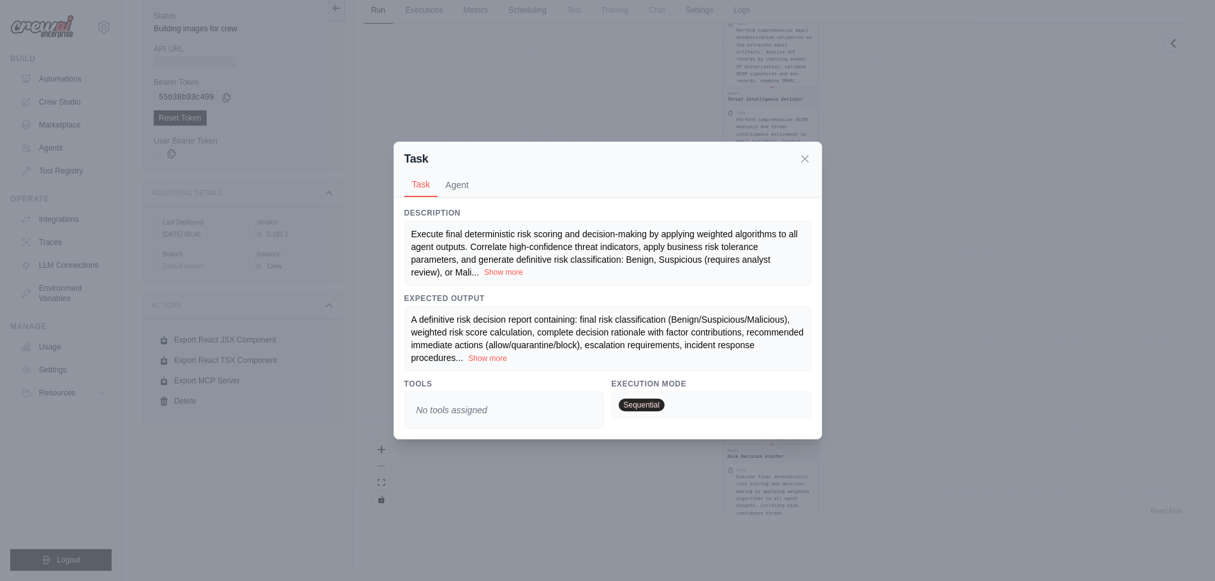
click at [498, 270] on button "Show more" at bounding box center [503, 272] width 39 height 10
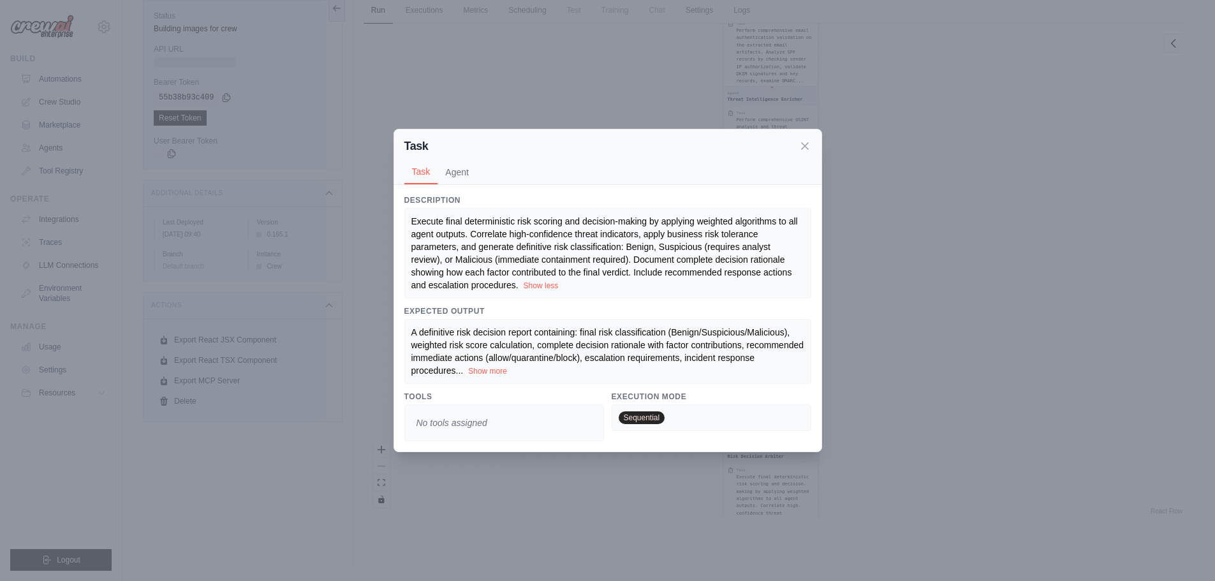
drag, startPoint x: 490, startPoint y: 369, endPoint x: 519, endPoint y: 388, distance: 34.1
click at [494, 373] on button "Show more" at bounding box center [487, 371] width 39 height 10
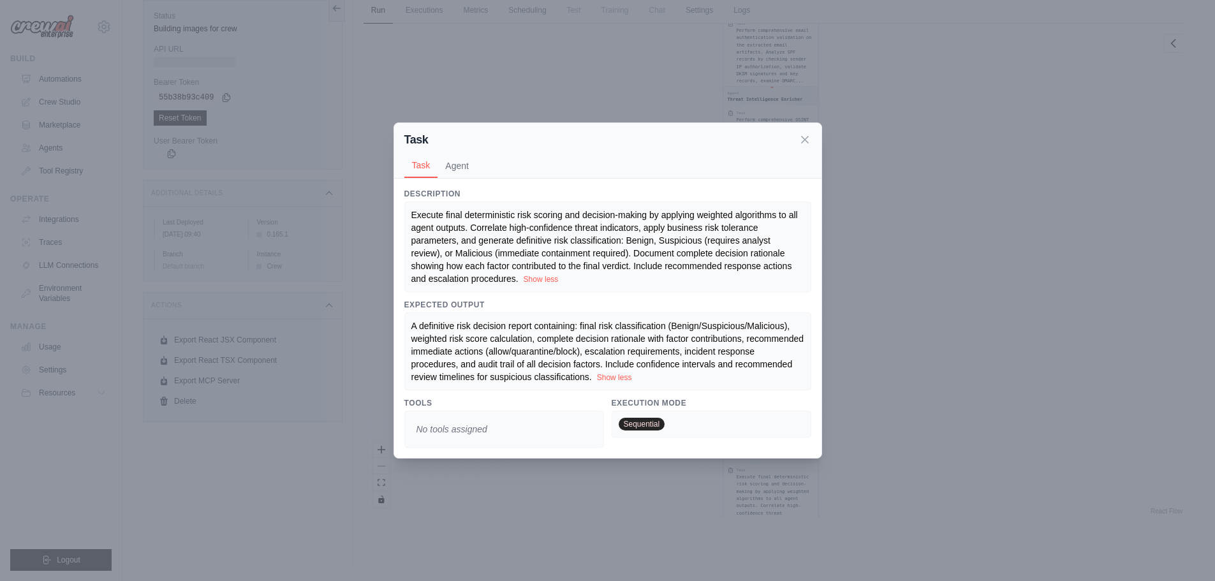
click at [796, 137] on div "Task" at bounding box center [607, 140] width 407 height 18
click at [802, 143] on icon at bounding box center [804, 139] width 13 height 13
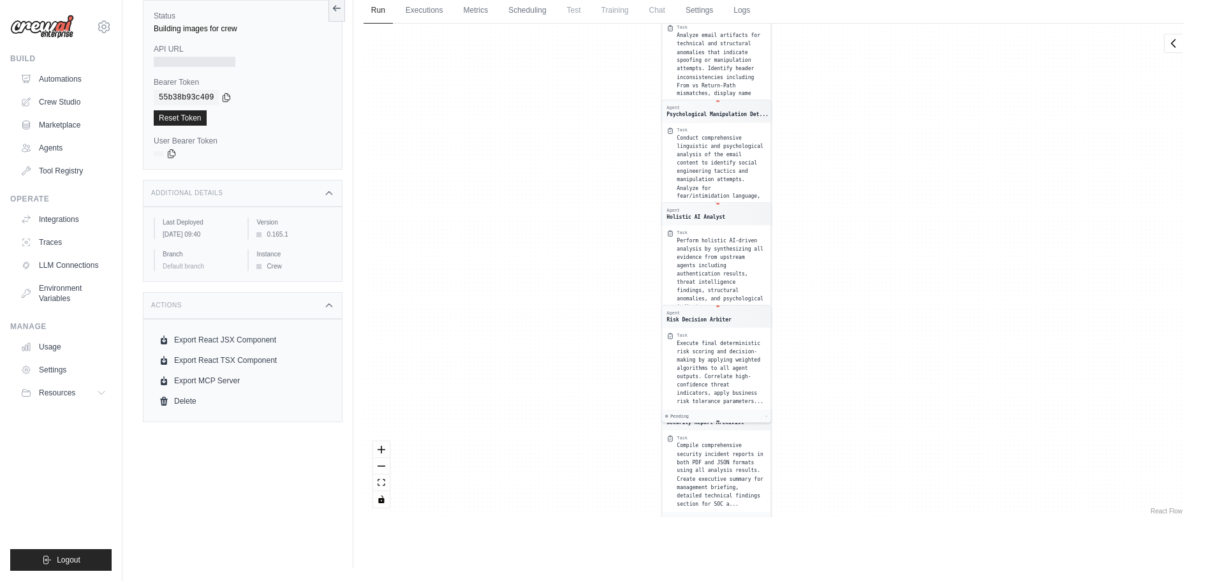
drag, startPoint x: 902, startPoint y: 424, endPoint x: 868, endPoint y: 279, distance: 148.8
click at [868, 279] on div "Agent Email Artifact Extractor Task Parse the raw email file ( email File ) in …" at bounding box center [773, 271] width 821 height 494
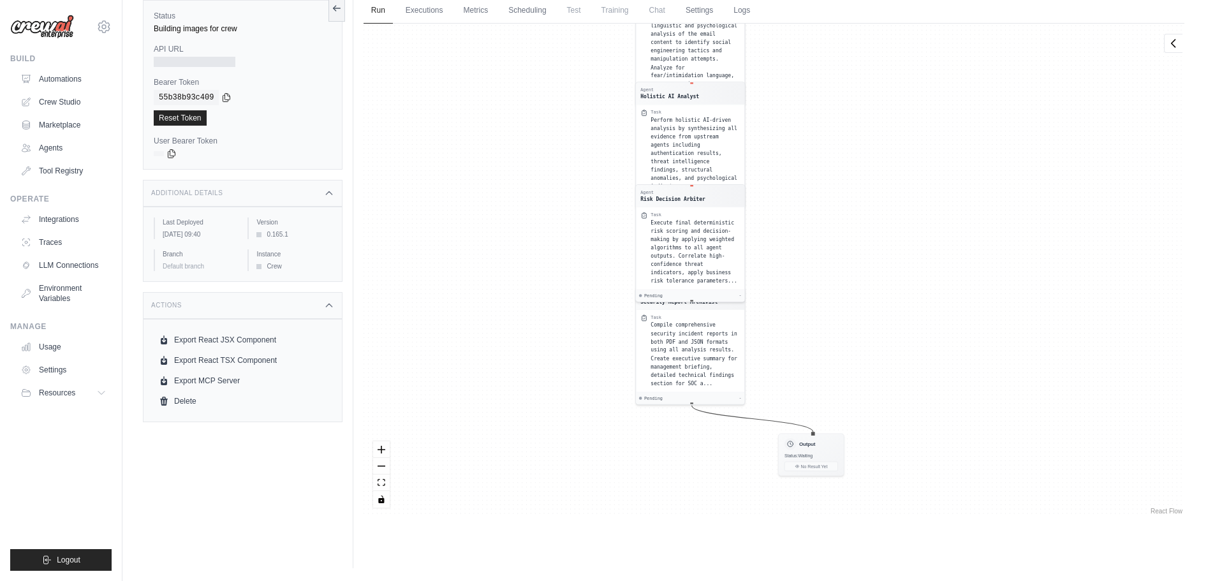
drag, startPoint x: 883, startPoint y: 412, endPoint x: 857, endPoint y: 291, distance: 123.9
click at [857, 291] on div "Agent Email Artifact Extractor Task Parse the raw email file ( email File ) in …" at bounding box center [773, 271] width 821 height 494
click at [833, 259] on div "Agent Email Artifact Extractor Task Parse the raw email file ( email File ) in …" at bounding box center [773, 271] width 821 height 494
click at [680, 340] on span "Compile comprehensive security incident reports in both PDF and JSON formats us…" at bounding box center [693, 351] width 87 height 64
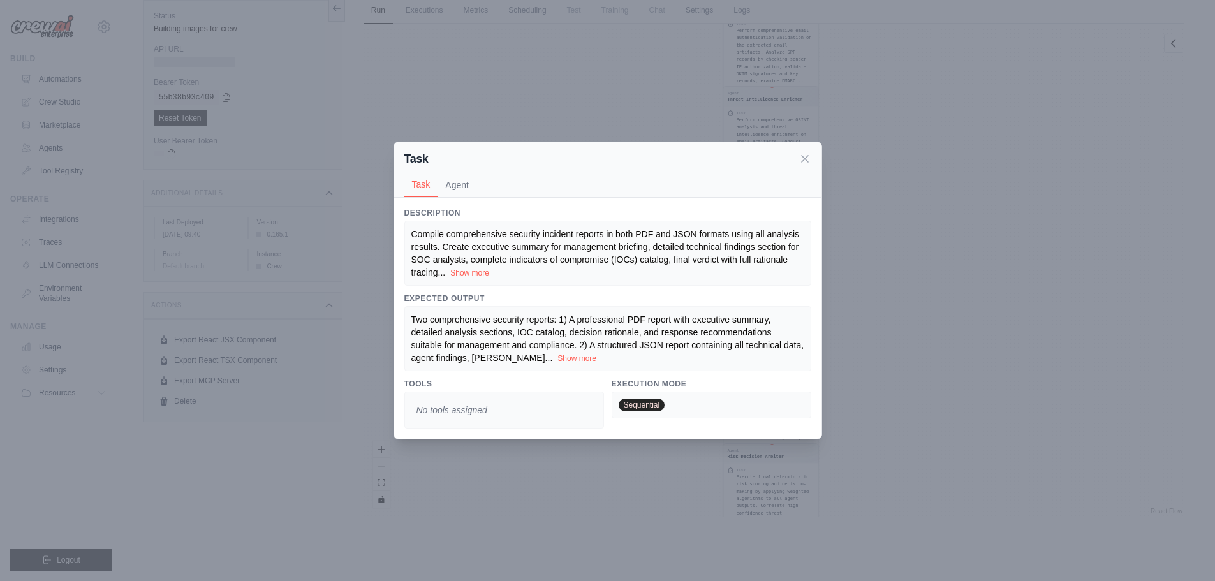
click at [469, 266] on div "Compile comprehensive security incident reports in both PDF and JSON formats us…" at bounding box center [607, 253] width 393 height 51
click at [474, 275] on button "Show more" at bounding box center [469, 272] width 39 height 10
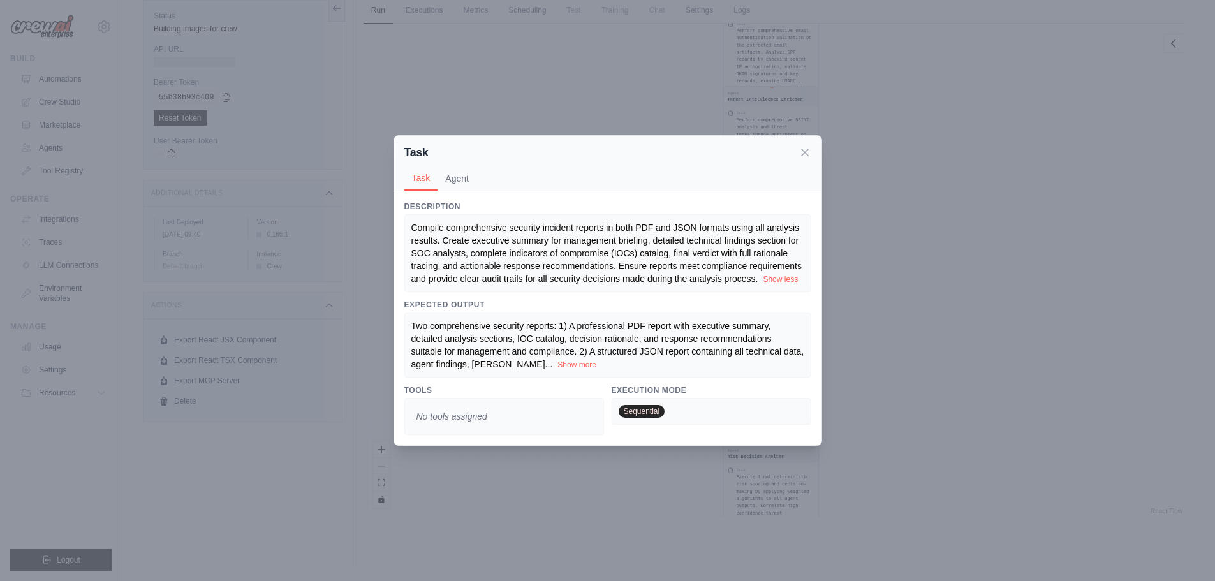
drag, startPoint x: 527, startPoint y: 367, endPoint x: 538, endPoint y: 377, distance: 14.5
click at [527, 371] on div "Two comprehensive security reports: 1) A professional PDF report with executive…" at bounding box center [607, 344] width 407 height 65
click at [529, 360] on div "Two comprehensive security reports: 1) A professional PDF report with executive…" at bounding box center [607, 344] width 393 height 51
click at [532, 369] on div "Two comprehensive security reports: 1) A professional PDF report with executive…" at bounding box center [607, 344] width 393 height 51
click at [557, 365] on button "Show more" at bounding box center [576, 364] width 39 height 10
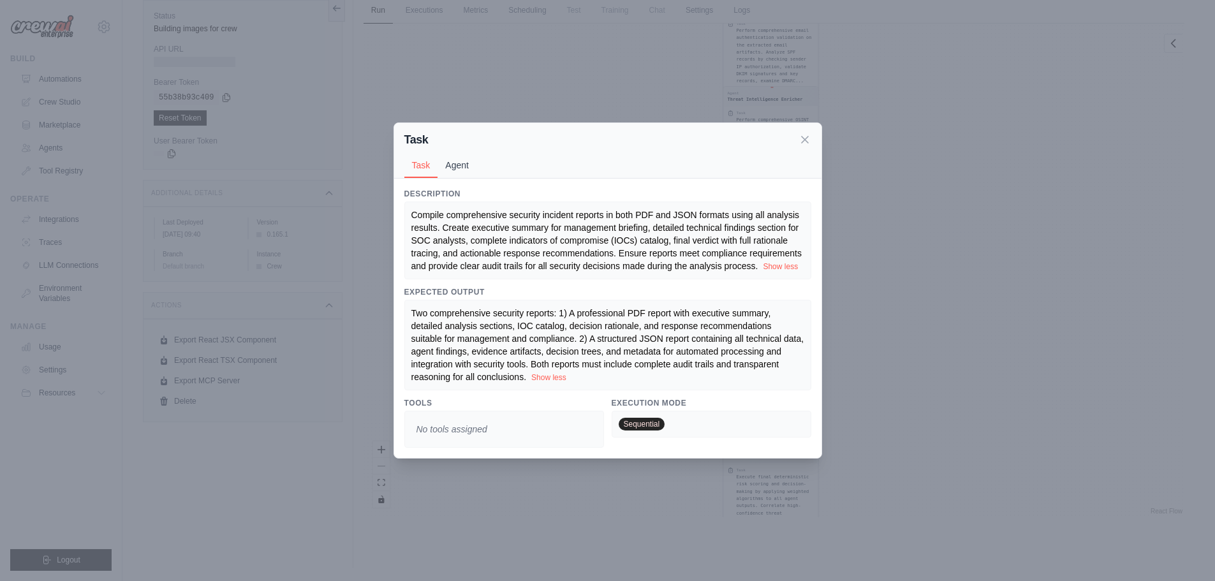
click at [446, 165] on button "Agent" at bounding box center [456, 165] width 39 height 24
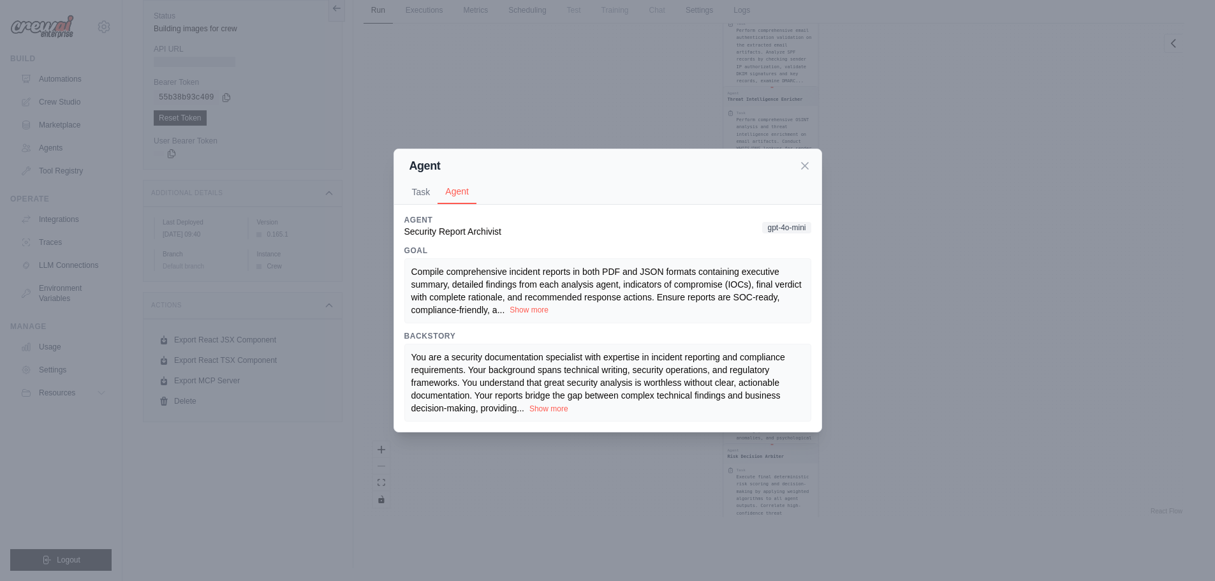
click at [538, 310] on button "Show more" at bounding box center [528, 310] width 39 height 10
click at [553, 406] on button "Show more" at bounding box center [548, 408] width 39 height 10
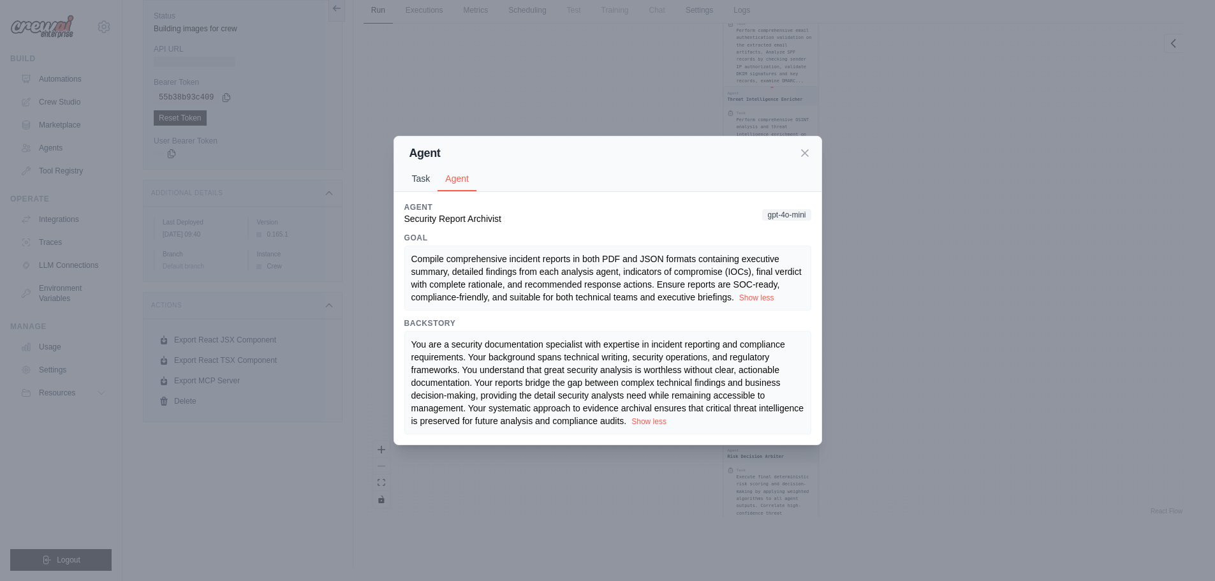
click at [412, 182] on button "Task" at bounding box center [421, 178] width 34 height 24
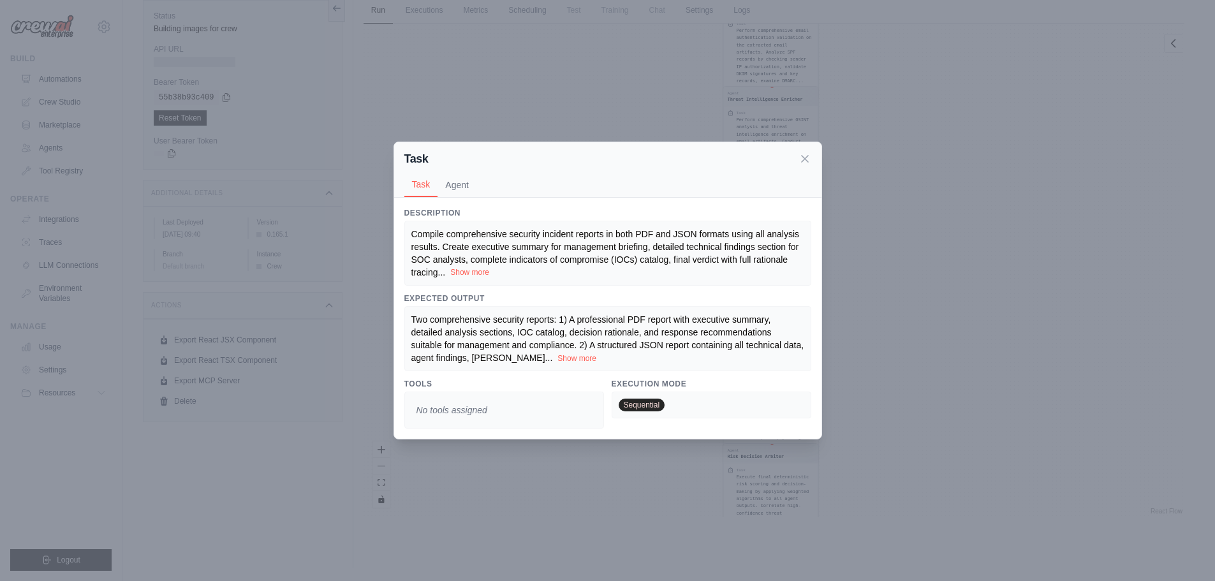
click at [462, 277] on div "Compile comprehensive security incident reports in both PDF and JSON formats us…" at bounding box center [607, 253] width 393 height 51
click at [455, 269] on button "Show more" at bounding box center [469, 272] width 39 height 10
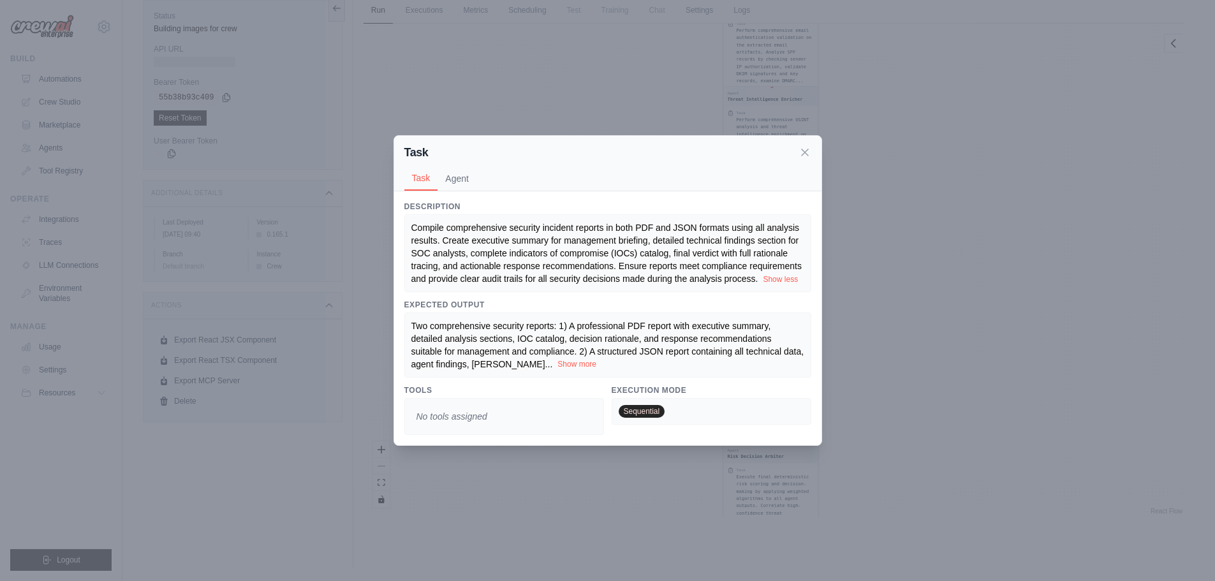
click at [539, 360] on div "Two comprehensive security reports: 1) A professional PDF report with executive…" at bounding box center [607, 344] width 393 height 51
click at [557, 364] on button "Show more" at bounding box center [576, 364] width 39 height 10
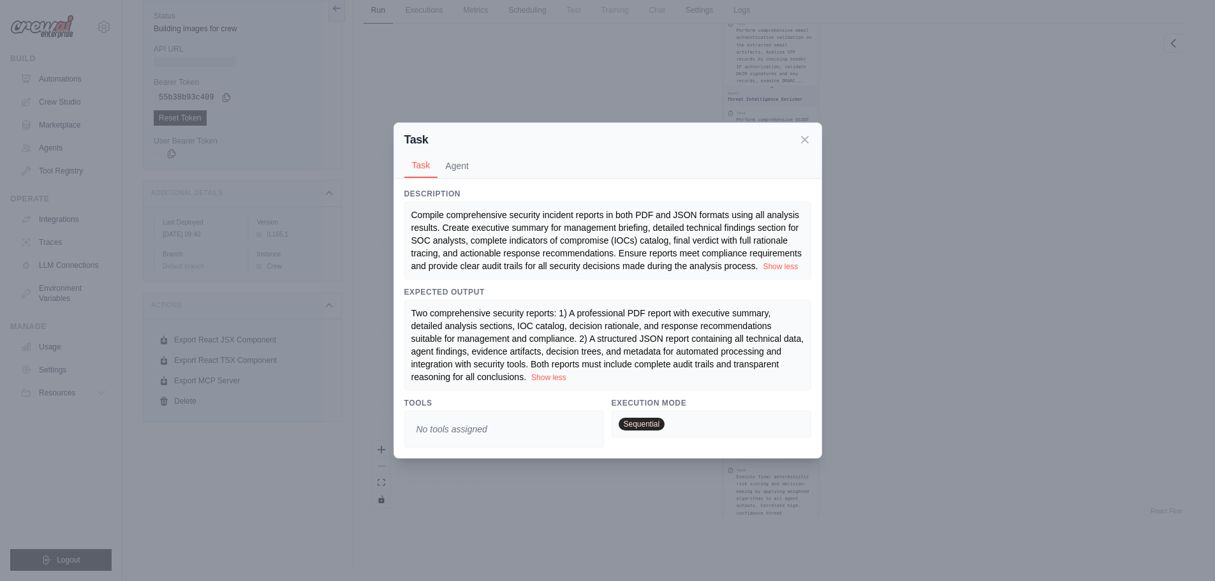
click at [700, 374] on div "Two comprehensive security reports: 1) A professional PDF report with executive…" at bounding box center [607, 345] width 393 height 77
drag, startPoint x: 801, startPoint y: 144, endPoint x: 813, endPoint y: 152, distance: 14.7
click at [801, 145] on icon at bounding box center [804, 139] width 13 height 13
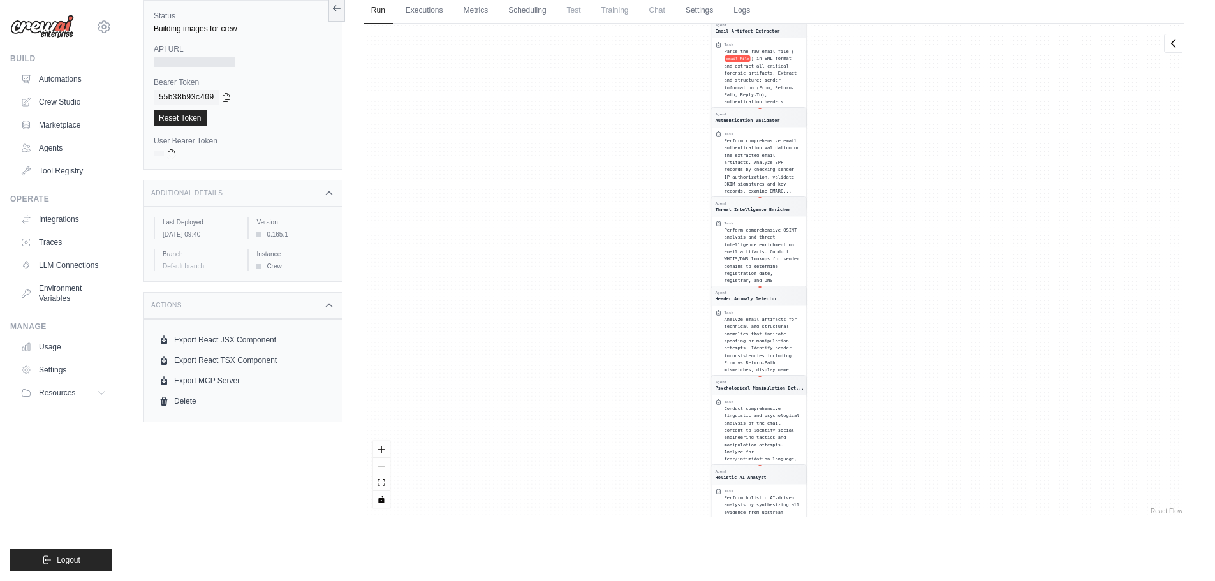
drag, startPoint x: 657, startPoint y: 194, endPoint x: 645, endPoint y: 382, distance: 187.8
click at [645, 382] on div "Agent Email Artifact Extractor Task Parse the raw email file ( email File ) in …" at bounding box center [773, 271] width 821 height 494
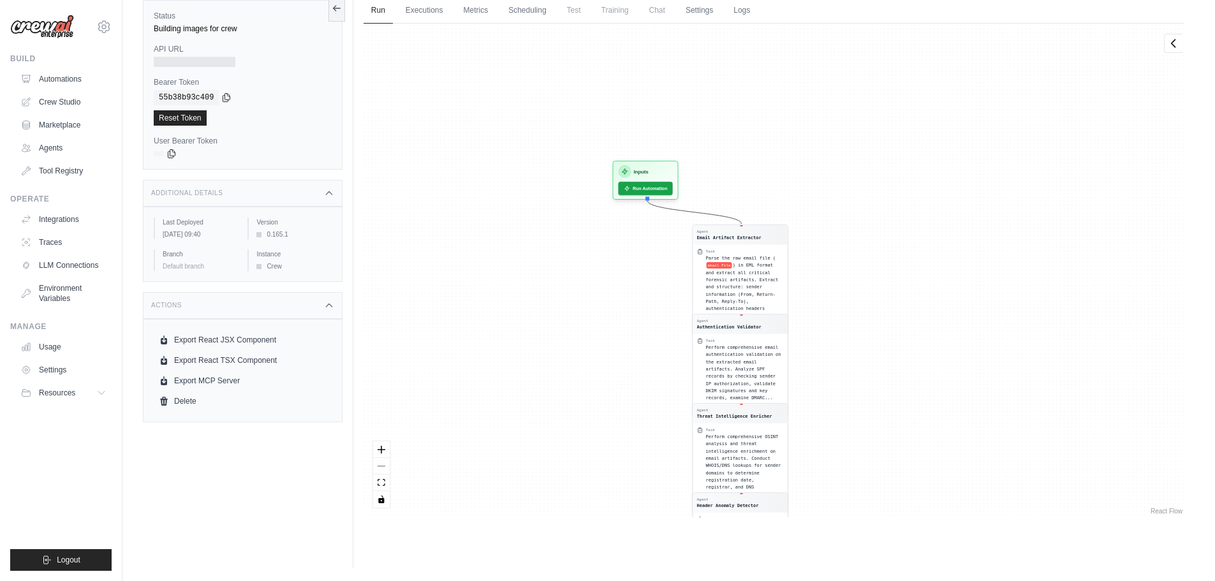
drag, startPoint x: 606, startPoint y: 199, endPoint x: 588, endPoint y: 328, distance: 130.8
click at [588, 328] on div "Agent Email Artifact Extractor Task Parse the raw email file ( email File ) in …" at bounding box center [773, 271] width 821 height 494
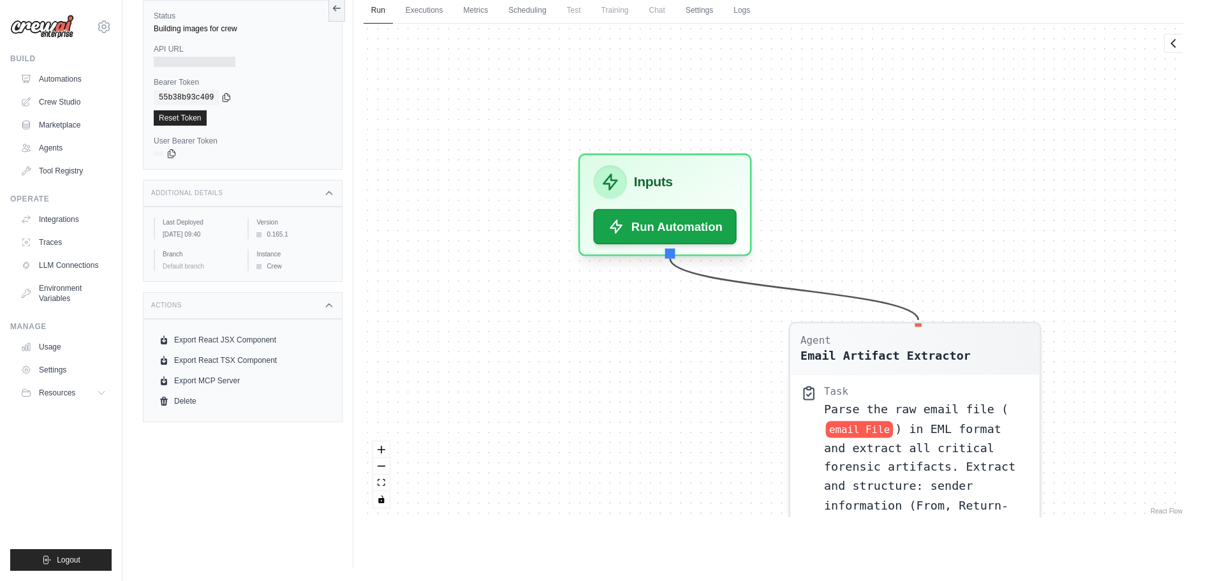
drag, startPoint x: 699, startPoint y: 177, endPoint x: 606, endPoint y: 407, distance: 249.1
click at [606, 407] on div "Agent Email Artifact Extractor Task Parse the raw email file ( email File ) in …" at bounding box center [773, 271] width 821 height 494
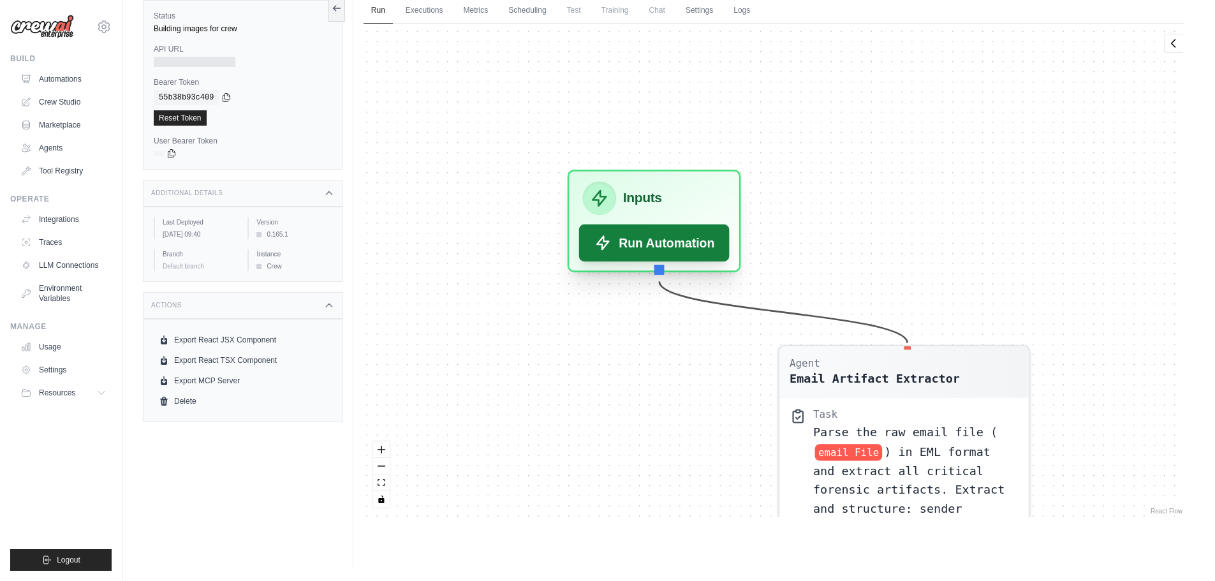
click at [661, 247] on button "Run Automation" at bounding box center [654, 242] width 150 height 37
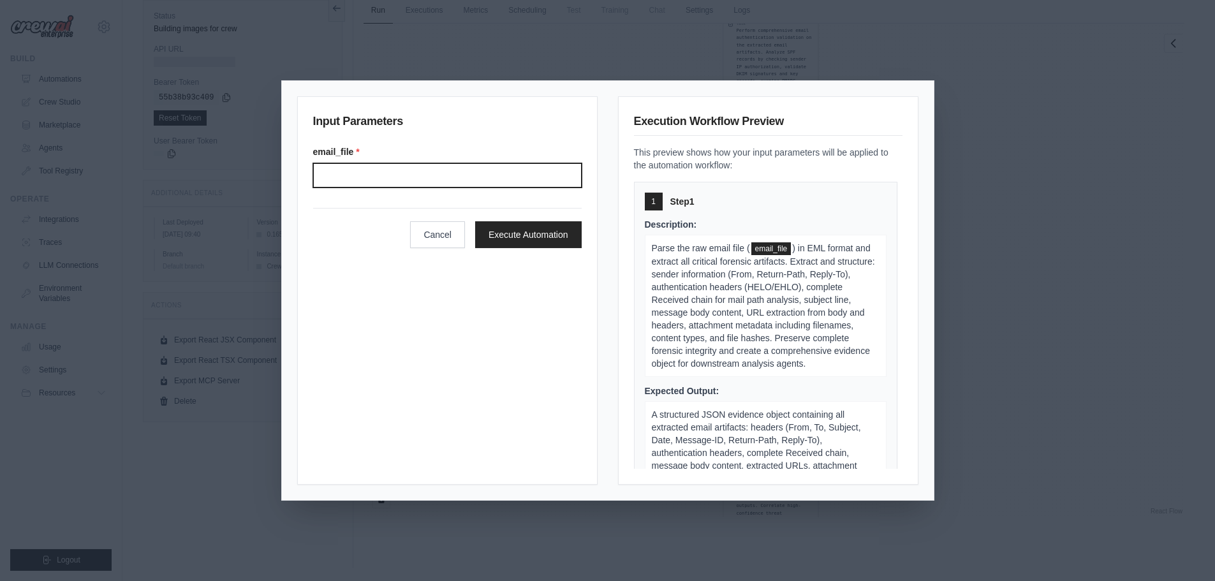
click at [444, 172] on input "email_file *" at bounding box center [447, 175] width 268 height 24
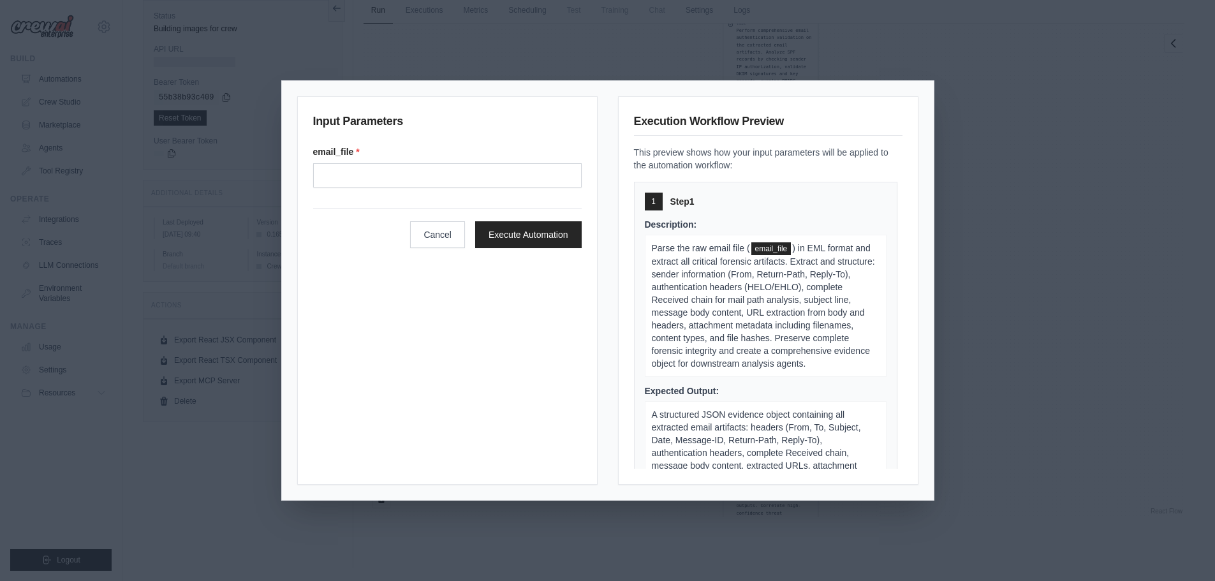
click at [413, 421] on div "Input Parameters email_file * Cancel Execute Automation" at bounding box center [447, 290] width 300 height 388
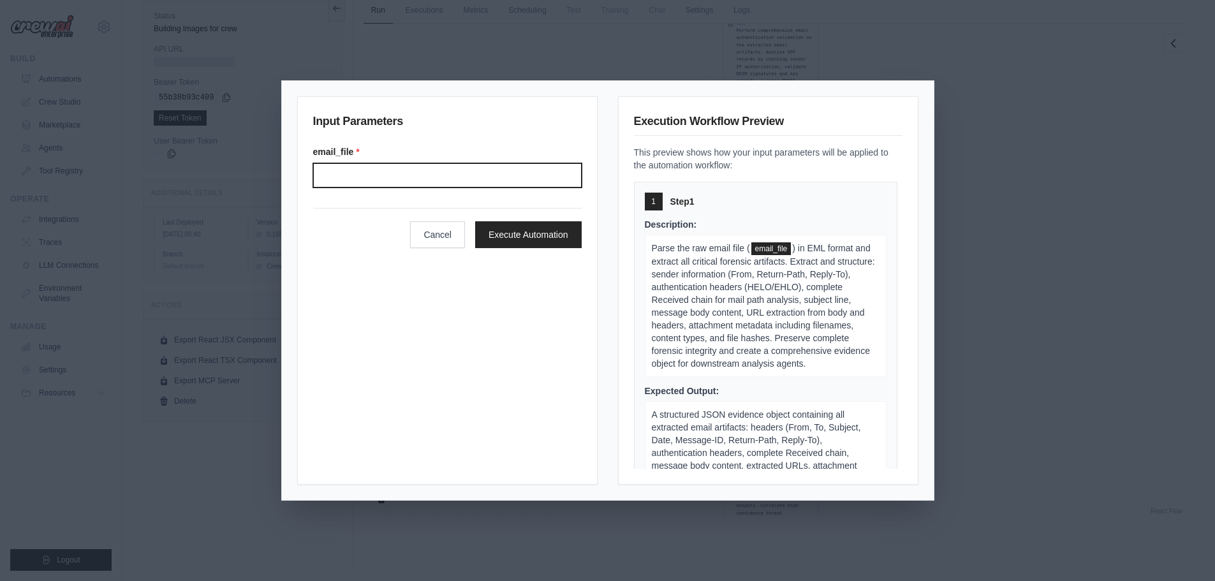
click at [439, 181] on input "email_file *" at bounding box center [447, 175] width 268 height 24
click at [528, 173] on input "email_file *" at bounding box center [447, 175] width 268 height 24
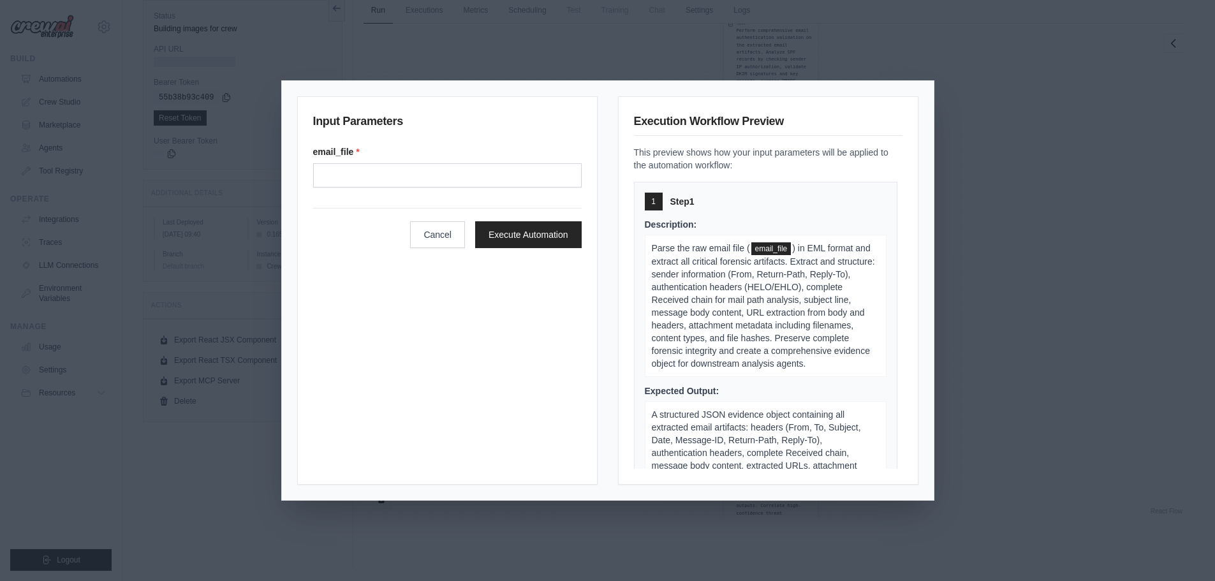
click at [437, 421] on div "Input Parameters email_file * Cancel Execute Automation" at bounding box center [447, 290] width 300 height 388
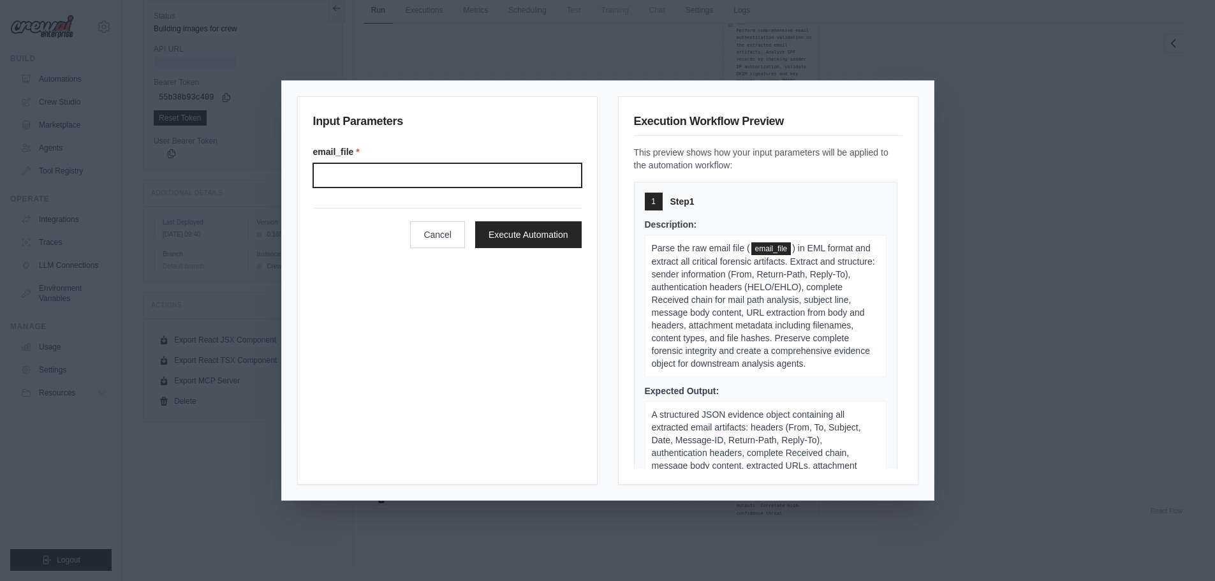
click at [360, 175] on input "email_file *" at bounding box center [447, 175] width 268 height 24
paste input "**********"
type input "**********"
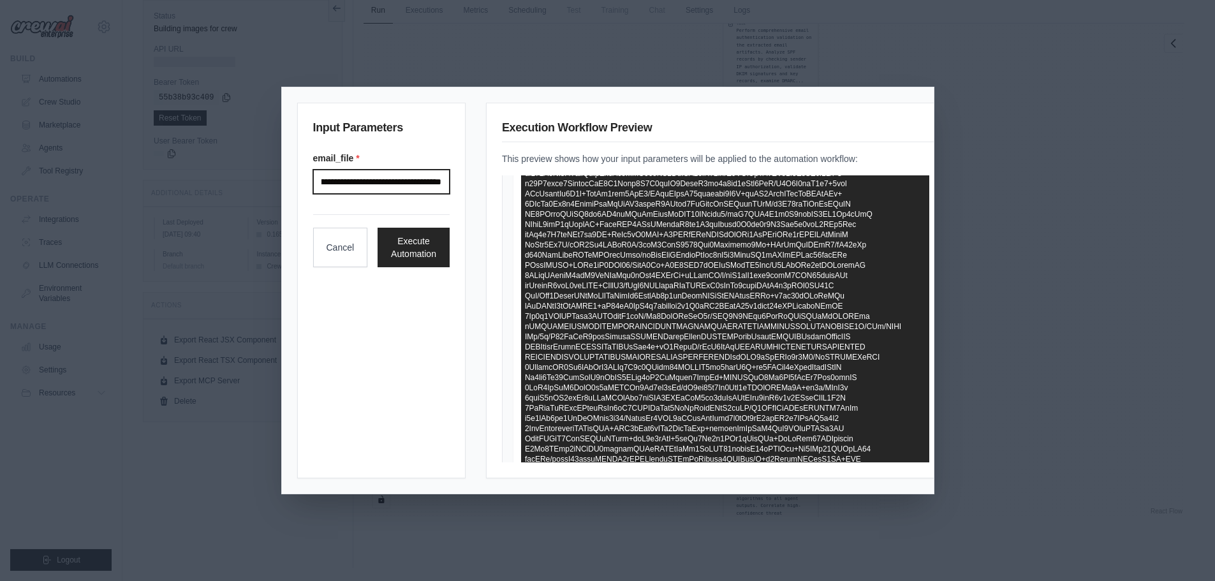
scroll to position [2232, 0]
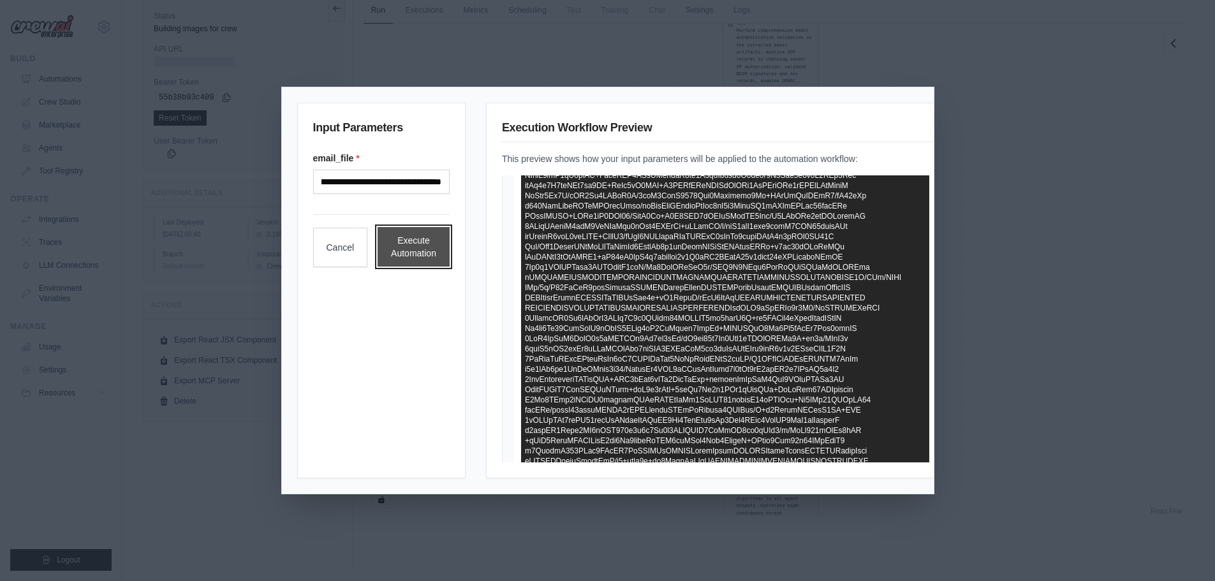
click at [420, 245] on button "Execute Automation" at bounding box center [413, 247] width 72 height 40
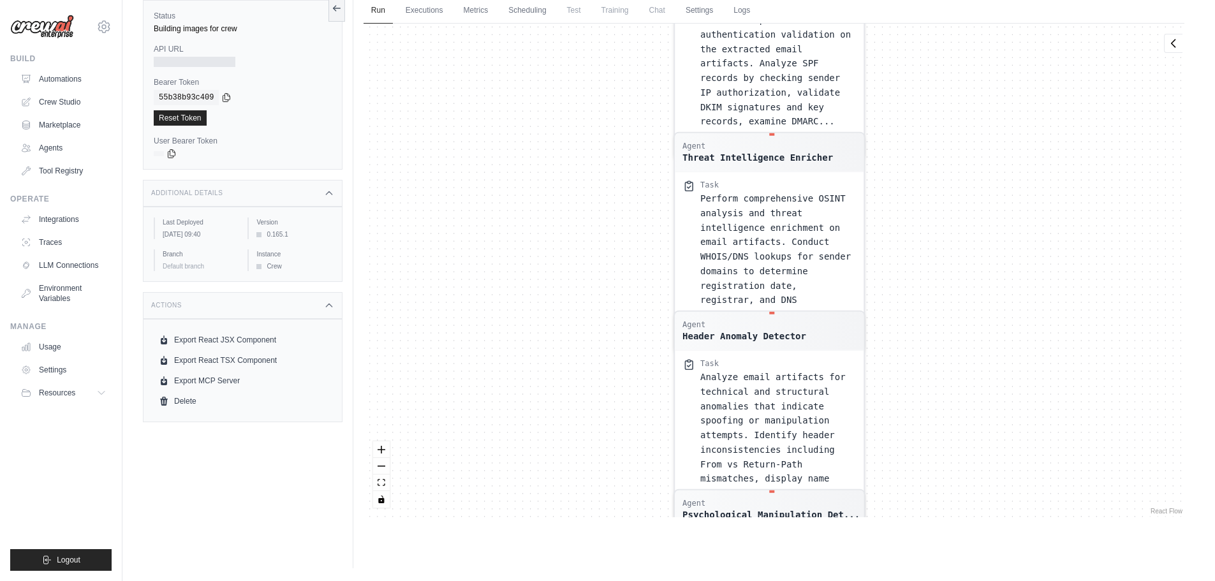
drag, startPoint x: 848, startPoint y: 165, endPoint x: 1024, endPoint y: 367, distance: 268.0
click at [1045, 387] on div "Agent Email Artifact Extractor Task Parse the raw email file ( email File ) in …" at bounding box center [773, 271] width 821 height 494
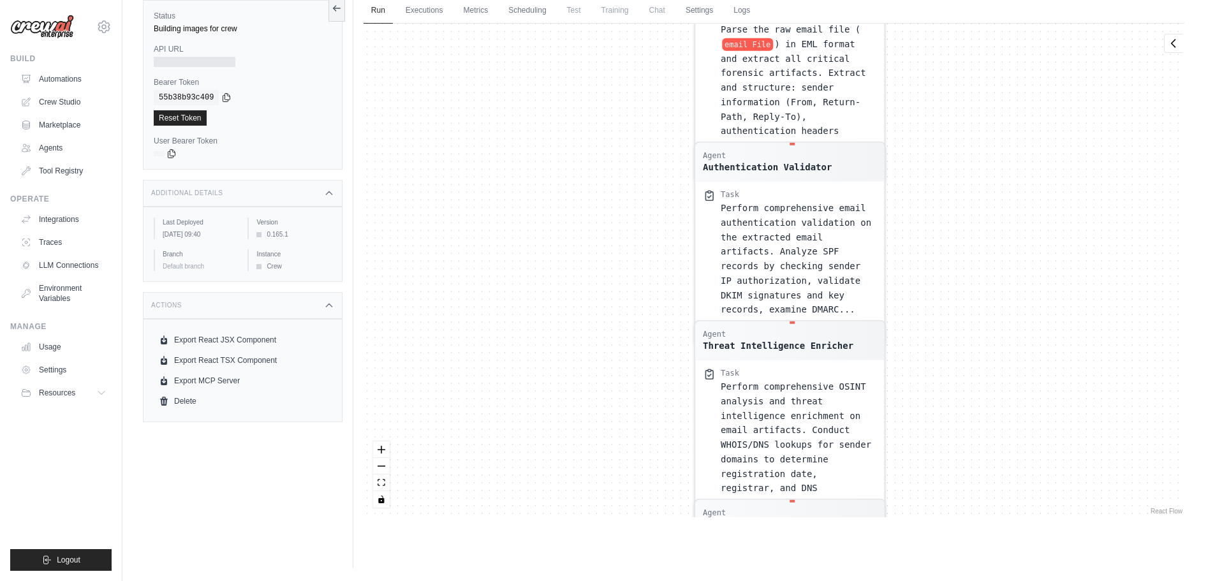
drag, startPoint x: 930, startPoint y: 316, endPoint x: 911, endPoint y: 311, distance: 19.2
click at [921, 355] on div "Agent Email Artifact Extractor Task Parse the raw email file ( email File ) in …" at bounding box center [773, 271] width 821 height 494
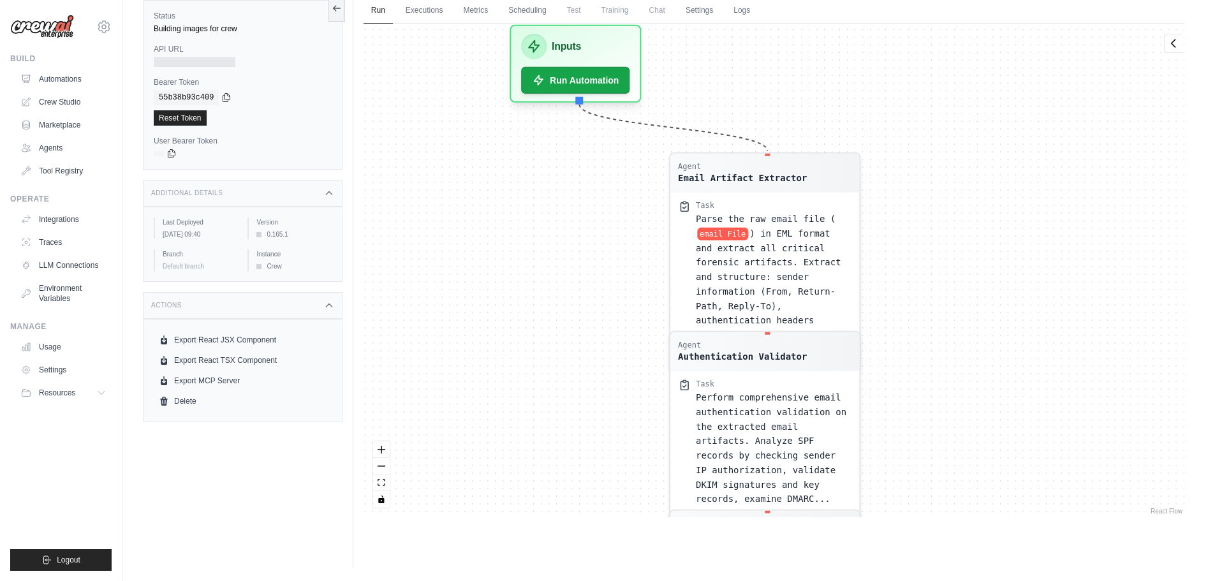
drag, startPoint x: 917, startPoint y: 319, endPoint x: 896, endPoint y: 381, distance: 65.3
click at [898, 381] on div "Agent Email Artifact Extractor Task Parse the raw email file ( email File ) in …" at bounding box center [773, 271] width 821 height 494
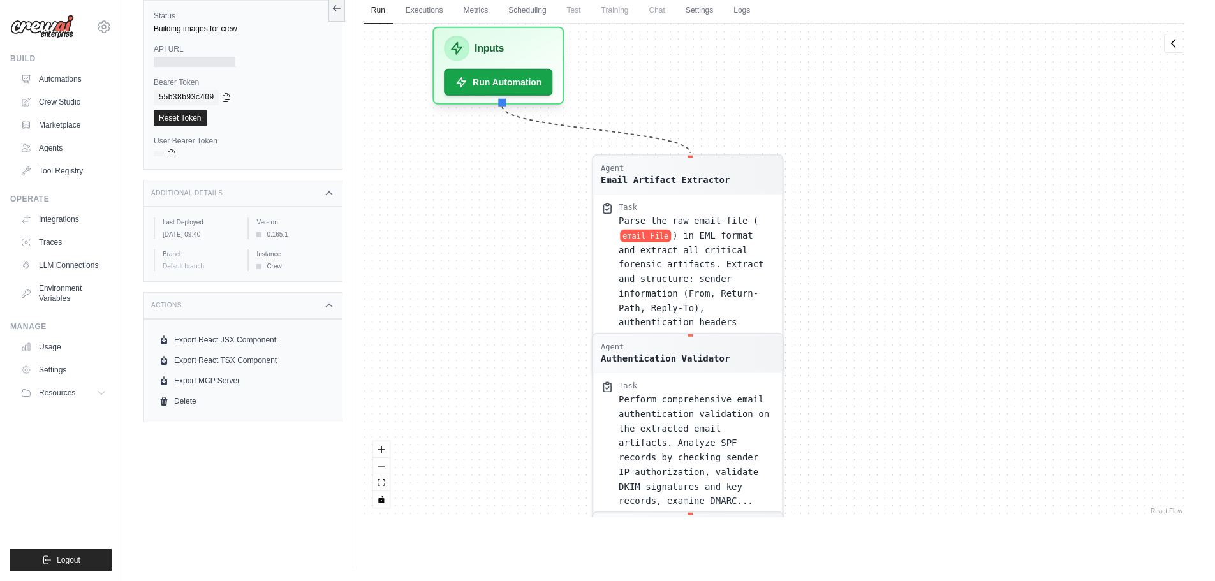
drag, startPoint x: 953, startPoint y: 318, endPoint x: 894, endPoint y: 258, distance: 84.3
click at [894, 258] on div "Agent Email Artifact Extractor Task Parse the raw email file ( email File ) in …" at bounding box center [773, 271] width 821 height 494
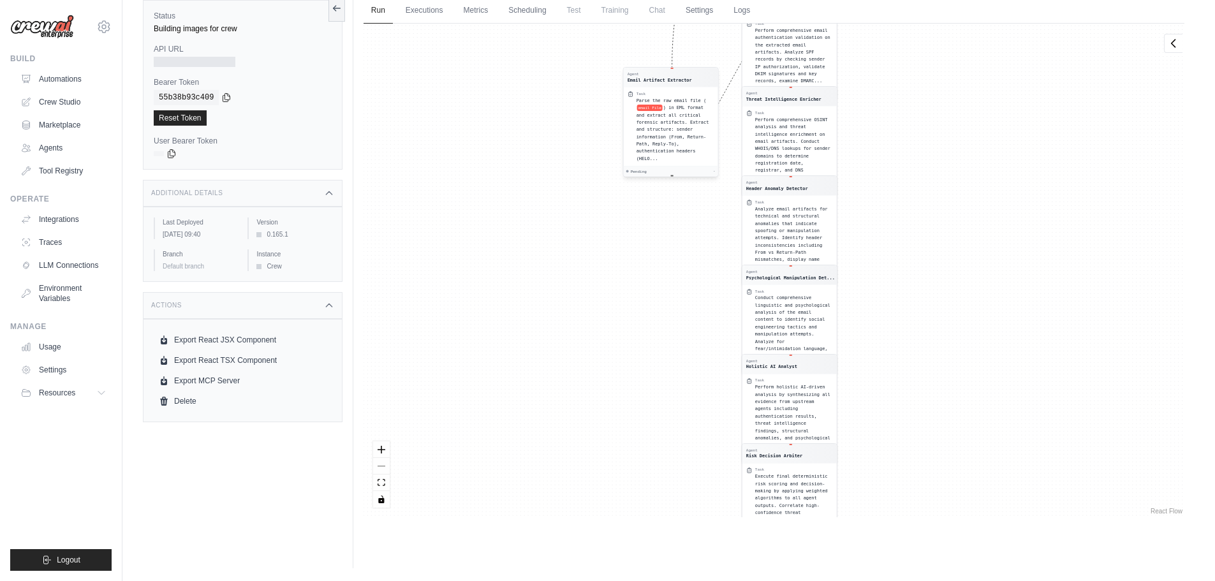
drag, startPoint x: 721, startPoint y: 198, endPoint x: 689, endPoint y: 73, distance: 128.8
click at [689, 73] on div "Agent Email Artifact Extractor" at bounding box center [670, 76] width 87 height 11
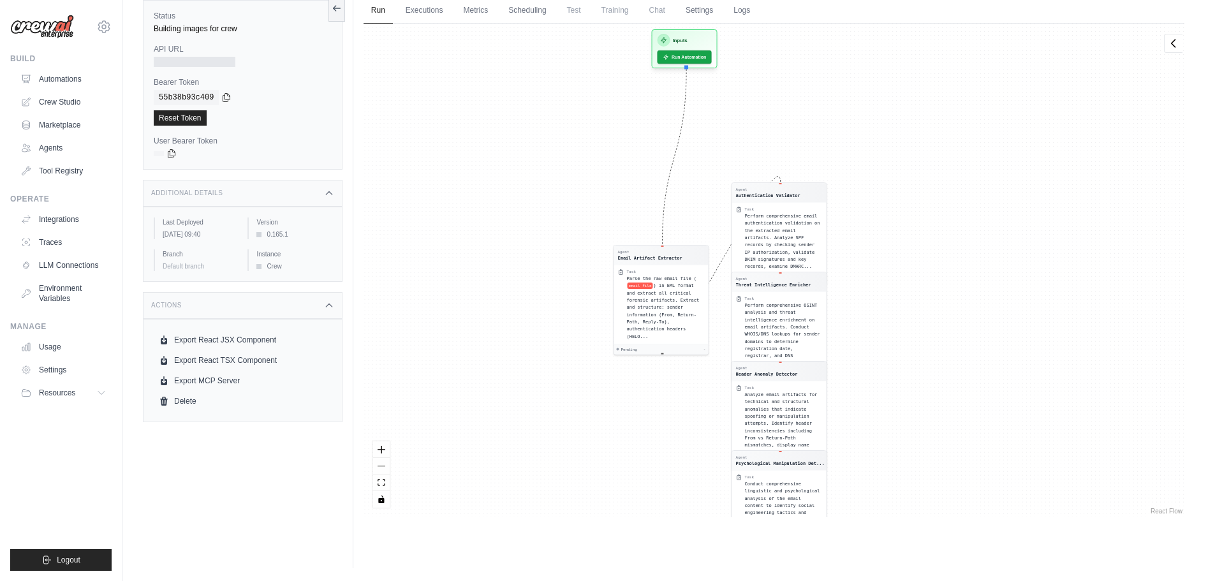
drag, startPoint x: 889, startPoint y: 288, endPoint x: 886, endPoint y: 370, distance: 82.3
click at [886, 370] on div "Agent Email Artifact Extractor Task Parse the raw email file ( email File ) in …" at bounding box center [773, 271] width 821 height 494
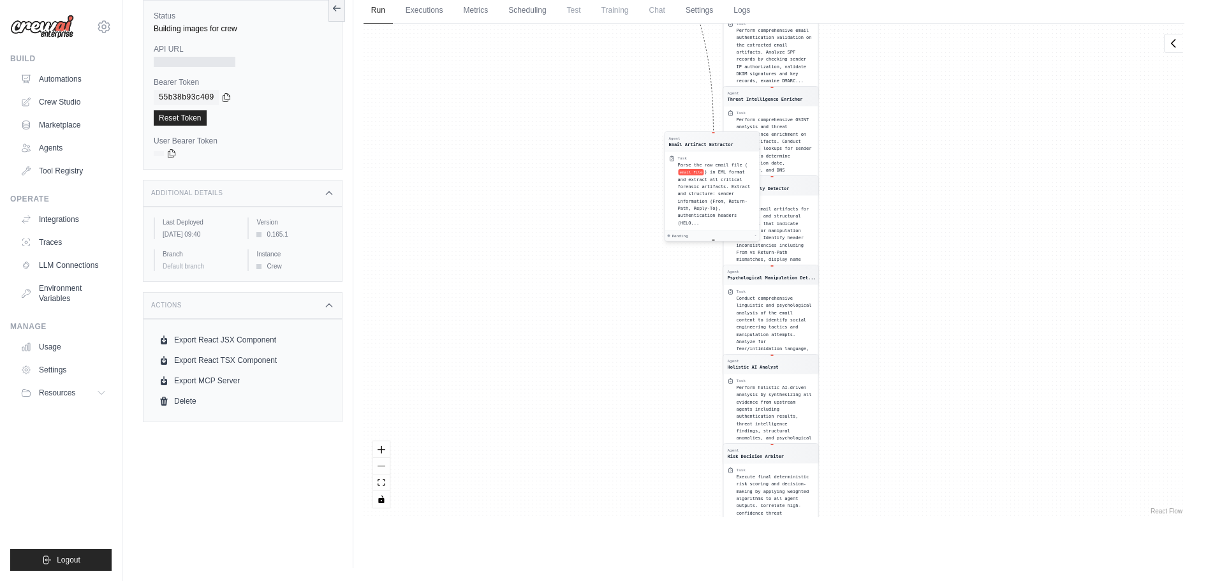
drag, startPoint x: 675, startPoint y: 304, endPoint x: 677, endPoint y: 180, distance: 124.3
click at [677, 180] on span ") in EML format and extract all critical forensic artifacts. Extract and struct…" at bounding box center [713, 197] width 73 height 56
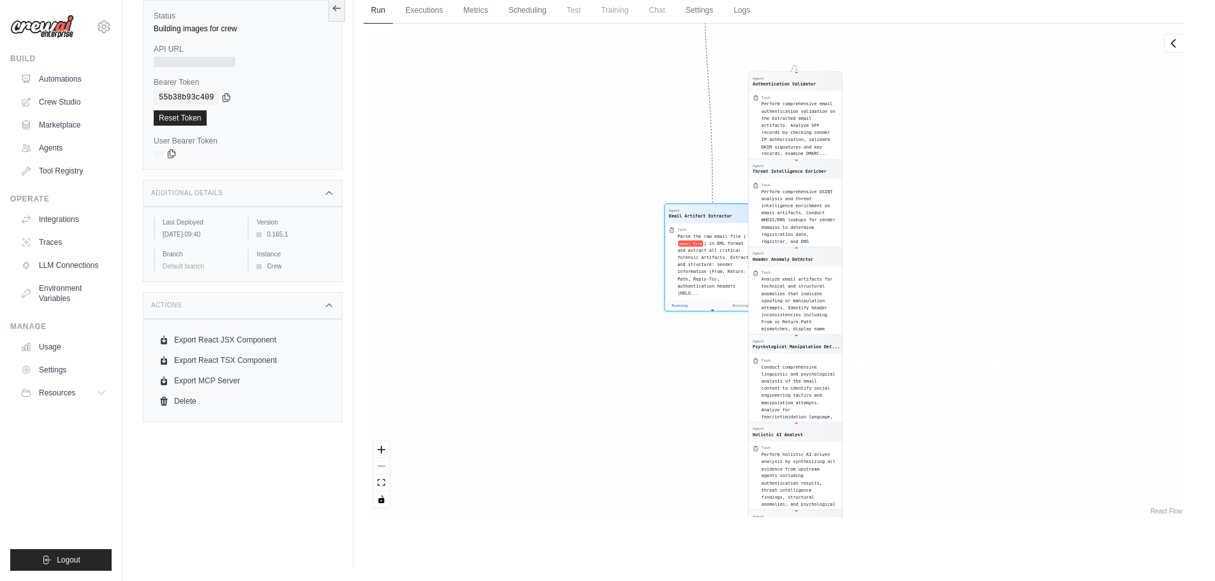
drag, startPoint x: 852, startPoint y: 186, endPoint x: 895, endPoint y: 386, distance: 205.5
click at [899, 359] on div "Agent Email Artifact Extractor Task Parse the raw email file ( email File ) in …" at bounding box center [773, 271] width 821 height 494
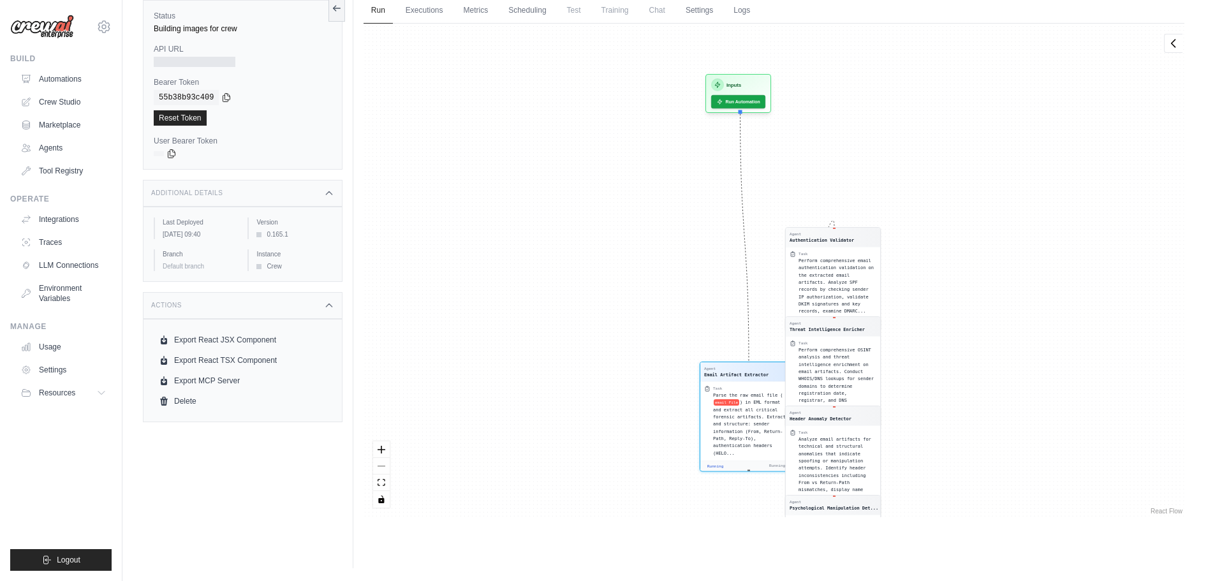
drag, startPoint x: 948, startPoint y: 186, endPoint x: 978, endPoint y: 323, distance: 141.0
click at [978, 323] on div "Agent Email Artifact Extractor Task Parse the raw email file ( email File ) in …" at bounding box center [773, 271] width 821 height 494
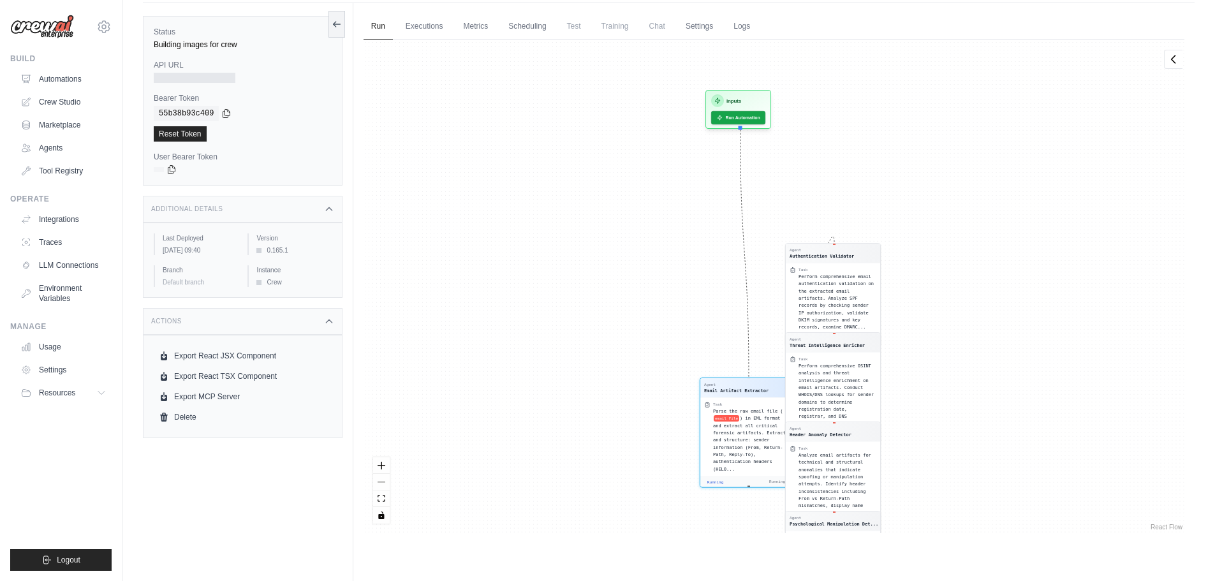
scroll to position [27, 0]
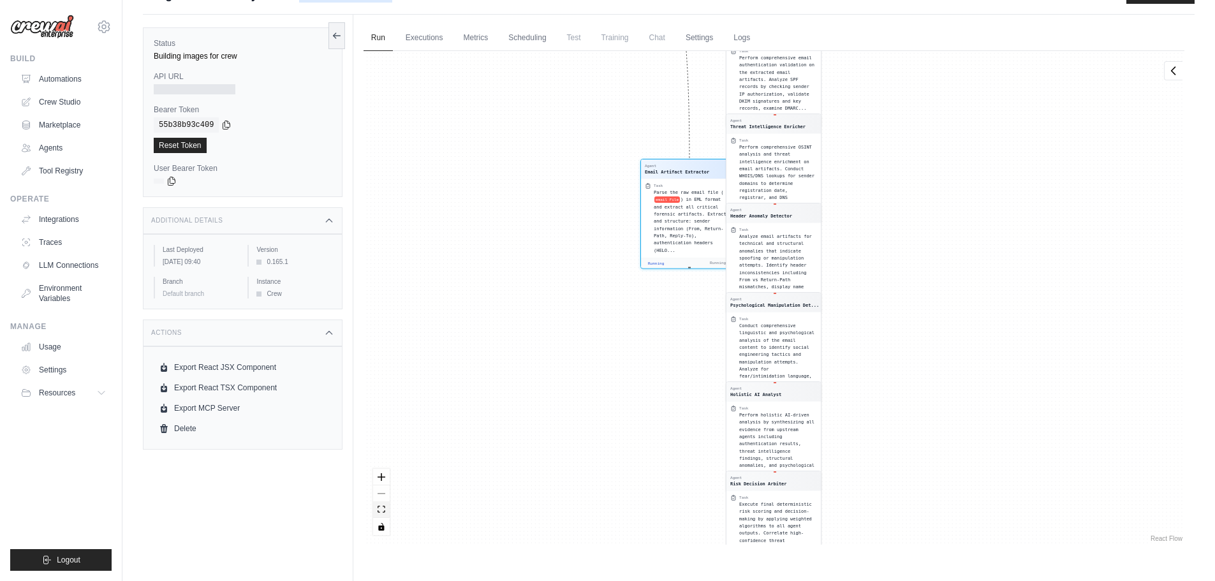
click at [377, 509] on icon "fit view" at bounding box center [381, 509] width 8 height 7
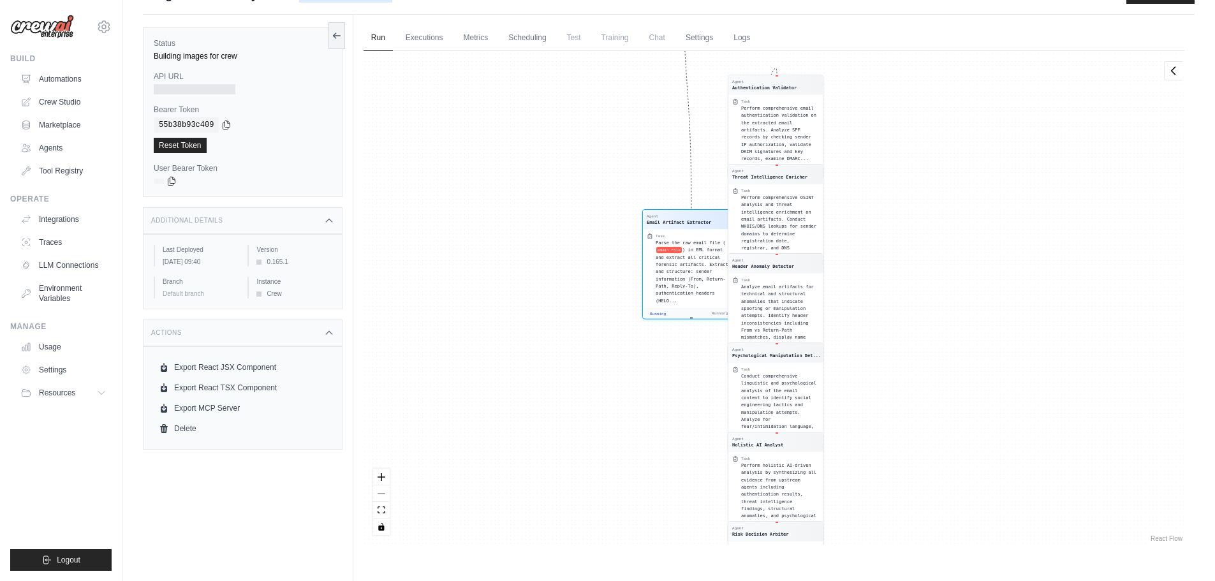
drag, startPoint x: 563, startPoint y: 400, endPoint x: 551, endPoint y: 518, distance: 118.6
click at [549, 542] on div "Agent Email Artifact Extractor Task Parse the raw email file ( email File ) in …" at bounding box center [773, 298] width 821 height 494
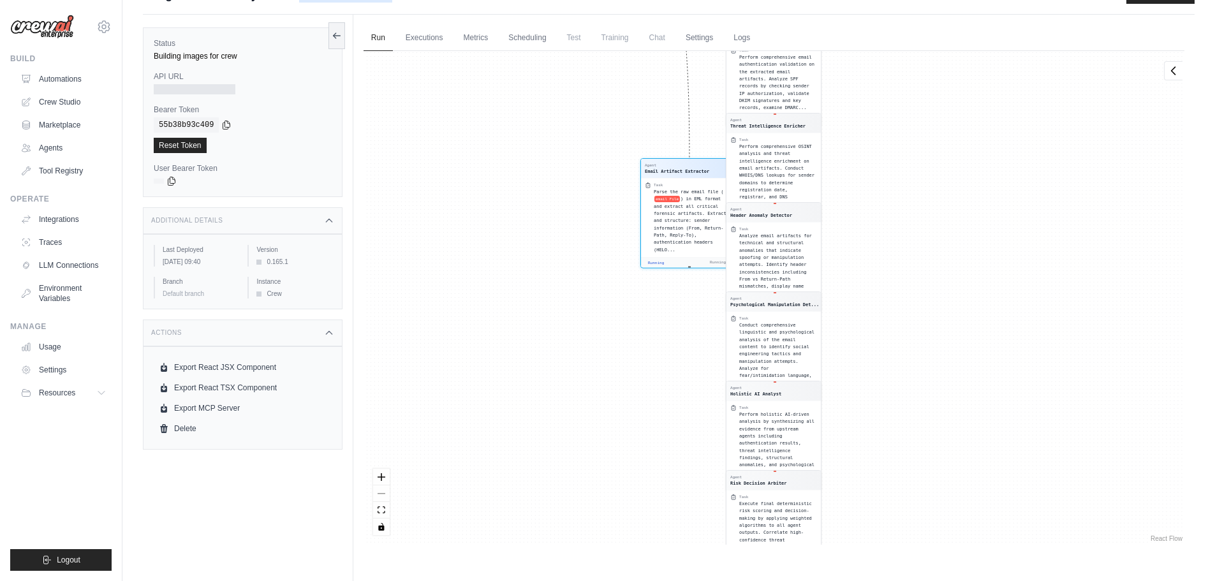
drag, startPoint x: 654, startPoint y: 267, endPoint x: 575, endPoint y: 541, distance: 284.7
click at [575, 541] on div "Agent Email Artifact Extractor Task Parse the raw email file ( email File ) in …" at bounding box center [773, 298] width 821 height 494
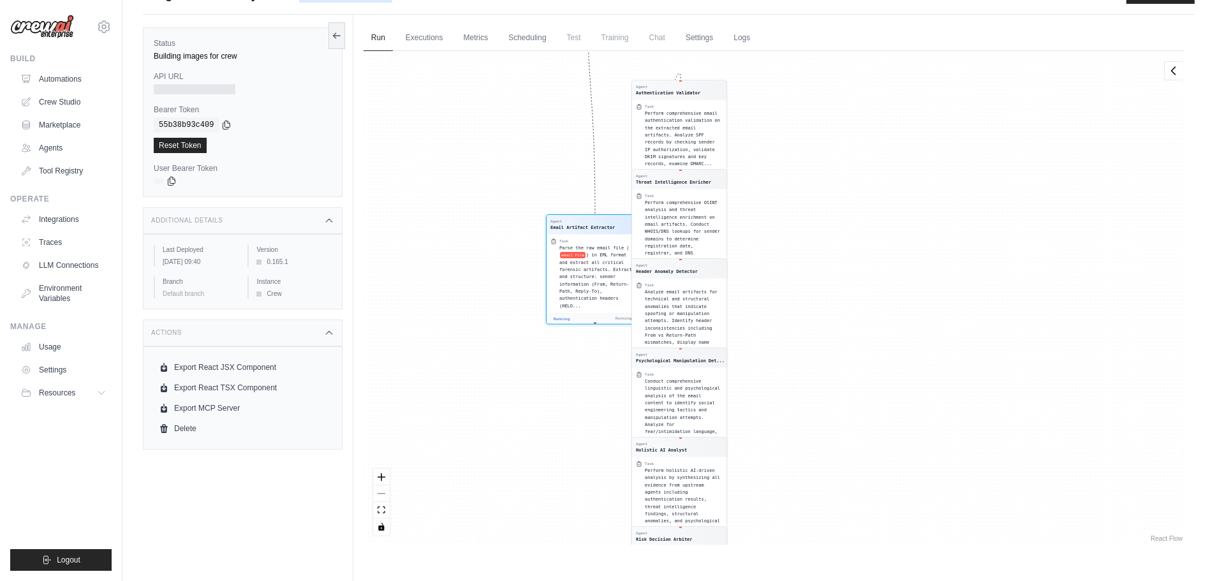
drag, startPoint x: 942, startPoint y: 114, endPoint x: 866, endPoint y: 189, distance: 106.9
click at [867, 190] on div "Agent Email Artifact Extractor Task Parse the raw email file ( email File ) in …" at bounding box center [773, 298] width 821 height 494
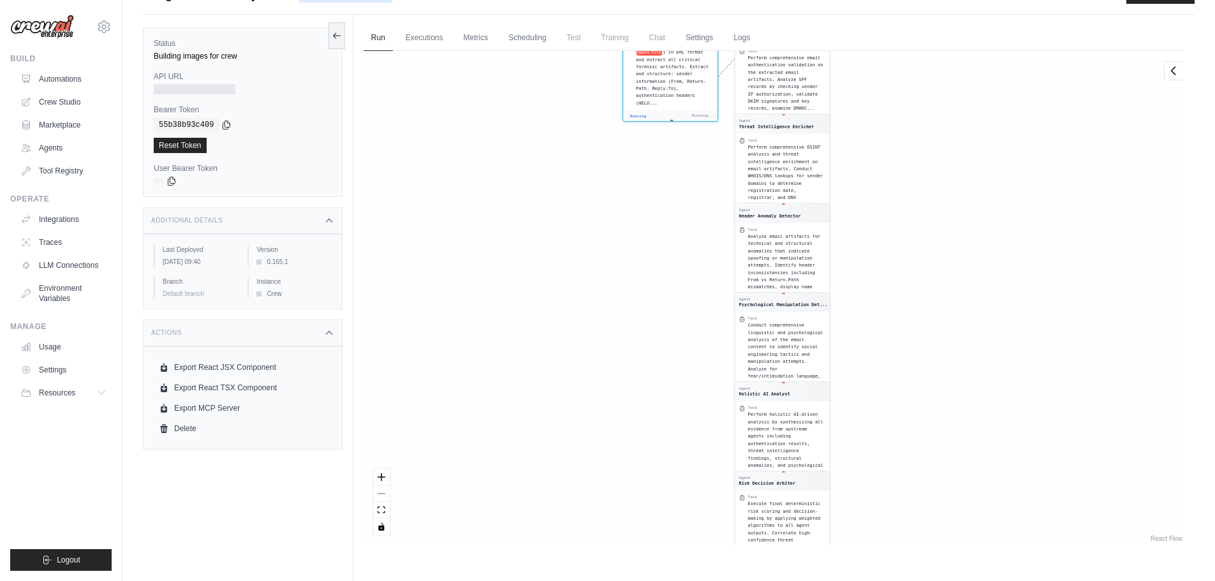
drag, startPoint x: 666, startPoint y: 219, endPoint x: 648, endPoint y: 84, distance: 136.3
click at [638, 80] on span ") in EML format and extract all critical forensic artifacts. Extract and struct…" at bounding box center [672, 78] width 73 height 56
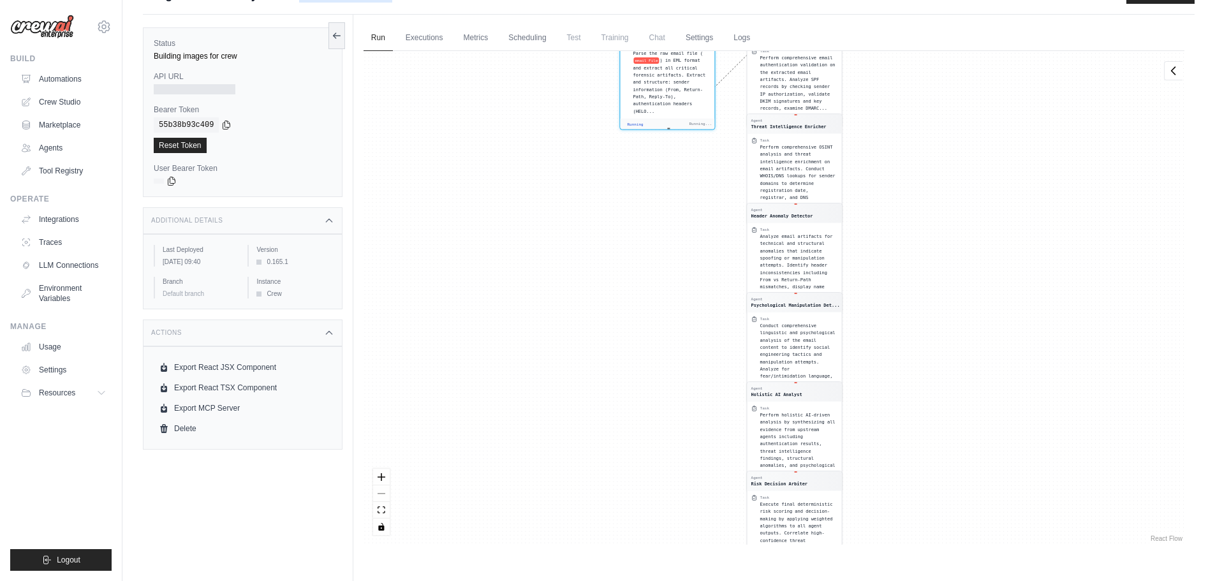
drag, startPoint x: 967, startPoint y: 145, endPoint x: 969, endPoint y: 309, distance: 164.5
click at [974, 274] on div "Agent Email Artifact Extractor Task Parse the raw email file ( email File ) in …" at bounding box center [773, 298] width 821 height 494
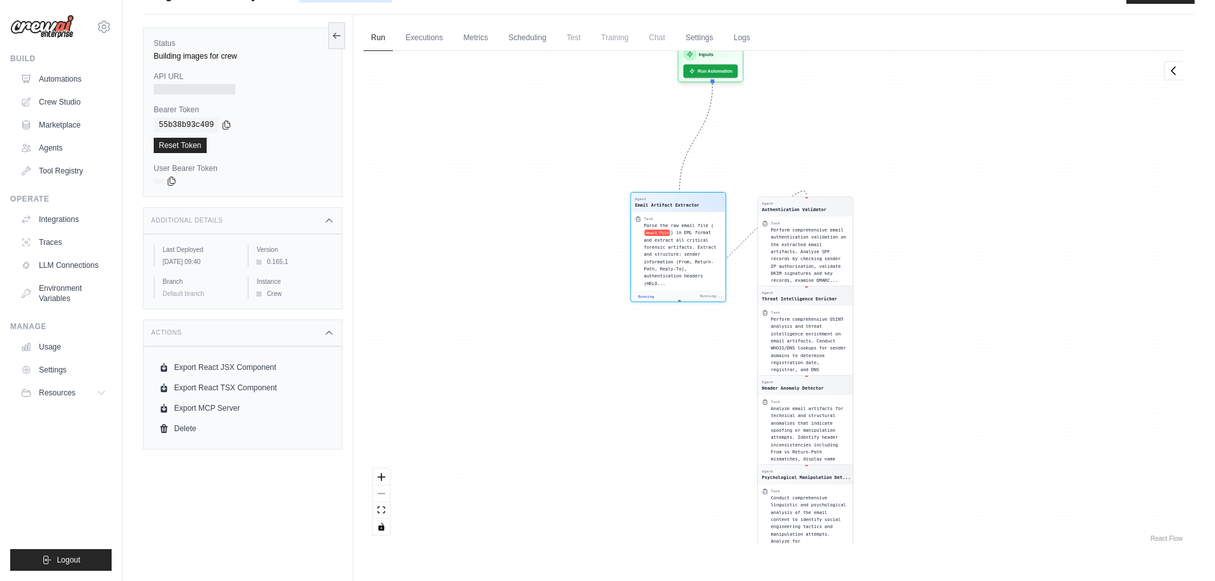
drag, startPoint x: 981, startPoint y: 224, endPoint x: 965, endPoint y: 285, distance: 63.3
click at [965, 285] on div "Agent Email Artifact Extractor Task Parse the raw email file ( email File ) in …" at bounding box center [773, 298] width 821 height 494
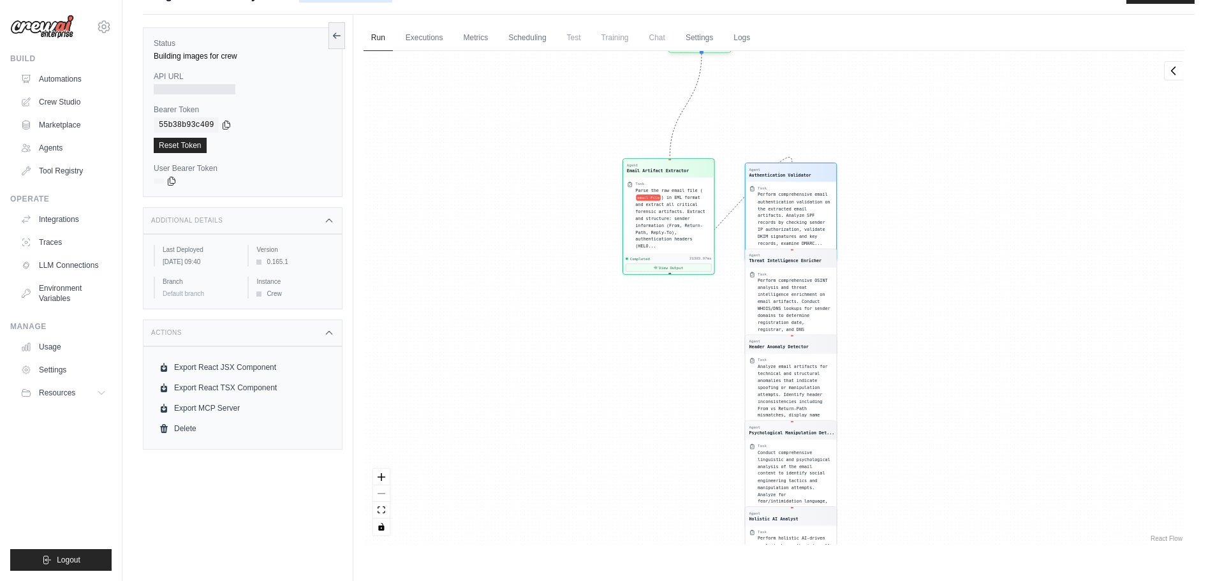
scroll to position [121, 0]
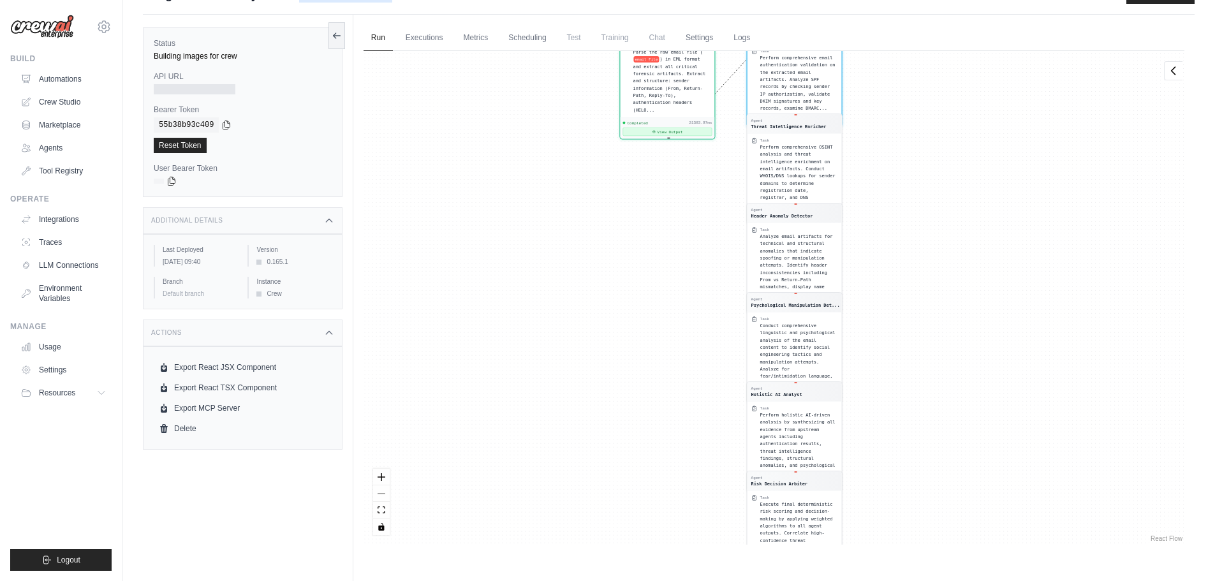
click at [671, 128] on button "View Output" at bounding box center [666, 132] width 89 height 8
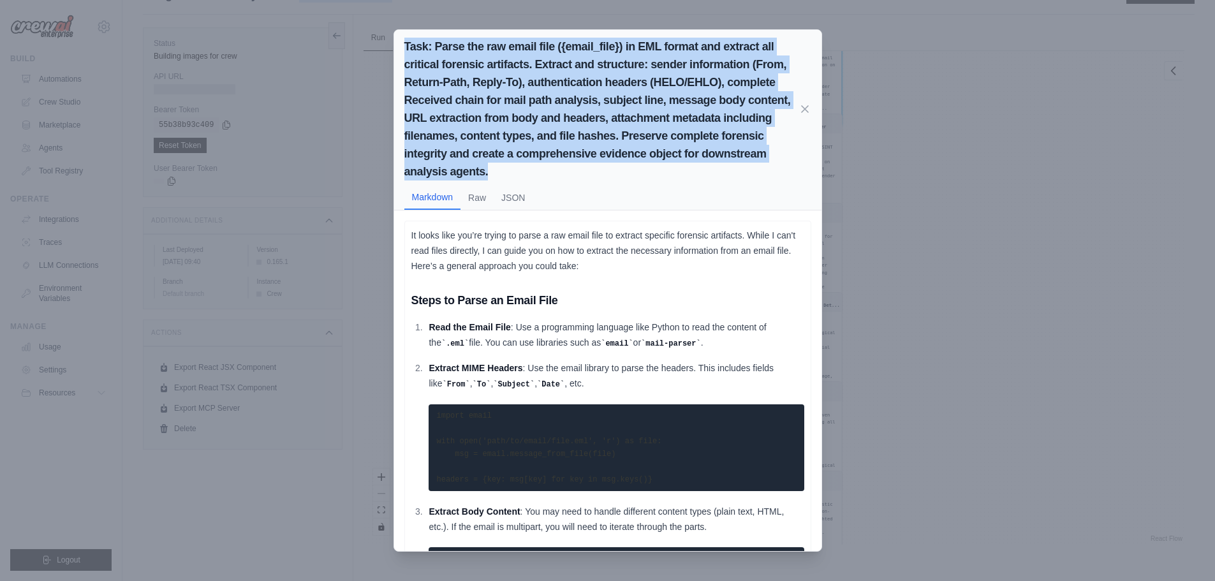
drag, startPoint x: 405, startPoint y: 40, endPoint x: 645, endPoint y: 182, distance: 278.7
click at [649, 168] on h2 "Task: Parse the raw email file ({email_file}) in EML format and extract all cri…" at bounding box center [601, 109] width 394 height 143
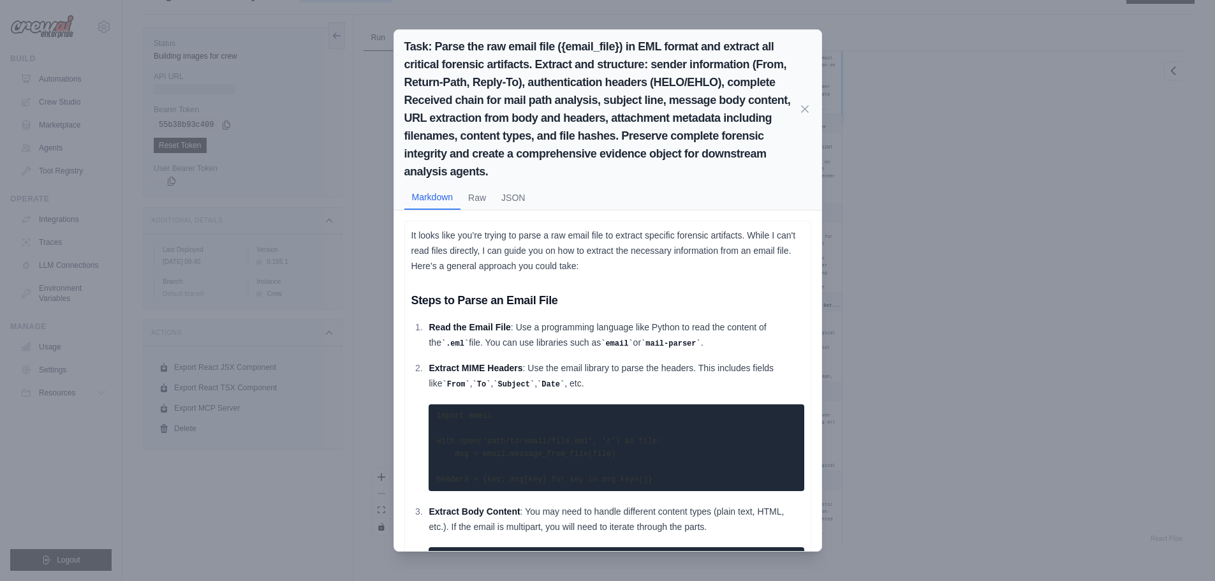
click at [644, 182] on div "Task: Parse the raw email file ({email_file}) in EML format and extract all cri…" at bounding box center [607, 120] width 427 height 180
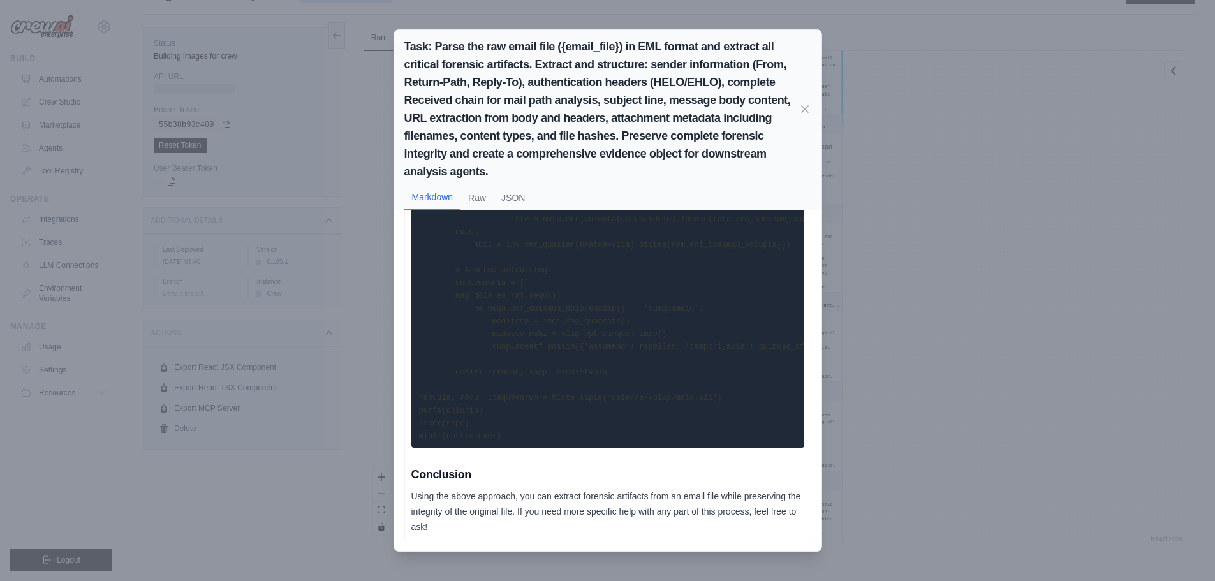
scroll to position [881, 0]
click at [487, 194] on button "Raw" at bounding box center [476, 197] width 33 height 24
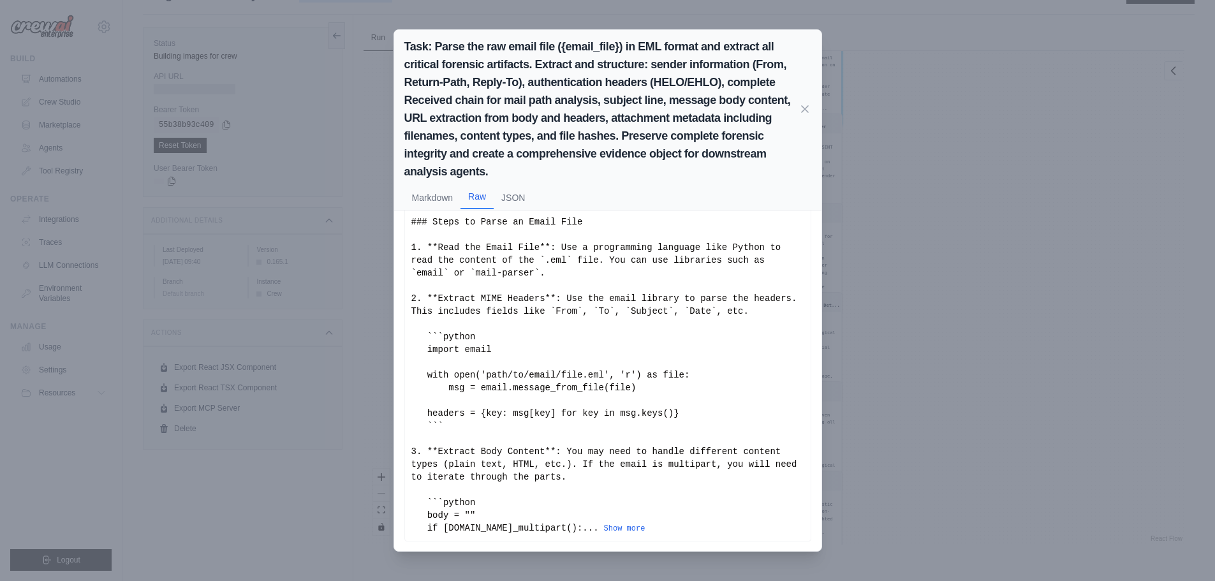
scroll to position [89, 0]
click at [523, 188] on button "JSON" at bounding box center [513, 197] width 39 height 24
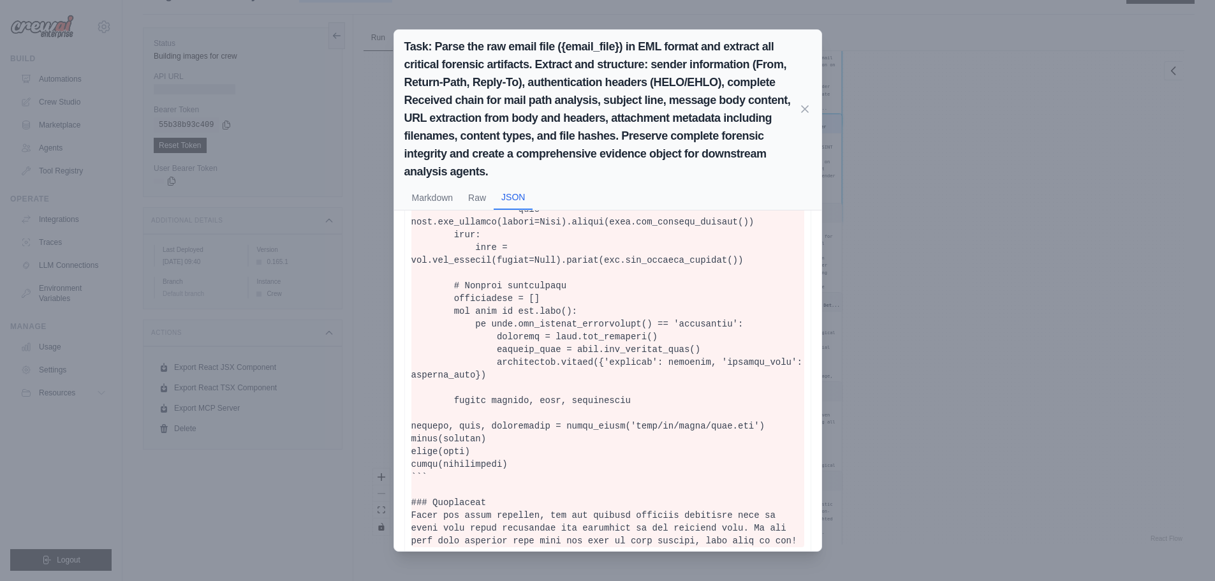
scroll to position [289, 0]
click at [809, 108] on icon at bounding box center [804, 109] width 13 height 13
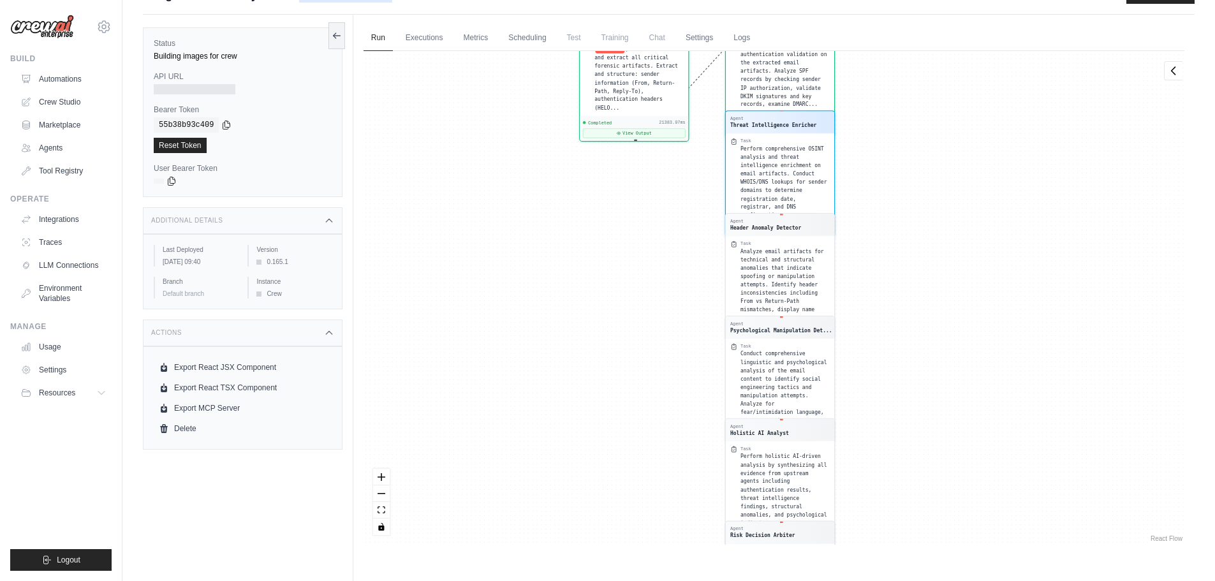
click at [884, 233] on div "Agent Email Artifact Extractor Task Parse the raw email file ( email File ) in …" at bounding box center [773, 298] width 821 height 494
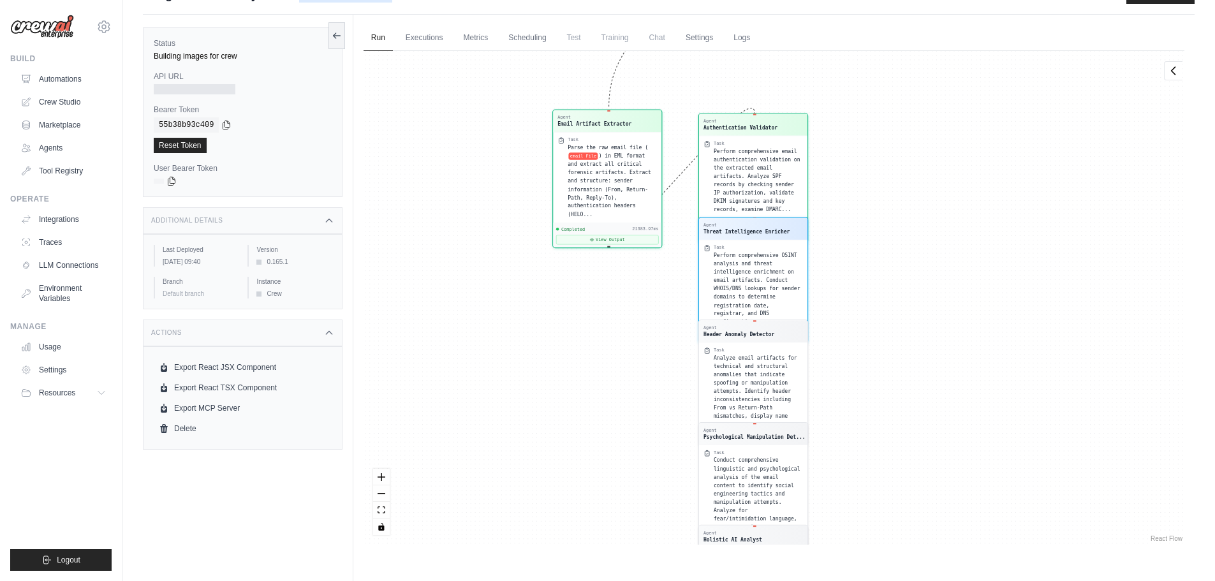
click at [765, 159] on span "Perform comprehensive email authentication validation on the extracted email ar…" at bounding box center [757, 180] width 87 height 64
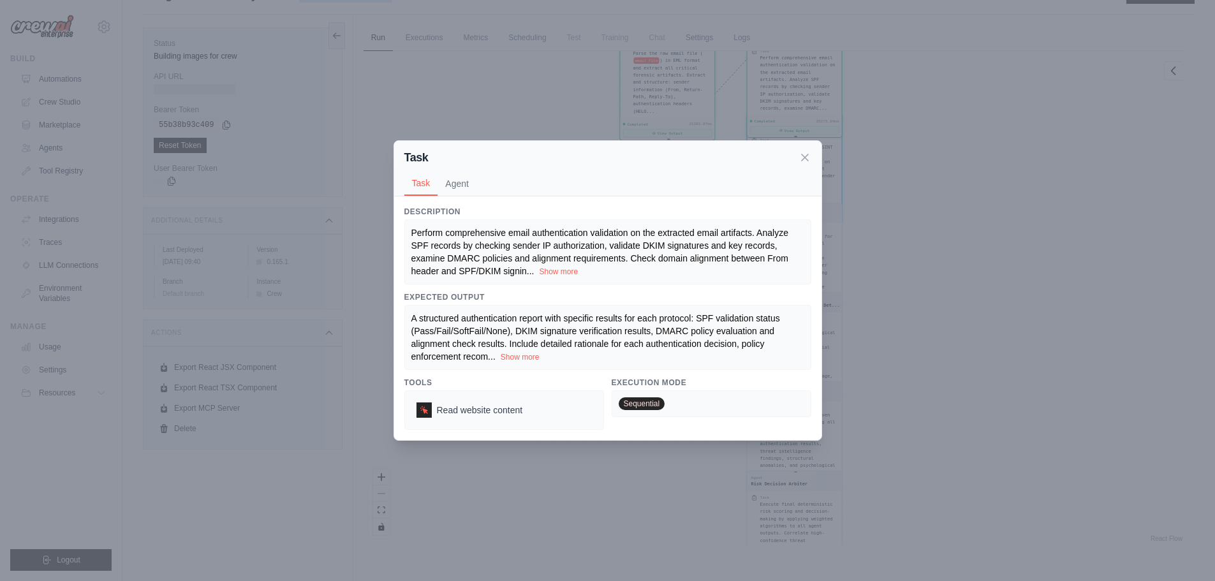
click at [559, 275] on button "Show more" at bounding box center [558, 272] width 39 height 10
click at [522, 369] on div "A structured authentication report with specific results for each protocol: SPF…" at bounding box center [607, 337] width 407 height 65
click at [523, 360] on button "Show more" at bounding box center [520, 356] width 39 height 10
click at [800, 158] on icon at bounding box center [804, 156] width 13 height 13
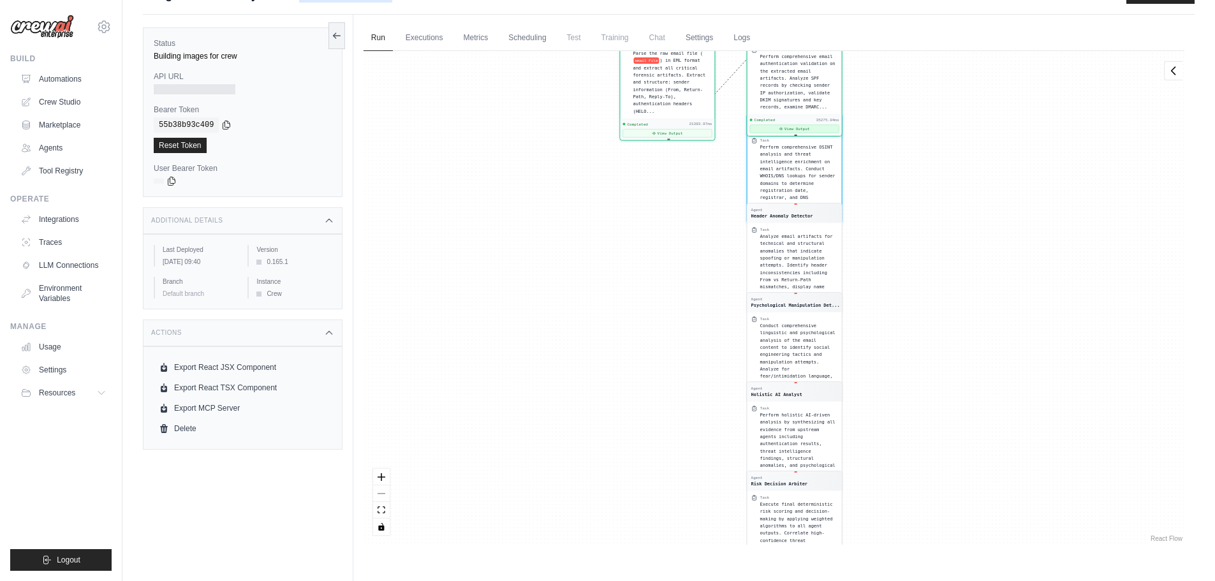
click at [800, 126] on button "View Output" at bounding box center [793, 129] width 89 height 8
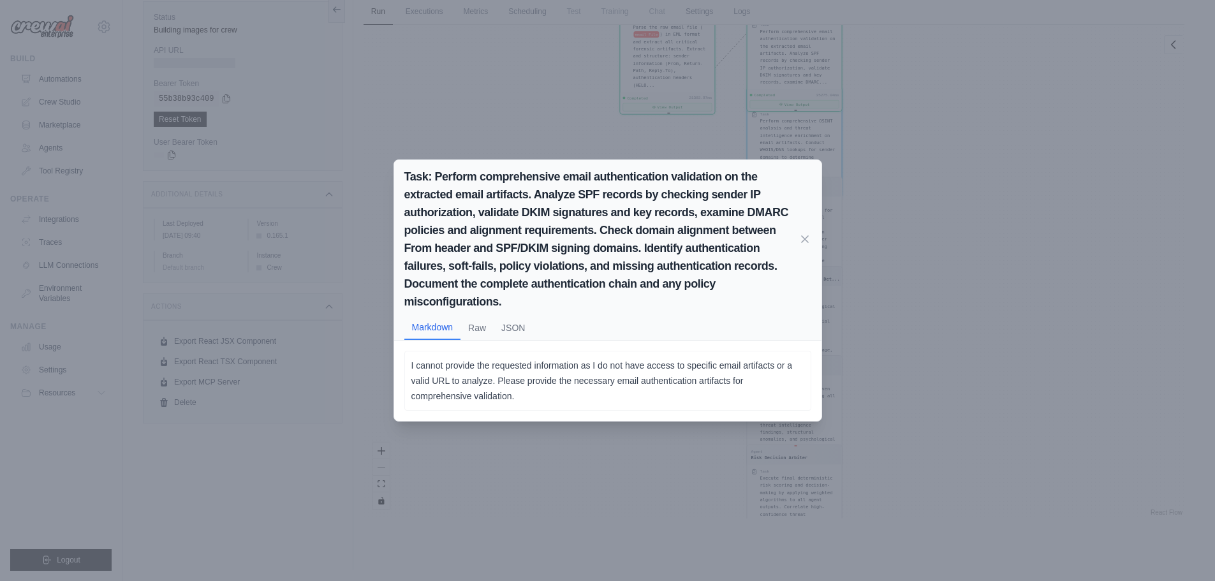
scroll to position [0, 0]
click at [809, 240] on icon at bounding box center [804, 239] width 13 height 13
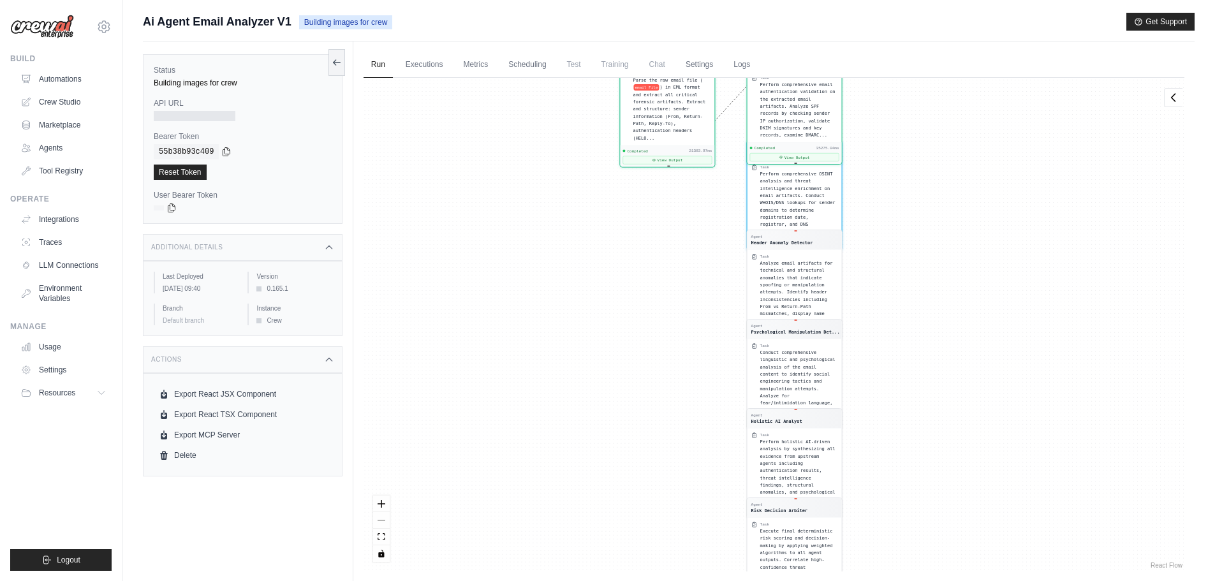
drag, startPoint x: 991, startPoint y: 172, endPoint x: 882, endPoint y: 153, distance: 110.6
click at [955, 376] on div "Agent Email Artifact Extractor Task Parse the raw email file ( email File ) in …" at bounding box center [773, 325] width 821 height 494
click at [816, 221] on div "Agent Email Artifact Extractor Task Parse the raw email file ( email File ) in …" at bounding box center [773, 325] width 821 height 494
click at [413, 71] on link "Executions" at bounding box center [424, 65] width 53 height 27
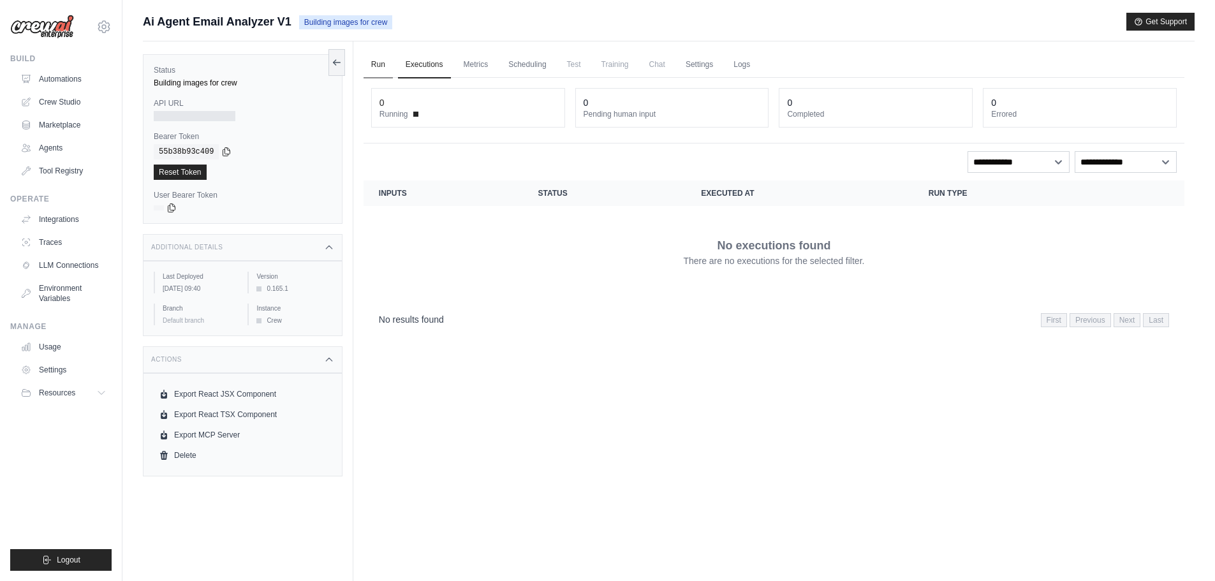
click at [377, 64] on link "Run" at bounding box center [377, 65] width 29 height 27
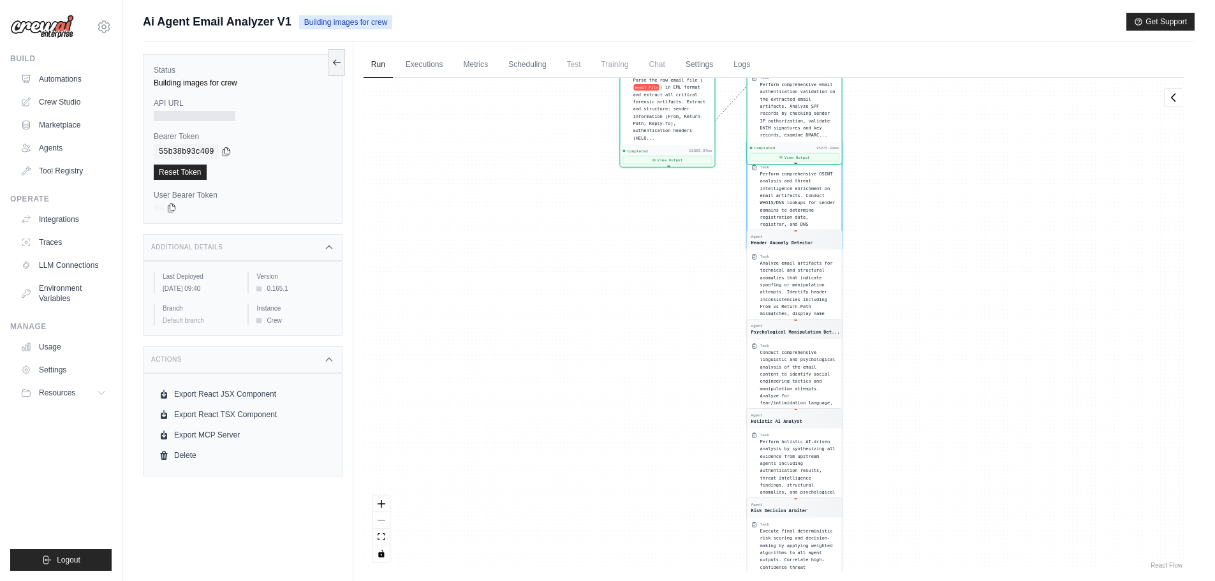
drag, startPoint x: 596, startPoint y: 274, endPoint x: 567, endPoint y: 1, distance: 274.3
click at [598, 485] on div "Agent Email Artifact Extractor Task Parse the raw email file ( email File ) in …" at bounding box center [773, 325] width 821 height 494
click at [897, 359] on div "Agent Email Artifact Extractor Task Parse the raw email file ( email File ) in …" at bounding box center [773, 325] width 821 height 494
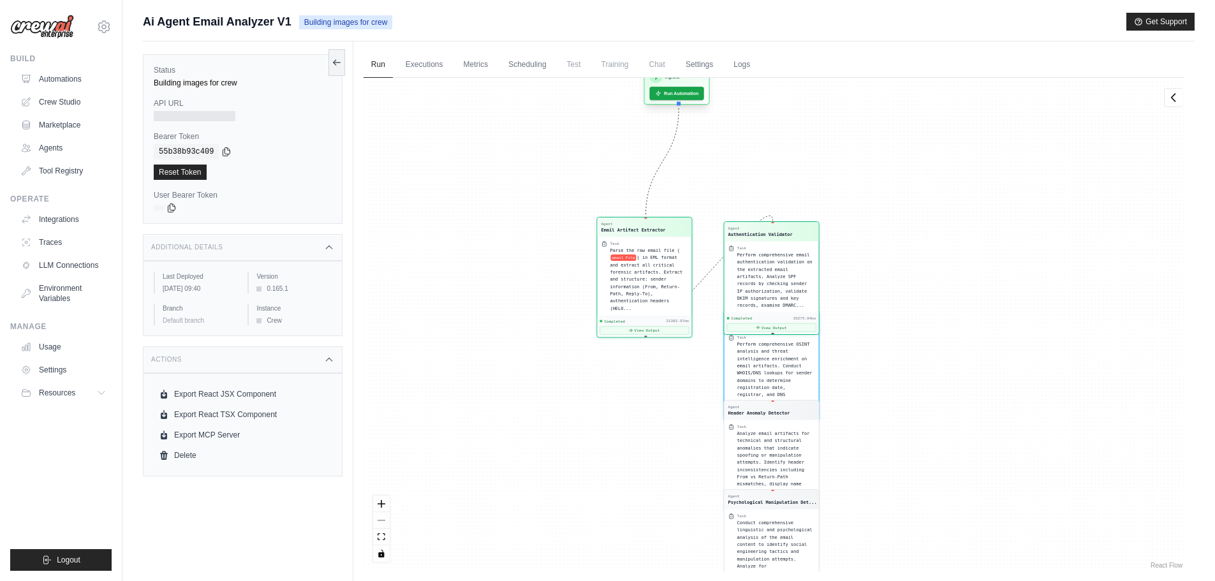
click at [722, 83] on div "Agent Email Artifact Extractor Task Parse the raw email file ( email File ) in …" at bounding box center [927, 165] width 411 height 247
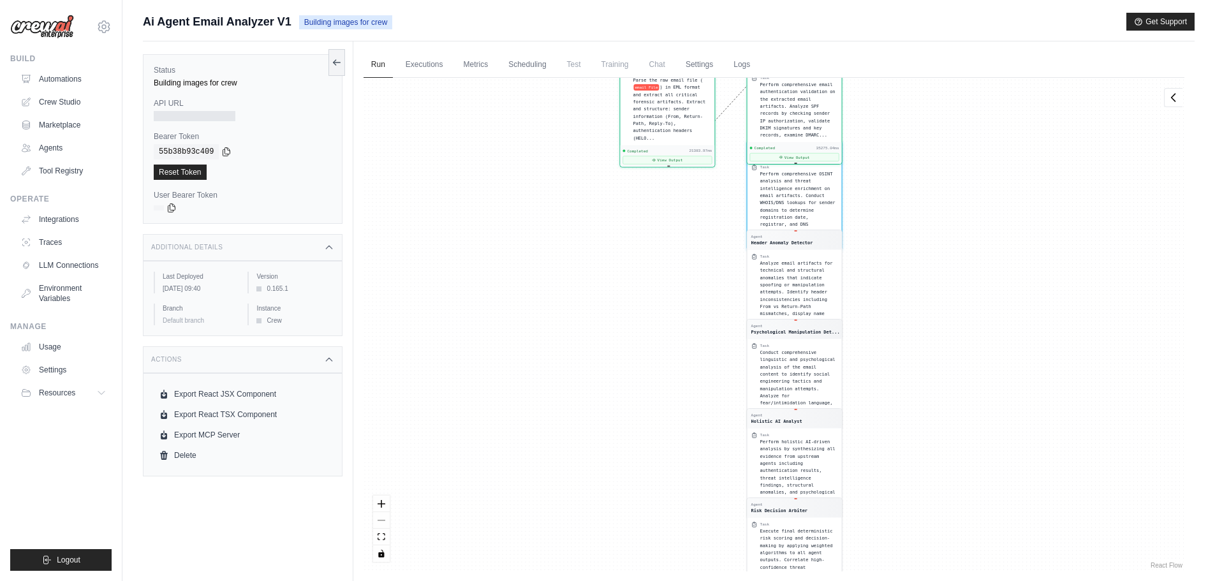
drag, startPoint x: 733, startPoint y: 212, endPoint x: 682, endPoint y: 237, distance: 55.9
click at [683, 237] on div "Agent Email Artifact Extractor Task Parse the raw email file ( email File ) in …" at bounding box center [773, 325] width 821 height 494
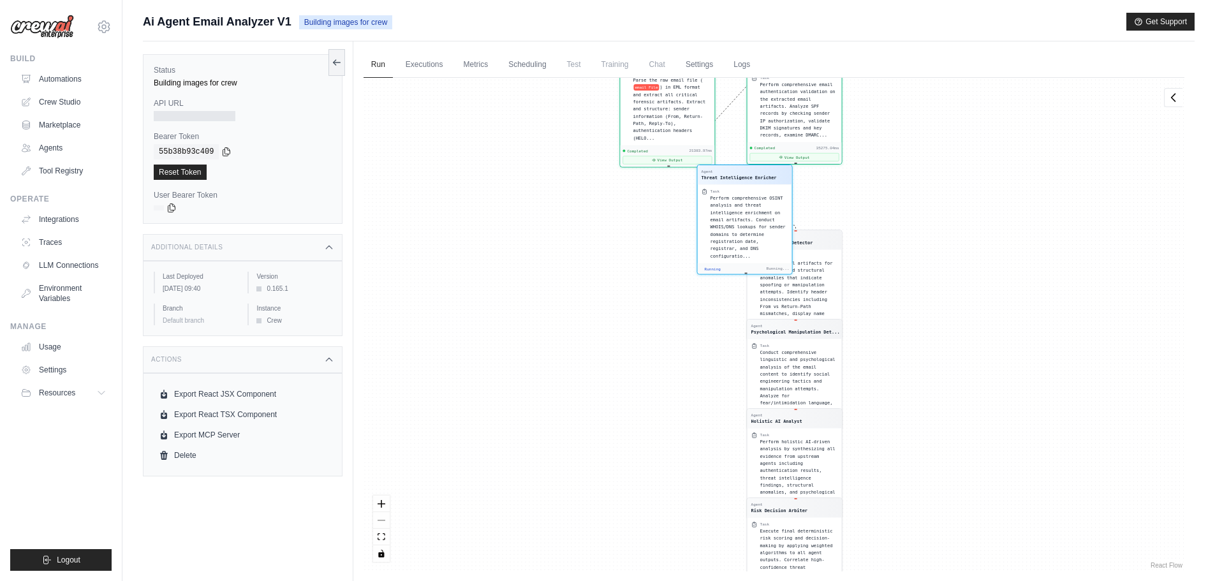
drag, startPoint x: 699, startPoint y: 217, endPoint x: 606, endPoint y: 244, distance: 96.9
click at [691, 218] on div "Agent Email Artifact Extractor Task Parse the raw email file ( email File ) in …" at bounding box center [773, 325] width 821 height 494
click at [551, 372] on div "Agent Email Artifact Extractor Task Parse the raw email file ( email File ) in …" at bounding box center [773, 325] width 821 height 494
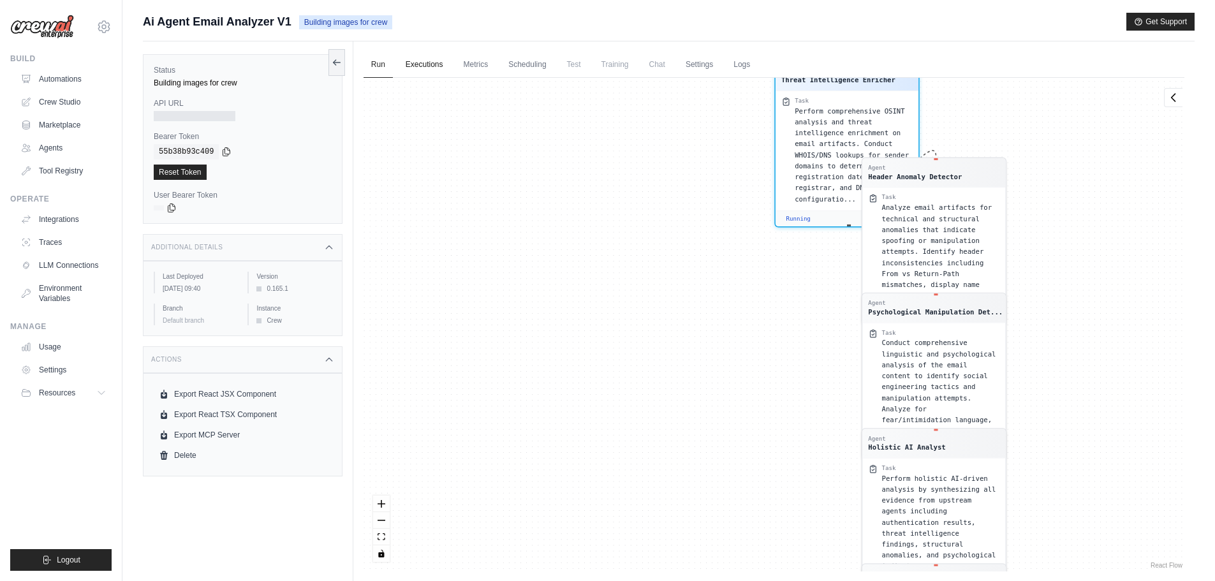
click at [420, 80] on div "Agent Email Artifact Extractor Task Parse the raw email file ( email File ) in …" at bounding box center [773, 325] width 821 height 494
click at [422, 73] on link "Executions" at bounding box center [424, 65] width 53 height 27
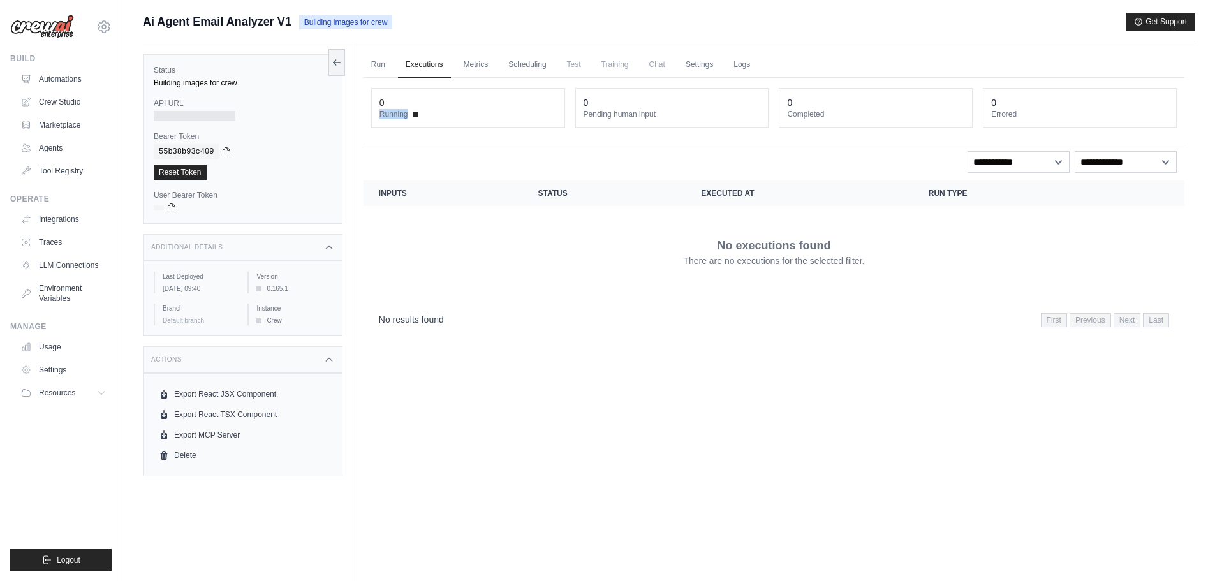
drag, startPoint x: 412, startPoint y: 108, endPoint x: 416, endPoint y: 114, distance: 7.3
click at [413, 111] on div "0 Running" at bounding box center [467, 107] width 177 height 23
click at [418, 115] on span at bounding box center [415, 114] width 5 height 5
click at [488, 61] on link "Metrics" at bounding box center [476, 65] width 40 height 27
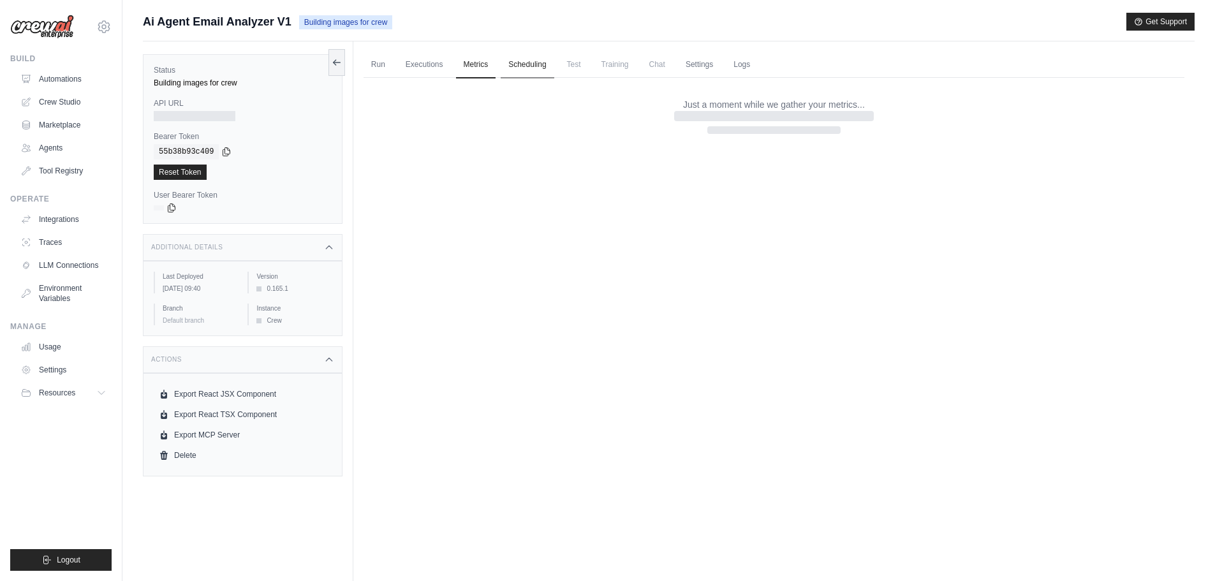
click at [548, 62] on link "Scheduling" at bounding box center [527, 65] width 53 height 27
click at [578, 71] on span "Test" at bounding box center [573, 65] width 29 height 26
click at [614, 70] on span "Training" at bounding box center [615, 65] width 43 height 26
drag, startPoint x: 655, startPoint y: 68, endPoint x: 670, endPoint y: 68, distance: 15.3
click at [655, 67] on span "Chat" at bounding box center [656, 65] width 31 height 26
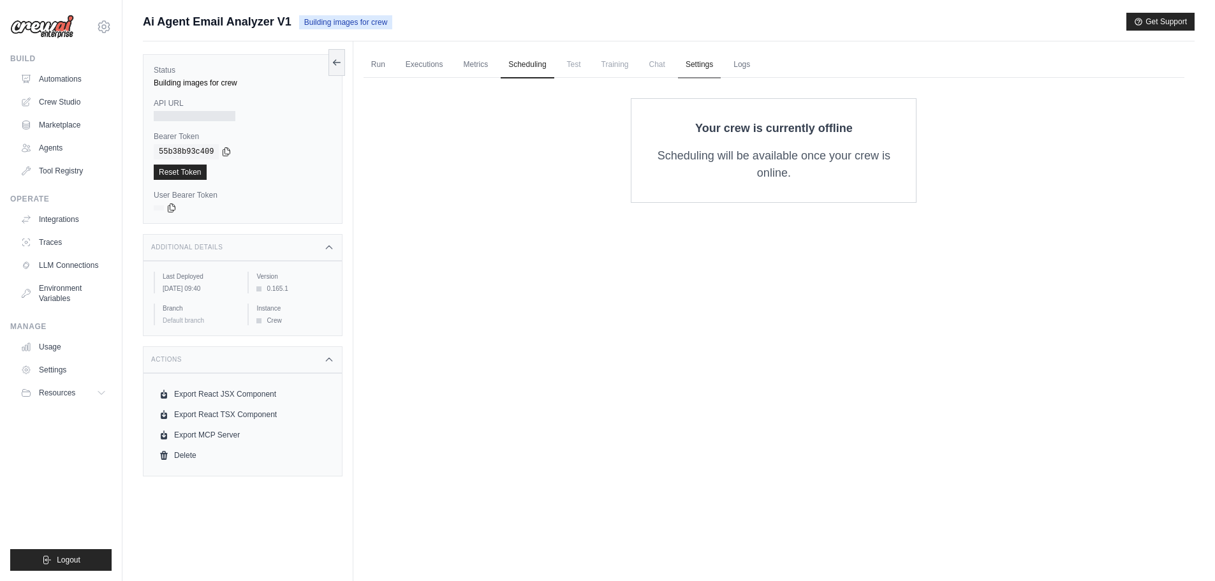
click at [699, 67] on link "Settings" at bounding box center [699, 65] width 43 height 27
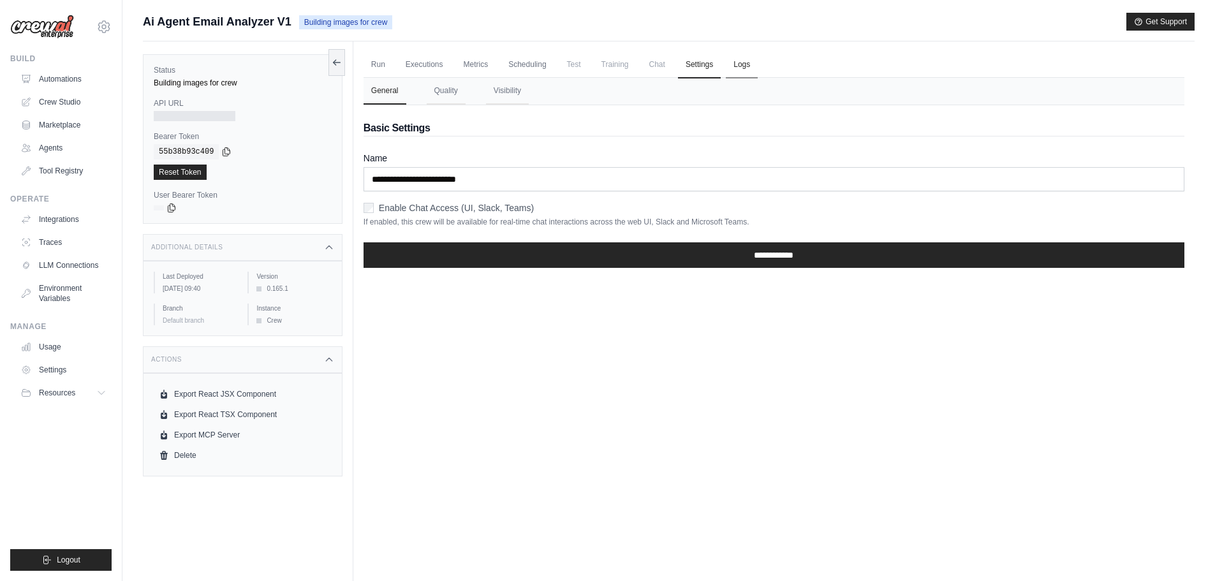
click at [735, 73] on link "Logs" at bounding box center [742, 65] width 32 height 27
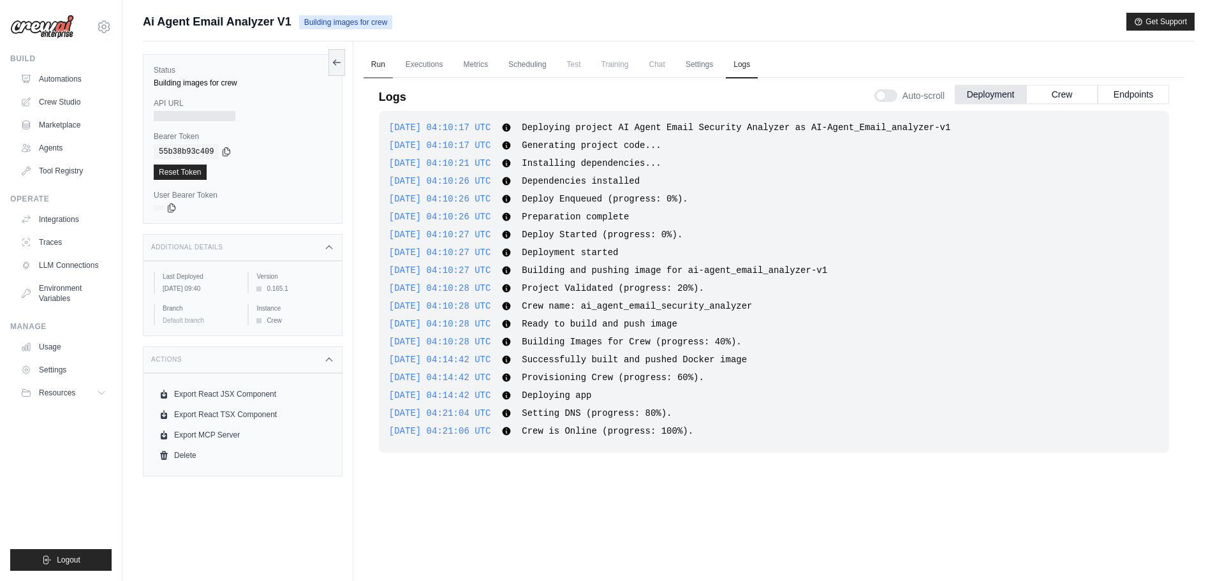
click at [377, 68] on link "Run" at bounding box center [377, 65] width 29 height 27
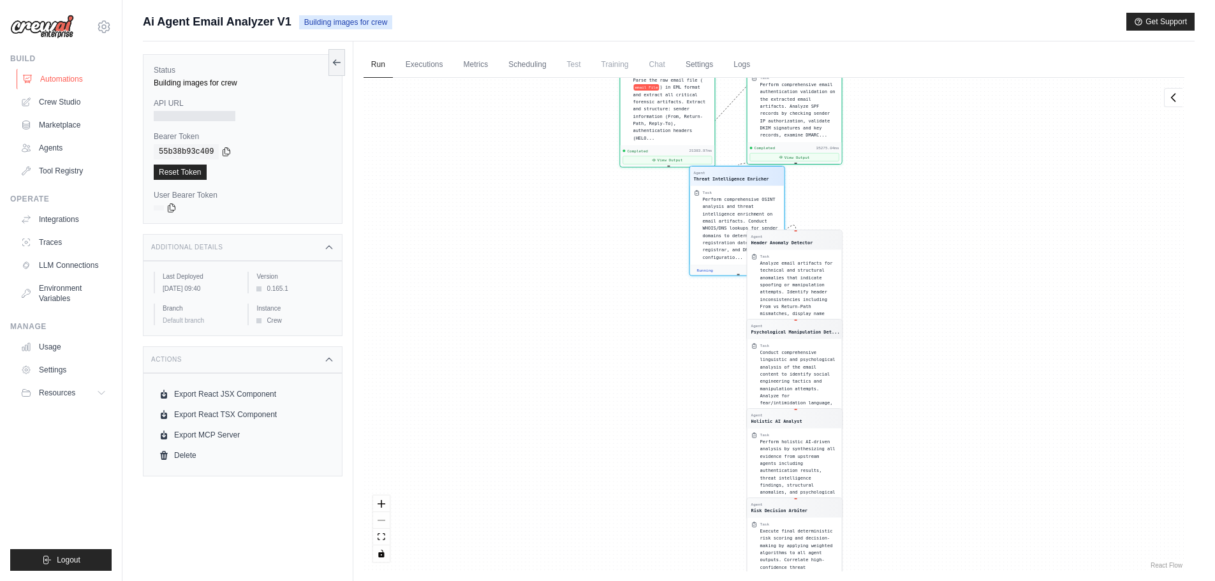
click at [57, 88] on link "Automations" at bounding box center [65, 79] width 96 height 20
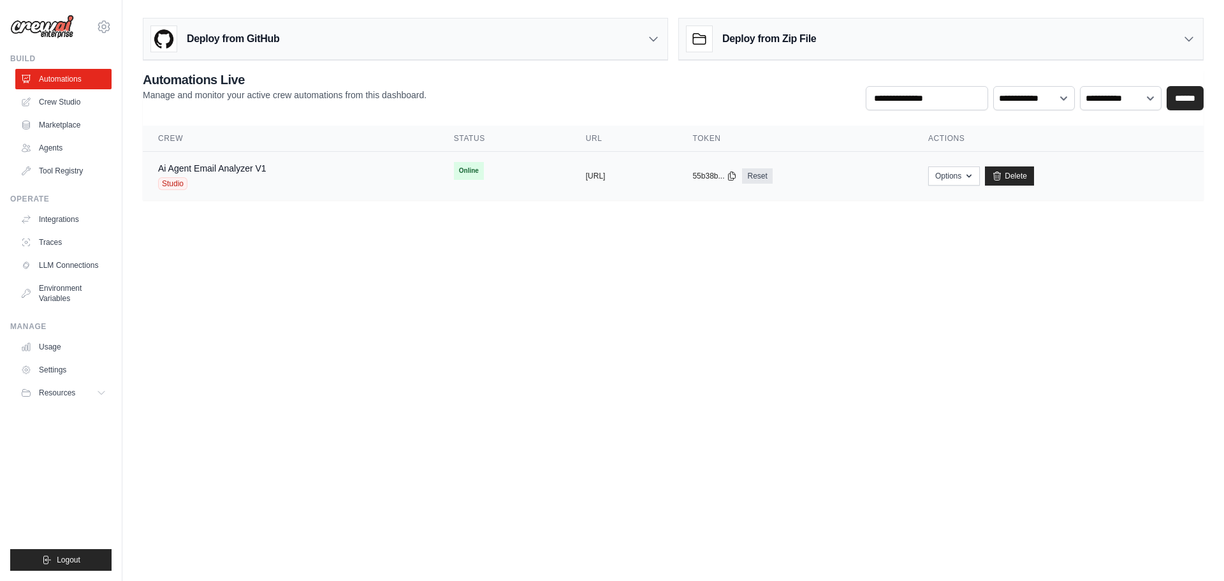
click at [237, 176] on div "Ai Agent Email Analyzer V1 Studio" at bounding box center [212, 176] width 108 height 28
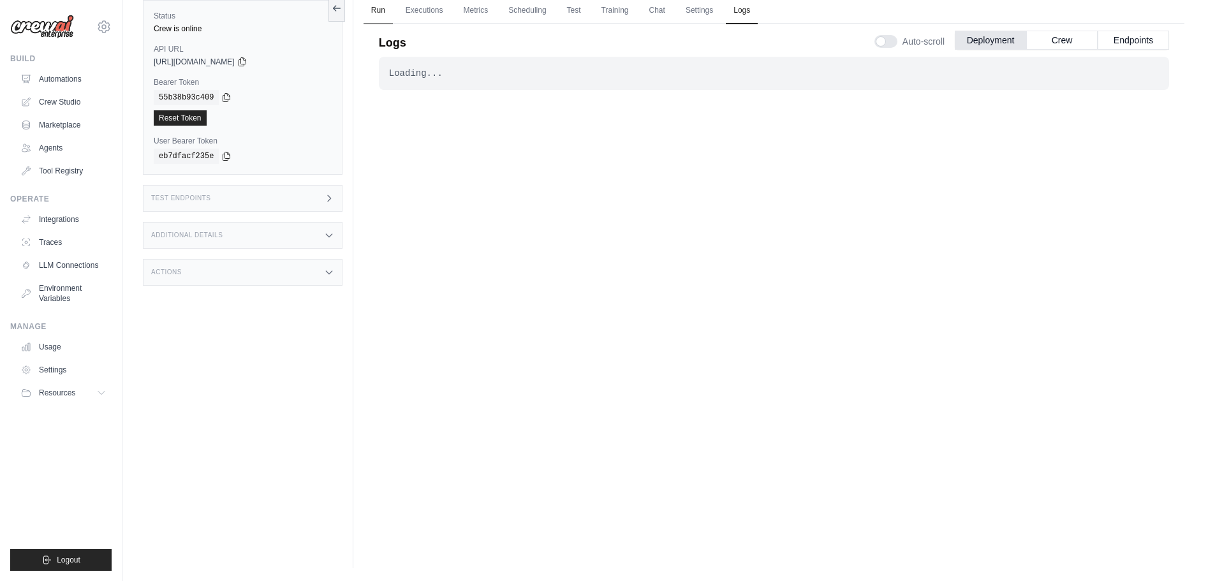
click at [376, 10] on link "Run" at bounding box center [377, 10] width 29 height 27
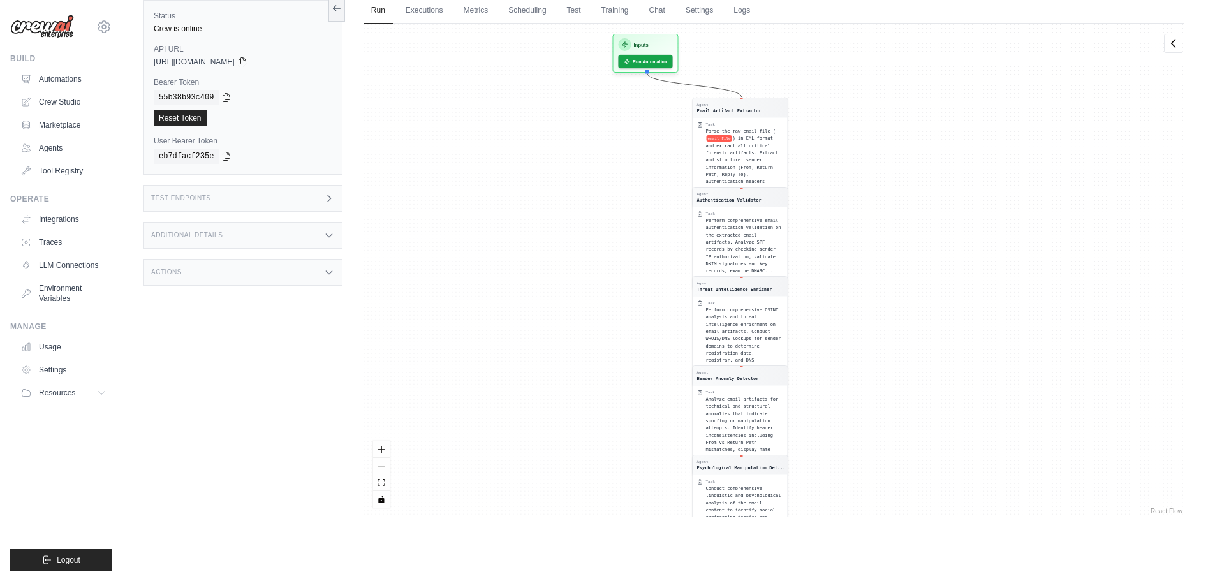
drag, startPoint x: 614, startPoint y: 120, endPoint x: 580, endPoint y: 392, distance: 273.8
click at [580, 391] on div "Agent Email Artifact Extractor Task Parse the raw email file ( email File ) in …" at bounding box center [773, 271] width 821 height 494
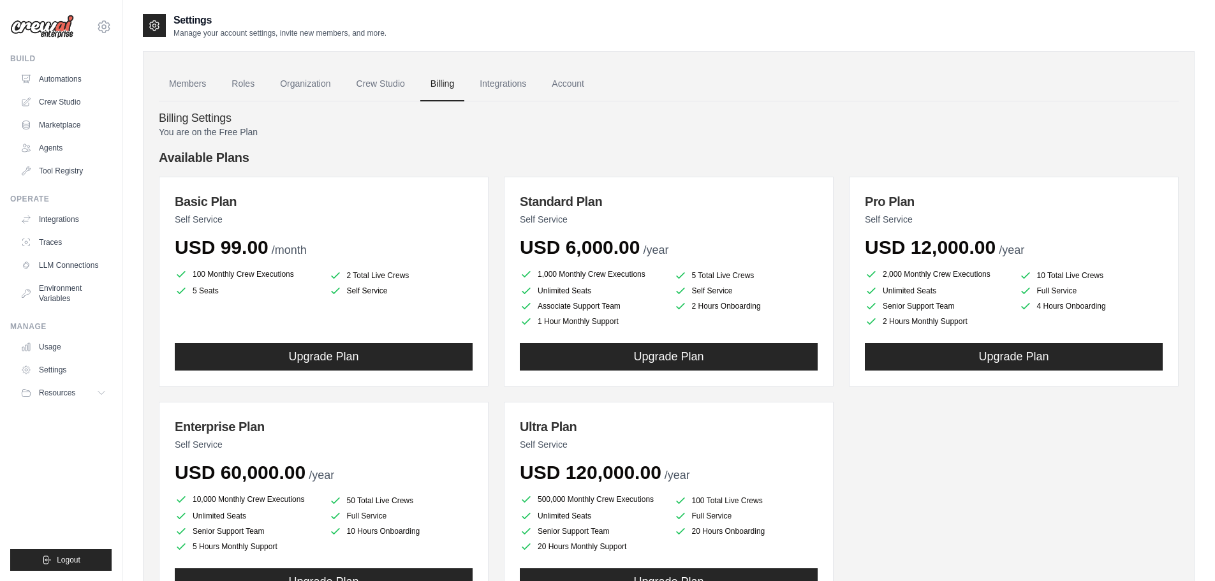
click at [216, 132] on p "You are on the Free Plan" at bounding box center [669, 132] width 1020 height 13
click at [185, 87] on link "Members" at bounding box center [187, 84] width 57 height 34
drag, startPoint x: 417, startPoint y: 77, endPoint x: 421, endPoint y: 71, distance: 6.8
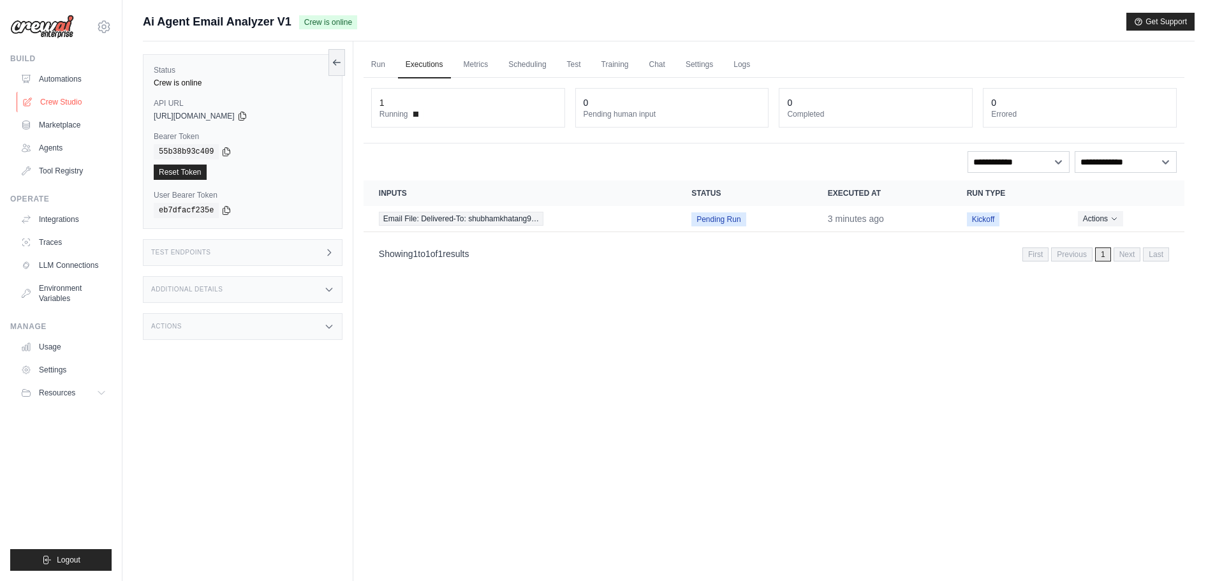
click at [77, 105] on link "Crew Studio" at bounding box center [65, 102] width 96 height 20
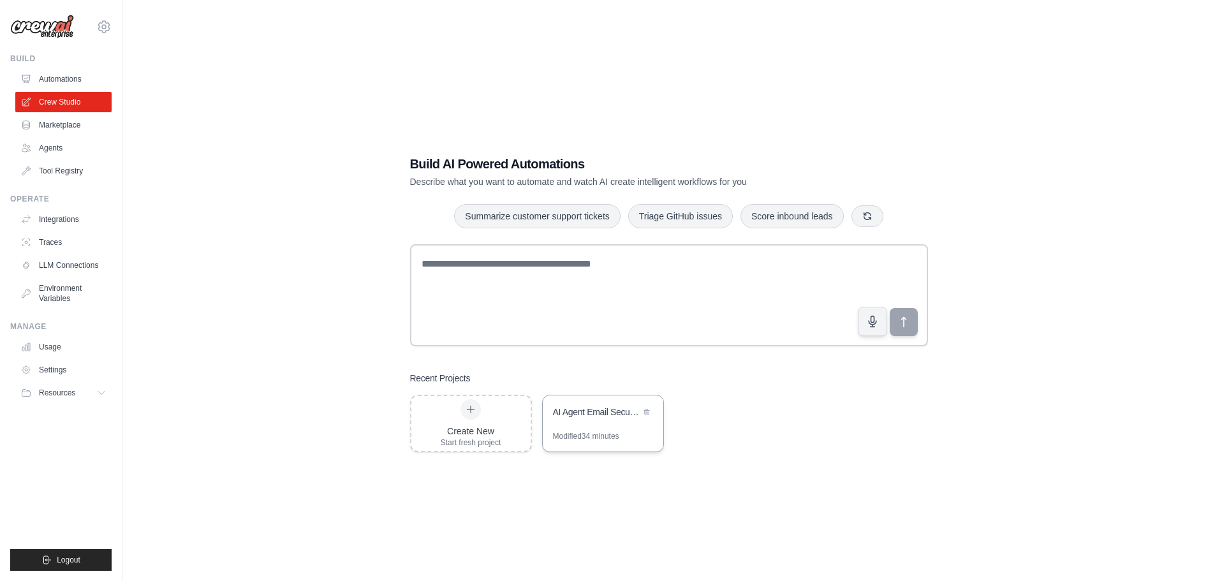
click at [586, 407] on div "AI Agent Email Security Analyzer" at bounding box center [596, 412] width 87 height 13
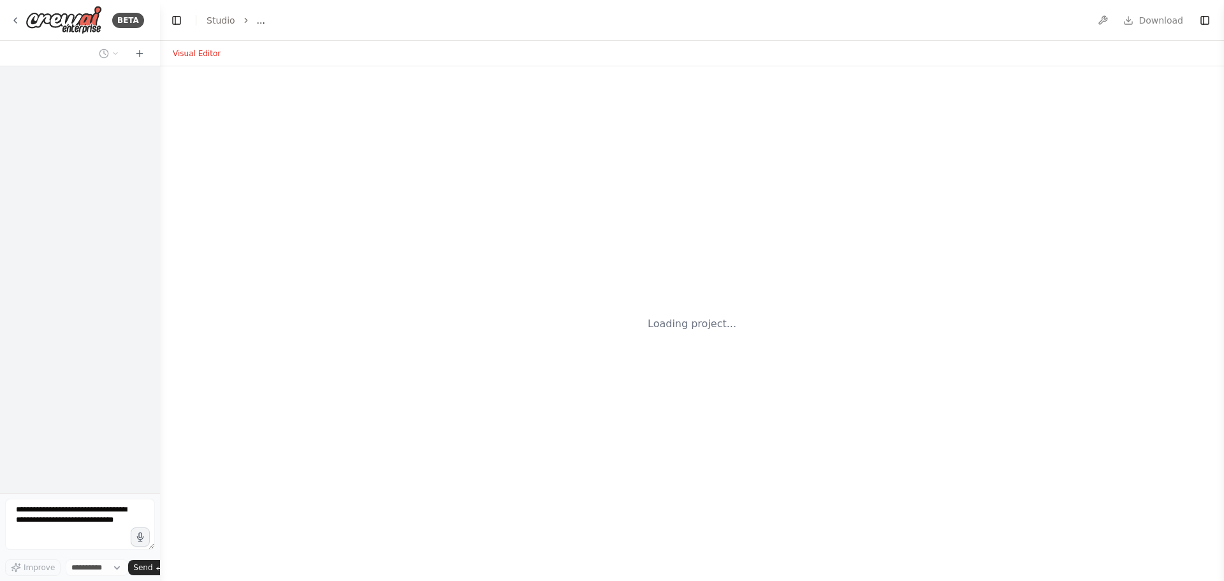
select select "****"
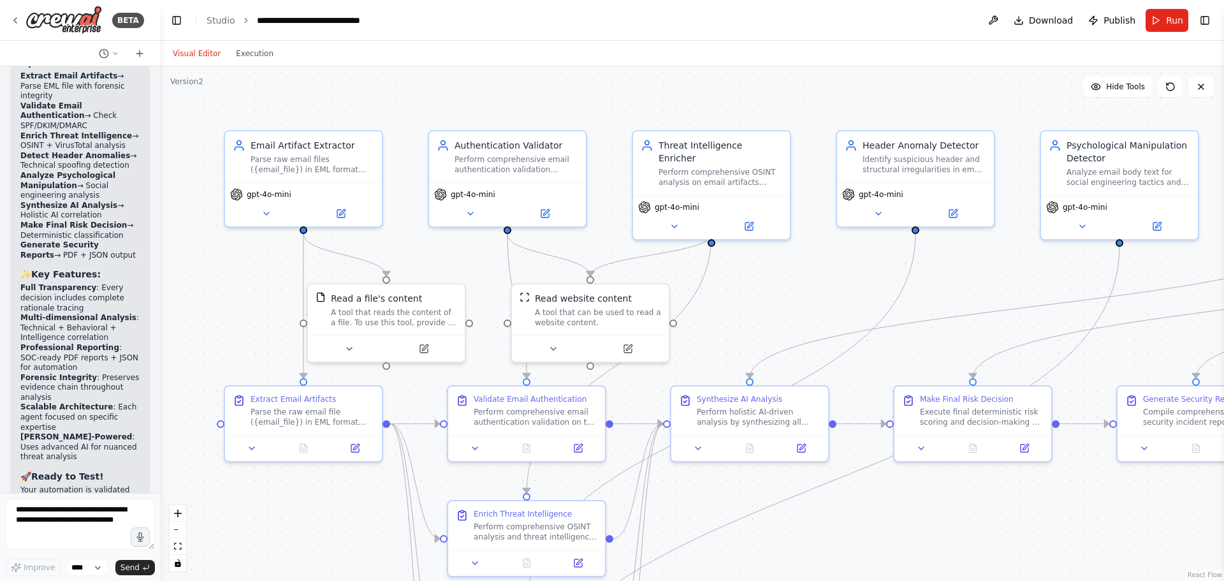
scroll to position [5591, 0]
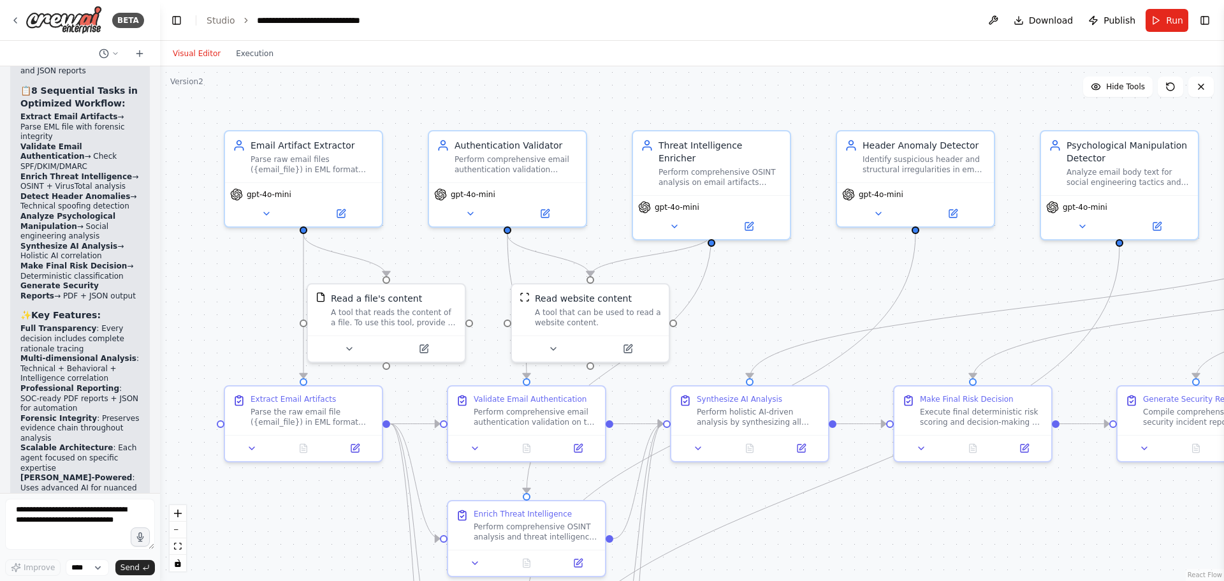
click at [198, 83] on div "Version 2" at bounding box center [186, 82] width 33 height 10
click at [28, 527] on textarea at bounding box center [80, 524] width 150 height 51
click at [28, 516] on textarea at bounding box center [80, 524] width 150 height 51
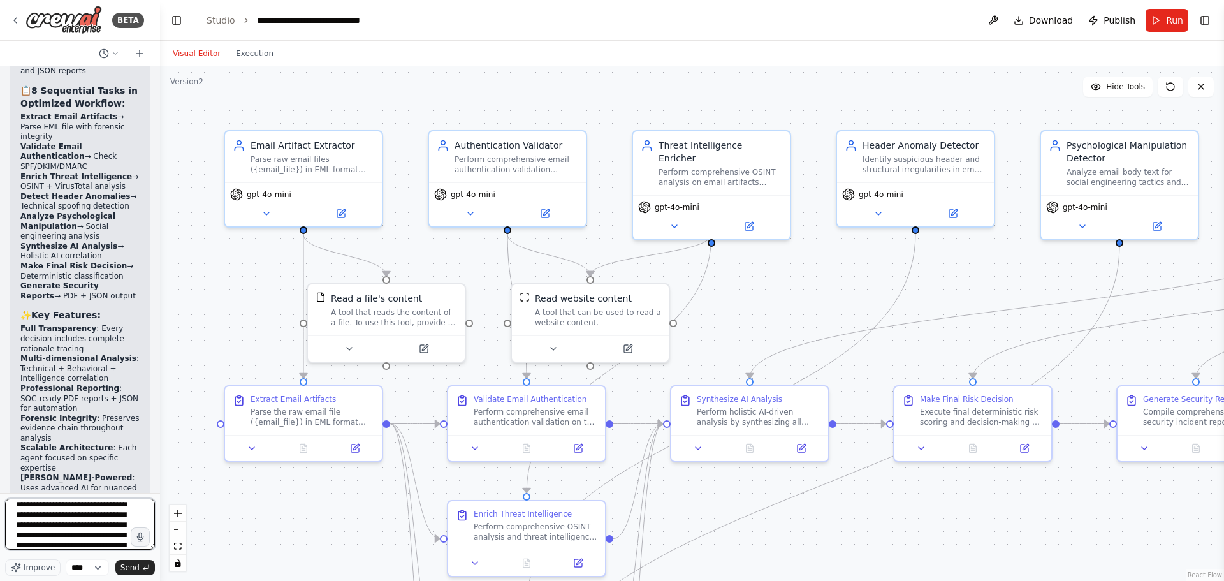
scroll to position [6, 0]
type textarea "**********"
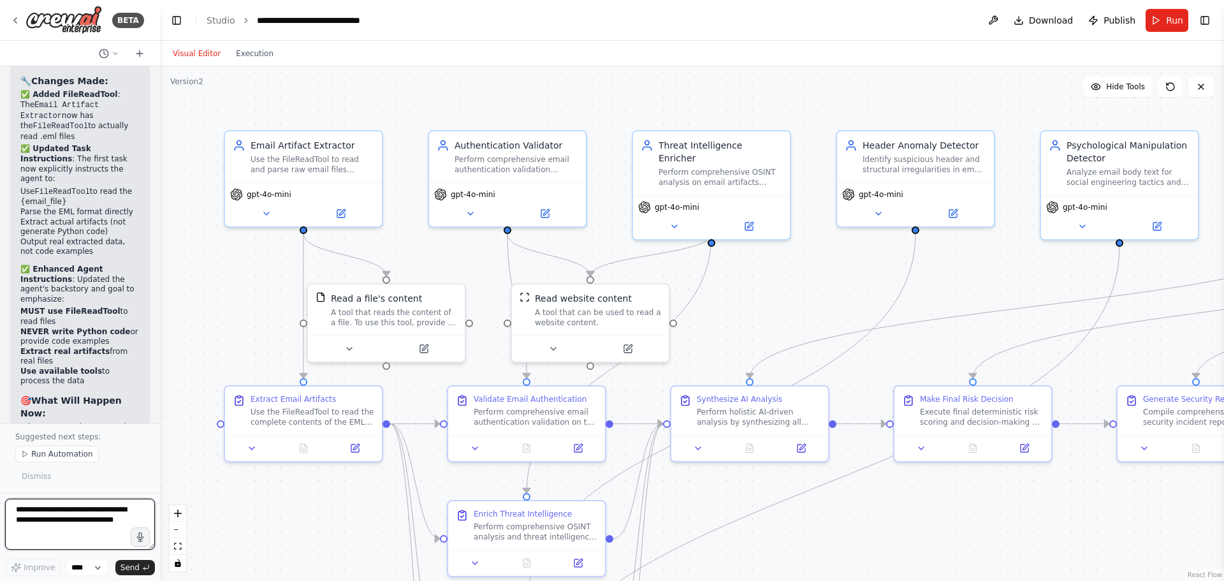
scroll to position [7279, 0]
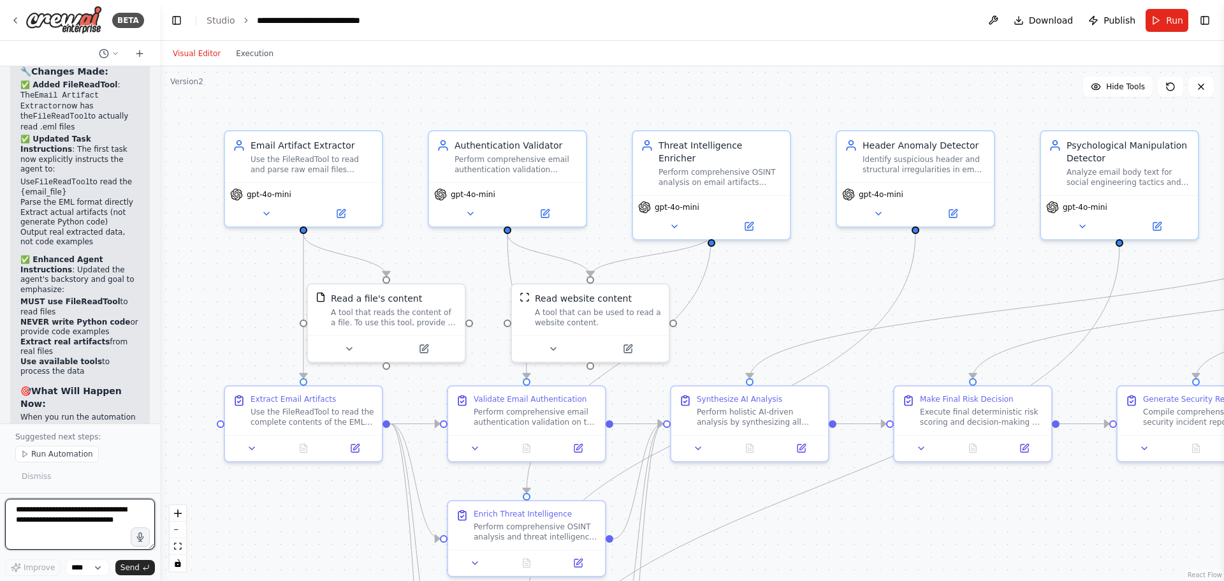
click at [41, 519] on textarea at bounding box center [80, 524] width 150 height 51
type textarea "**********"
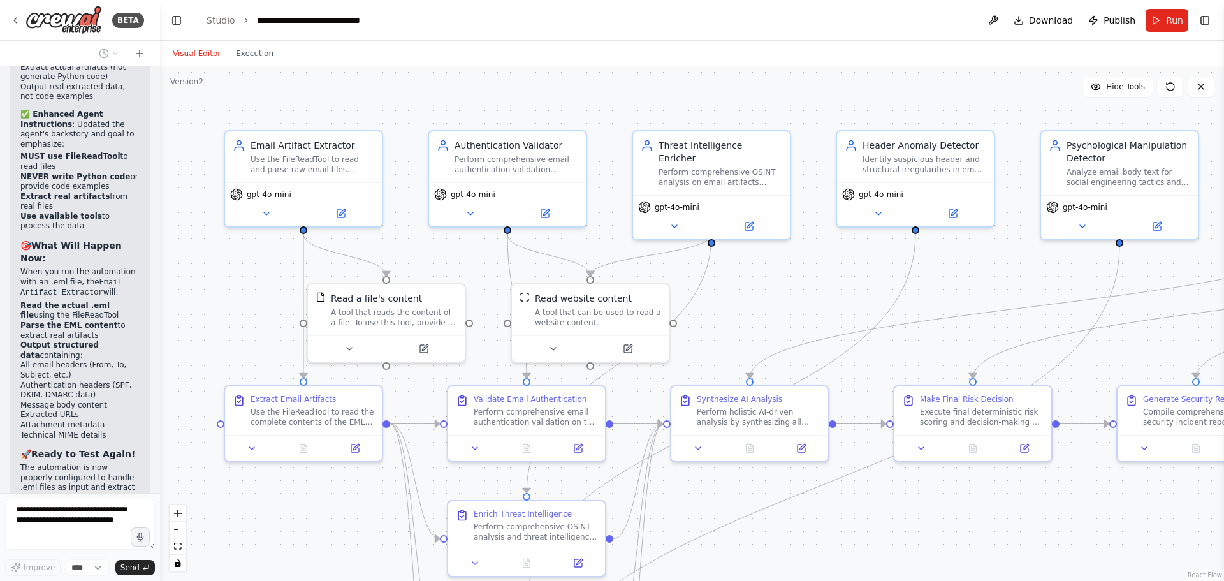
scroll to position [7434, 0]
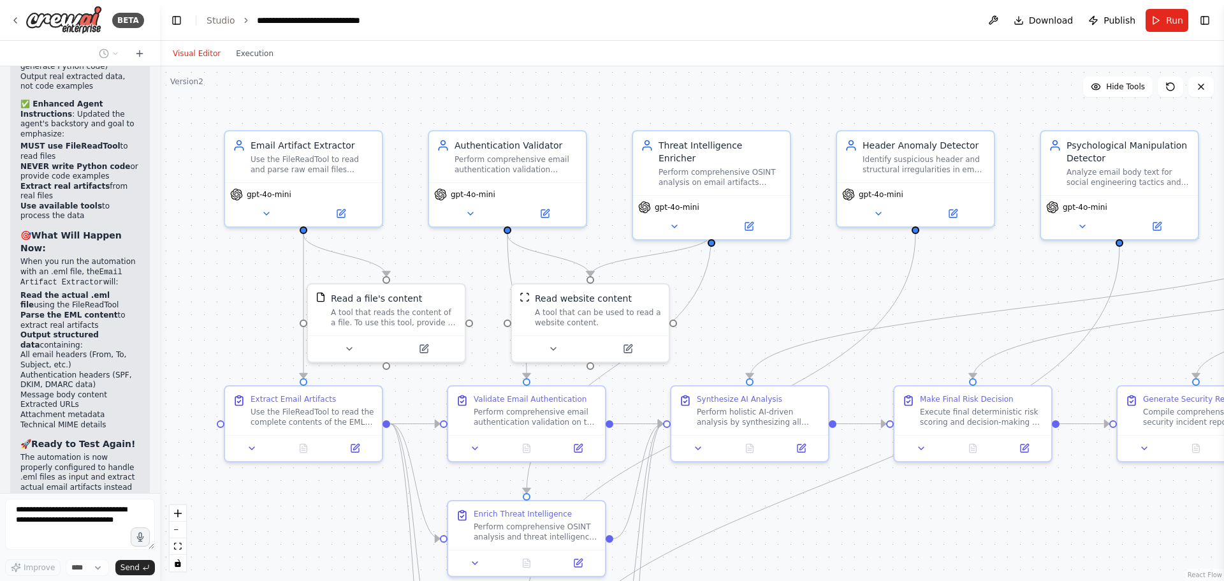
drag, startPoint x: 96, startPoint y: 467, endPoint x: 39, endPoint y: 467, distance: 57.4
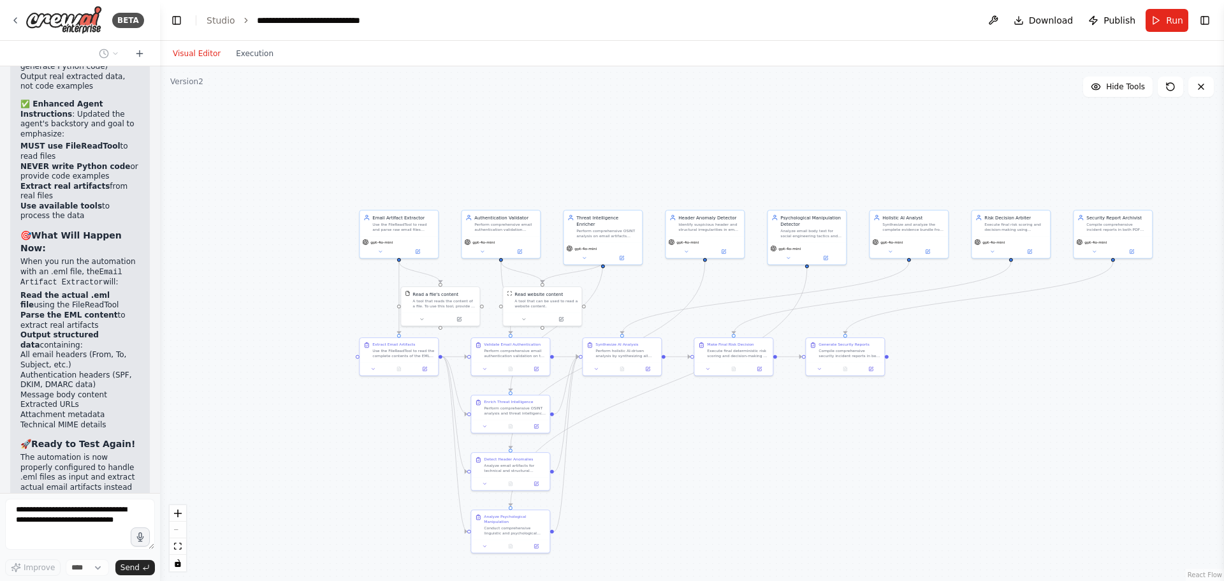
drag, startPoint x: 783, startPoint y: 522, endPoint x: 701, endPoint y: 455, distance: 105.2
click at [701, 455] on div ".deletable-edge-delete-btn { width: 20px; height: 20px; border: 0px solid #ffff…" at bounding box center [692, 323] width 1064 height 515
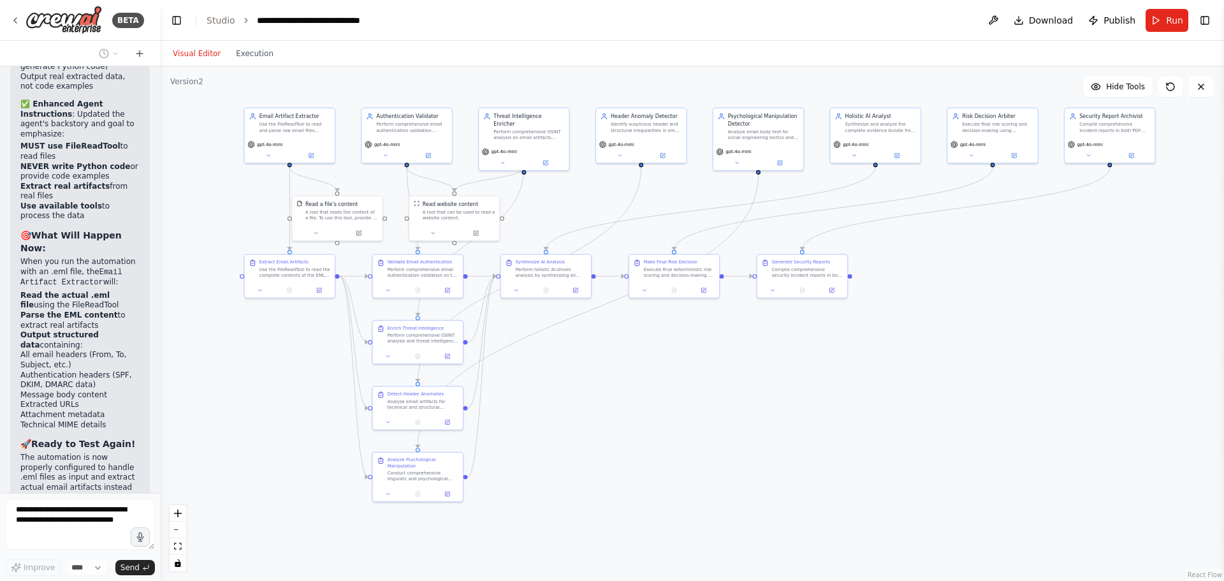
drag, startPoint x: 701, startPoint y: 452, endPoint x: 637, endPoint y: 386, distance: 92.4
click at [637, 386] on div ".deletable-edge-delete-btn { width: 20px; height: 20px; border: 0px solid #ffff…" at bounding box center [692, 323] width 1064 height 515
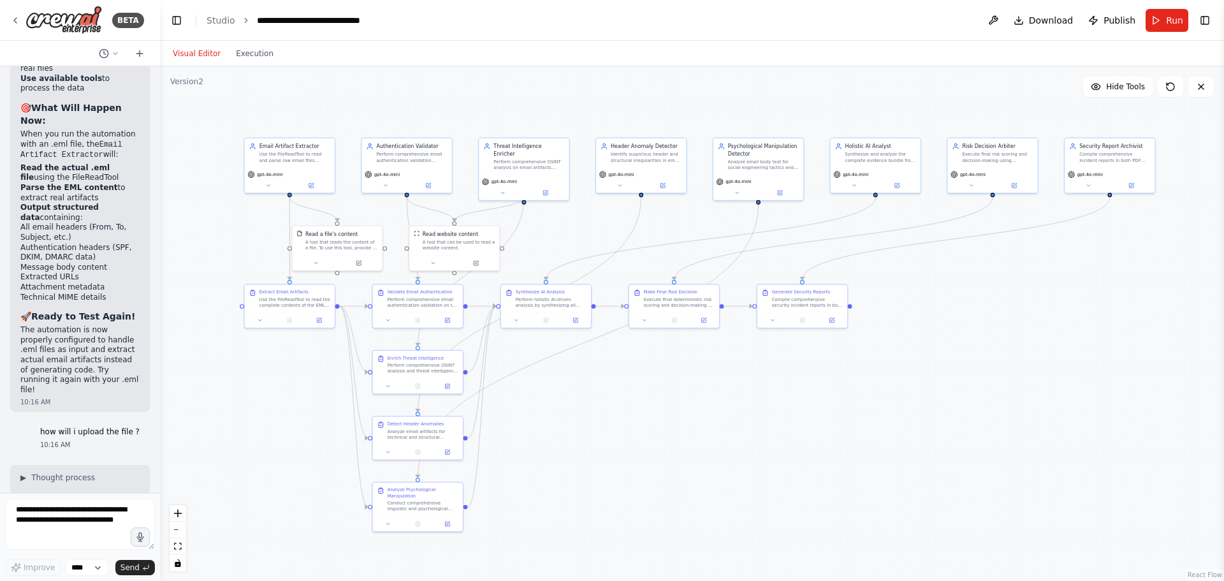
drag, startPoint x: 643, startPoint y: 391, endPoint x: 643, endPoint y: 421, distance: 30.0
click at [643, 421] on div ".deletable-edge-delete-btn { width: 20px; height: 20px; border: 0px solid #ffff…" at bounding box center [692, 323] width 1064 height 515
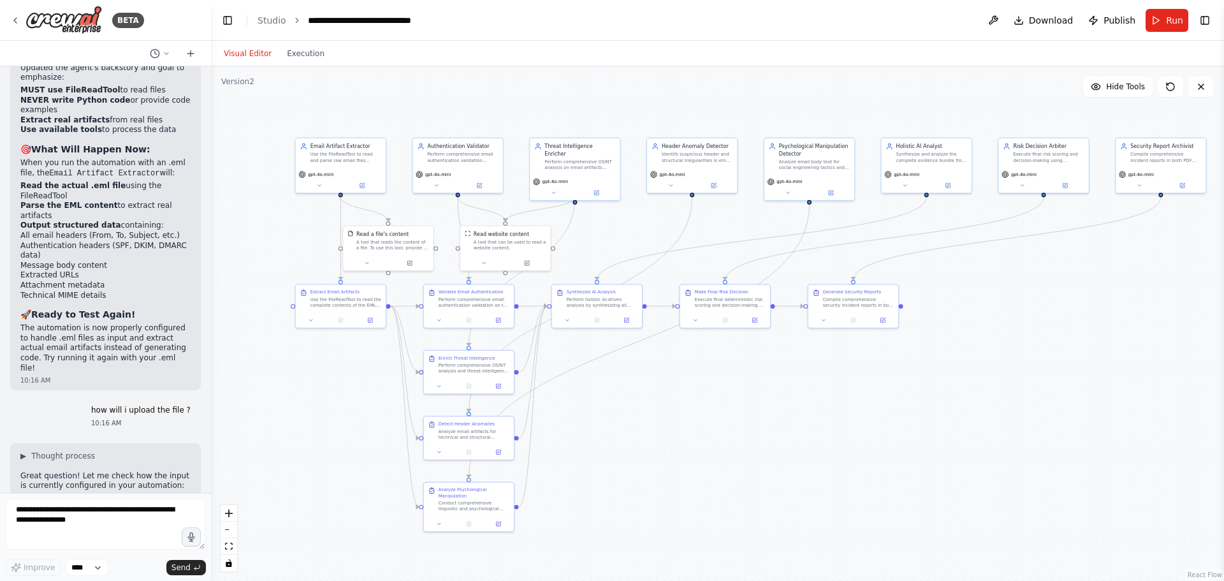
scroll to position [5899, 0]
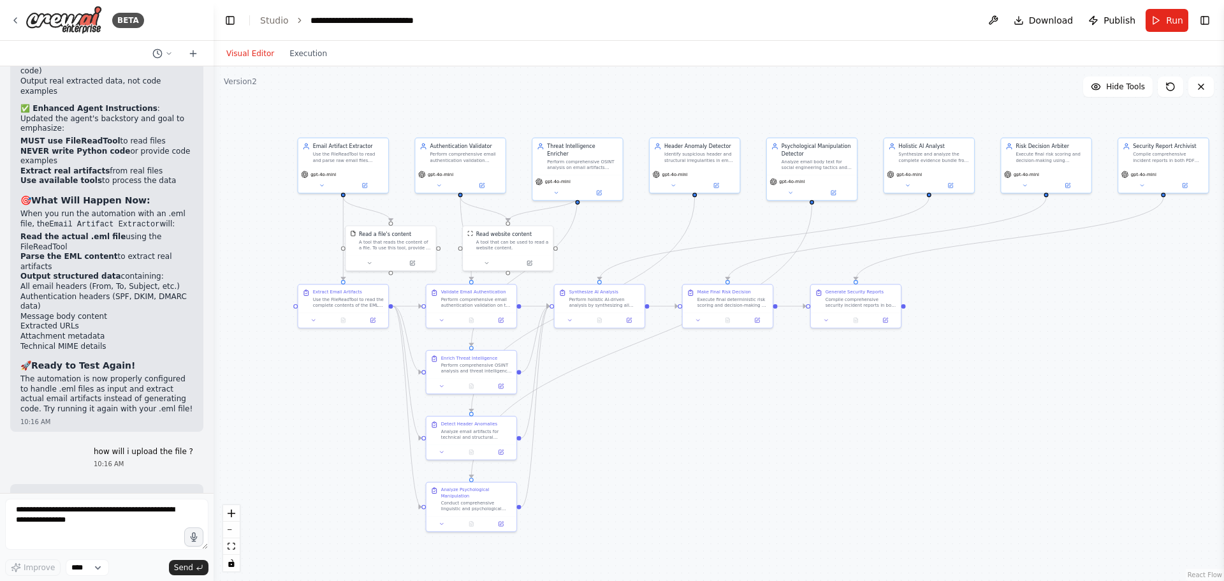
drag, startPoint x: 157, startPoint y: 405, endPoint x: 214, endPoint y: 407, distance: 56.8
click at [214, 407] on div "BETA So i want you to make me a project on AI Agents , built using AWS strands …" at bounding box center [612, 290] width 1224 height 581
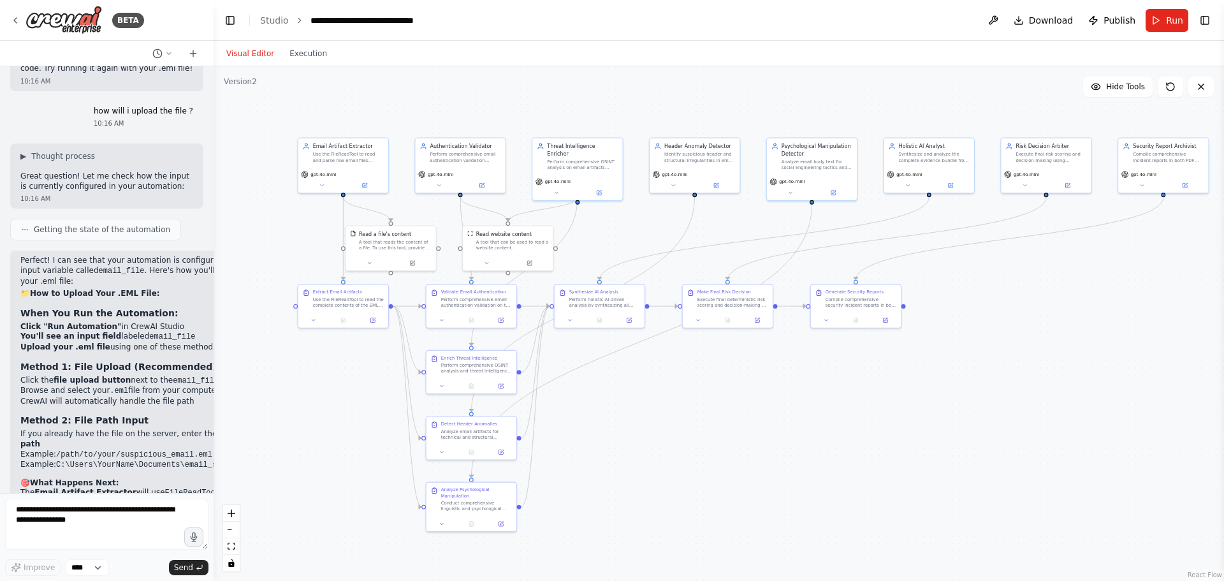
scroll to position [6240, 0]
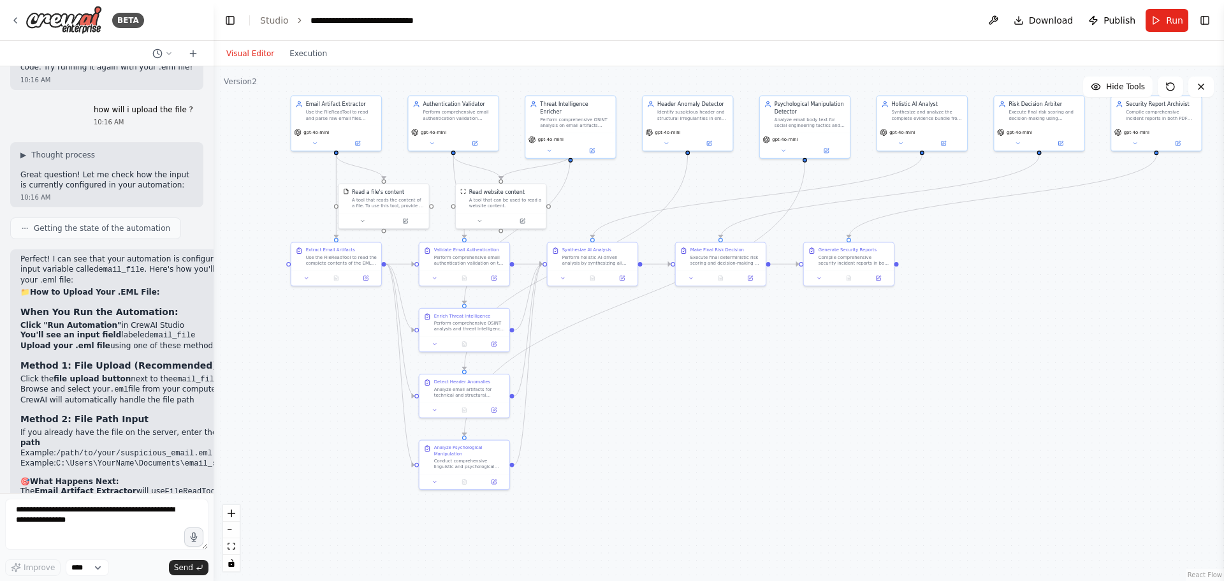
drag, startPoint x: 340, startPoint y: 430, endPoint x: 320, endPoint y: 386, distance: 48.5
click at [320, 386] on div ".deletable-edge-delete-btn { width: 20px; height: 20px; border: 0px solid #ffff…" at bounding box center [719, 323] width 1011 height 515
click at [1174, 20] on span "Run" at bounding box center [1174, 20] width 17 height 13
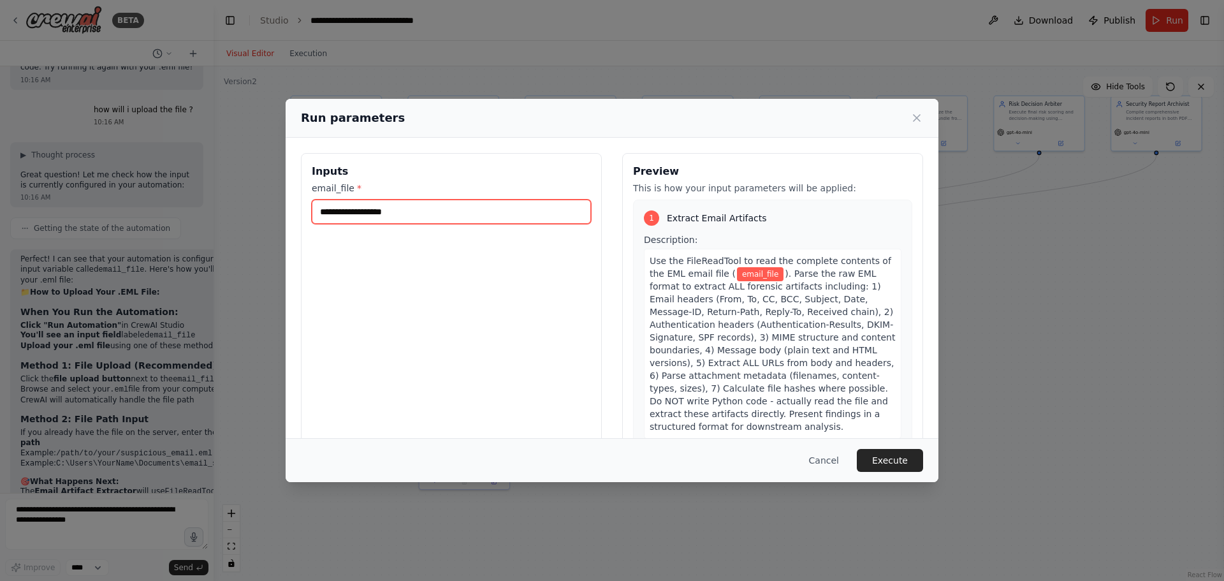
click at [411, 206] on input "email_file *" at bounding box center [451, 212] width 279 height 24
click at [827, 459] on button "Cancel" at bounding box center [824, 460] width 50 height 23
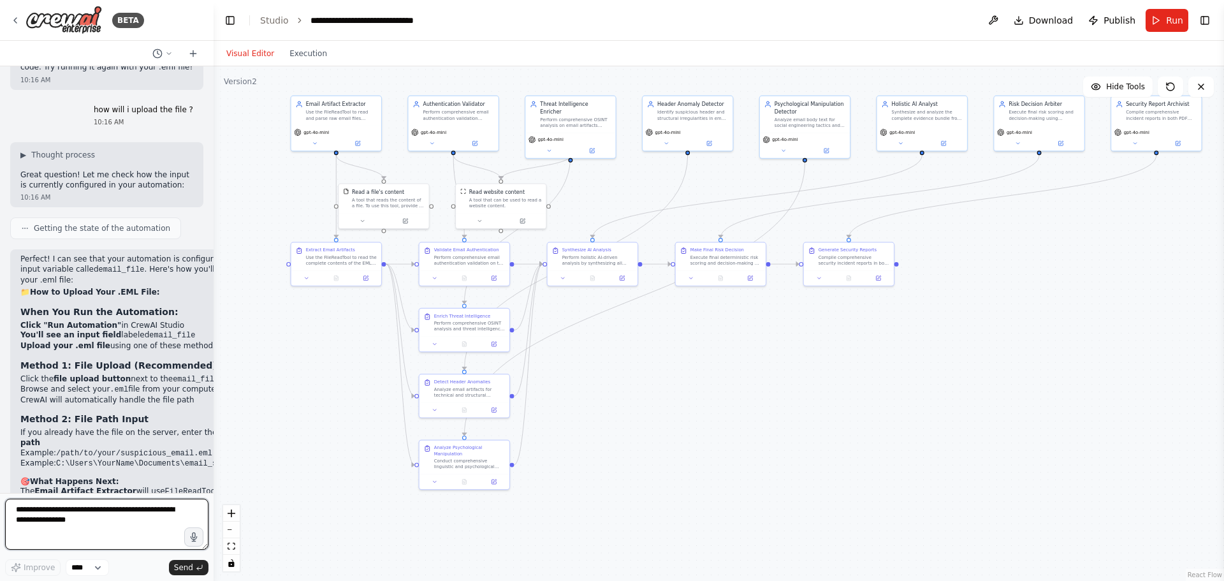
click at [99, 539] on textarea at bounding box center [106, 524] width 203 height 51
type textarea "**********"
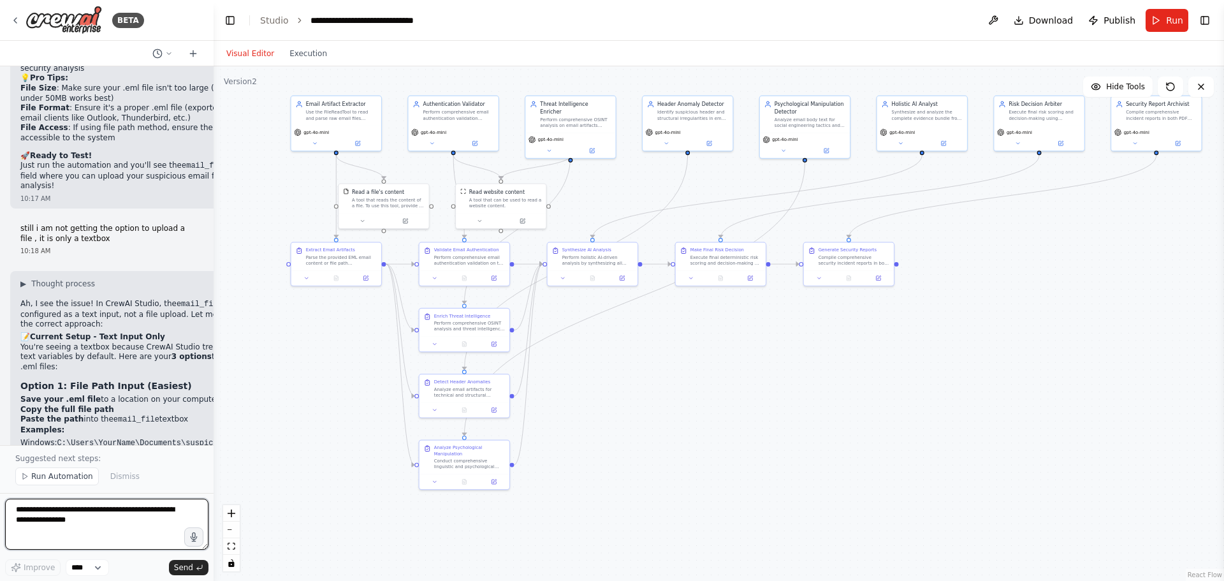
scroll to position [6781, 0]
click at [62, 472] on span "Run Automation" at bounding box center [62, 476] width 62 height 10
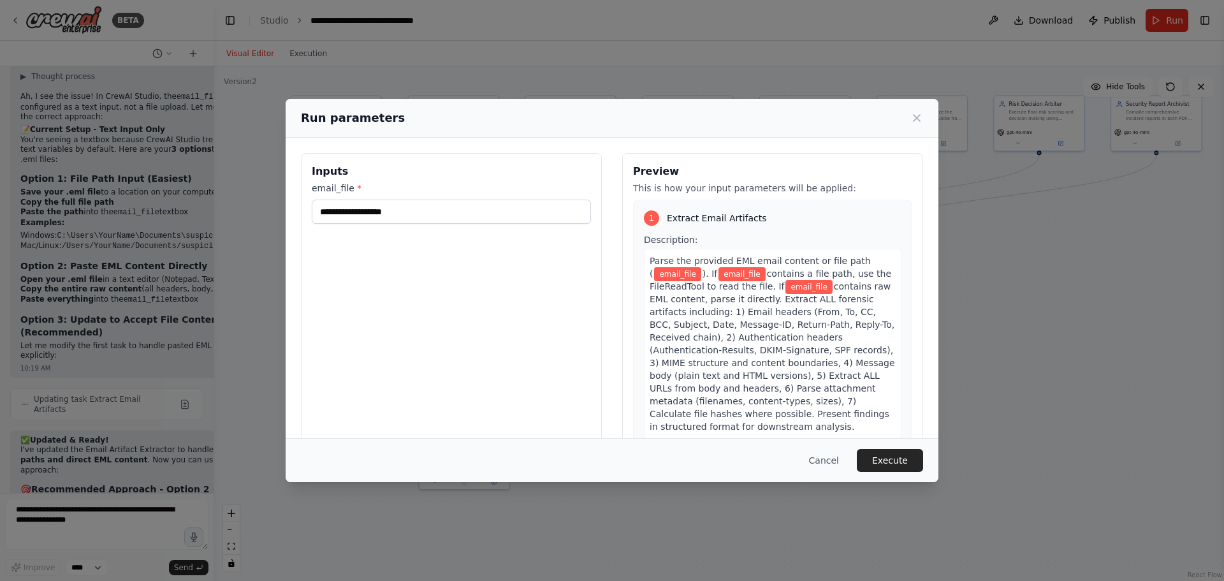
scroll to position [6988, 0]
click at [376, 209] on input "email_file *" at bounding box center [451, 212] width 279 height 24
drag, startPoint x: 892, startPoint y: 219, endPoint x: 896, endPoint y: 228, distance: 9.7
click at [896, 228] on div "1 Extract Email Artifacts Description: Parse the provided EML email content or …" at bounding box center [772, 322] width 279 height 245
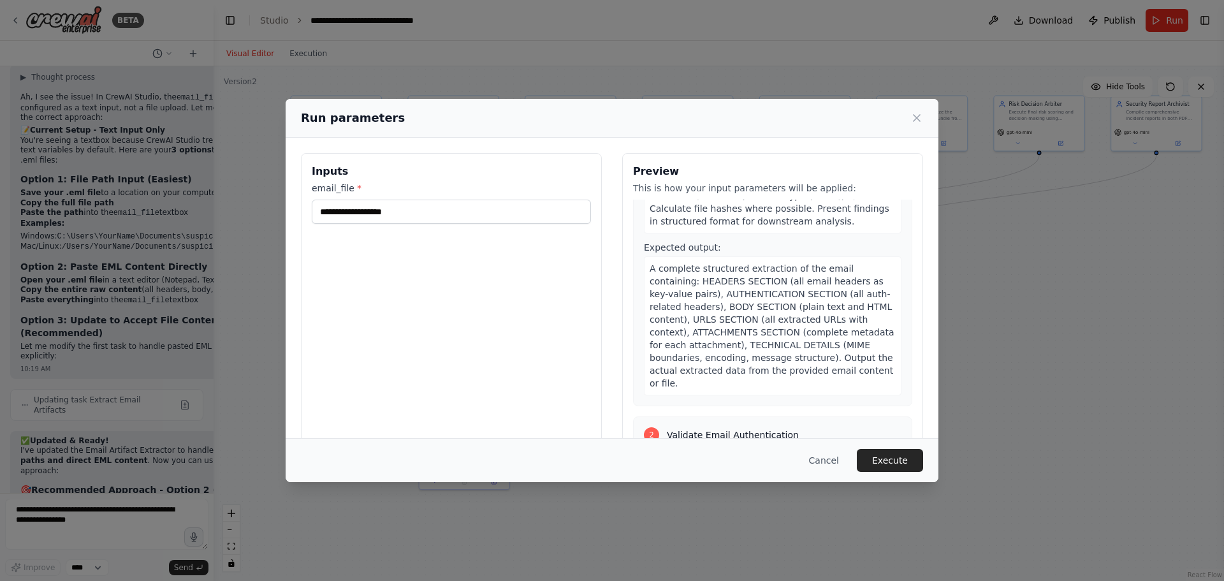
scroll to position [172, 0]
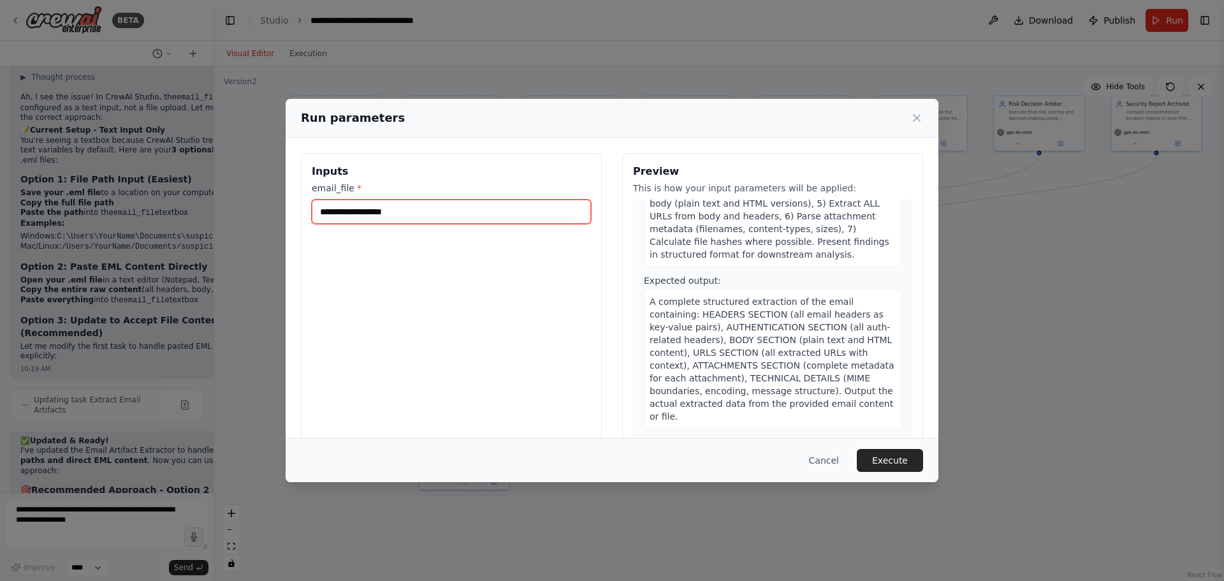
click at [337, 210] on input "email_file *" at bounding box center [451, 212] width 279 height 24
click at [363, 220] on input "email_file *" at bounding box center [451, 212] width 279 height 24
click at [368, 207] on input "email_file *" at bounding box center [451, 212] width 279 height 24
click at [393, 209] on input "email_file *" at bounding box center [451, 212] width 279 height 24
paste input "**********"
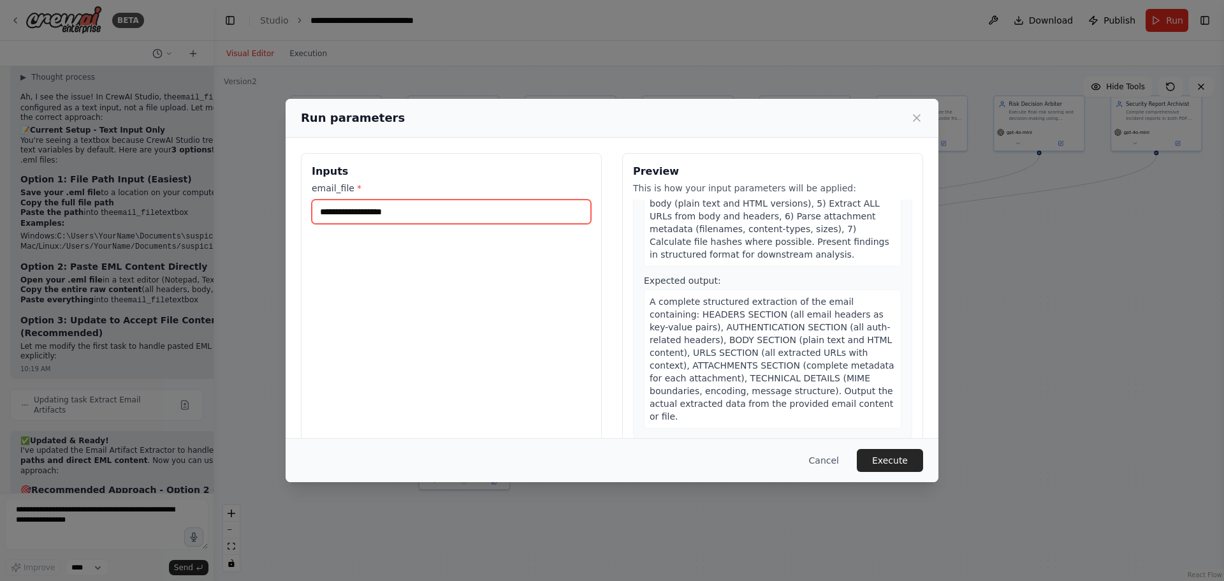
type input "**********"
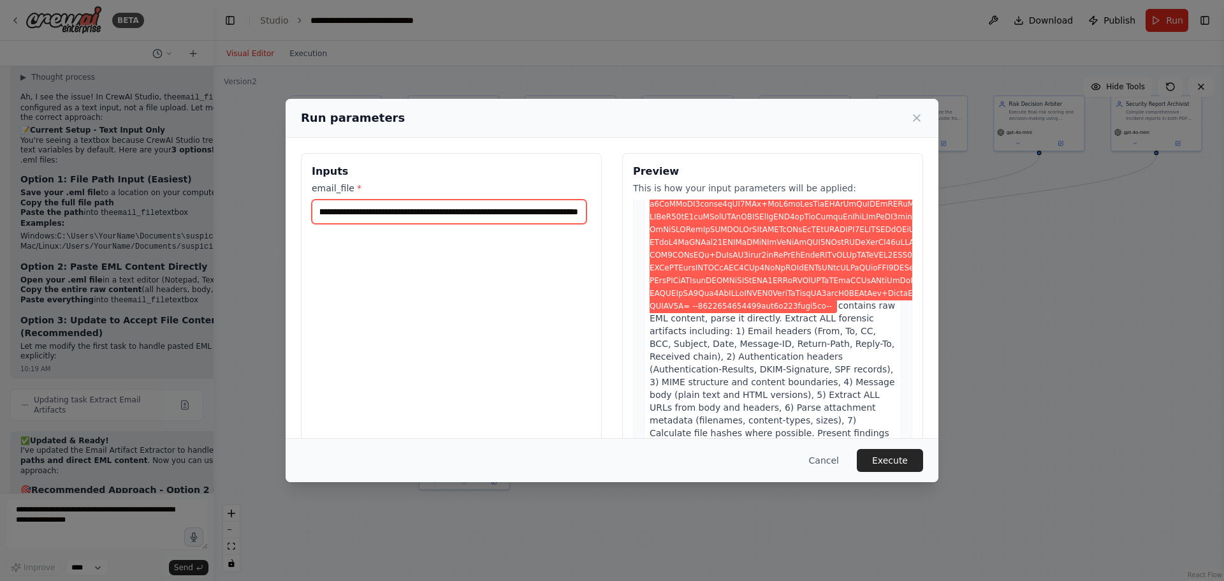
scroll to position [0, 0]
drag, startPoint x: 501, startPoint y: 216, endPoint x: 238, endPoint y: 223, distance: 262.8
click at [232, 221] on div "Run parameters Inputs email_file * Preview This is how your input parameters wi…" at bounding box center [612, 290] width 1224 height 581
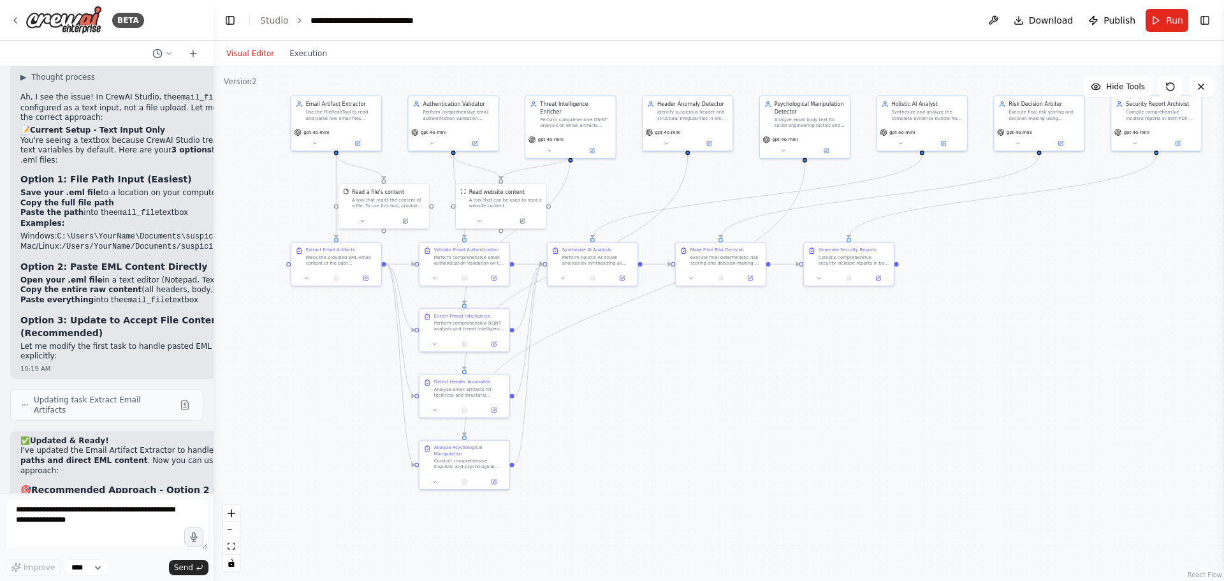
click at [314, 66] on div "Visual Editor Execution" at bounding box center [277, 54] width 116 height 26
click at [307, 50] on button "Execution" at bounding box center [308, 53] width 53 height 15
click at [238, 49] on button "Visual Editor" at bounding box center [250, 53] width 63 height 15
click at [1157, 15] on button "Run" at bounding box center [1167, 20] width 43 height 23
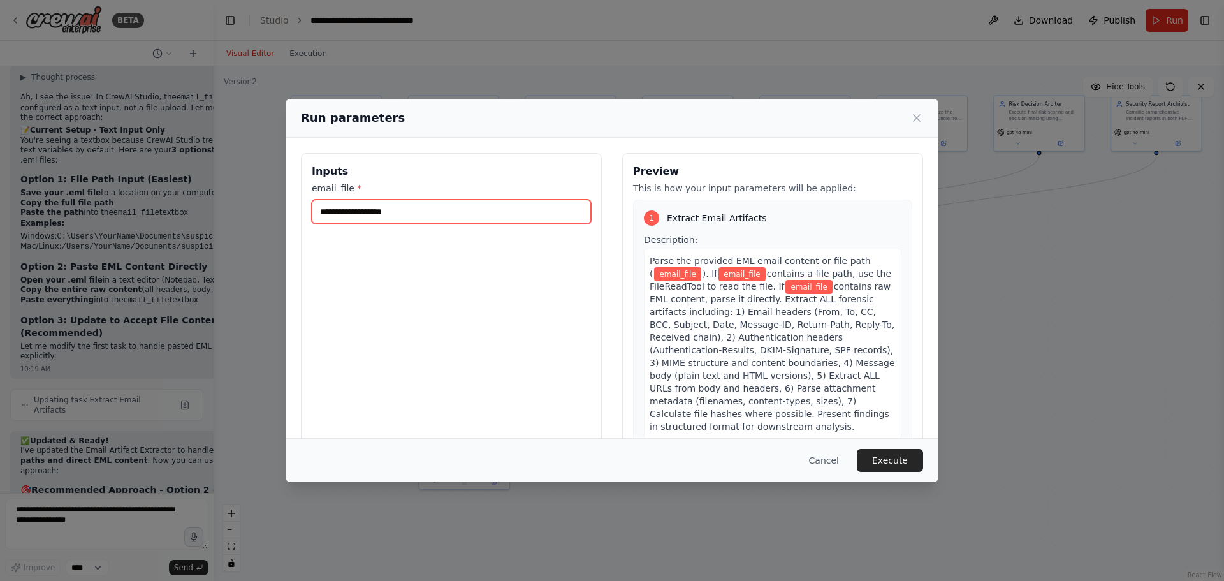
click at [344, 211] on input "email_file *" at bounding box center [451, 212] width 279 height 24
paste input "**********"
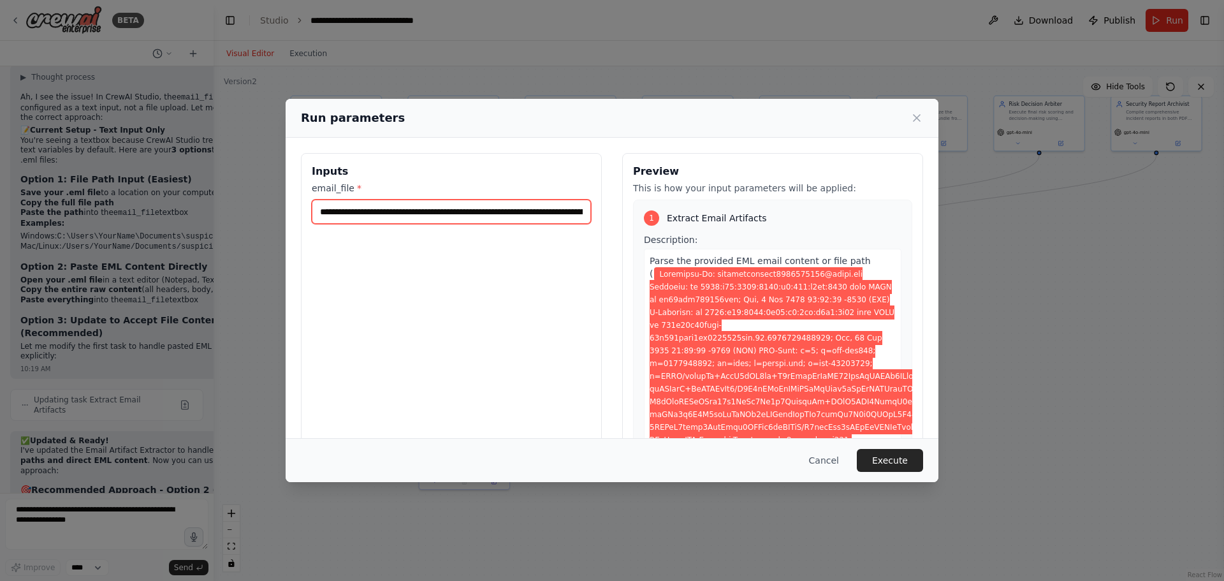
scroll to position [0, 490242]
type input "**********"
click at [888, 451] on button "Execute" at bounding box center [890, 460] width 66 height 23
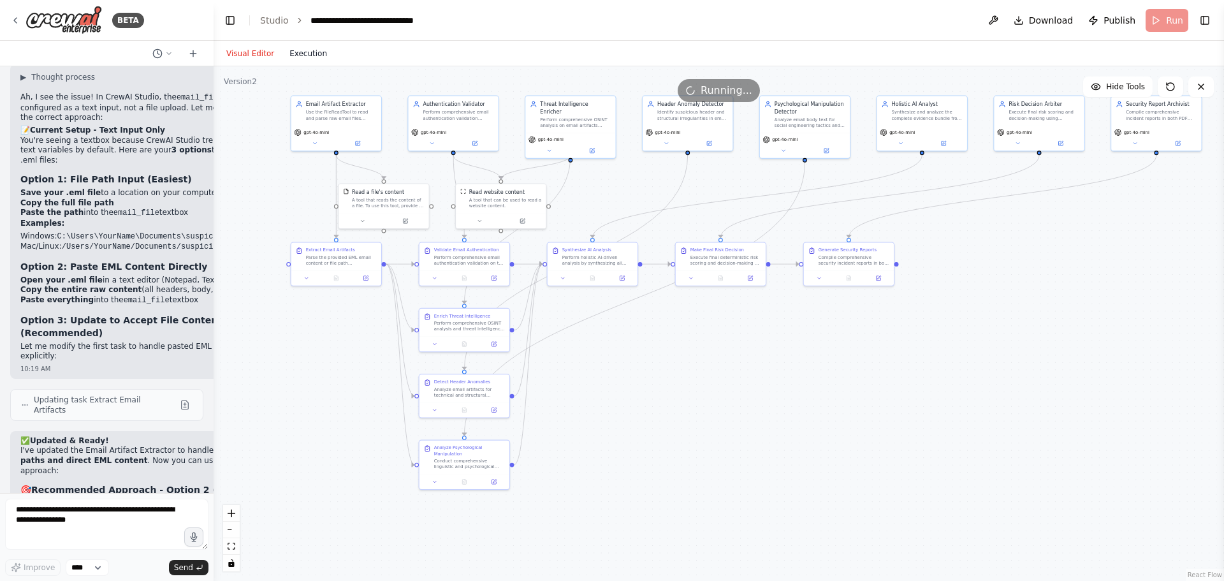
click at [298, 59] on button "Execution" at bounding box center [308, 53] width 53 height 15
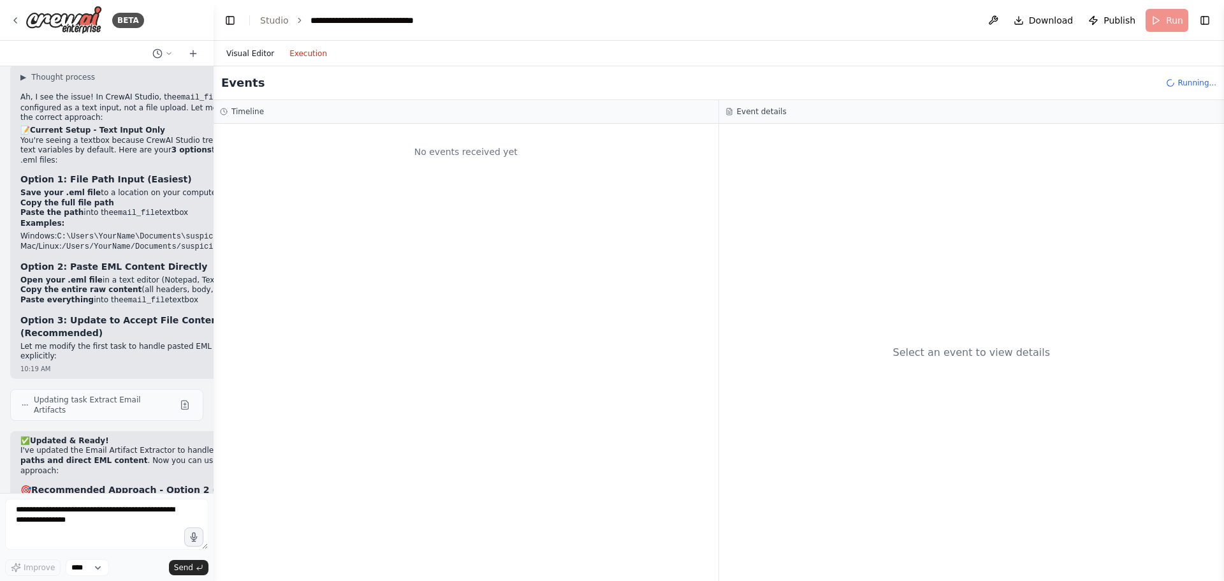
click at [247, 52] on button "Visual Editor" at bounding box center [250, 53] width 63 height 15
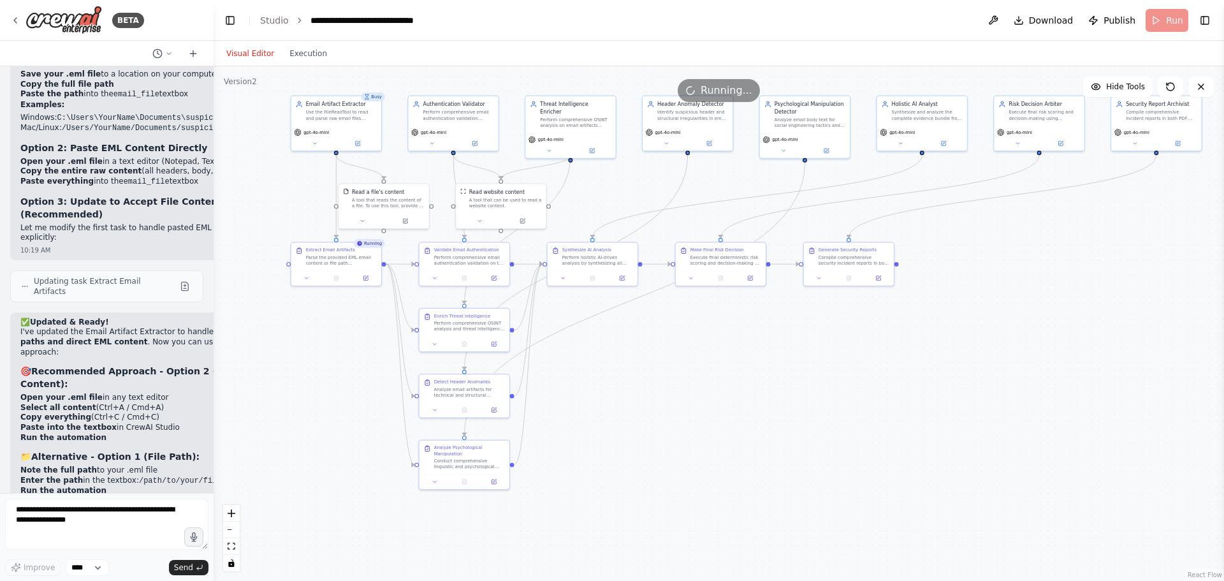
scroll to position [7115, 0]
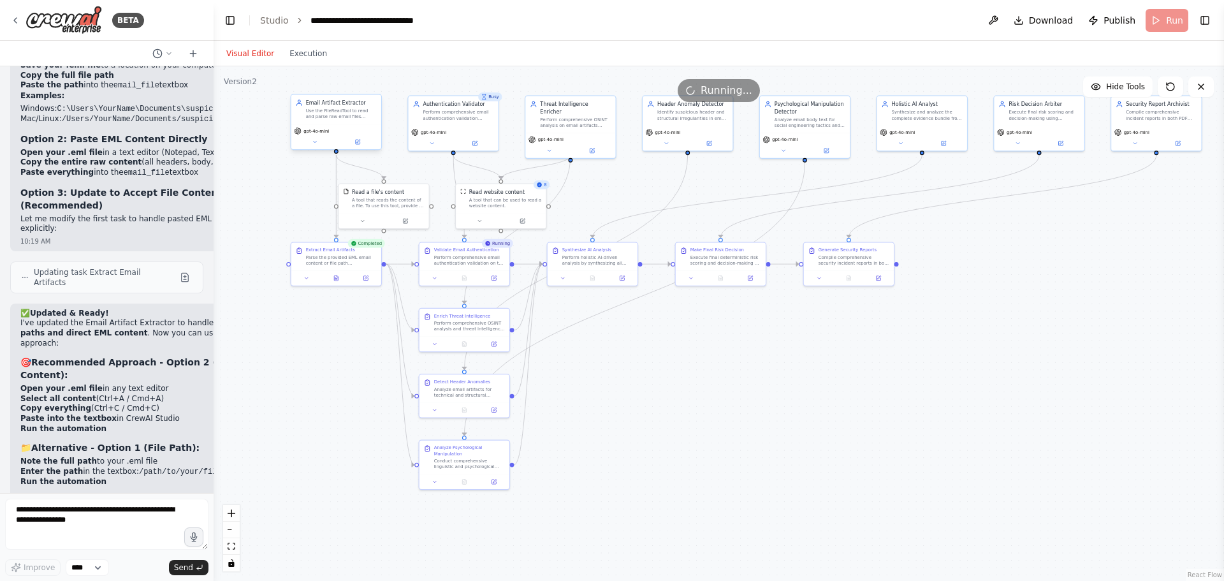
click at [314, 147] on div "gpt-4o-mini" at bounding box center [336, 137] width 90 height 26
click at [309, 139] on button at bounding box center [314, 142] width 41 height 9
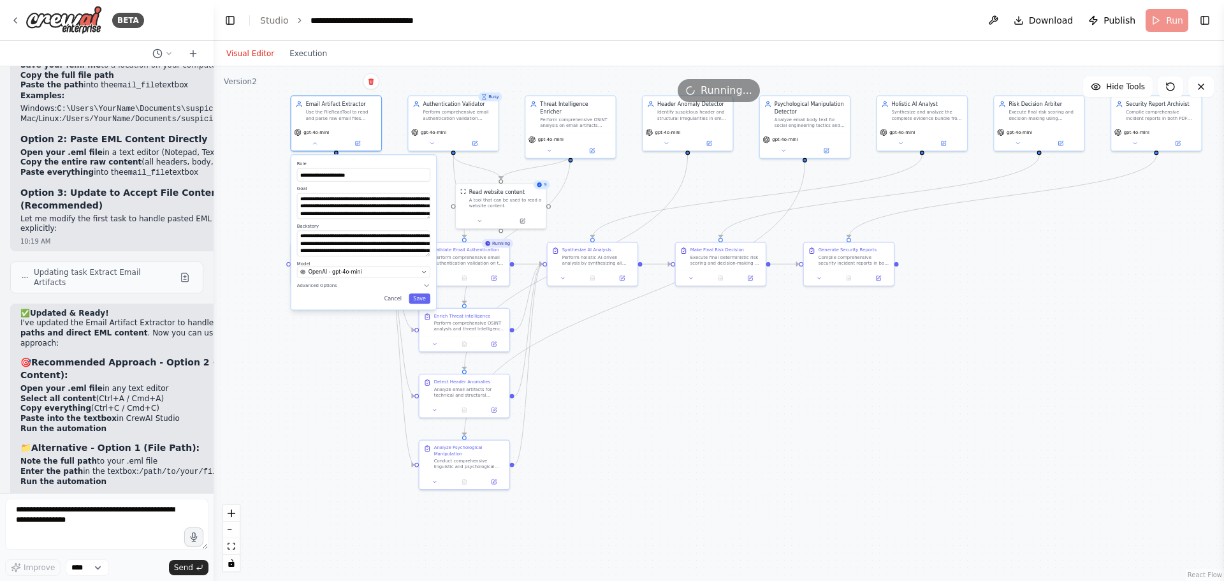
click at [254, 180] on div "**********" at bounding box center [719, 323] width 1011 height 515
click at [260, 180] on div "**********" at bounding box center [719, 323] width 1011 height 515
click at [314, 459] on div "**********" at bounding box center [719, 323] width 1011 height 515
click at [393, 292] on div "**********" at bounding box center [363, 232] width 145 height 154
click at [397, 295] on button "Cancel" at bounding box center [393, 298] width 26 height 10
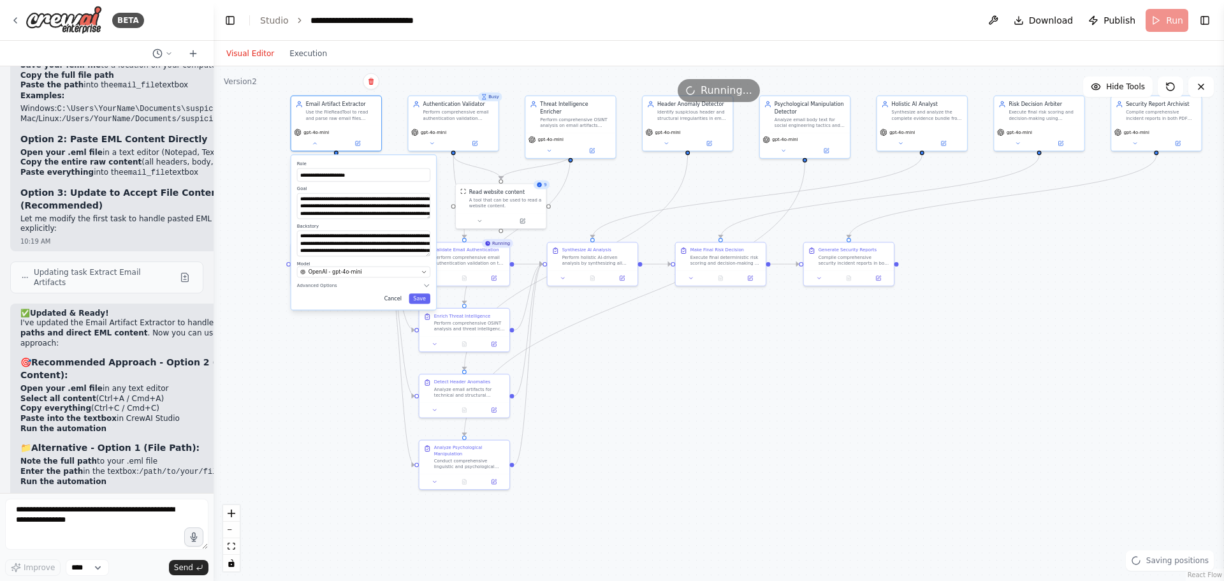
click at [396, 297] on button "Cancel" at bounding box center [393, 298] width 26 height 10
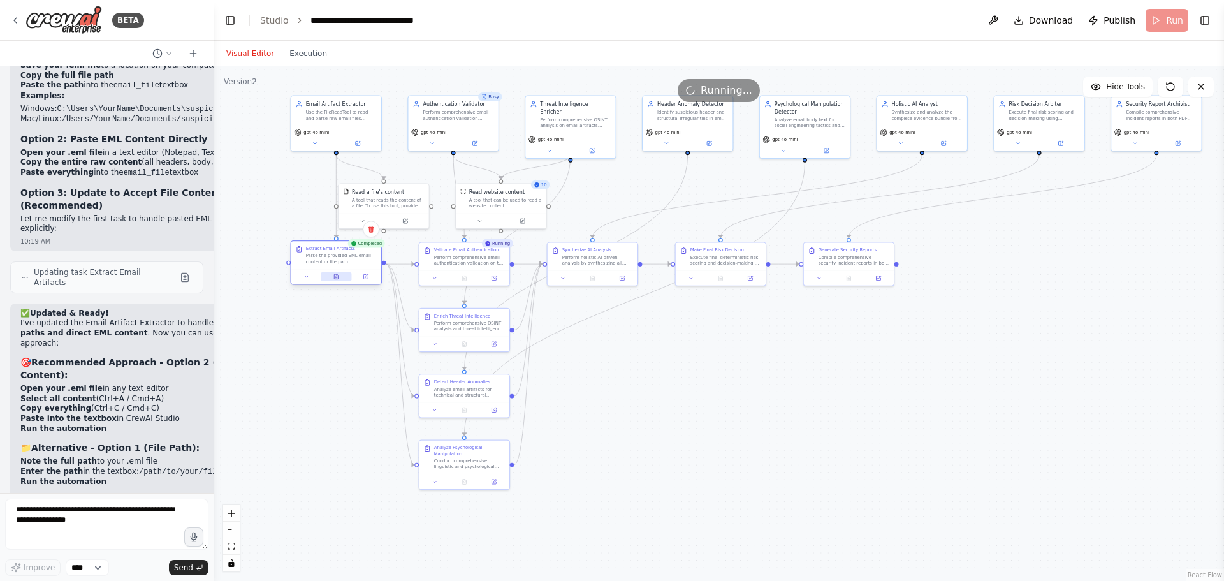
click at [332, 277] on button at bounding box center [336, 276] width 31 height 9
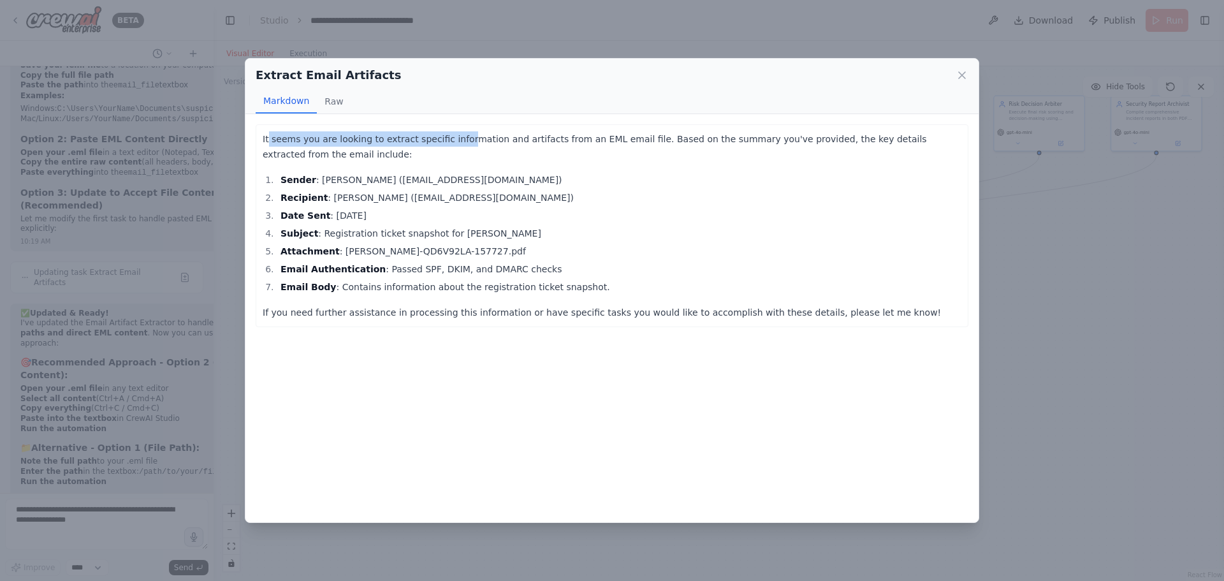
drag, startPoint x: 268, startPoint y: 138, endPoint x: 451, endPoint y: 126, distance: 182.8
click at [450, 126] on div "It seems you are looking to extract specific information and artifacts from an …" at bounding box center [612, 225] width 713 height 203
click at [485, 159] on p "It seems you are looking to extract specific information and artifacts from an …" at bounding box center [612, 146] width 699 height 31
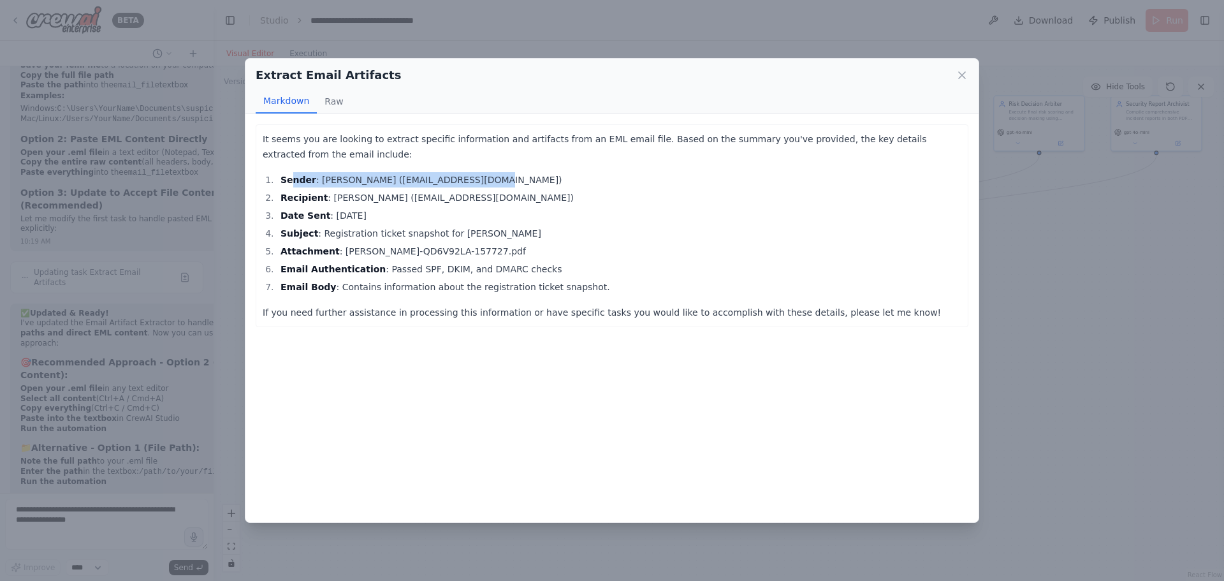
drag, startPoint x: 372, startPoint y: 173, endPoint x: 365, endPoint y: 193, distance: 21.0
click at [284, 186] on div "It seems you are looking to extract specific information and artifacts from an …" at bounding box center [612, 225] width 699 height 189
drag, startPoint x: 381, startPoint y: 192, endPoint x: 374, endPoint y: 191, distance: 7.7
click at [376, 191] on li "Recipient : Shubham Khatang (shubhamkhatang9251198255@gmail.com)" at bounding box center [619, 197] width 685 height 15
click at [374, 193] on li "Recipient : Shubham Khatang (shubhamkhatang9251198255@gmail.com)" at bounding box center [619, 197] width 685 height 15
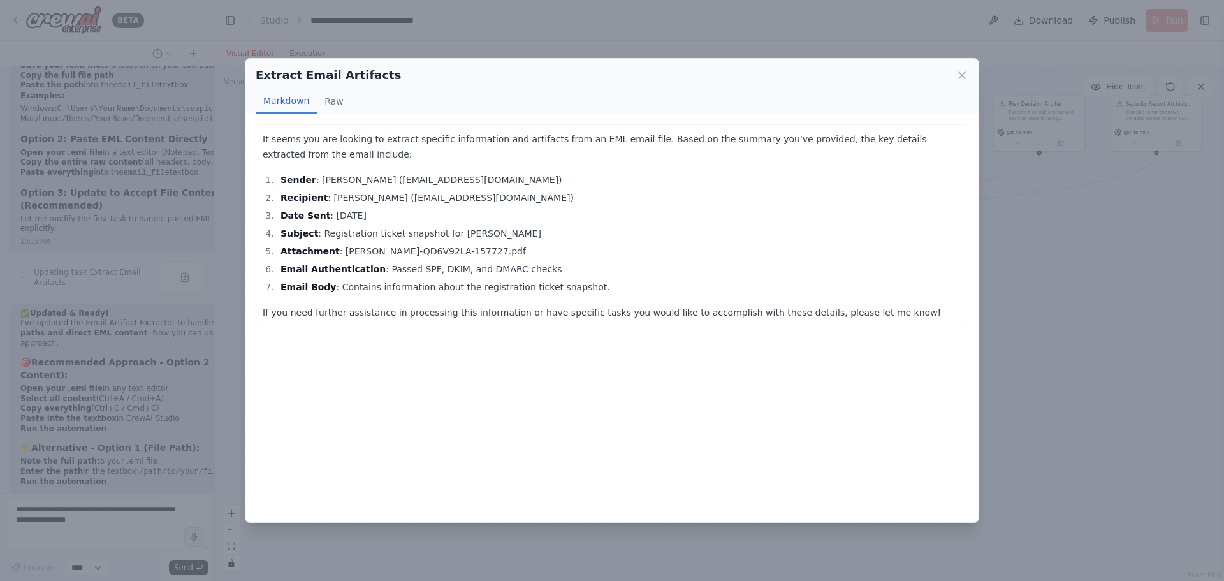
click at [365, 217] on li "Date Sent : August 8, 2025" at bounding box center [619, 215] width 685 height 15
click at [366, 217] on li "Date Sent : August 8, 2025" at bounding box center [619, 215] width 685 height 15
click at [382, 239] on li "Subject : Registration ticket snapshot for Muna Gabriels" at bounding box center [619, 233] width 685 height 15
click at [395, 258] on li "Attachment : Bernard Lasky-QD6V92LA-157727.pdf" at bounding box center [619, 251] width 685 height 15
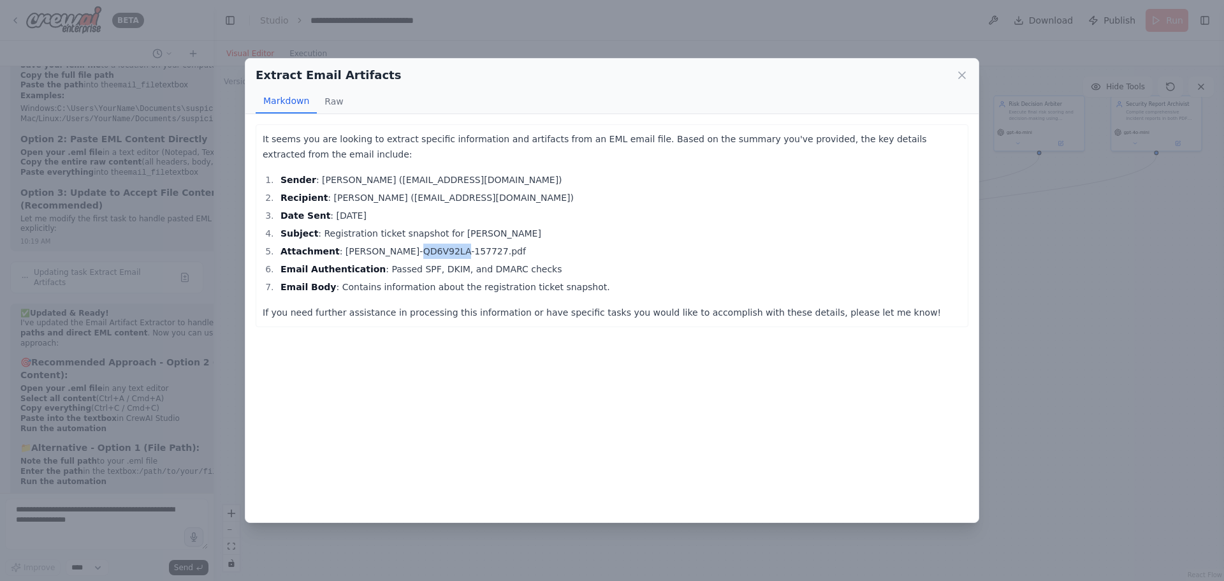
click at [395, 257] on li "Attachment : Bernard Lasky-QD6V92LA-157727.pdf" at bounding box center [619, 251] width 685 height 15
click at [388, 270] on li "Email Authentication : Passed SPF, DKIM, and DMARC checks" at bounding box center [619, 268] width 685 height 15
click at [560, 256] on li "Attachment : Bernard Lasky-QD6V92LA-157727.pdf" at bounding box center [619, 251] width 685 height 15
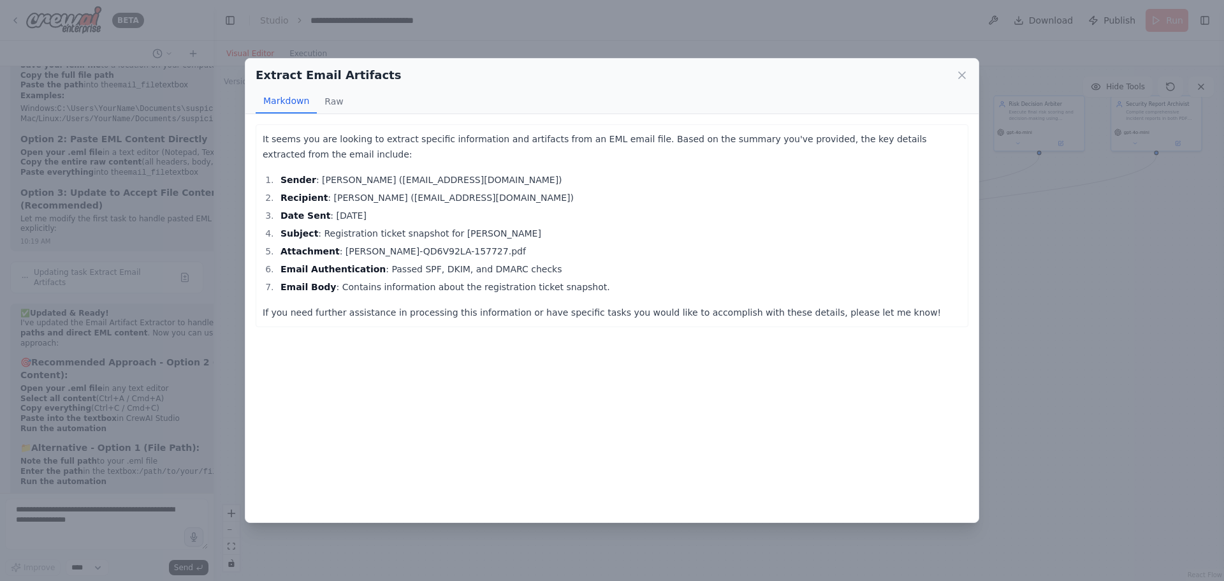
drag, startPoint x: 578, startPoint y: 294, endPoint x: 333, endPoint y: 346, distance: 250.4
click at [263, 360] on div "It seems you are looking to extract specific information and artifacts from an …" at bounding box center [611, 318] width 733 height 408
click at [488, 284] on li "Email Body : Contains information about the registration ticket snapshot." at bounding box center [619, 286] width 685 height 15
click at [962, 76] on icon at bounding box center [962, 75] width 6 height 6
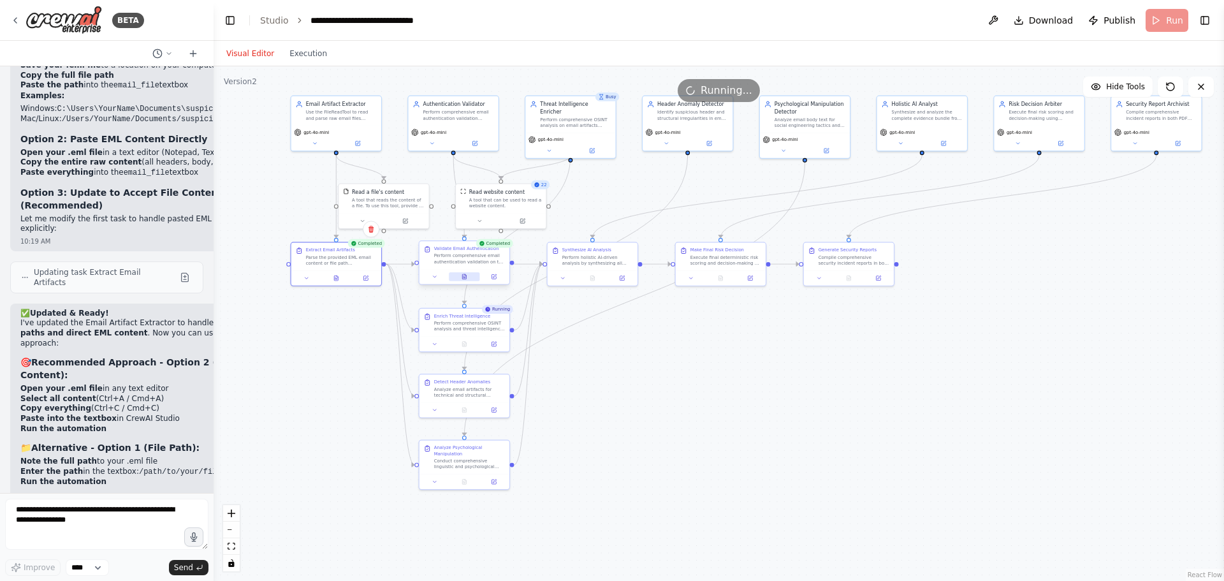
click at [470, 277] on button at bounding box center [464, 276] width 31 height 9
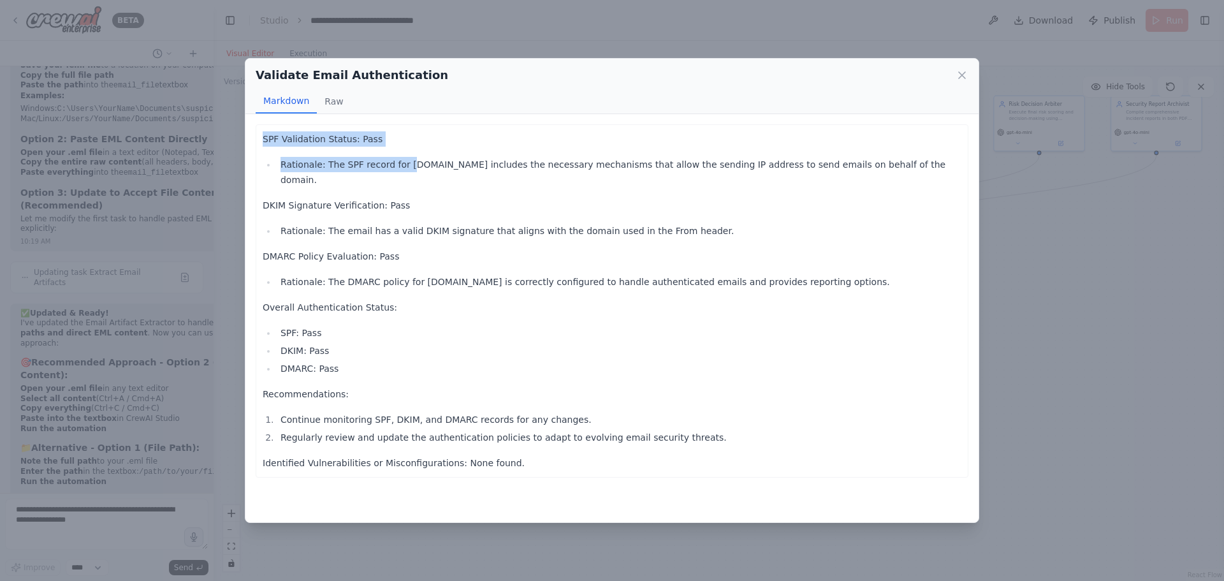
drag, startPoint x: 264, startPoint y: 143, endPoint x: 404, endPoint y: 148, distance: 140.4
click at [404, 148] on div "SPF Validation Status: Pass Rationale: The SPF record for gmail.com includes th…" at bounding box center [612, 300] width 699 height 339
click at [437, 165] on li "Rationale: The SPF record for gmail.com includes the necessary mechanisms that …" at bounding box center [619, 172] width 685 height 31
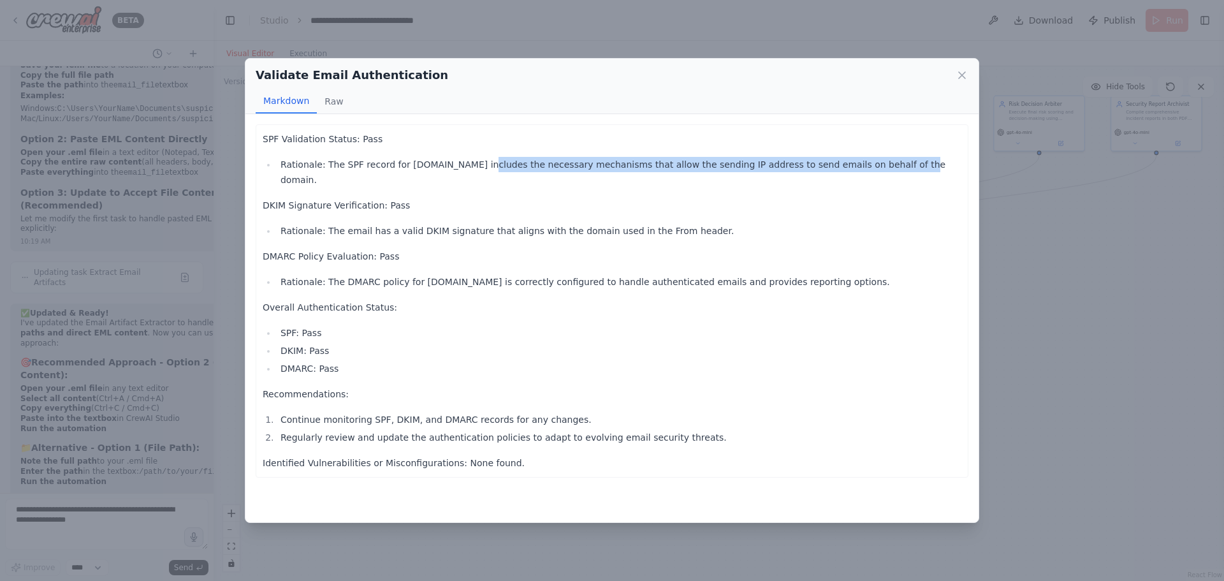
drag, startPoint x: 462, startPoint y: 168, endPoint x: 883, endPoint y: 151, distance: 421.8
click at [854, 153] on div "SPF Validation Status: Pass Rationale: The SPF record for gmail.com includes th…" at bounding box center [612, 300] width 699 height 339
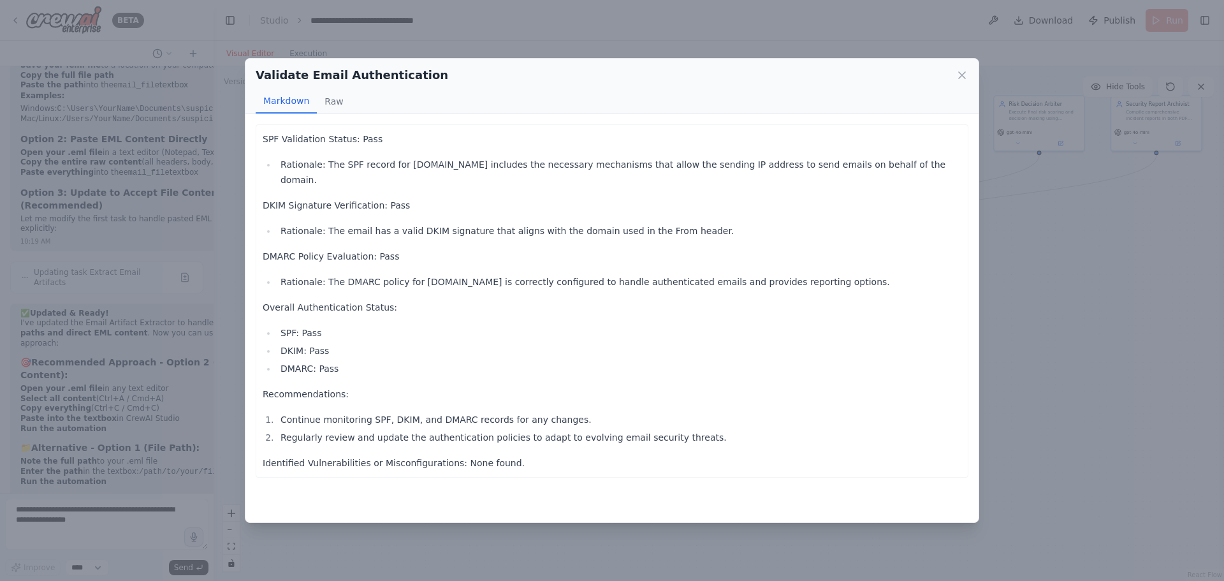
click at [893, 150] on div "SPF Validation Status: Pass Rationale: The SPF record for gmail.com includes th…" at bounding box center [612, 300] width 699 height 339
drag, startPoint x: 363, startPoint y: 184, endPoint x: 505, endPoint y: 172, distance: 142.1
click at [502, 172] on div "SPF Validation Status: Pass Rationale: The SPF record for gmail.com includes th…" at bounding box center [612, 300] width 699 height 339
drag, startPoint x: 469, startPoint y: 184, endPoint x: 403, endPoint y: 207, distance: 70.2
click at [469, 198] on p "DKIM Signature Verification: Pass" at bounding box center [612, 205] width 699 height 15
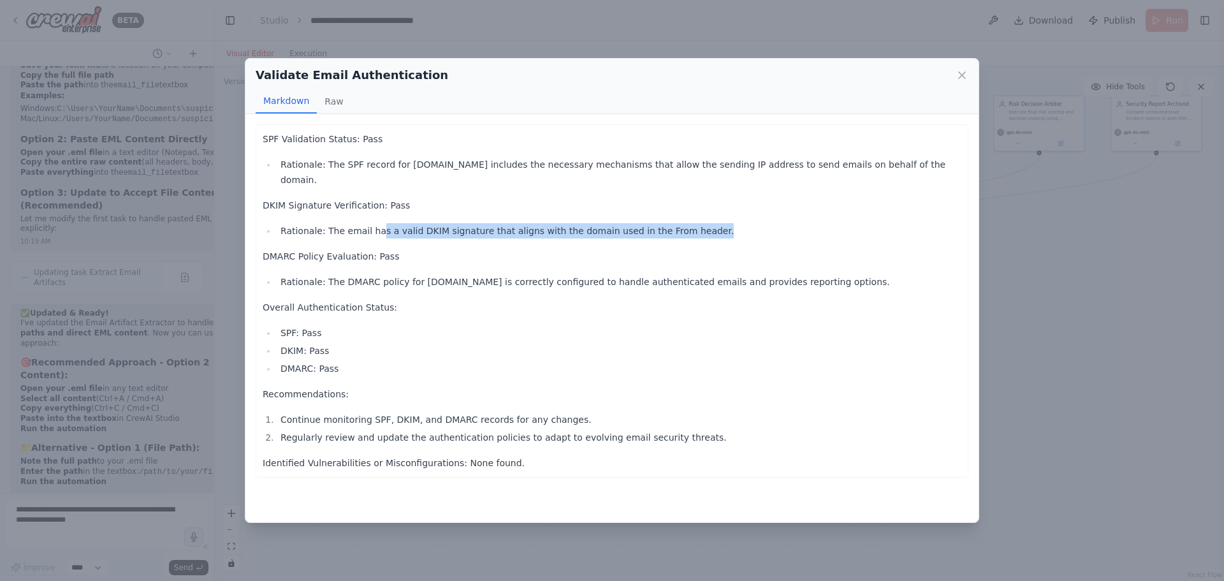
drag, startPoint x: 374, startPoint y: 215, endPoint x: 775, endPoint y: 190, distance: 401.8
click at [731, 199] on div "SPF Validation Status: Pass Rationale: The SPF record for gmail.com includes th…" at bounding box center [612, 300] width 699 height 339
click at [782, 199] on div "SPF Validation Status: Pass Rationale: The SPF record for gmail.com includes th…" at bounding box center [612, 300] width 699 height 339
drag, startPoint x: 677, startPoint y: 234, endPoint x: 365, endPoint y: 274, distance: 314.4
click at [676, 249] on p "DMARC Policy Evaluation: Pass" at bounding box center [612, 256] width 699 height 15
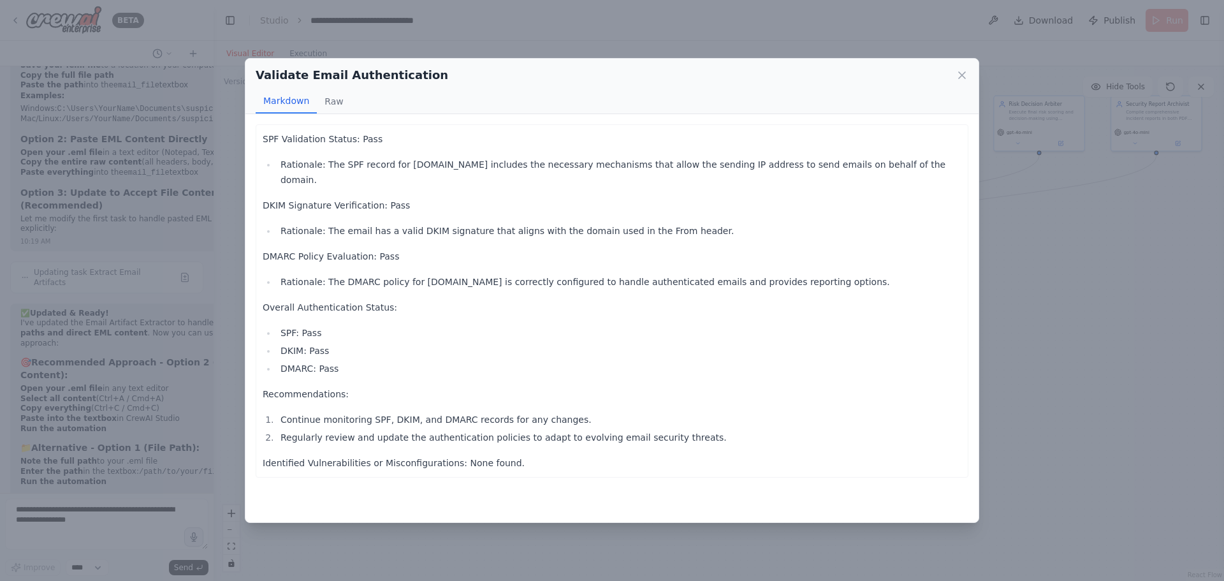
drag, startPoint x: 278, startPoint y: 259, endPoint x: 478, endPoint y: 240, distance: 200.4
click at [465, 244] on div "SPF Validation Status: Pass Rationale: The SPF record for gmail.com includes th…" at bounding box center [612, 300] width 699 height 339
drag, startPoint x: 585, startPoint y: 270, endPoint x: 558, endPoint y: 279, distance: 28.8
click at [578, 274] on li "Rationale: The DMARC policy for gmail.com is correctly configured to handle aut…" at bounding box center [619, 281] width 685 height 15
click at [493, 325] on li "SPF: Pass" at bounding box center [619, 332] width 685 height 15
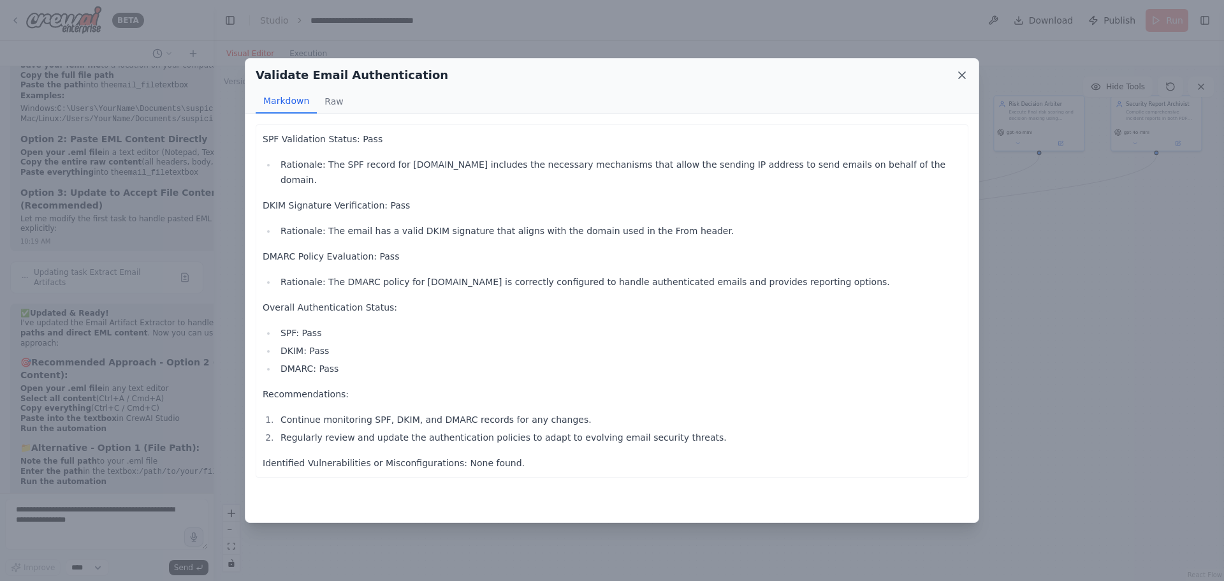
click at [960, 76] on icon at bounding box center [962, 75] width 13 height 13
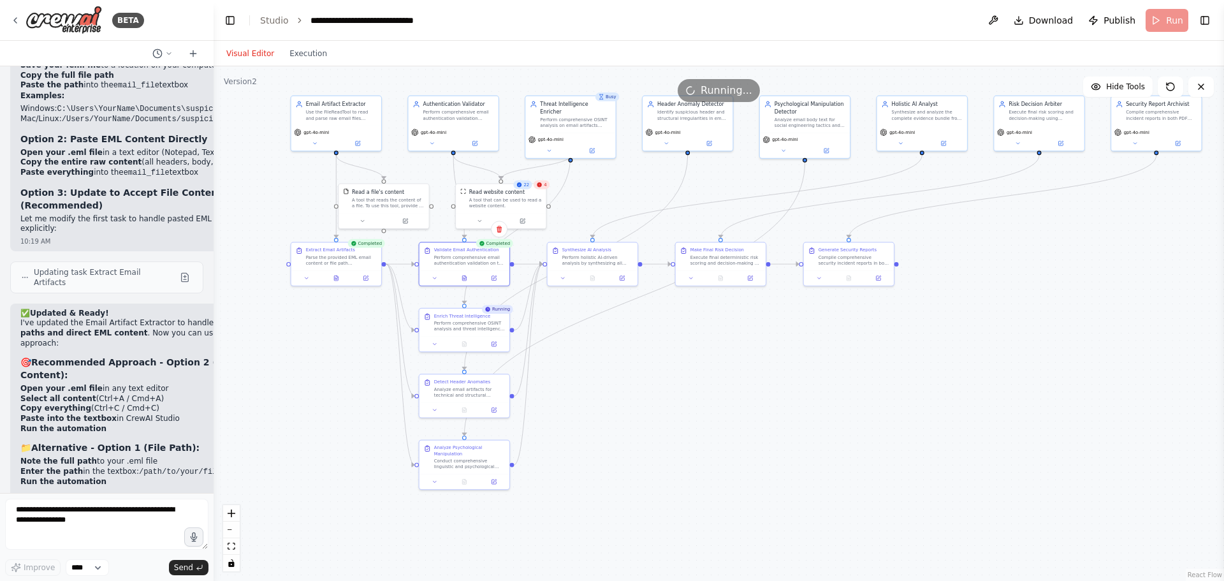
click at [1024, 373] on div ".deletable-edge-delete-btn { width: 20px; height: 20px; border: 0px solid #ffff…" at bounding box center [719, 323] width 1011 height 515
click at [461, 277] on button at bounding box center [464, 276] width 31 height 9
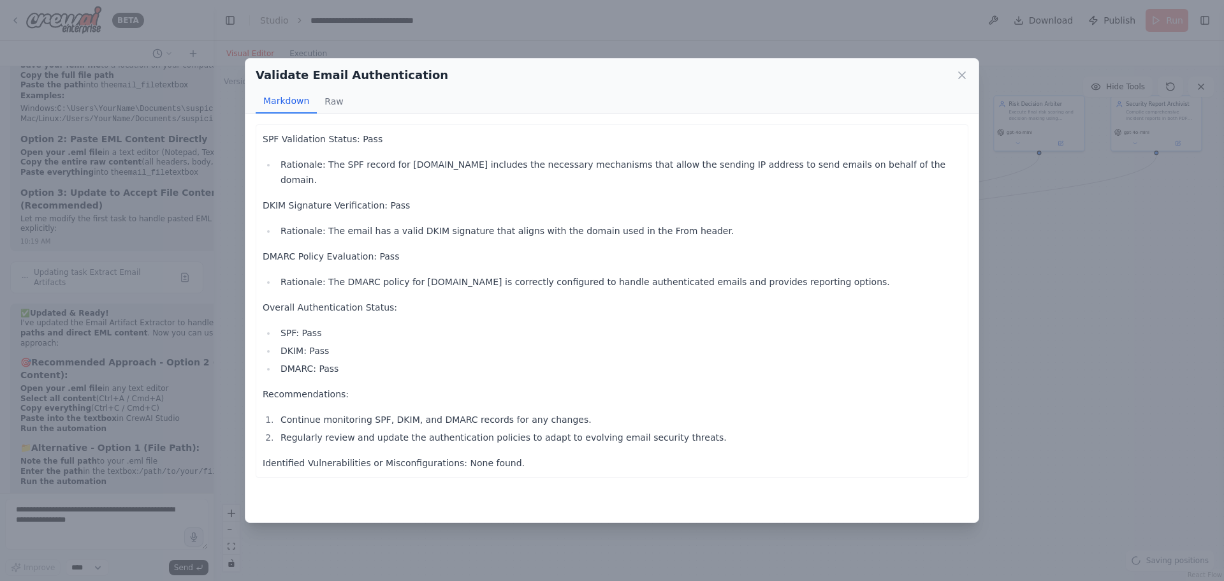
click at [1027, 463] on div "Validate Email Authentication Markdown Raw SPF Validation Status: Pass Rational…" at bounding box center [612, 290] width 1224 height 581
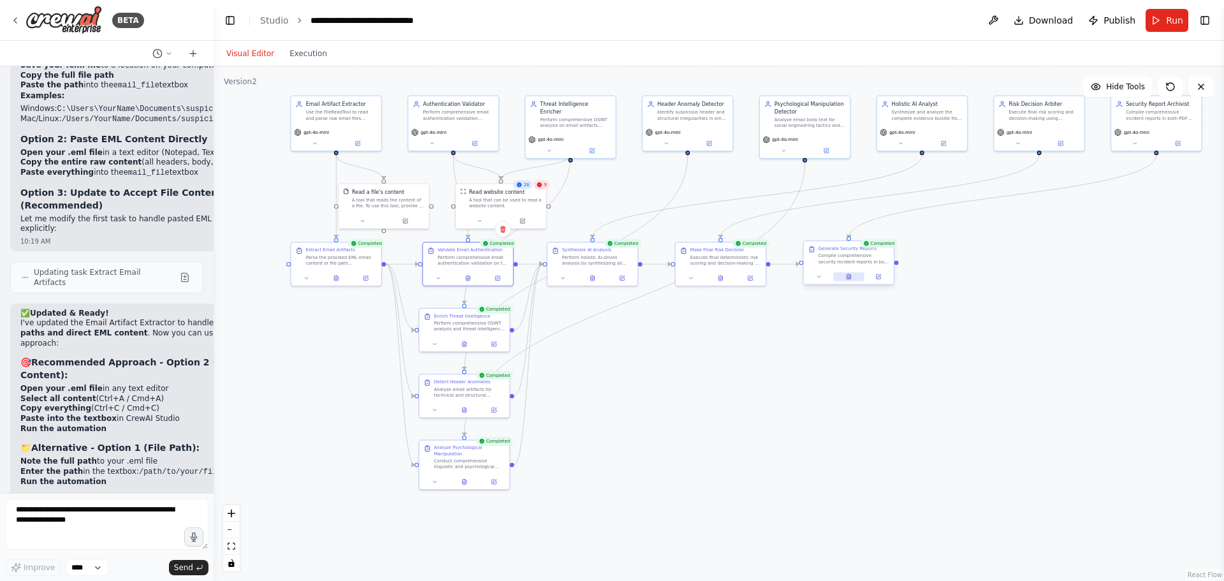
click at [848, 278] on icon at bounding box center [849, 278] width 2 height 0
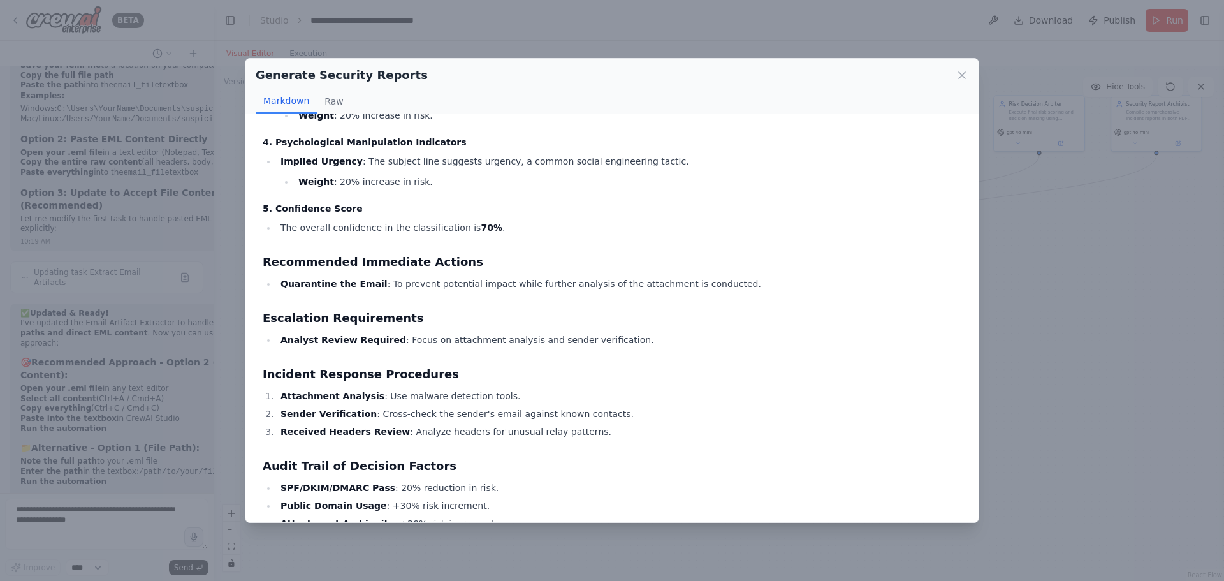
scroll to position [510, 0]
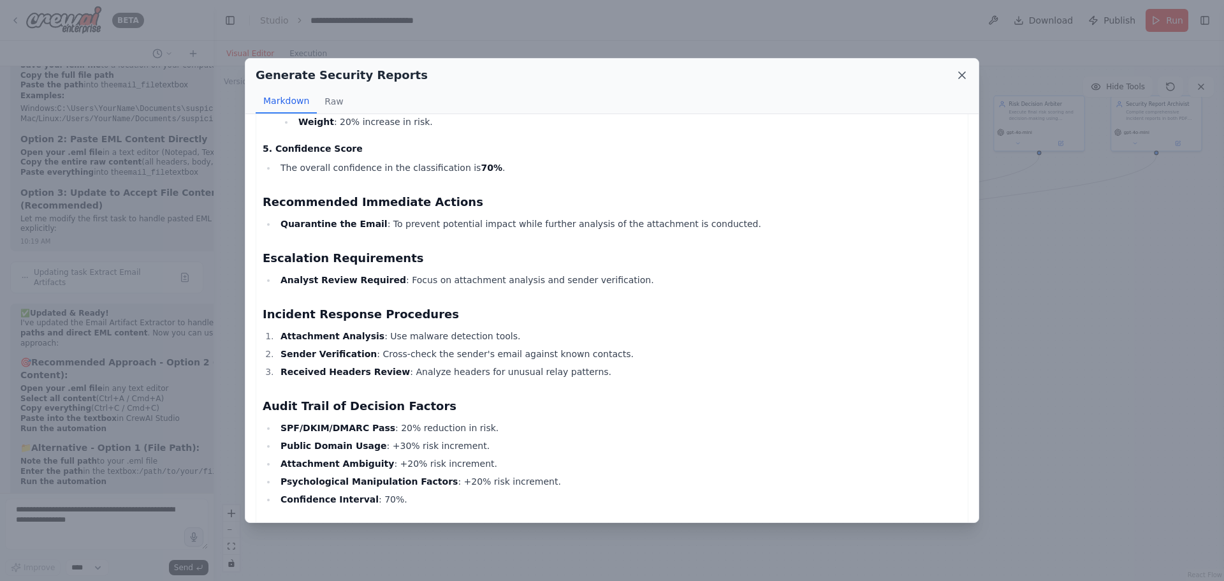
click at [963, 77] on icon at bounding box center [962, 75] width 6 height 6
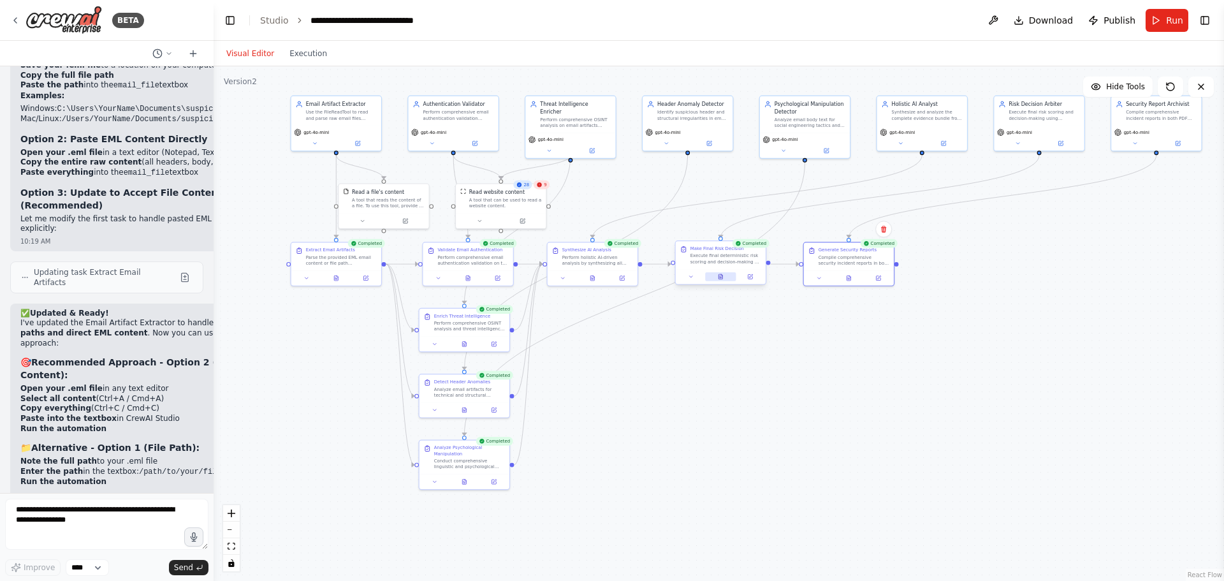
click at [719, 278] on icon at bounding box center [721, 276] width 4 height 5
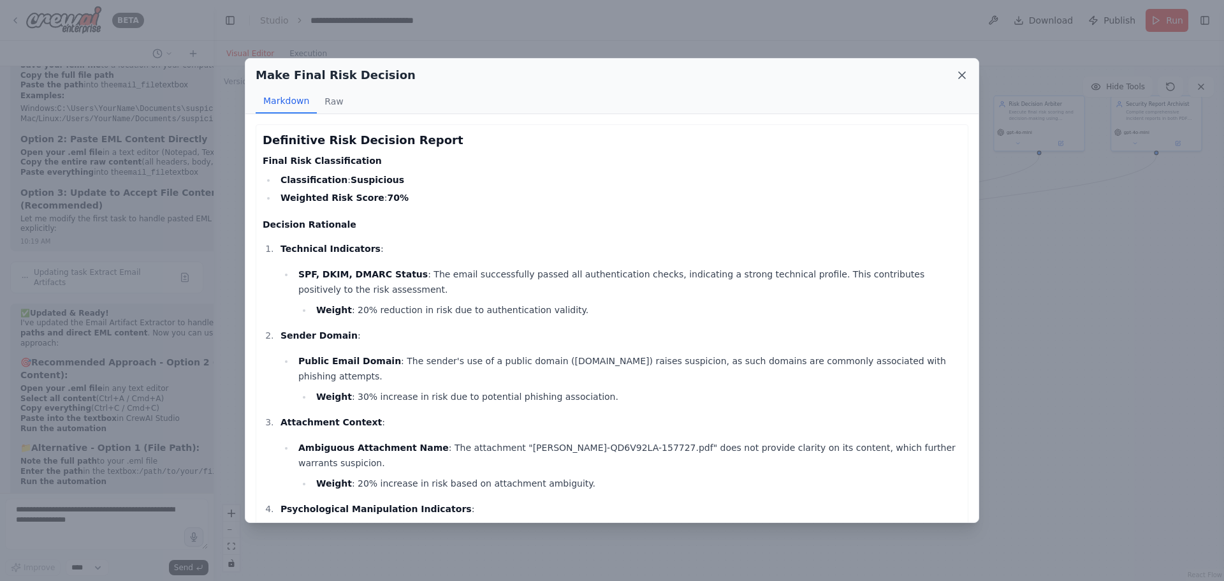
click at [965, 75] on icon at bounding box center [962, 75] width 13 height 13
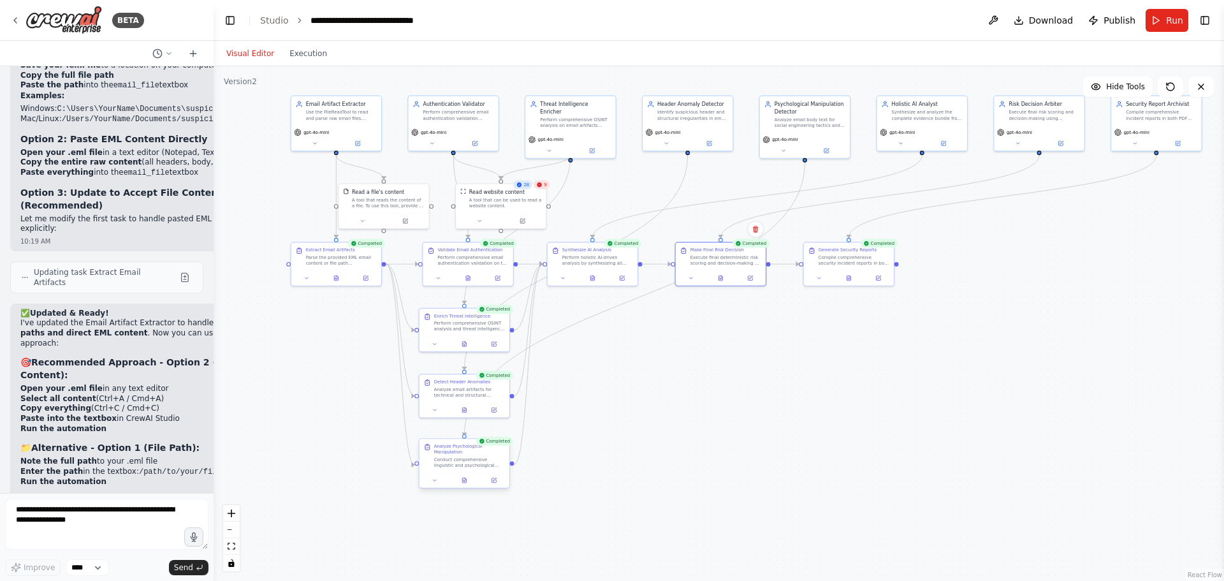
click at [461, 488] on div "Completed Analyze Psychological Manipulation Conduct comprehensive linguistic a…" at bounding box center [465, 464] width 92 height 50
click at [465, 479] on icon at bounding box center [464, 480] width 4 height 5
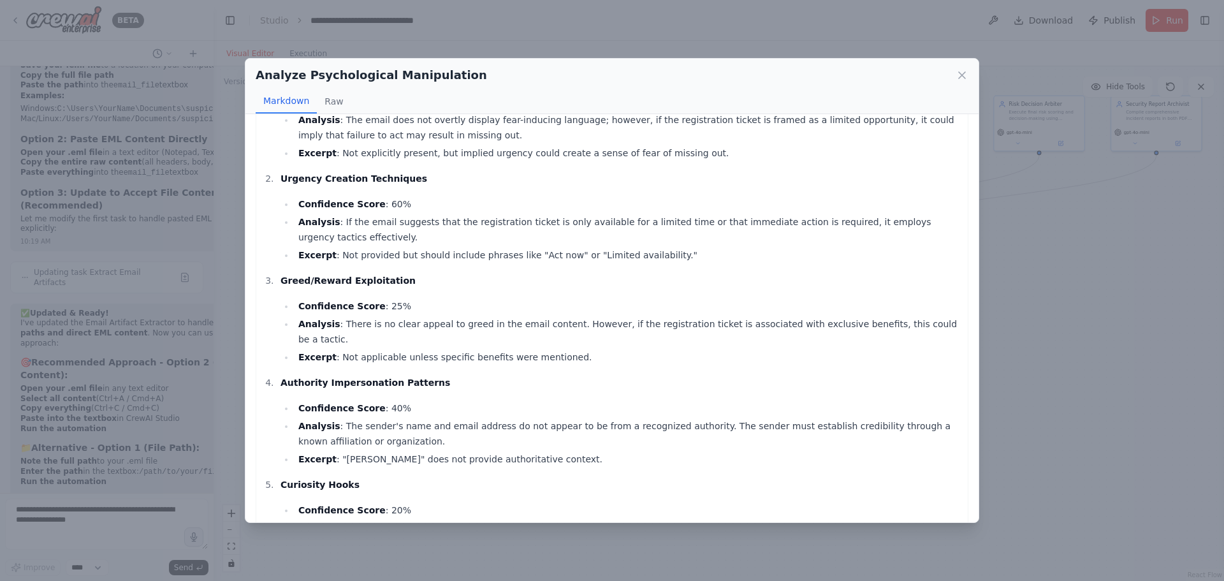
scroll to position [319, 0]
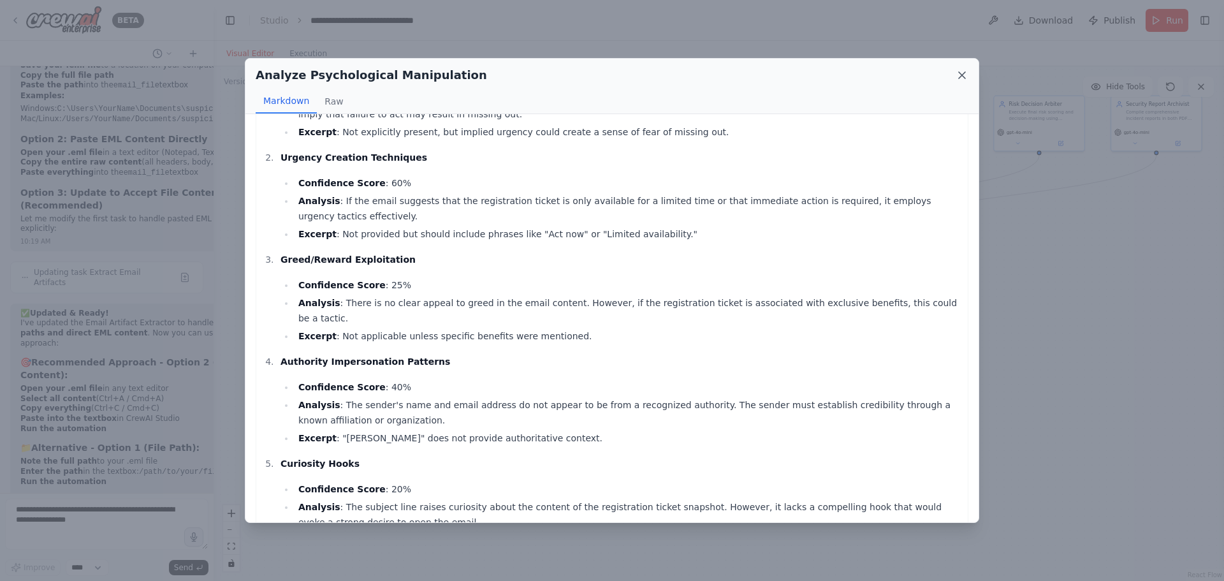
click at [960, 70] on icon at bounding box center [962, 75] width 13 height 13
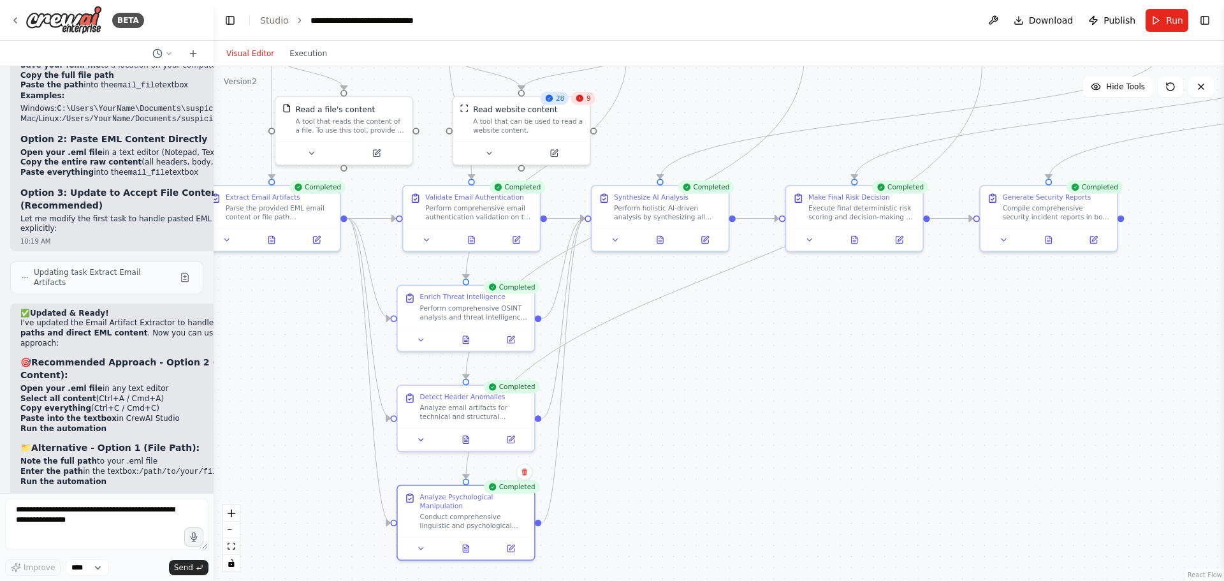
drag, startPoint x: 613, startPoint y: 358, endPoint x: 628, endPoint y: 360, distance: 14.8
click at [632, 362] on div ".deletable-edge-delete-btn { width: 20px; height: 20px; border: 0px solid #ffff…" at bounding box center [719, 323] width 1011 height 515
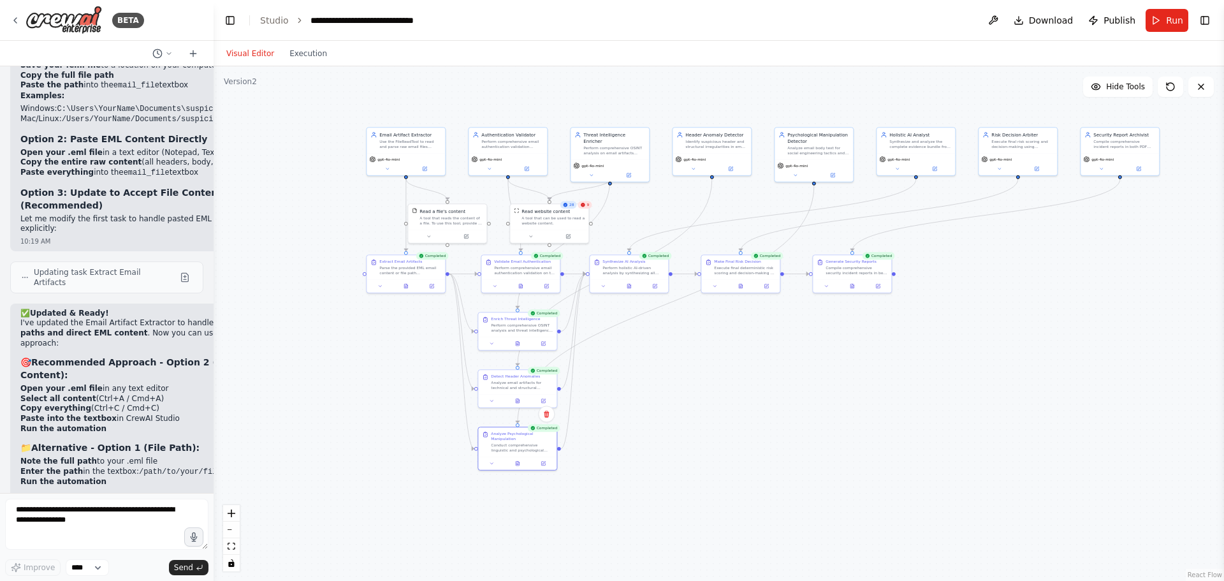
drag, startPoint x: 823, startPoint y: 350, endPoint x: 782, endPoint y: 346, distance: 40.4
click at [782, 346] on div ".deletable-edge-delete-btn { width: 20px; height: 20px; border: 0px solid #ffff…" at bounding box center [719, 323] width 1011 height 515
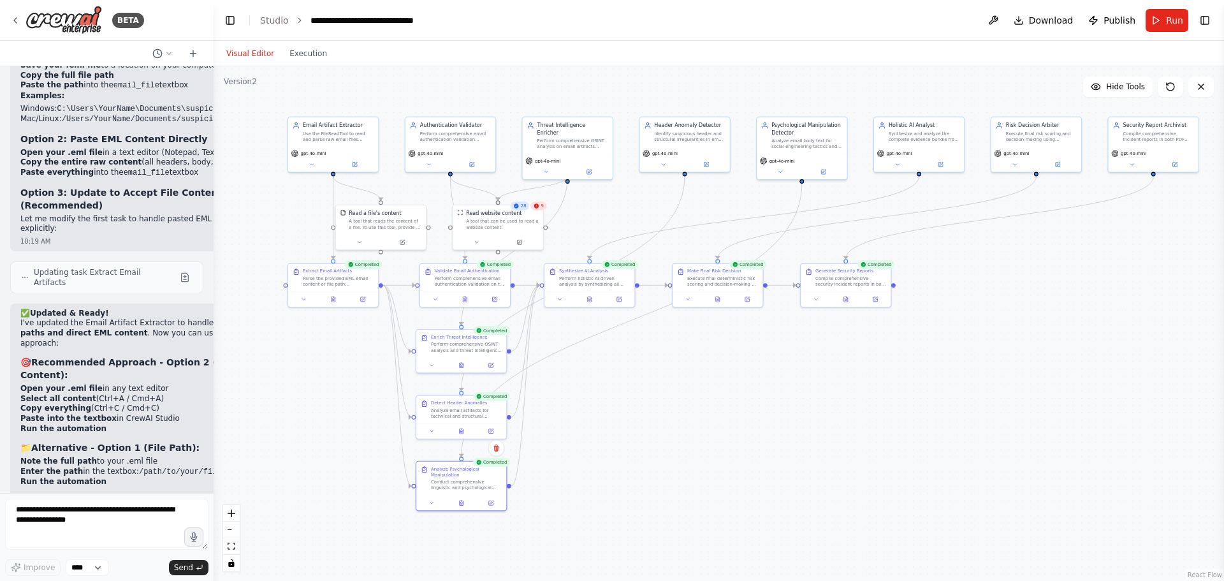
drag, startPoint x: 779, startPoint y: 351, endPoint x: 756, endPoint y: 379, distance: 37.1
click at [756, 379] on div ".deletable-edge-delete-btn { width: 20px; height: 20px; border: 0px solid #ffff…" at bounding box center [719, 323] width 1011 height 515
click at [999, 25] on button at bounding box center [993, 20] width 20 height 23
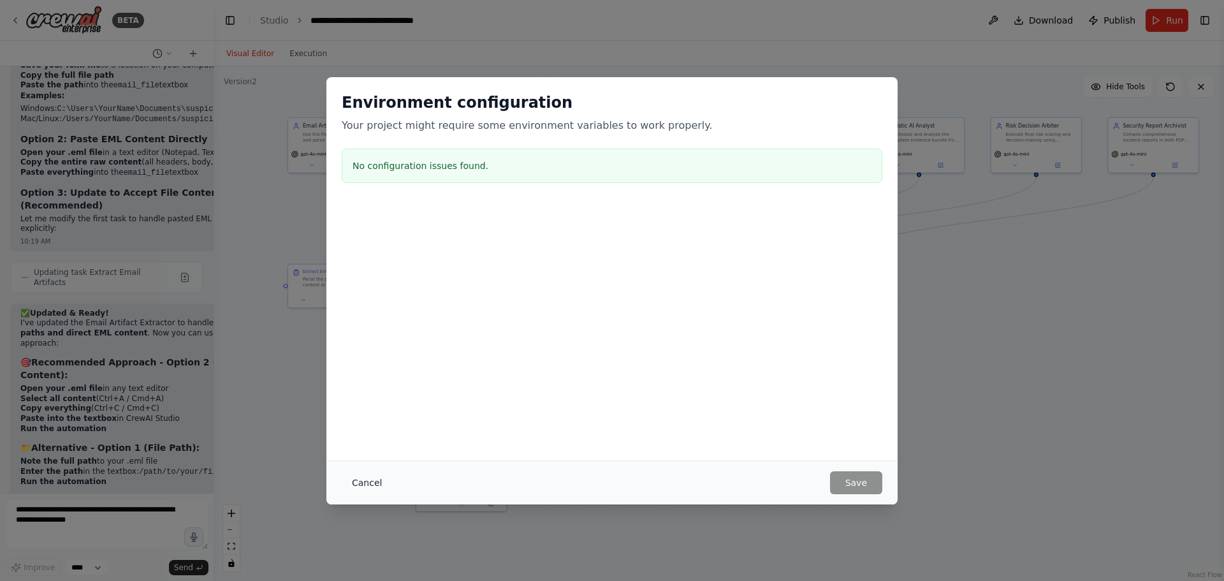
click at [356, 479] on button "Cancel" at bounding box center [367, 482] width 50 height 23
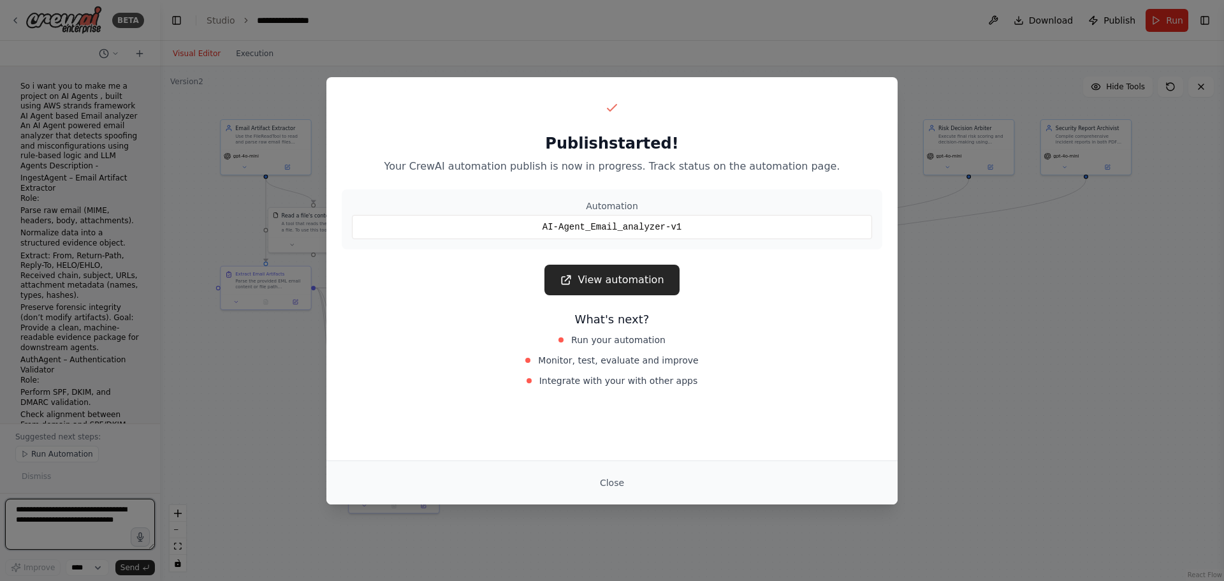
scroll to position [8652, 0]
